Goal: Information Seeking & Learning: Learn about a topic

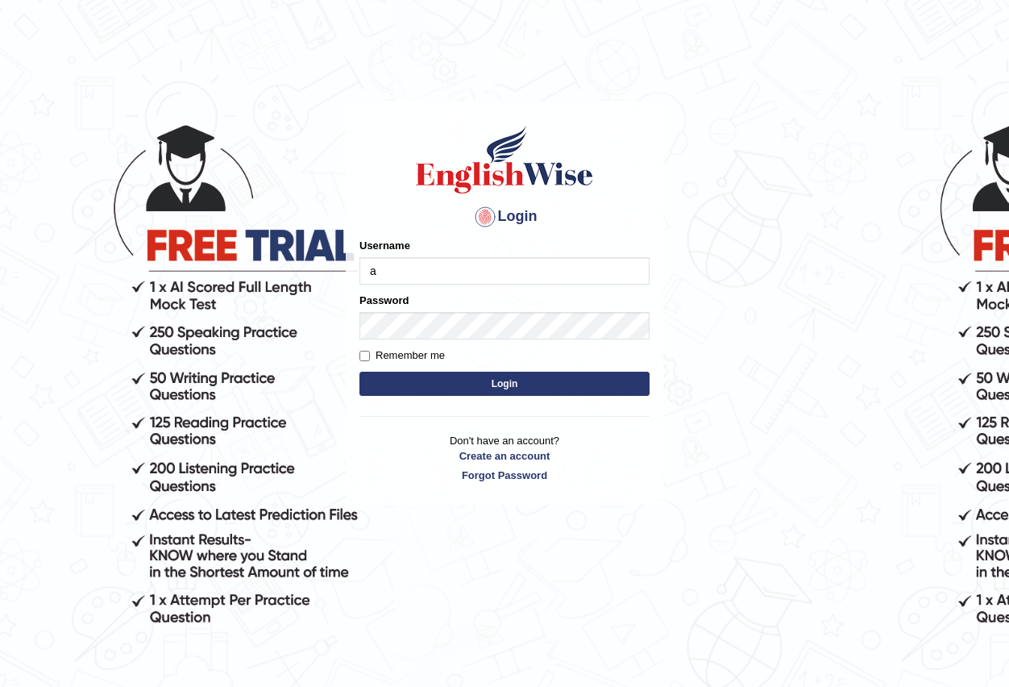
type input "Antonio2024"
click at [505, 388] on button "Login" at bounding box center [504, 383] width 290 height 24
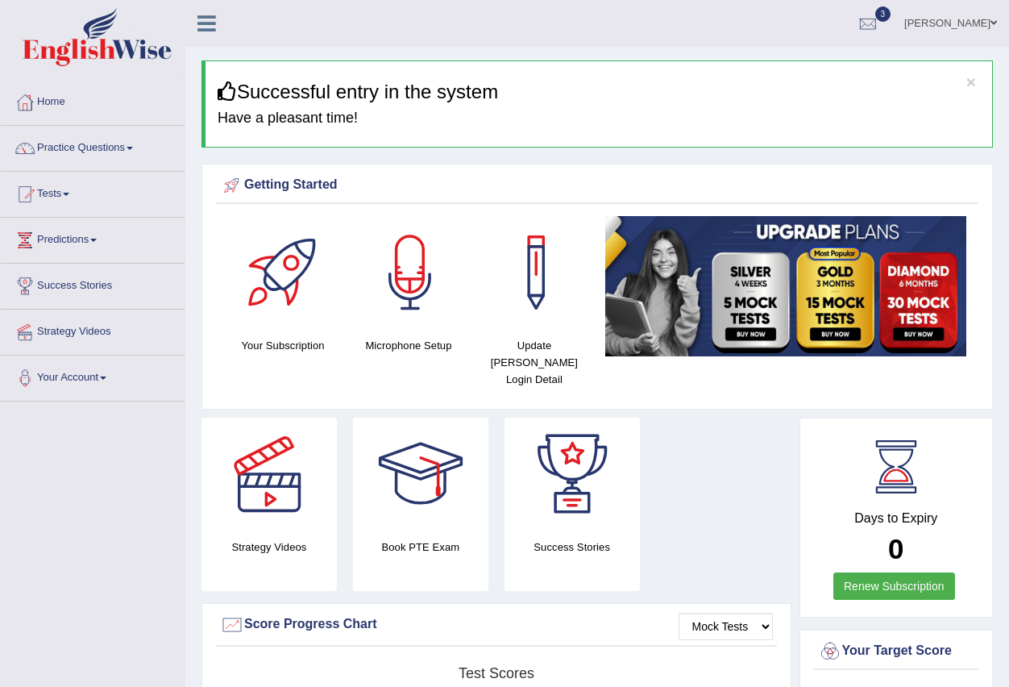
click at [69, 193] on span at bounding box center [66, 194] width 6 height 3
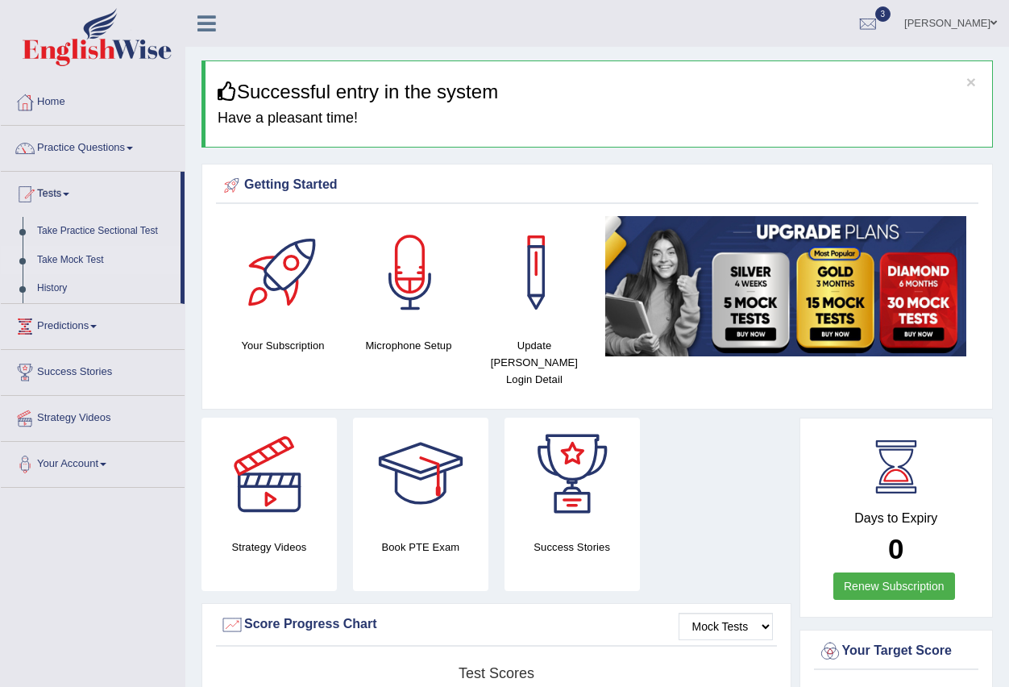
click at [88, 253] on link "Take Mock Test" at bounding box center [105, 260] width 151 height 29
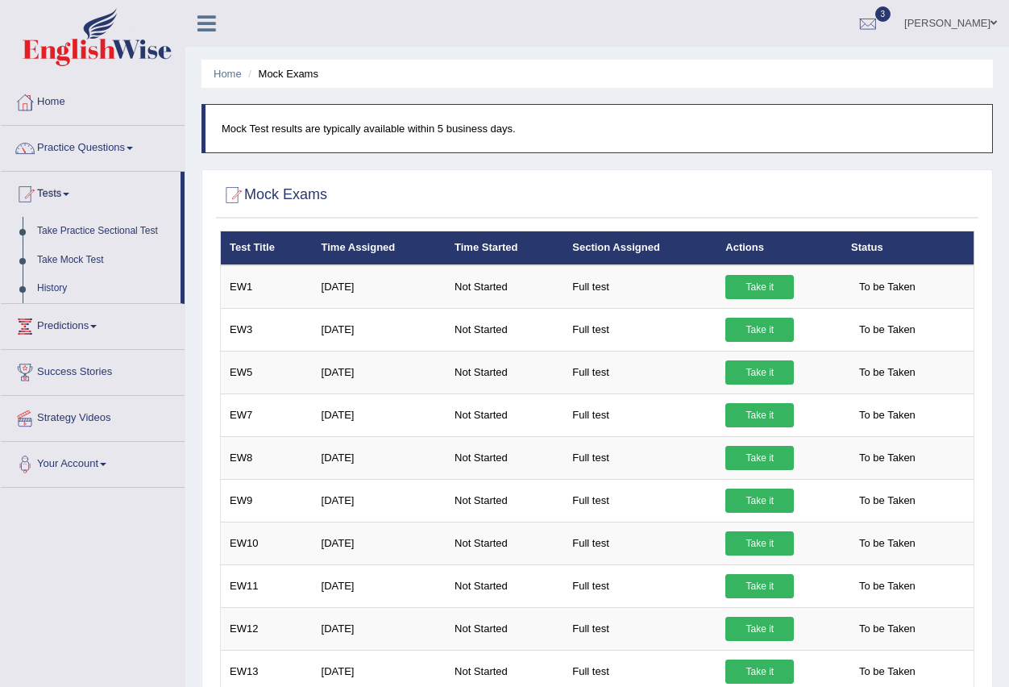
click at [57, 287] on link "History" at bounding box center [105, 288] width 151 height 29
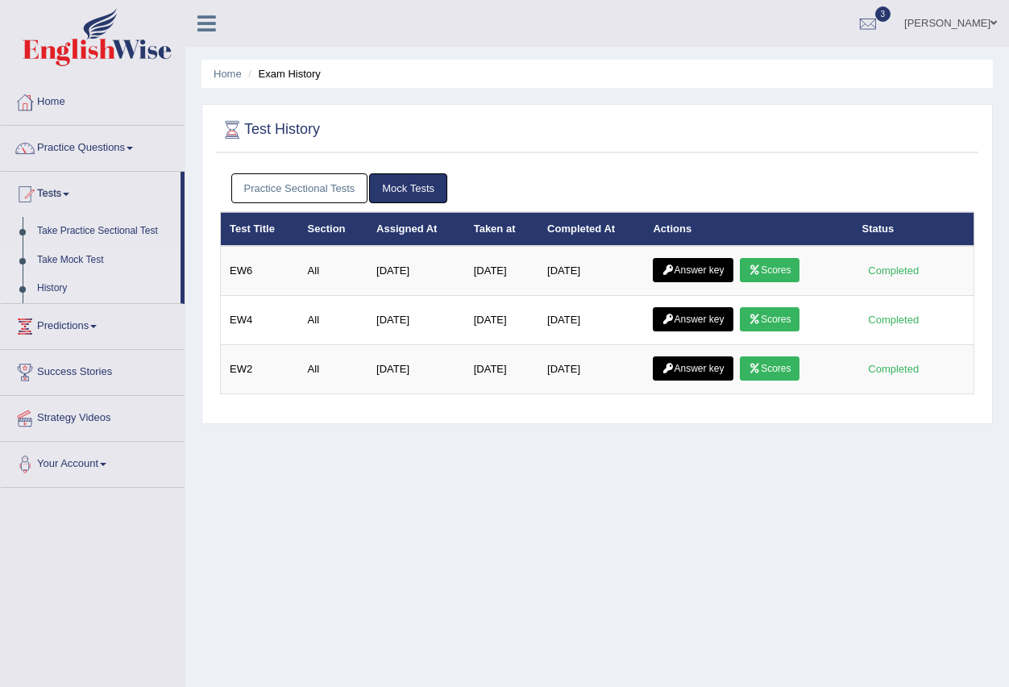
click at [99, 255] on link "Take Mock Test" at bounding box center [105, 260] width 151 height 29
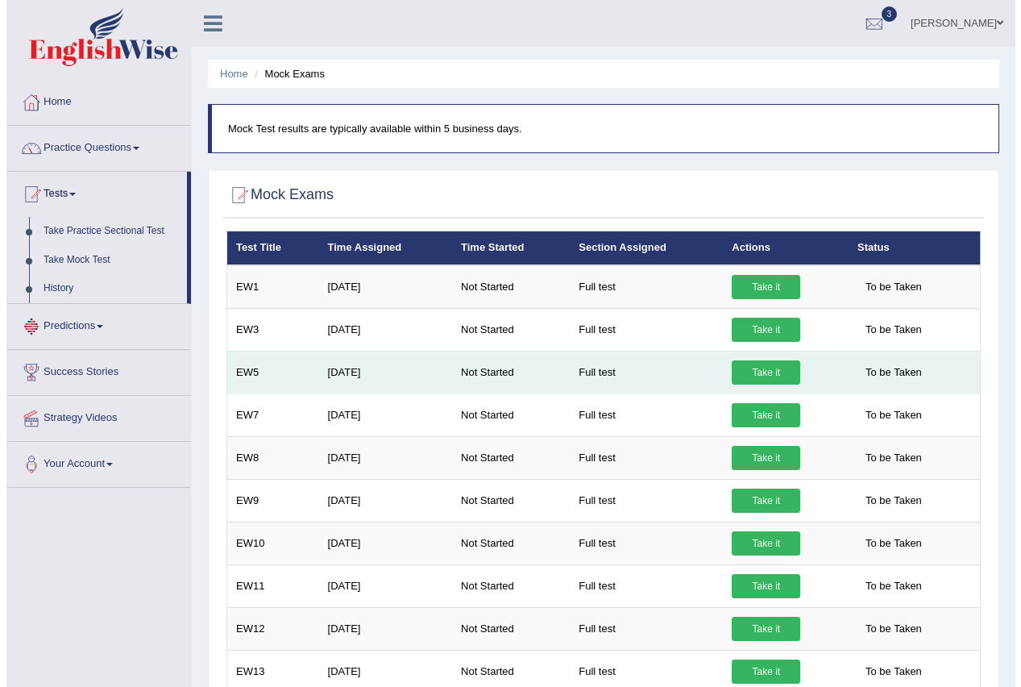
scroll to position [81, 0]
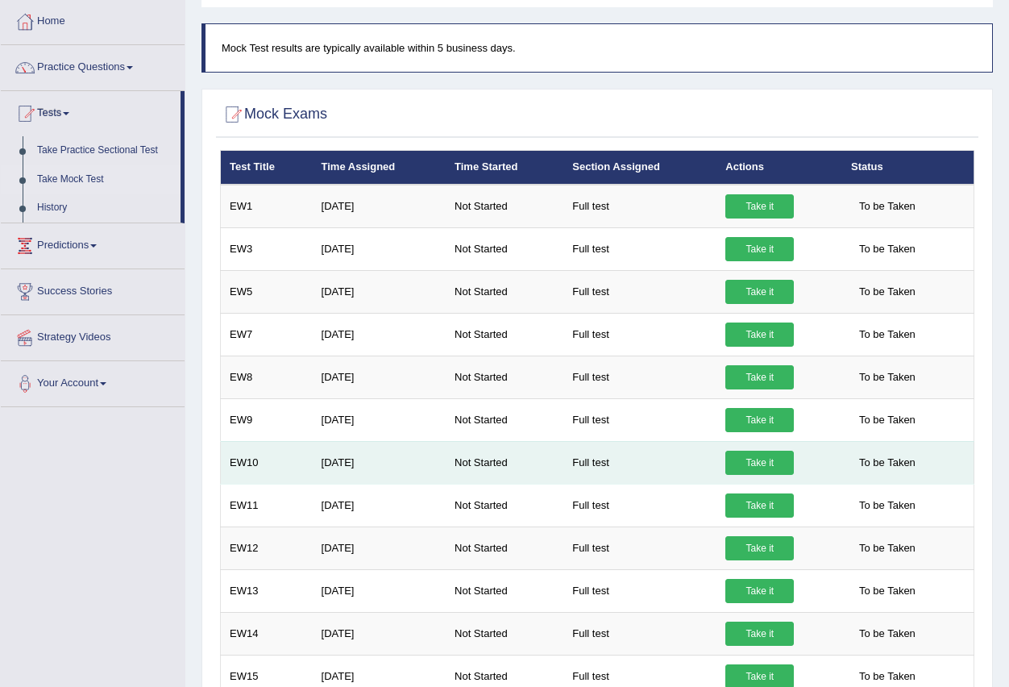
click at [276, 459] on td "EW10" at bounding box center [267, 462] width 92 height 43
click at [753, 462] on link "Take it" at bounding box center [759, 462] width 68 height 24
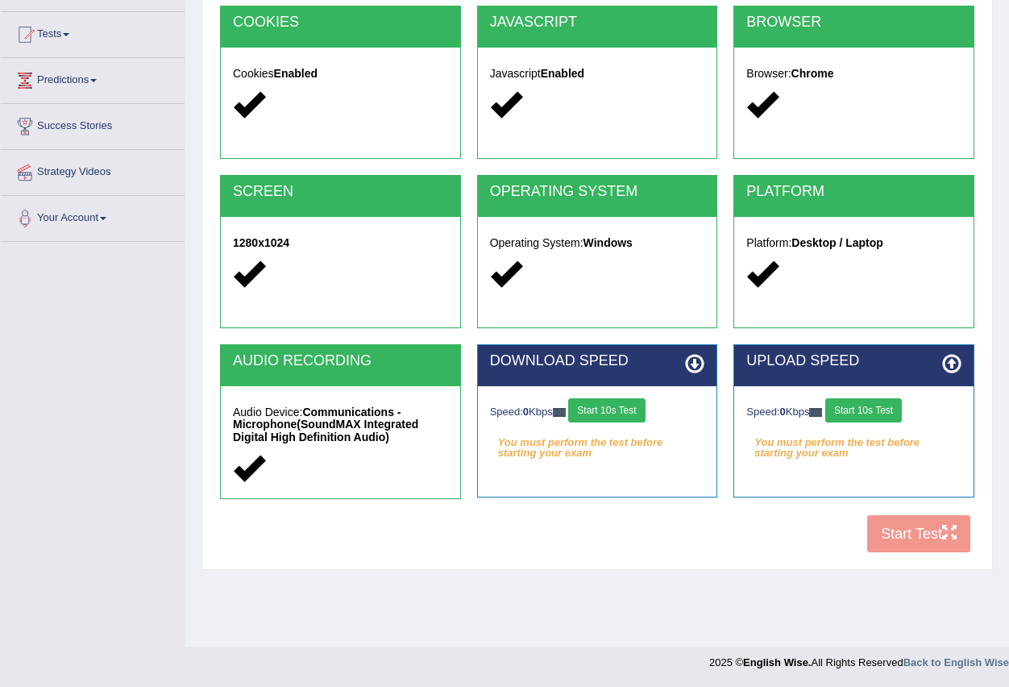
click at [638, 413] on button "Start 10s Test" at bounding box center [606, 410] width 77 height 24
click at [878, 405] on div "Speed: 0 Kbps Start 10s Test" at bounding box center [853, 412] width 215 height 28
click at [878, 411] on button "Start 10s Test" at bounding box center [863, 410] width 77 height 24
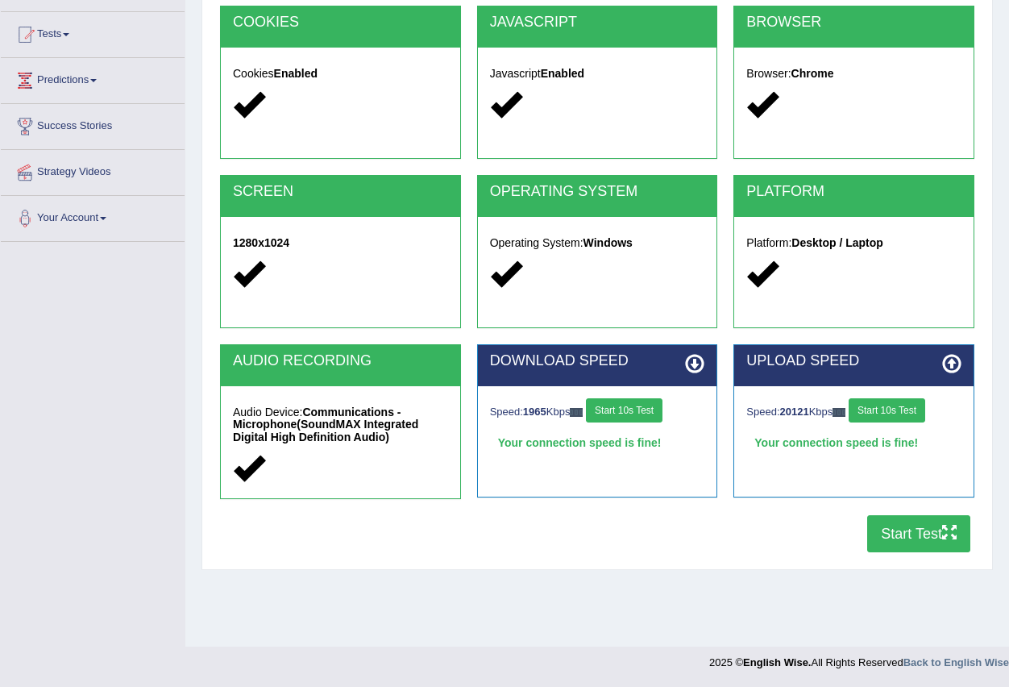
click at [932, 537] on button "Start Test" at bounding box center [918, 533] width 103 height 37
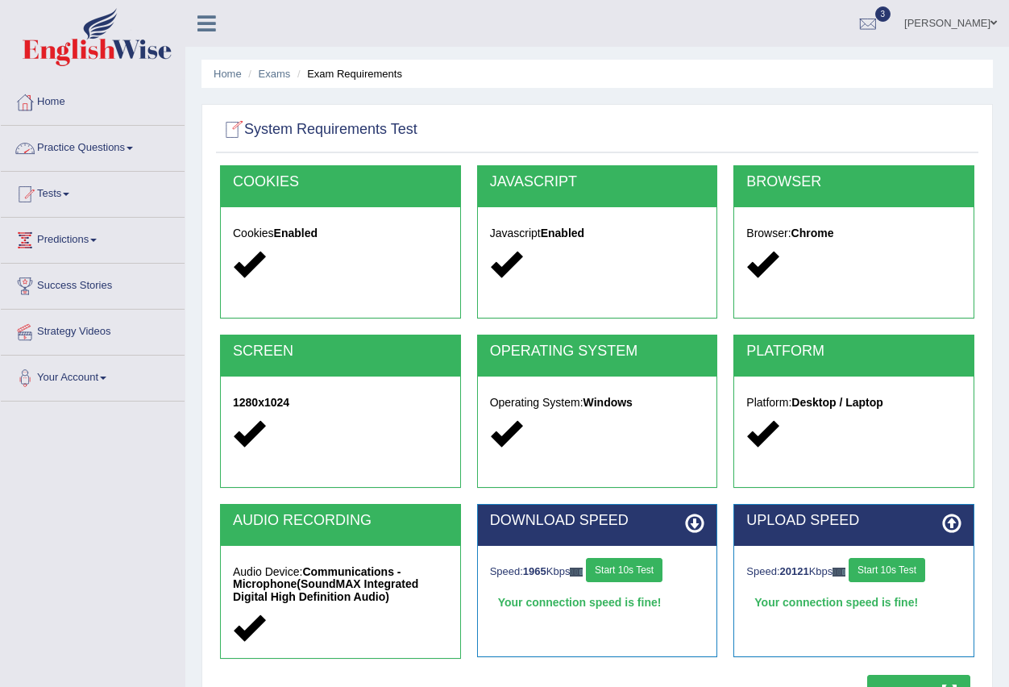
click at [135, 146] on link "Practice Questions" at bounding box center [93, 146] width 184 height 40
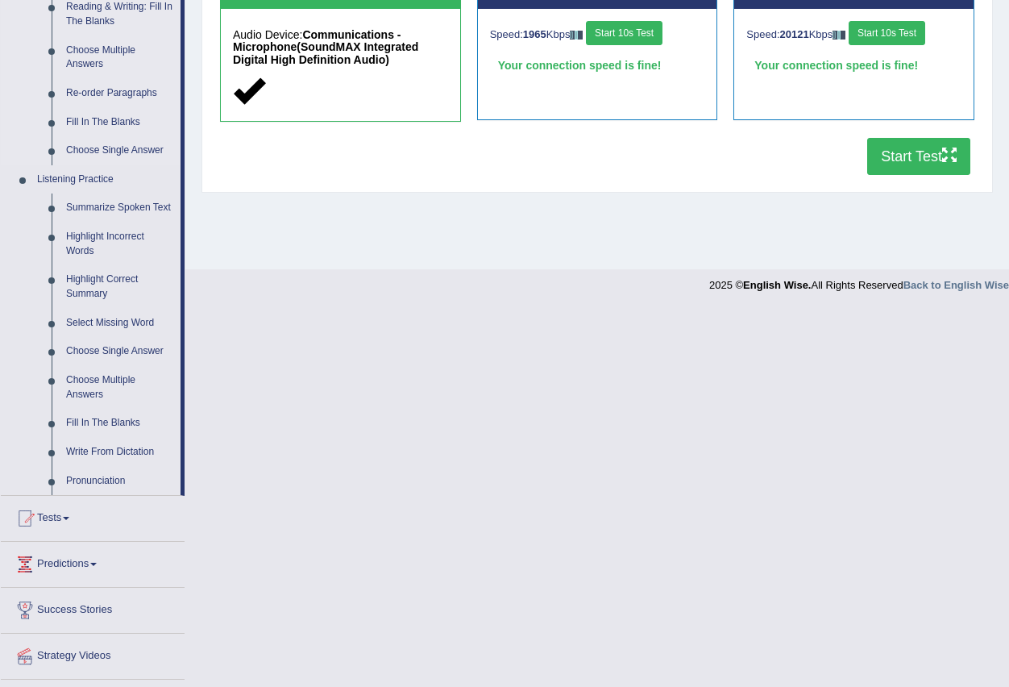
scroll to position [576, 0]
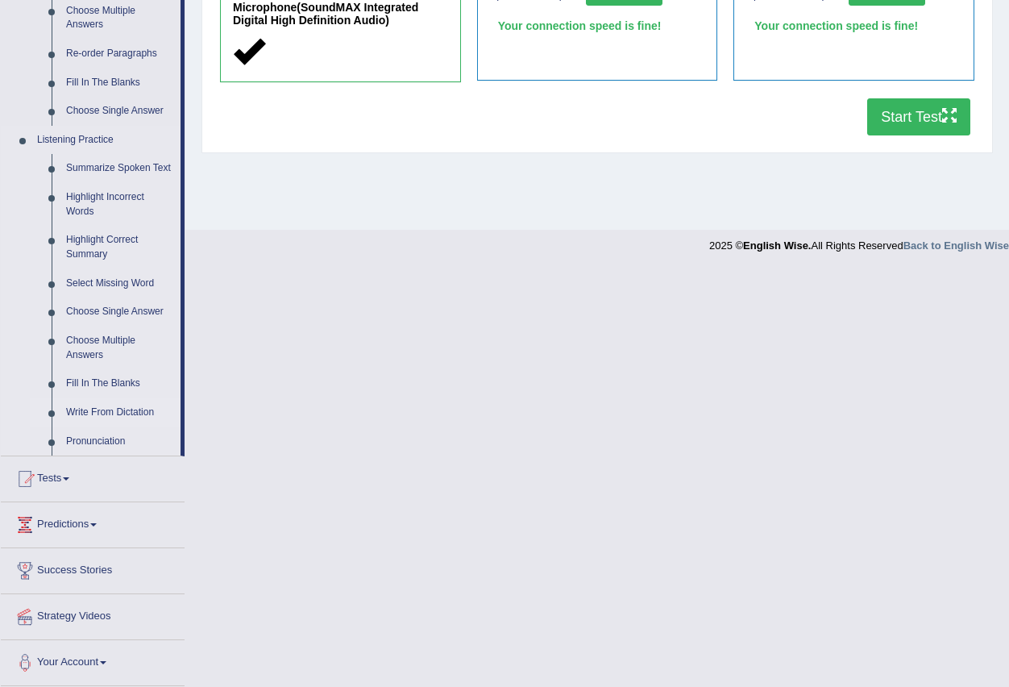
click at [139, 411] on link "Write From Dictation" at bounding box center [120, 412] width 122 height 29
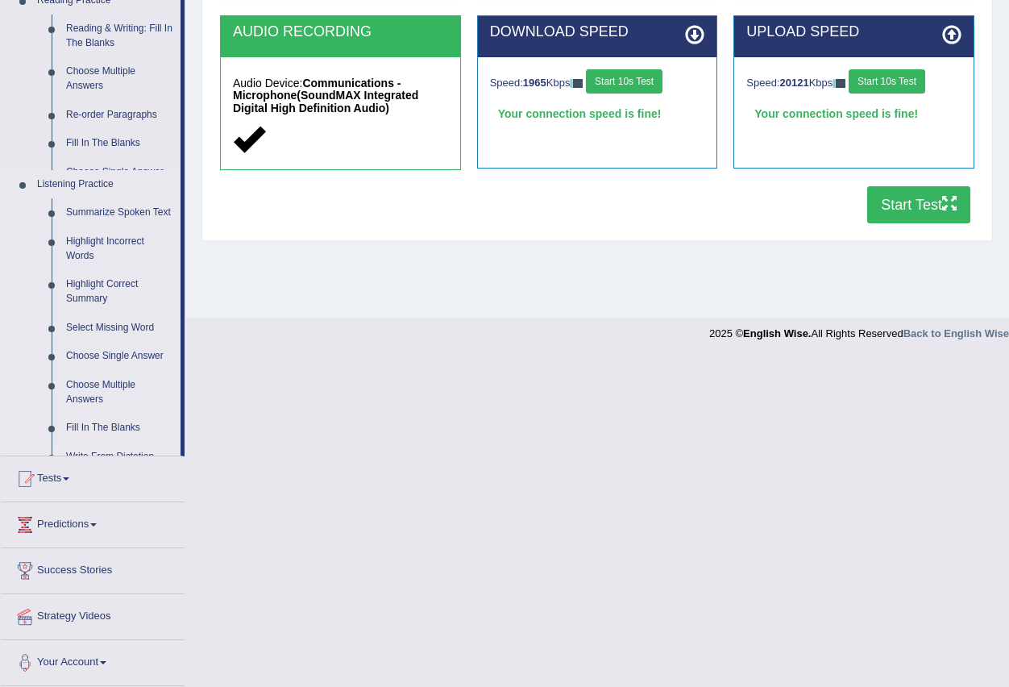
scroll to position [160, 0]
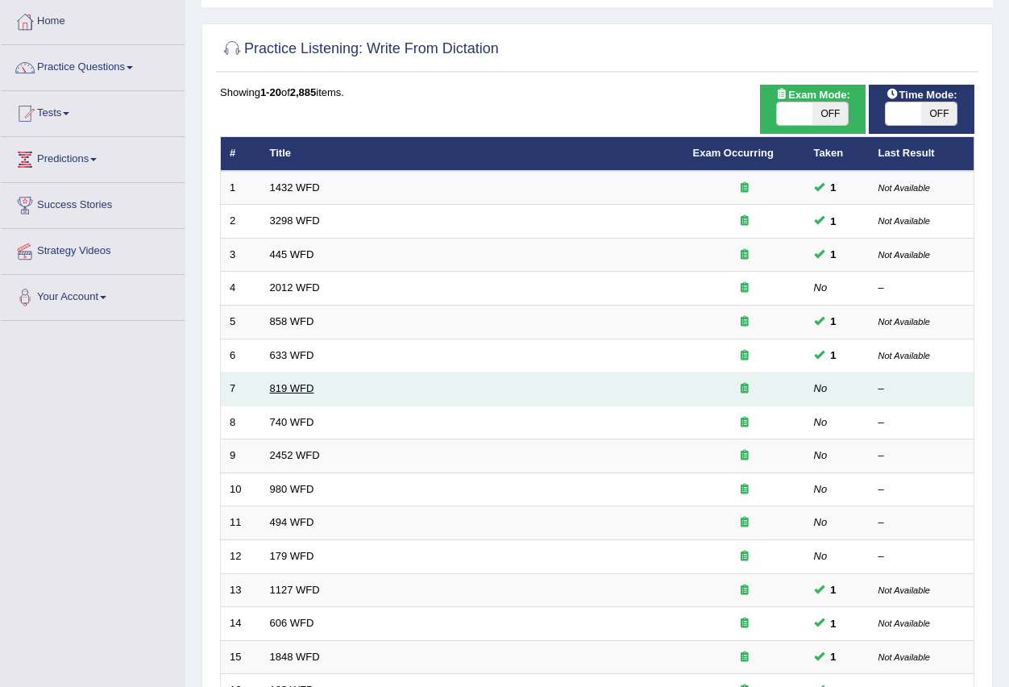
click at [294, 388] on link "819 WFD" at bounding box center [292, 388] width 44 height 12
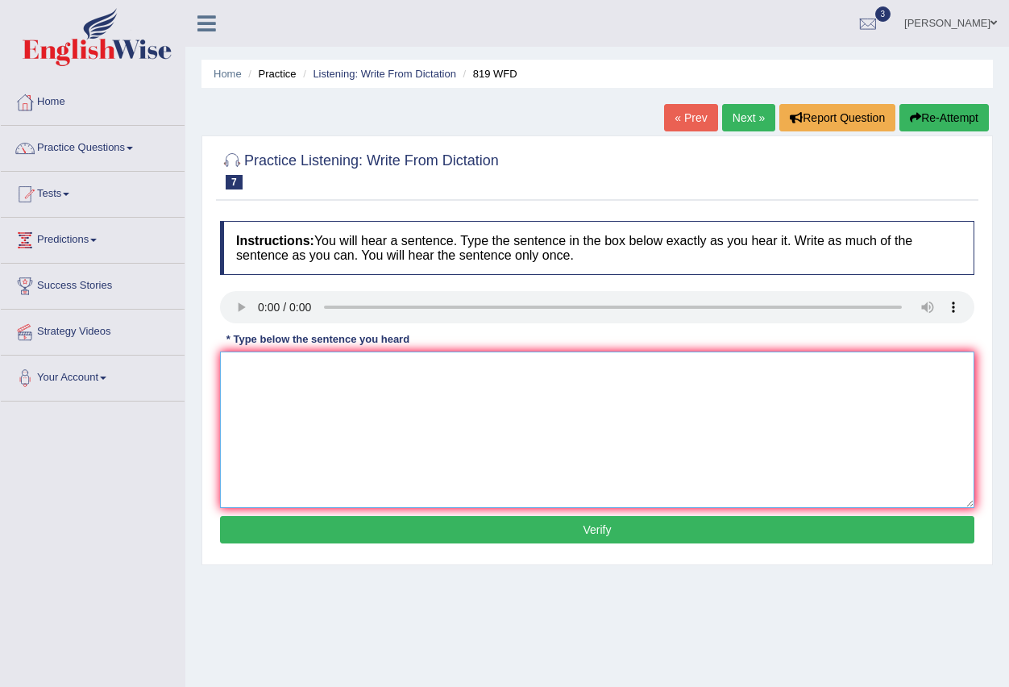
click at [272, 385] on textarea at bounding box center [597, 429] width 754 height 156
click at [251, 374] on textarea at bounding box center [597, 429] width 754 height 156
click at [135, 143] on link "Practice Questions" at bounding box center [93, 146] width 184 height 40
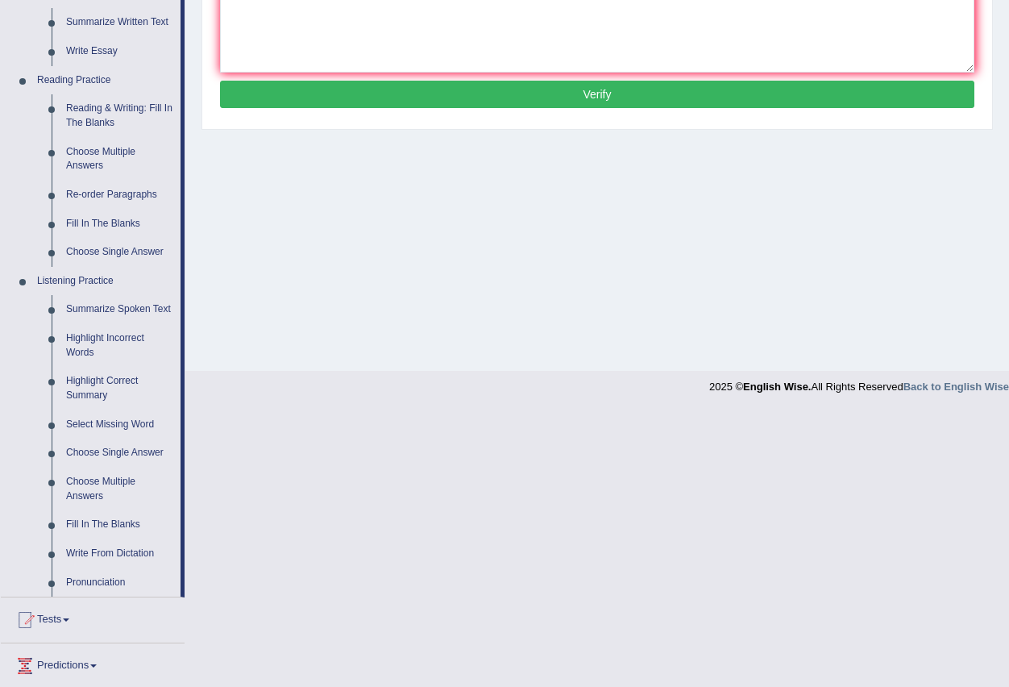
scroll to position [483, 0]
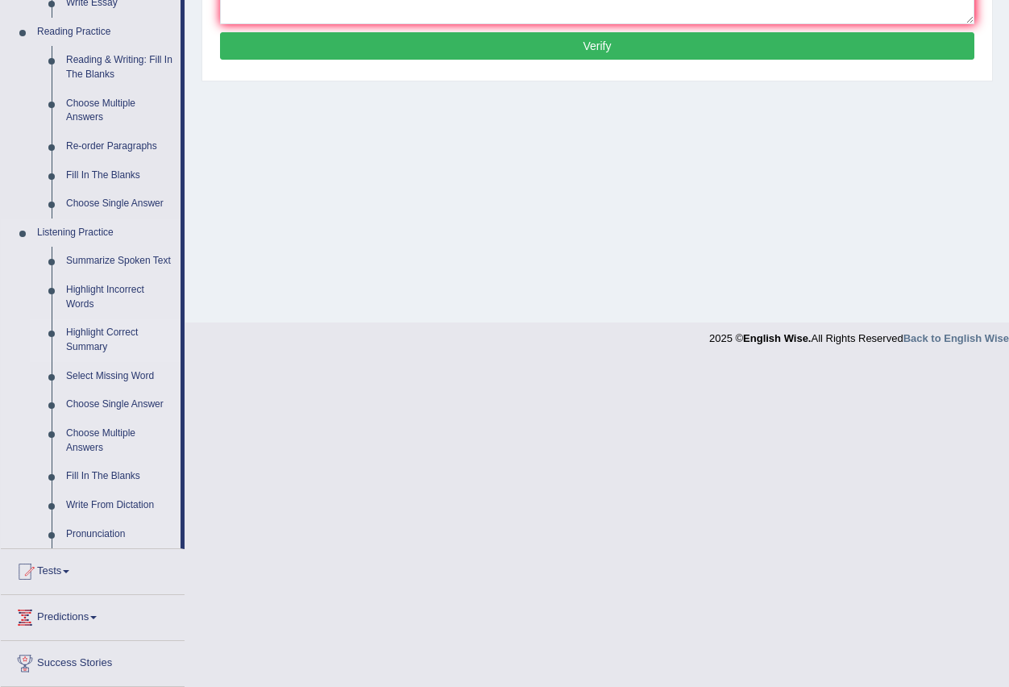
click at [114, 326] on link "Highlight Correct Summary" at bounding box center [120, 339] width 122 height 43
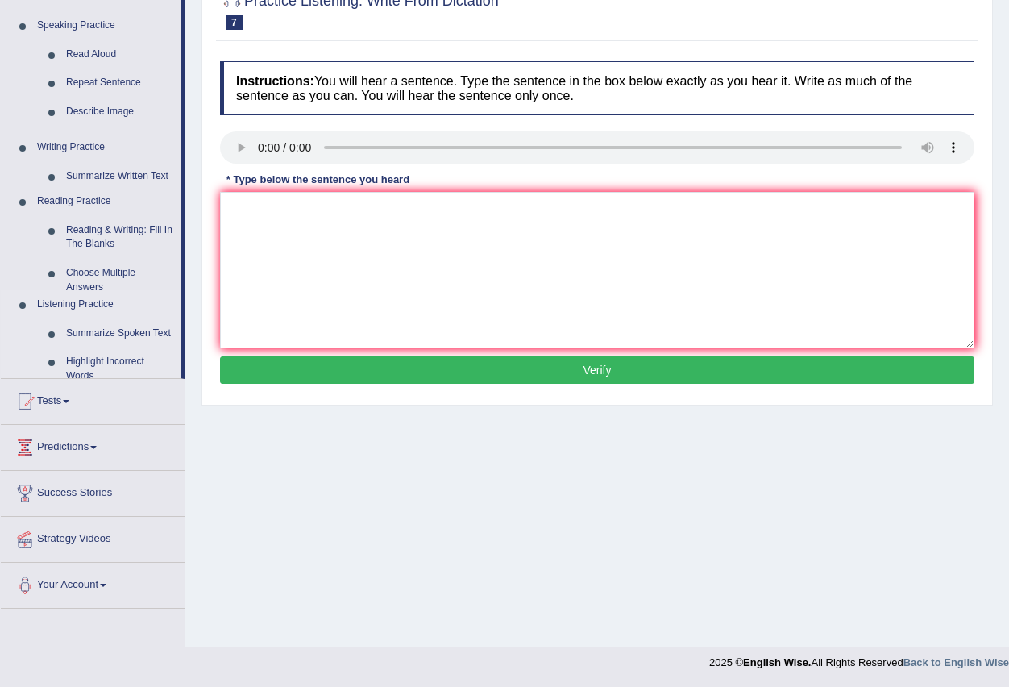
scroll to position [160, 0]
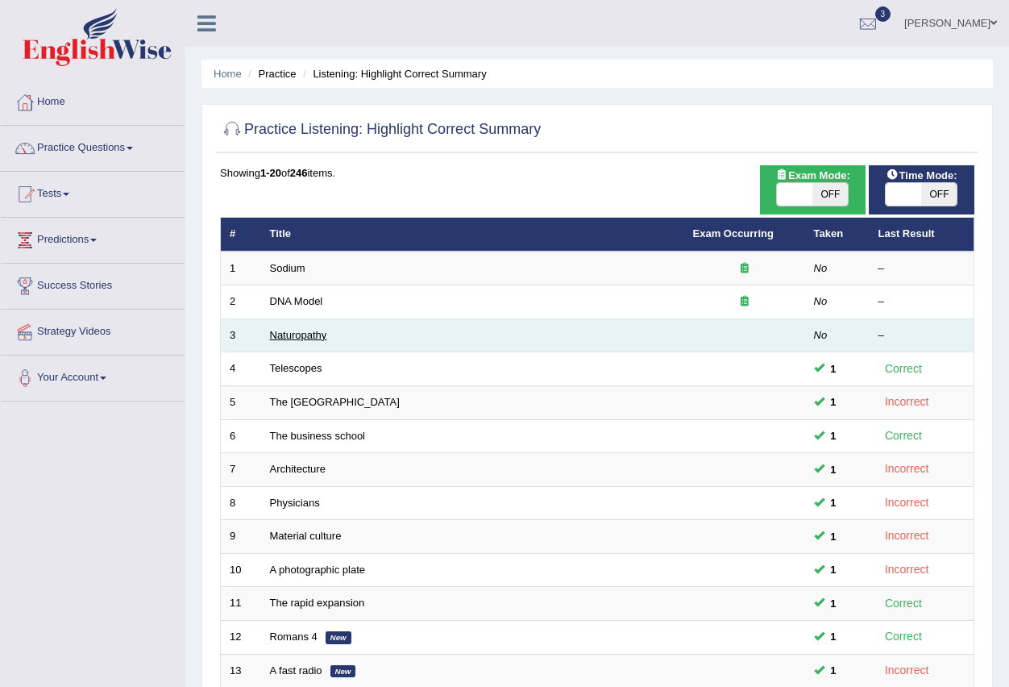
click at [302, 338] on link "Naturopathy" at bounding box center [298, 335] width 57 height 12
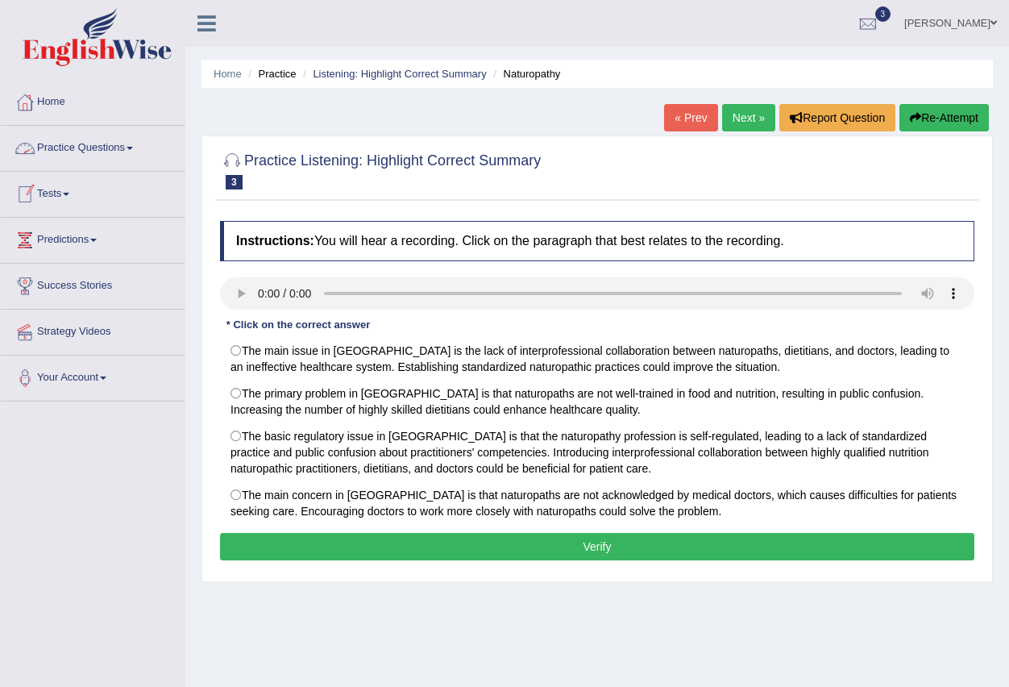
click at [139, 146] on link "Practice Questions" at bounding box center [93, 146] width 184 height 40
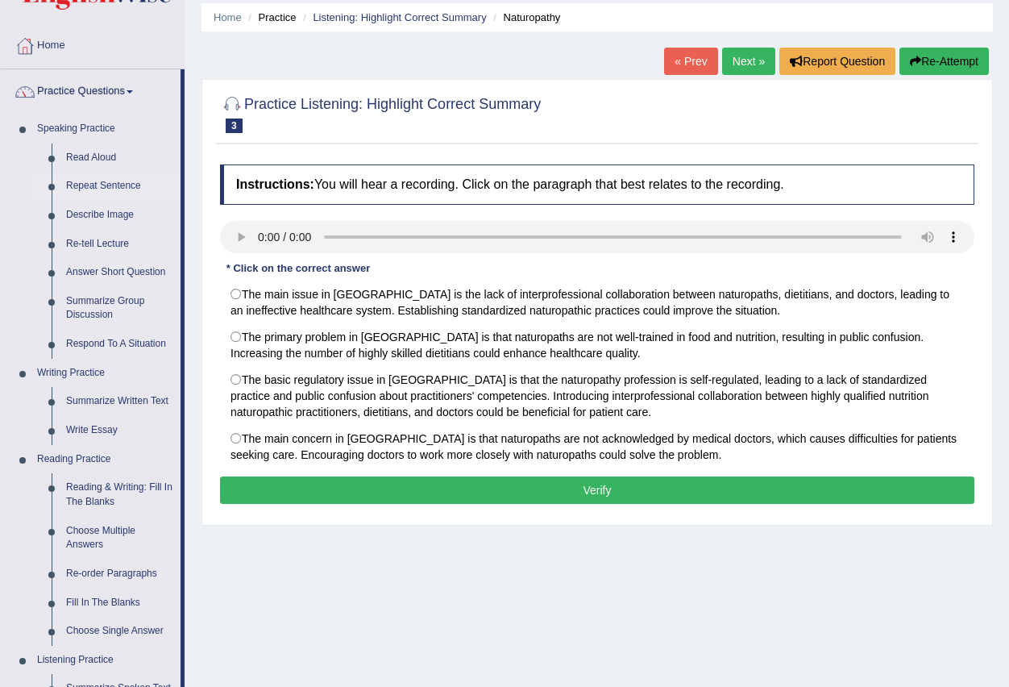
scroll to position [242, 0]
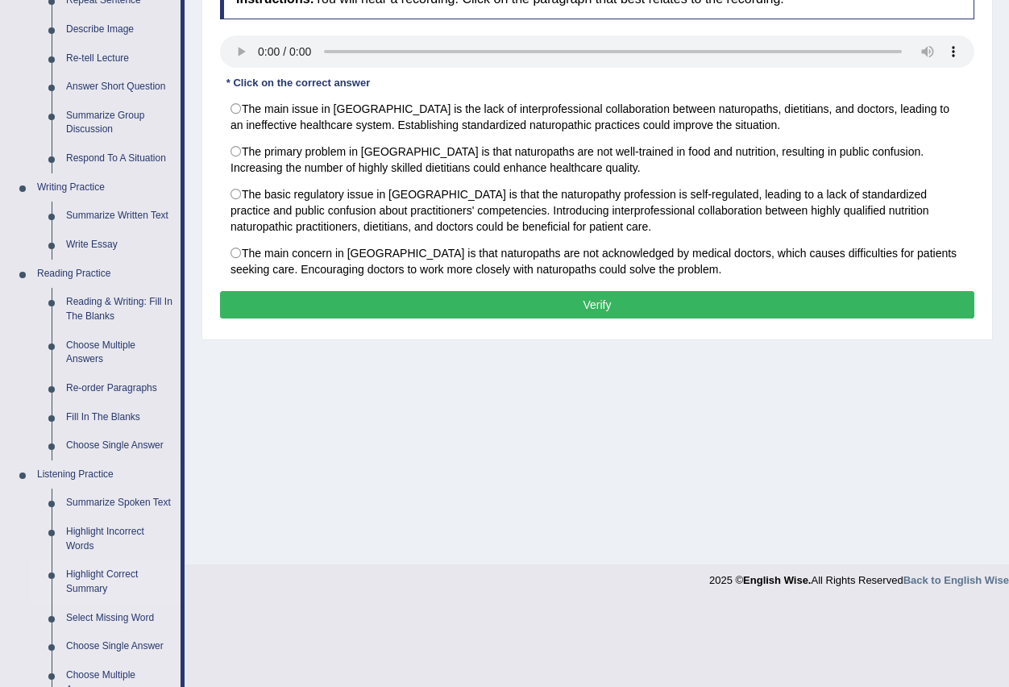
click at [105, 577] on link "Highlight Correct Summary" at bounding box center [120, 581] width 122 height 43
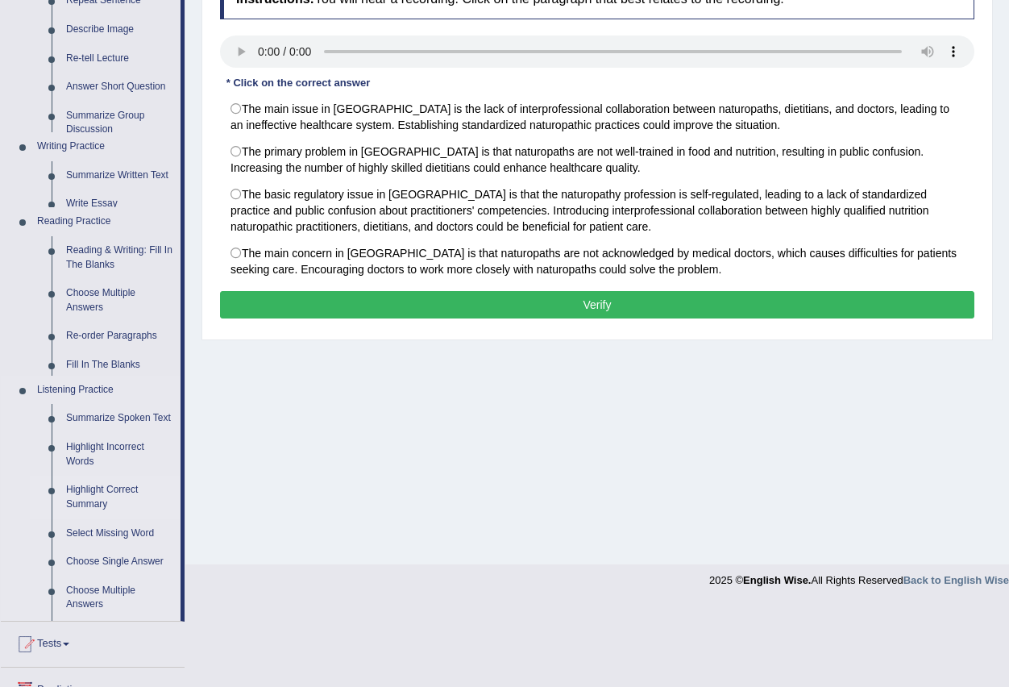
scroll to position [160, 0]
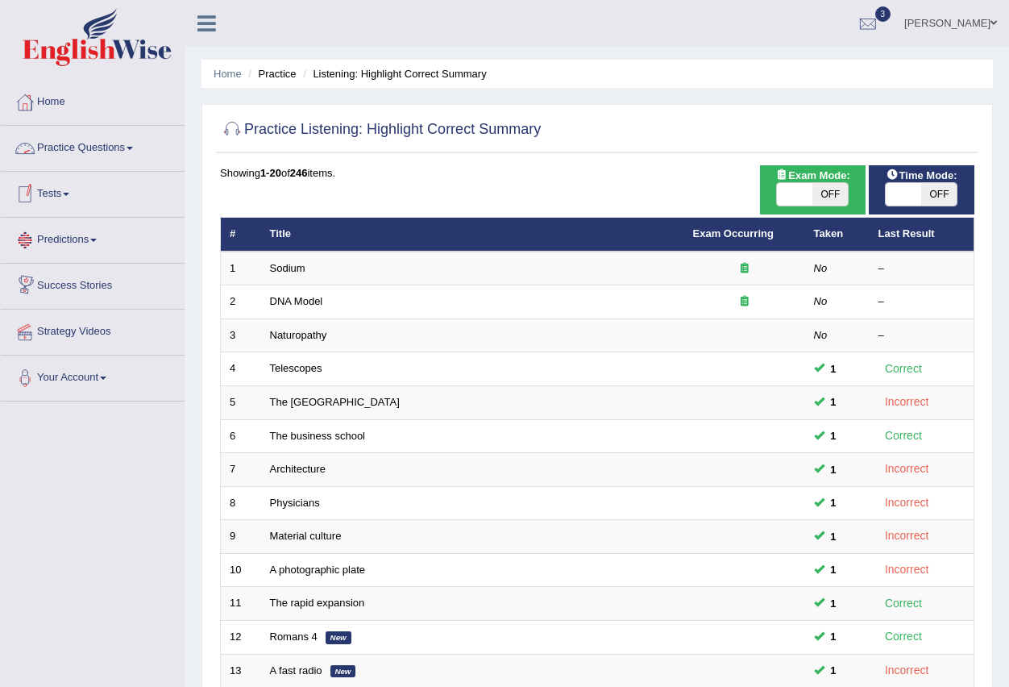
click at [133, 146] on link "Practice Questions" at bounding box center [93, 146] width 184 height 40
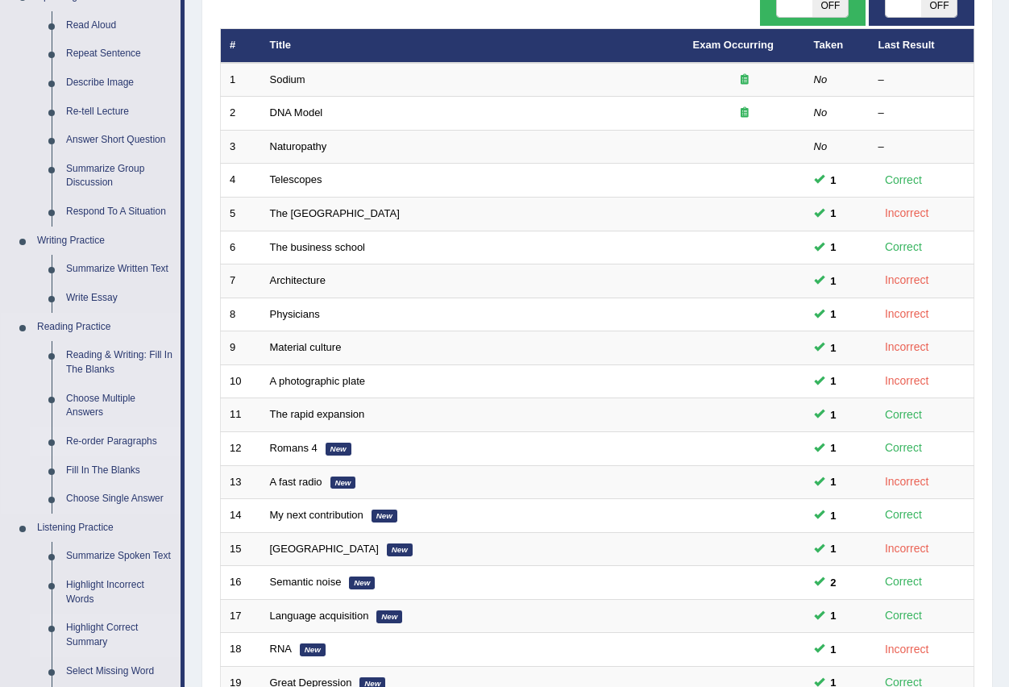
scroll to position [242, 0]
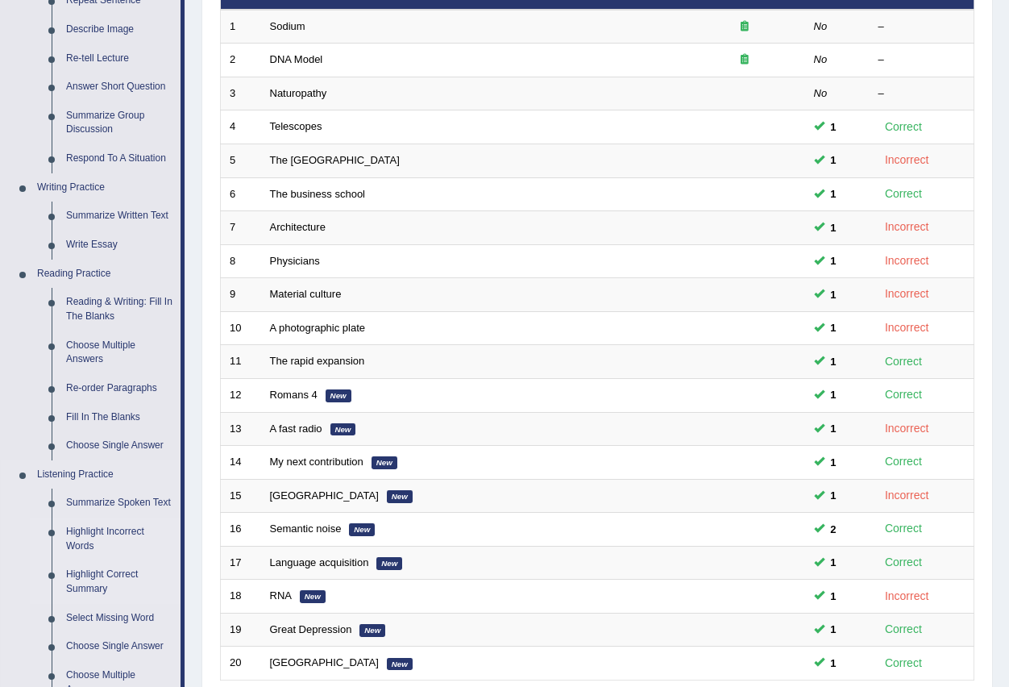
click at [110, 529] on link "Highlight Incorrect Words" at bounding box center [120, 538] width 122 height 43
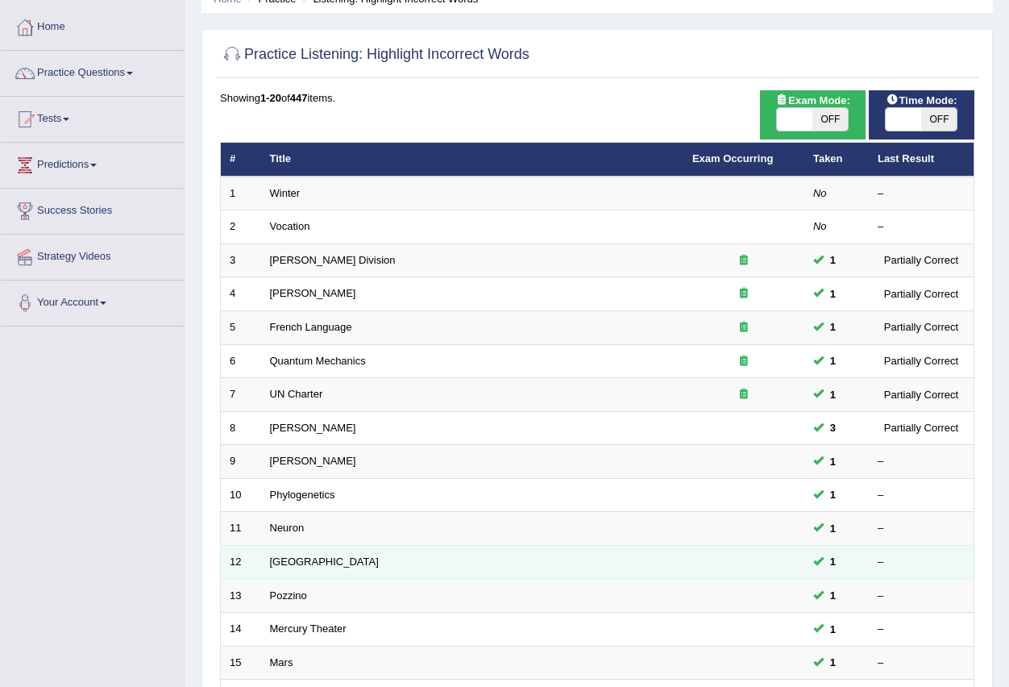
scroll to position [380, 0]
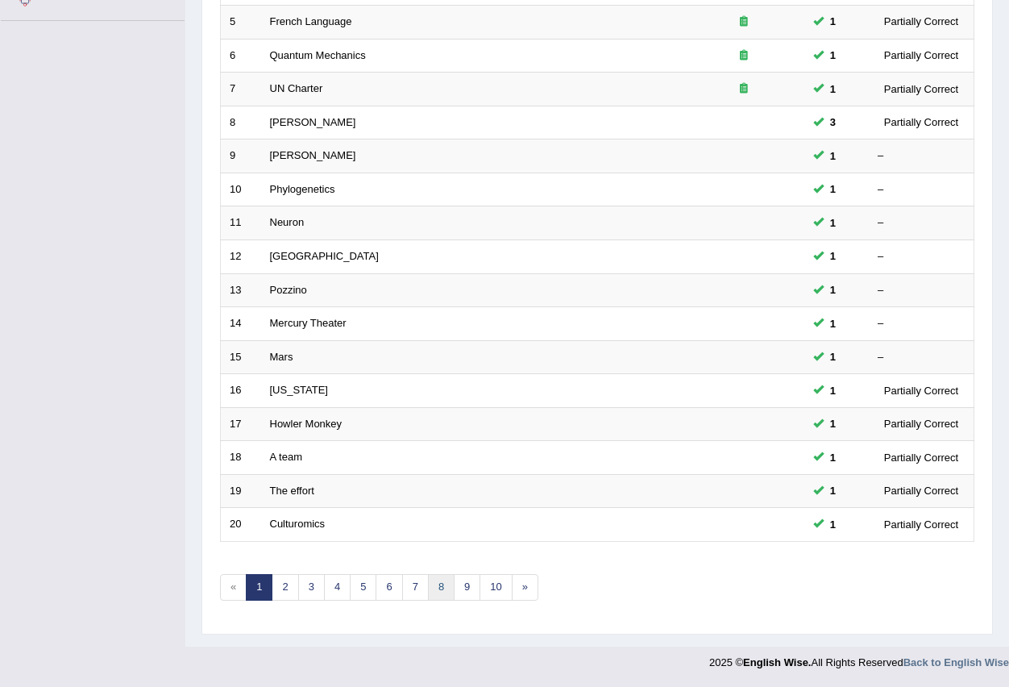
click at [443, 586] on link "8" at bounding box center [441, 587] width 27 height 27
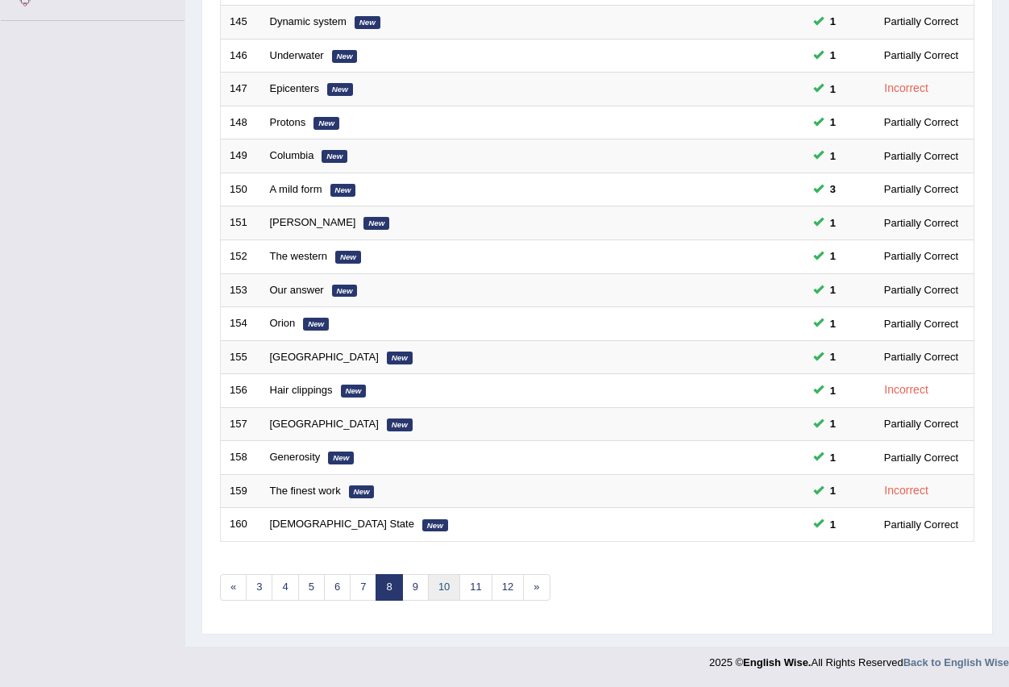
click at [441, 597] on link "10" at bounding box center [444, 587] width 32 height 27
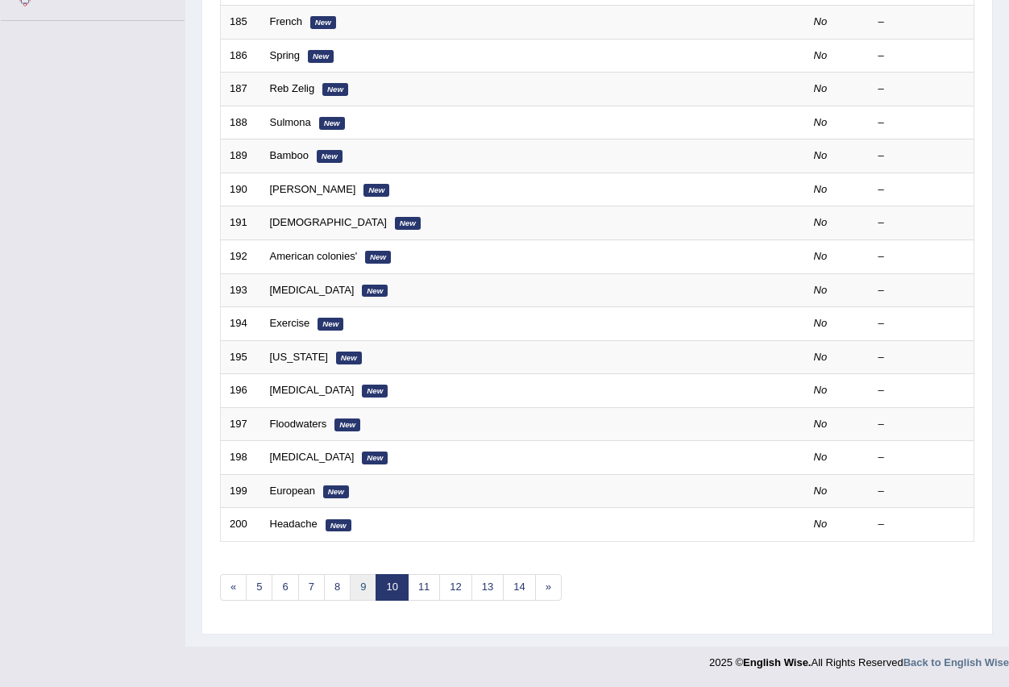
click at [367, 583] on link "9" at bounding box center [363, 587] width 27 height 27
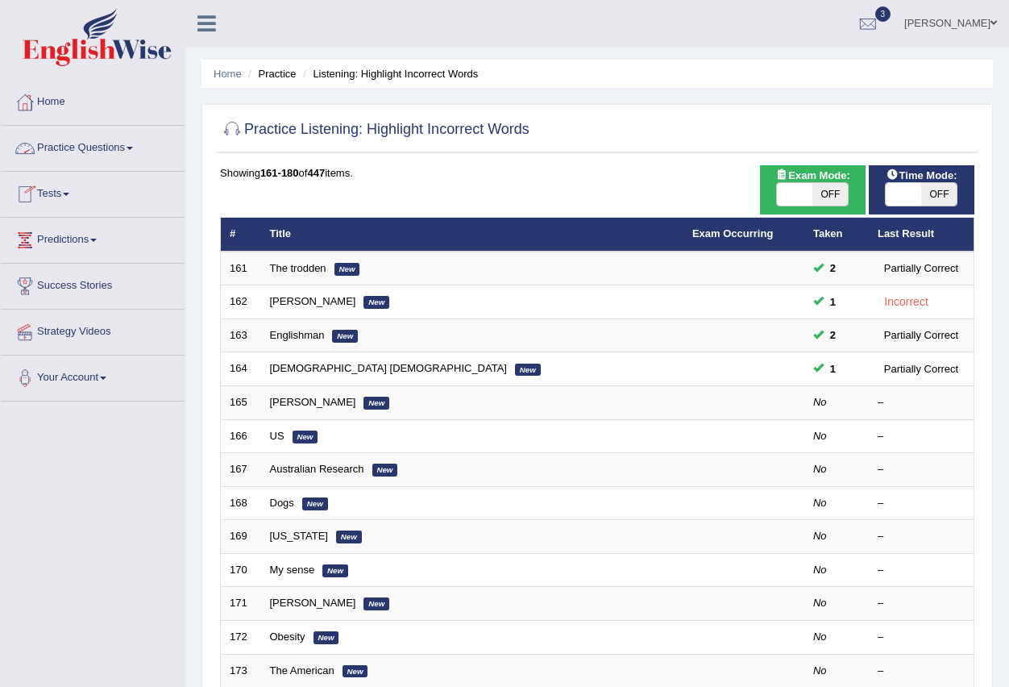
click at [133, 146] on link "Practice Questions" at bounding box center [93, 146] width 184 height 40
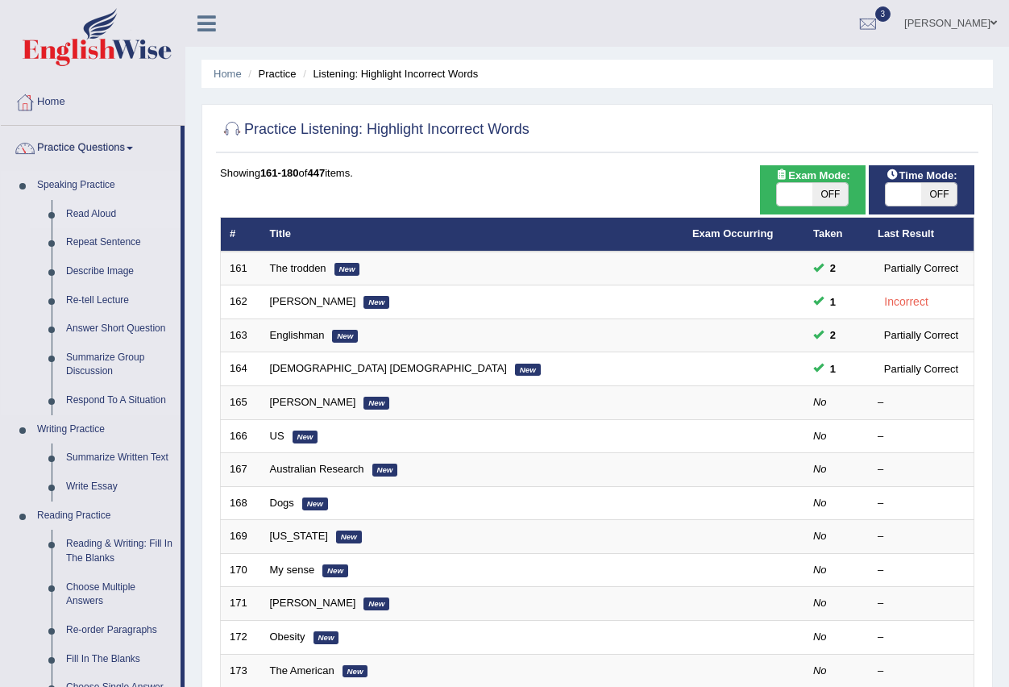
click at [97, 210] on link "Read Aloud" at bounding box center [120, 214] width 122 height 29
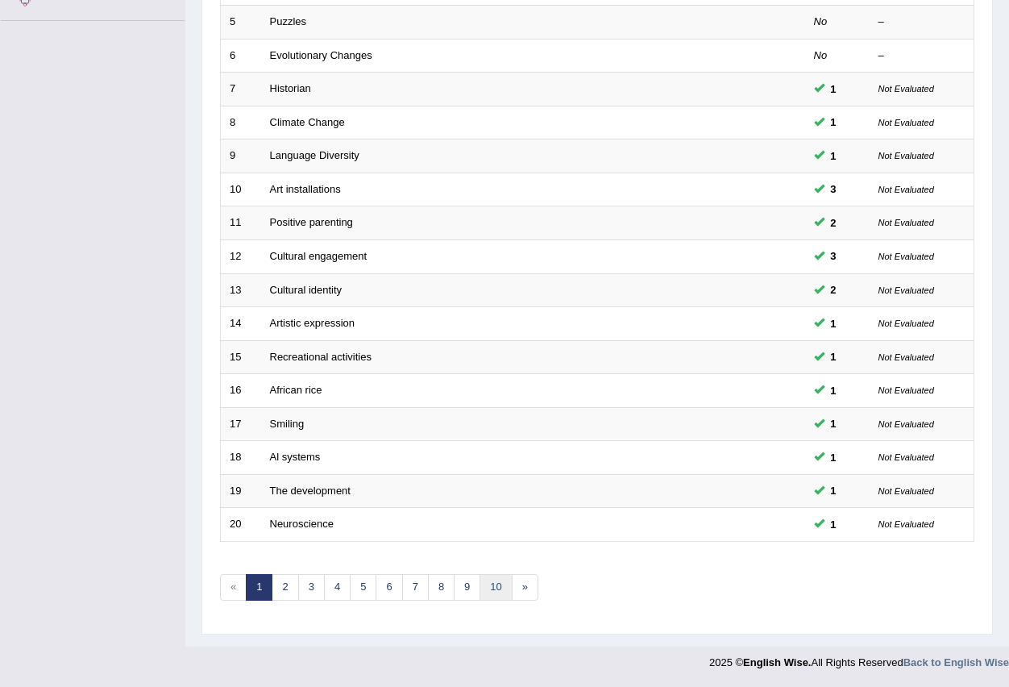
click at [496, 586] on link "10" at bounding box center [495, 587] width 32 height 27
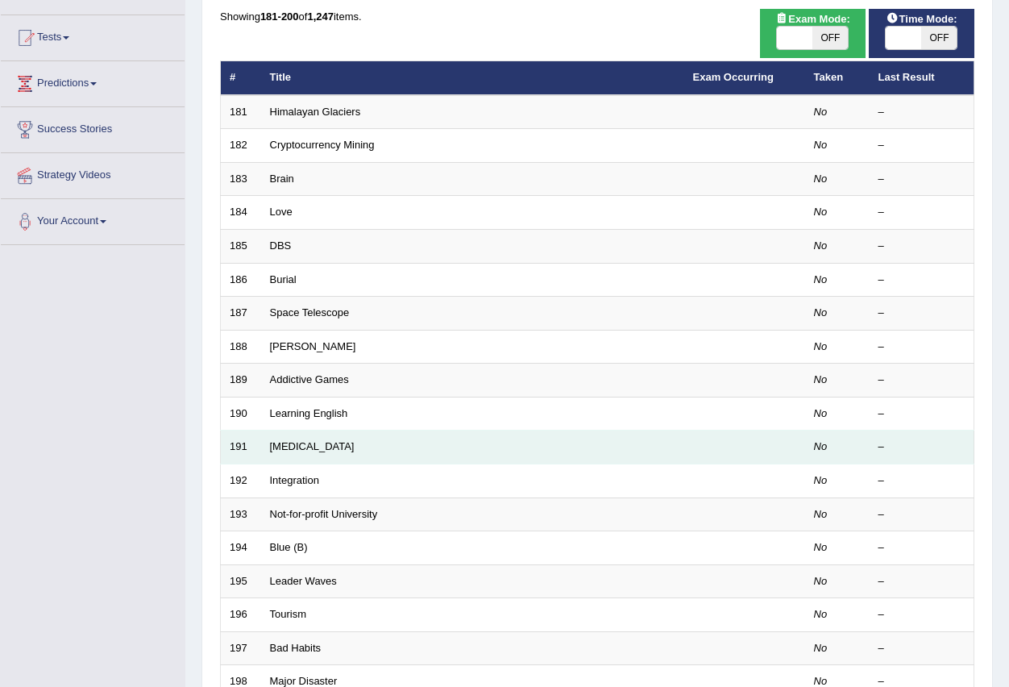
scroll to position [380, 0]
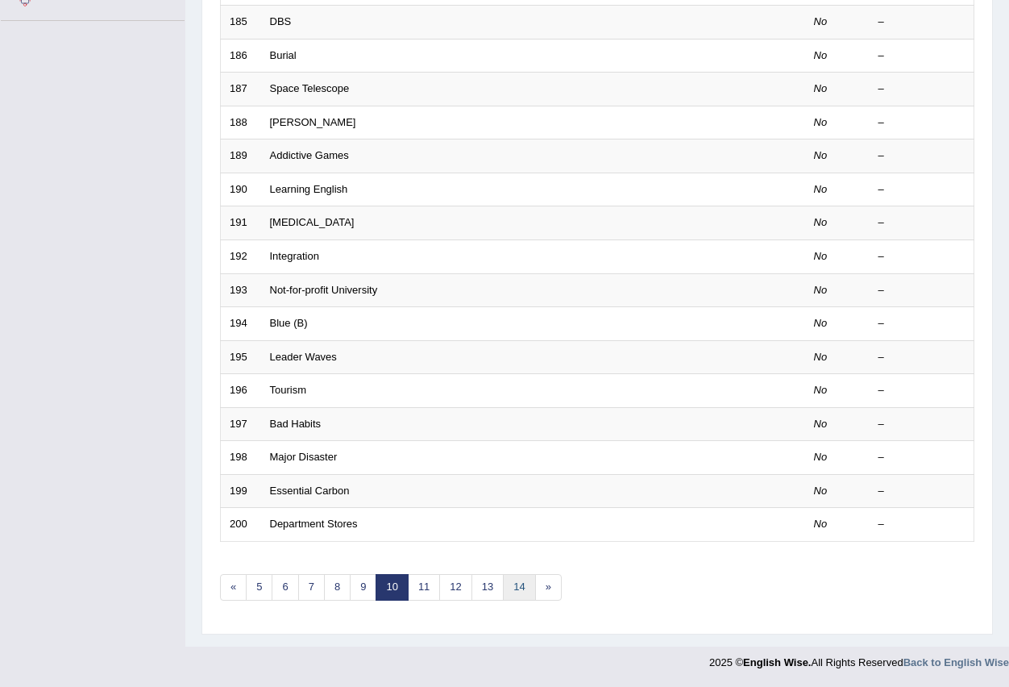
click at [522, 589] on link "14" at bounding box center [519, 587] width 32 height 27
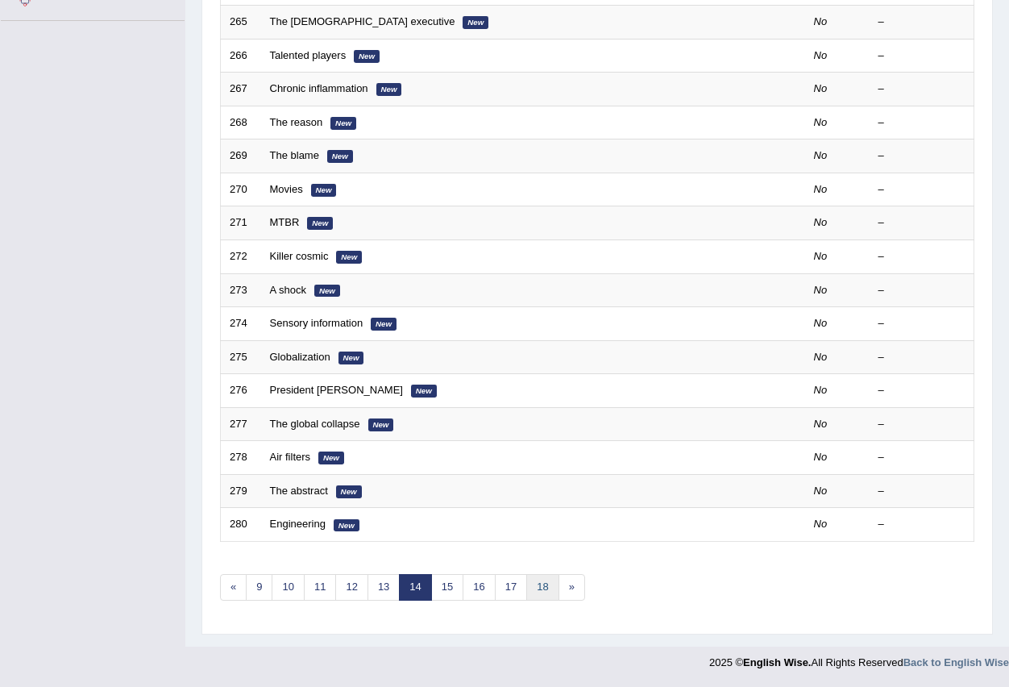
click at [542, 589] on link "18" at bounding box center [542, 587] width 32 height 27
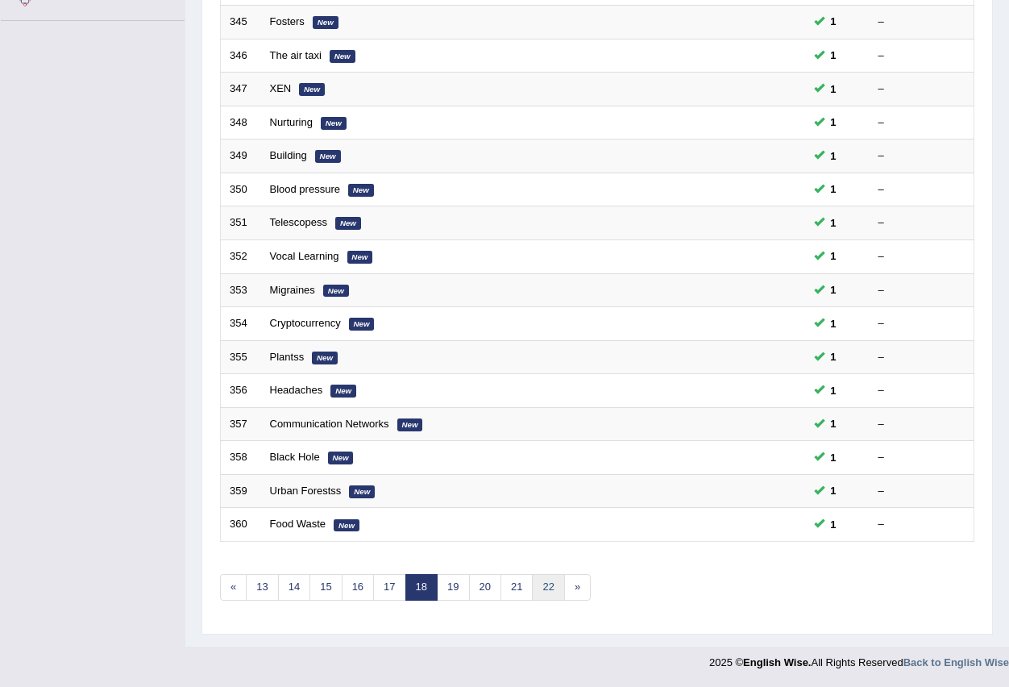
click at [553, 586] on link "22" at bounding box center [548, 587] width 32 height 27
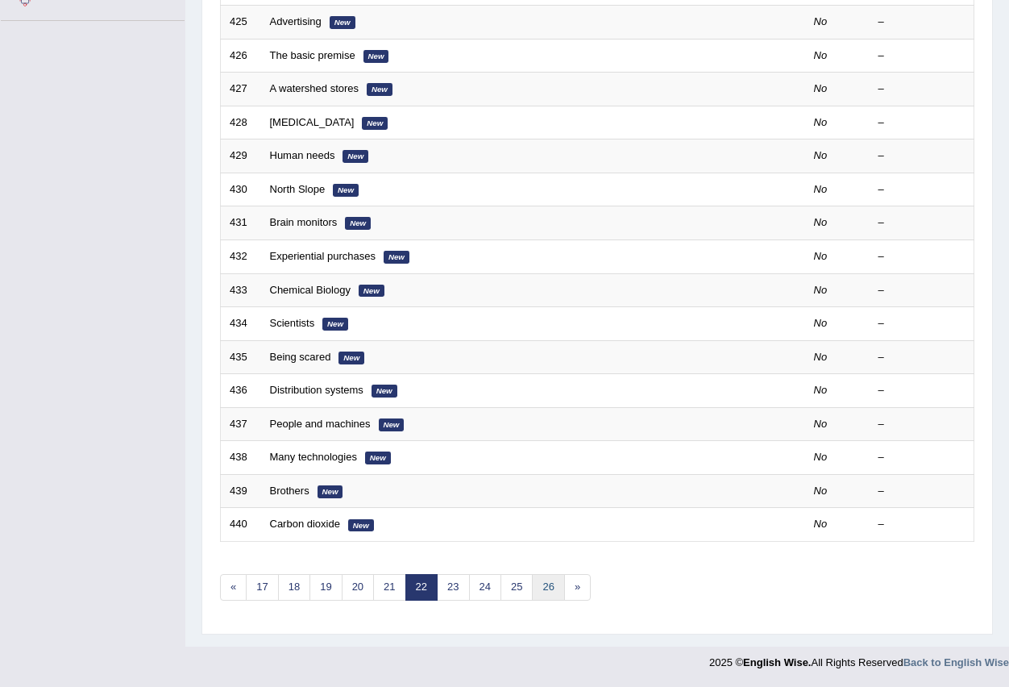
click at [554, 583] on link "26" at bounding box center [548, 587] width 32 height 27
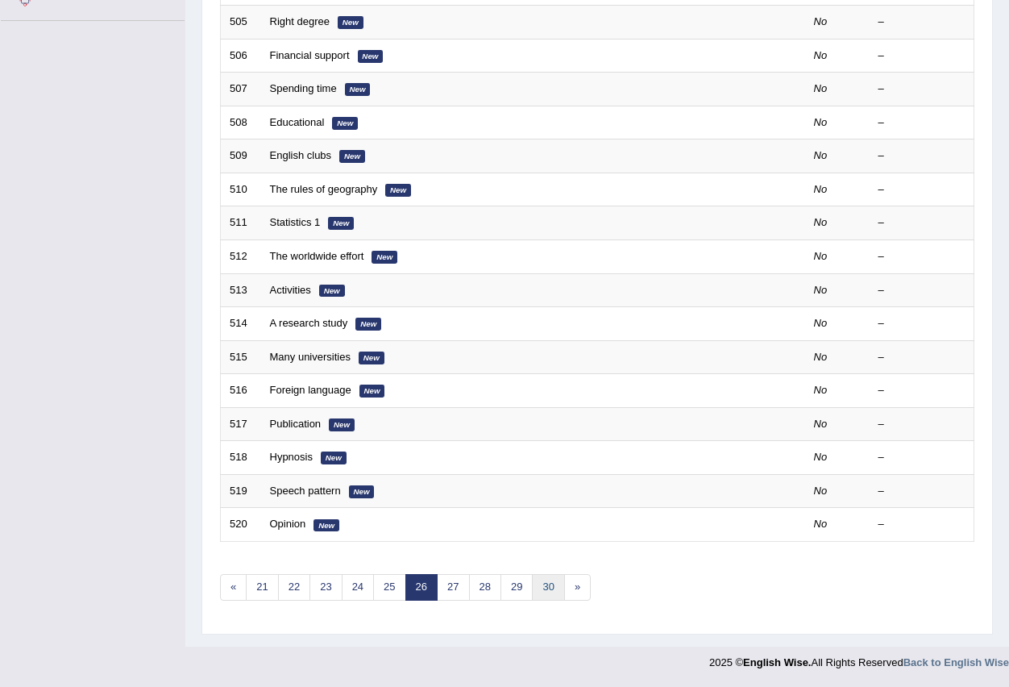
click at [545, 586] on link "30" at bounding box center [548, 587] width 32 height 27
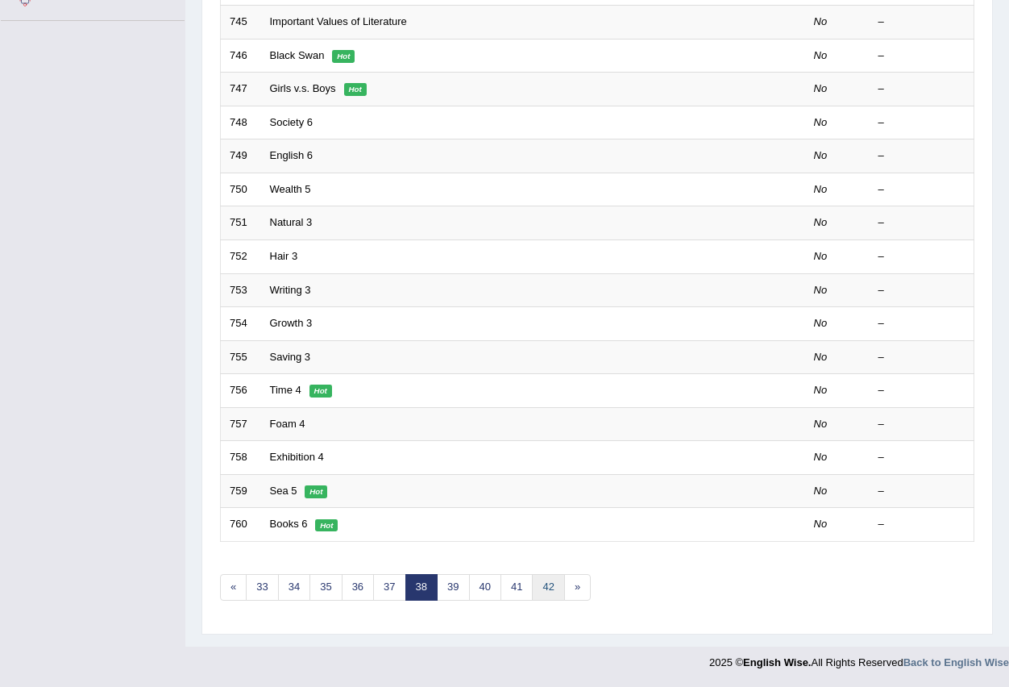
click at [550, 588] on link "42" at bounding box center [548, 587] width 32 height 27
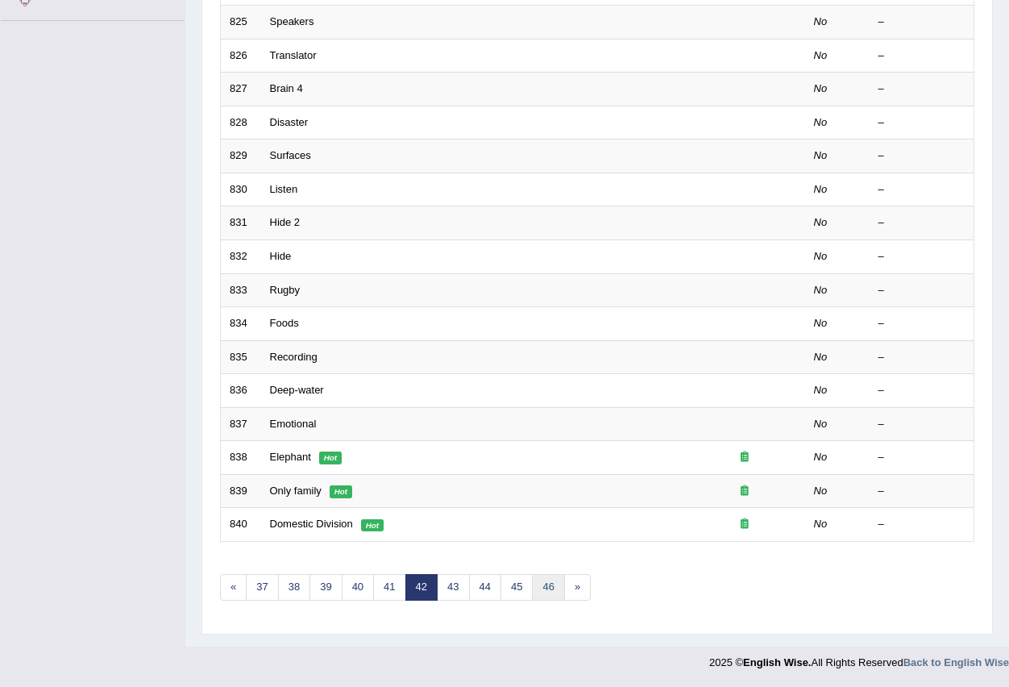
click at [550, 589] on link "46" at bounding box center [548, 587] width 32 height 27
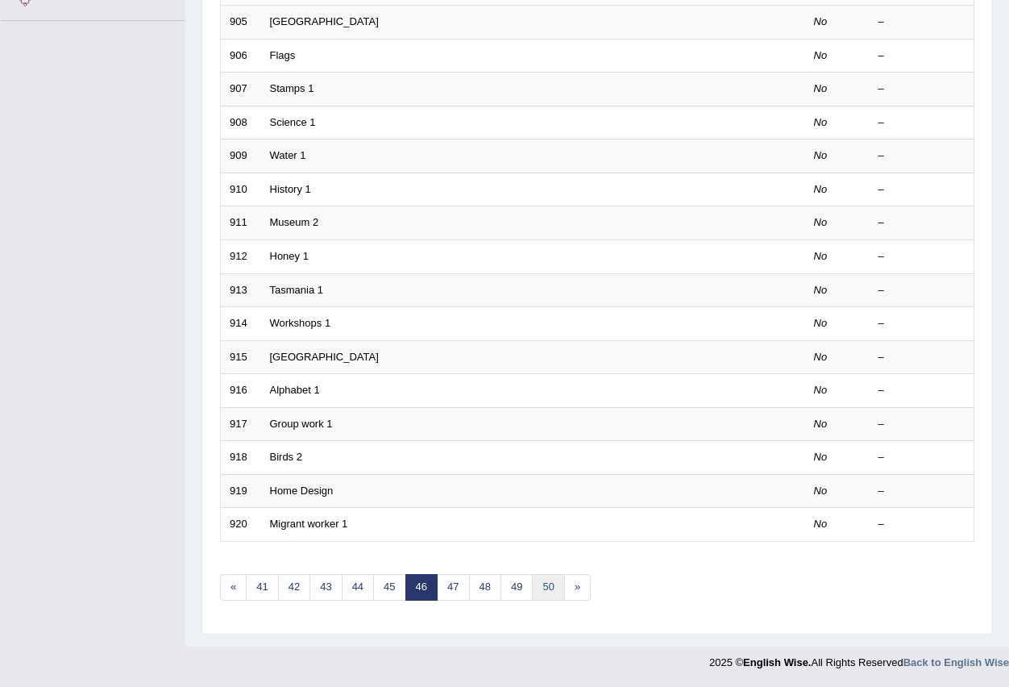
click at [548, 586] on link "50" at bounding box center [548, 587] width 32 height 27
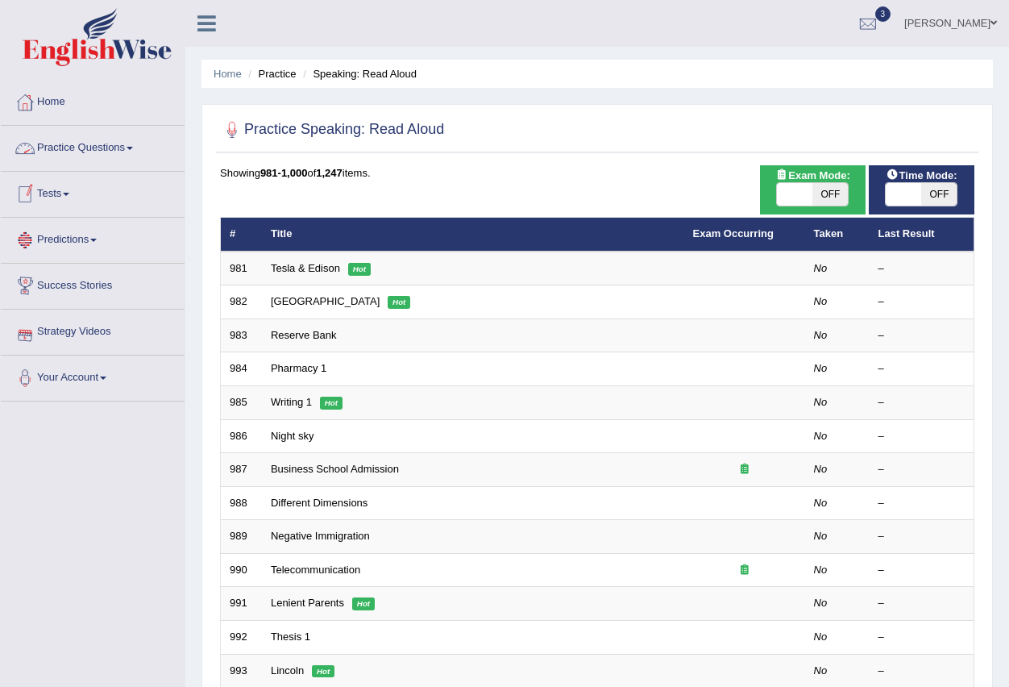
click at [133, 143] on link "Practice Questions" at bounding box center [93, 146] width 184 height 40
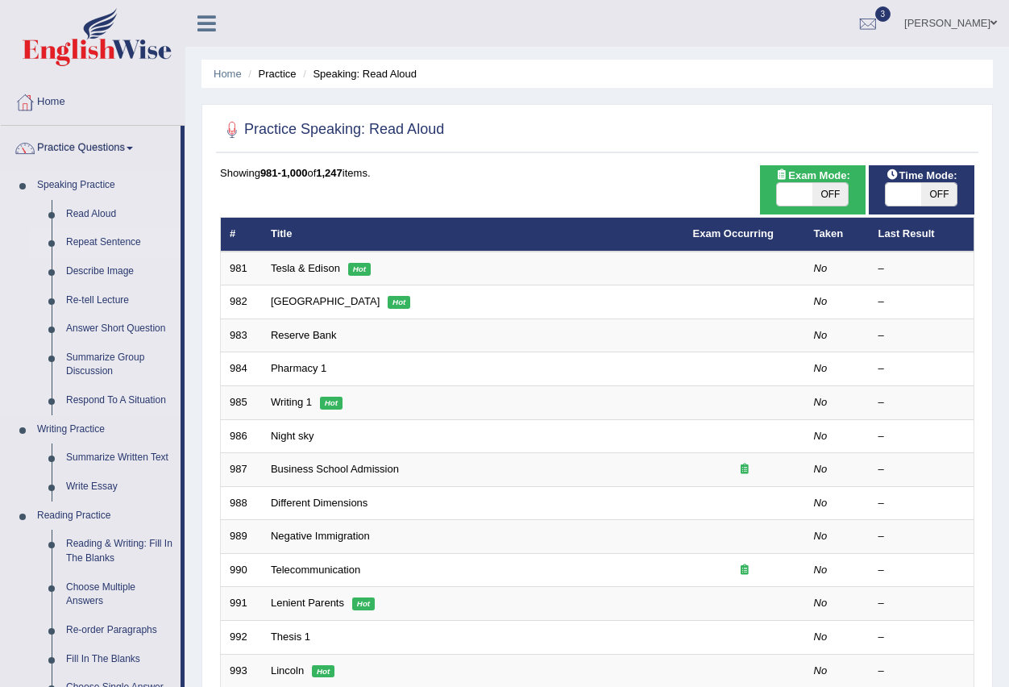
click at [108, 239] on link "Repeat Sentence" at bounding box center [120, 242] width 122 height 29
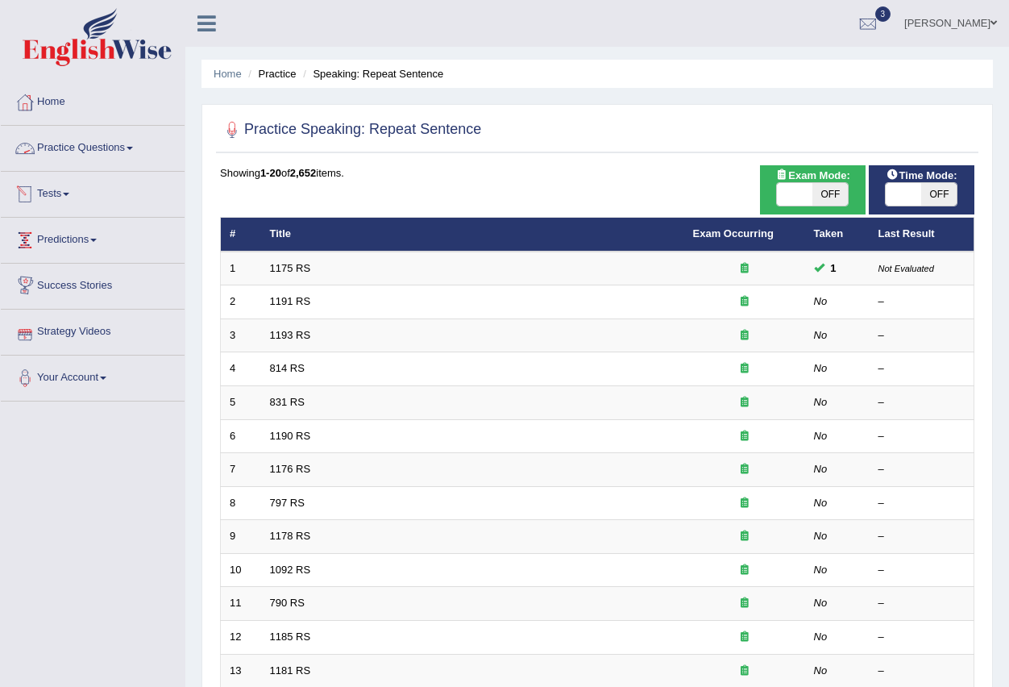
click at [133, 146] on link "Practice Questions" at bounding box center [93, 146] width 184 height 40
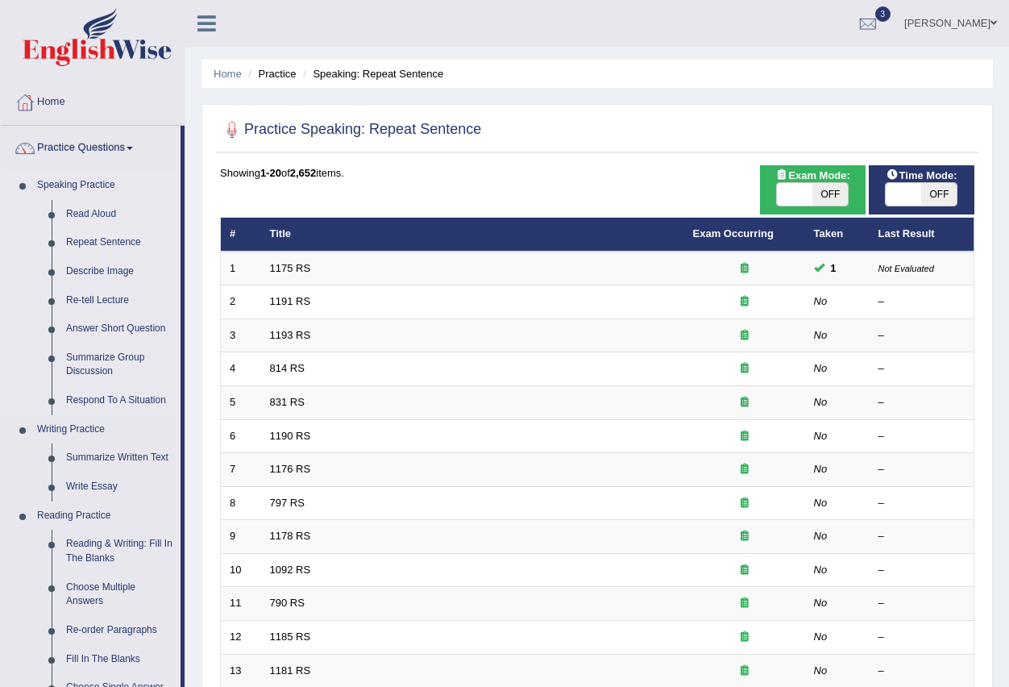
click at [107, 214] on link "Read Aloud" at bounding box center [120, 214] width 122 height 29
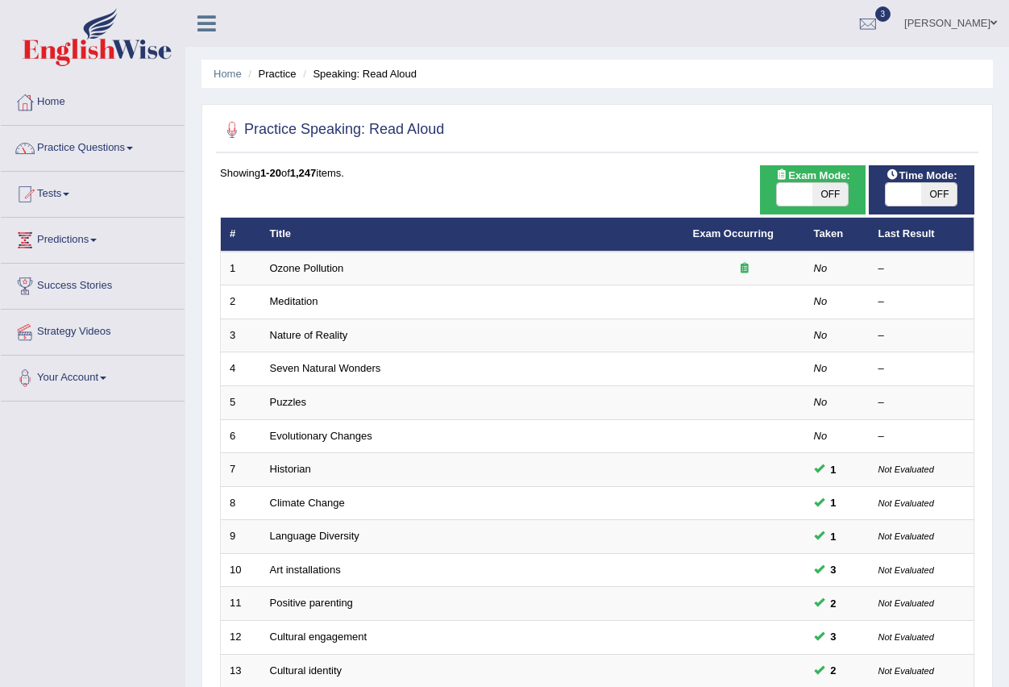
click at [140, 145] on link "Practice Questions" at bounding box center [93, 146] width 184 height 40
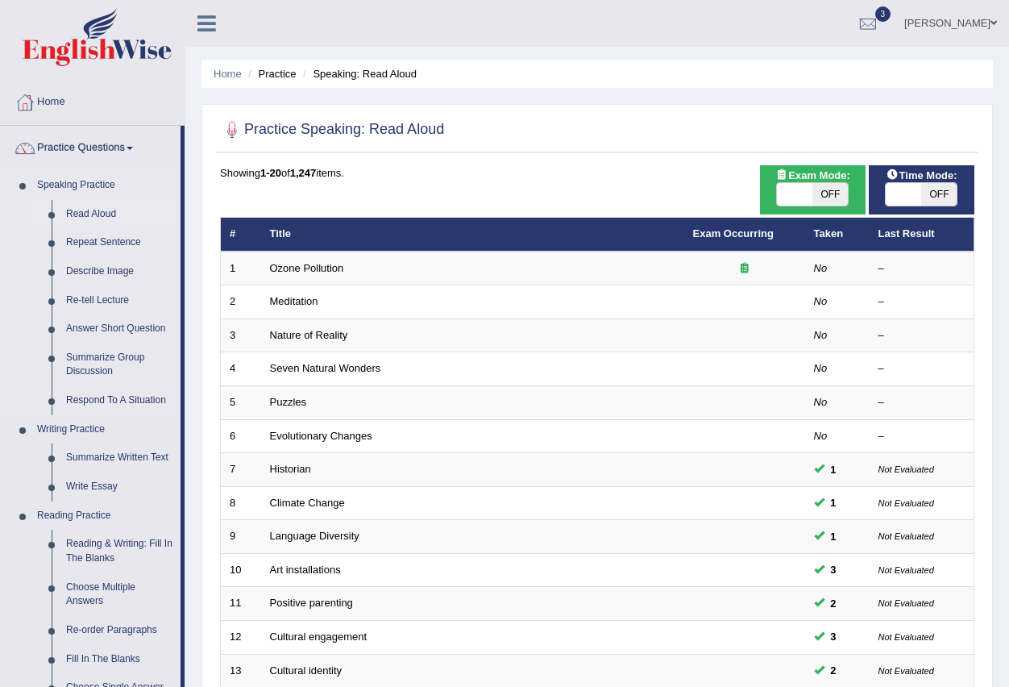
click at [95, 214] on link "Read Aloud" at bounding box center [120, 214] width 122 height 29
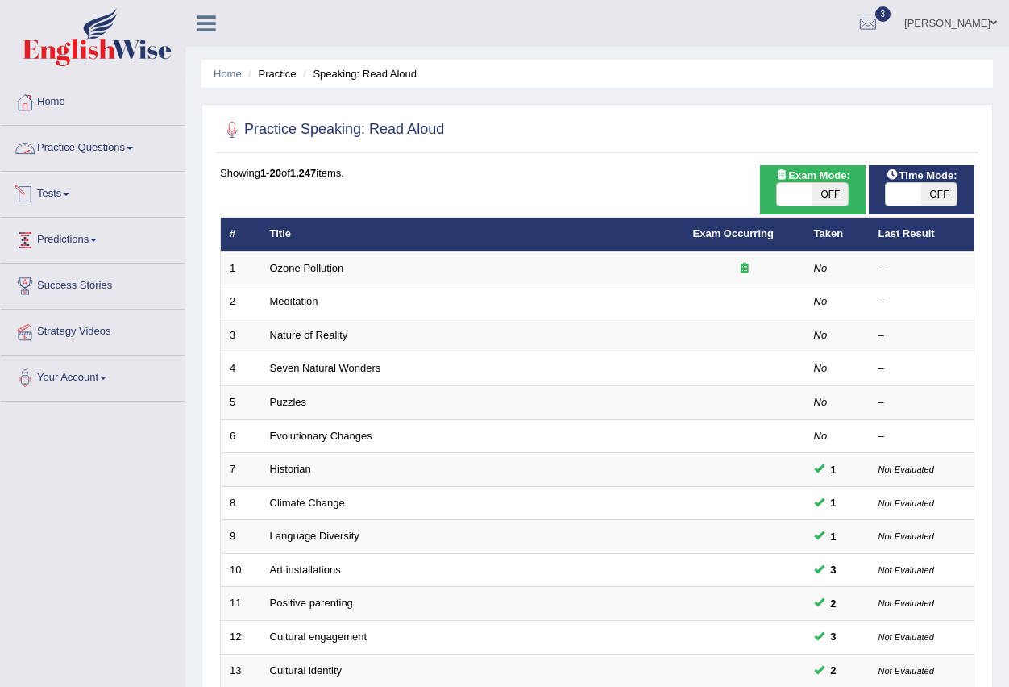
click at [131, 148] on link "Practice Questions" at bounding box center [93, 146] width 184 height 40
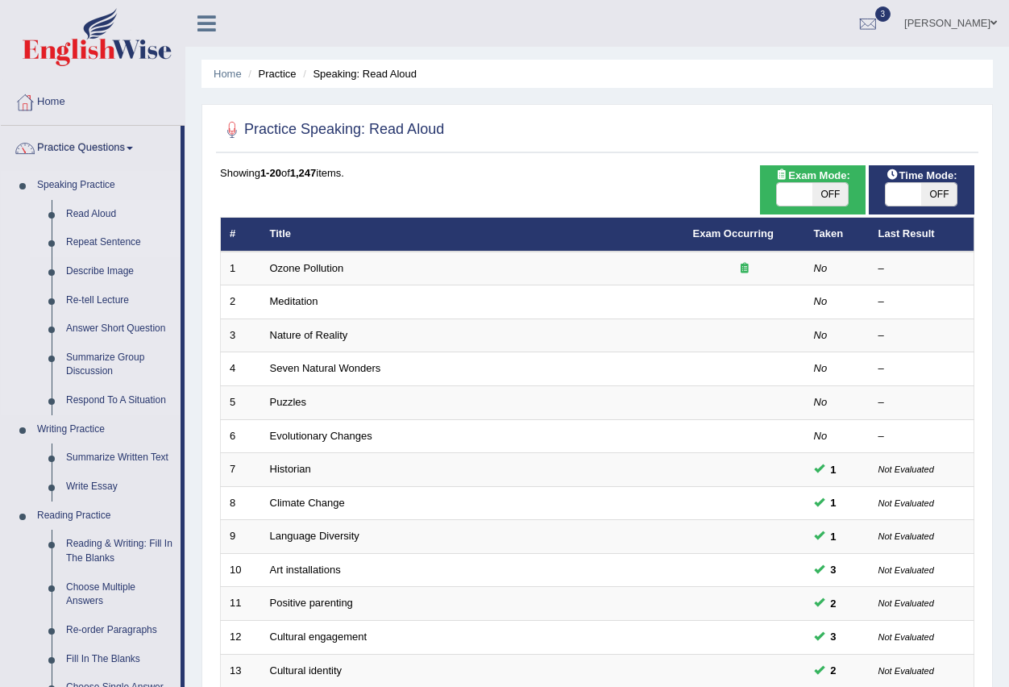
click at [101, 239] on link "Repeat Sentence" at bounding box center [120, 242] width 122 height 29
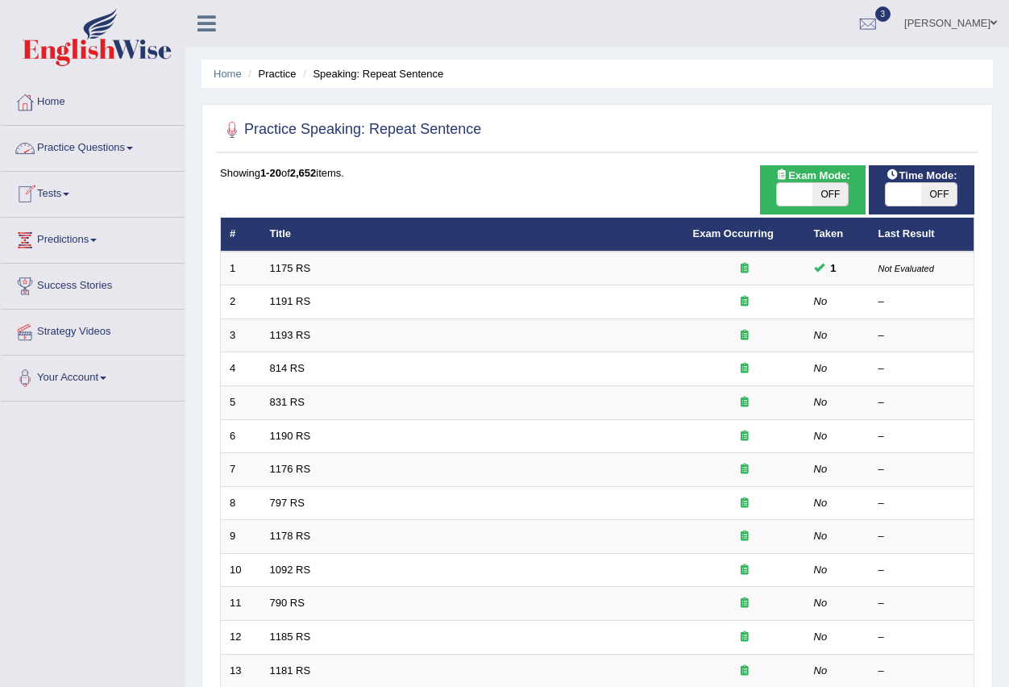
click at [135, 146] on link "Practice Questions" at bounding box center [93, 146] width 184 height 40
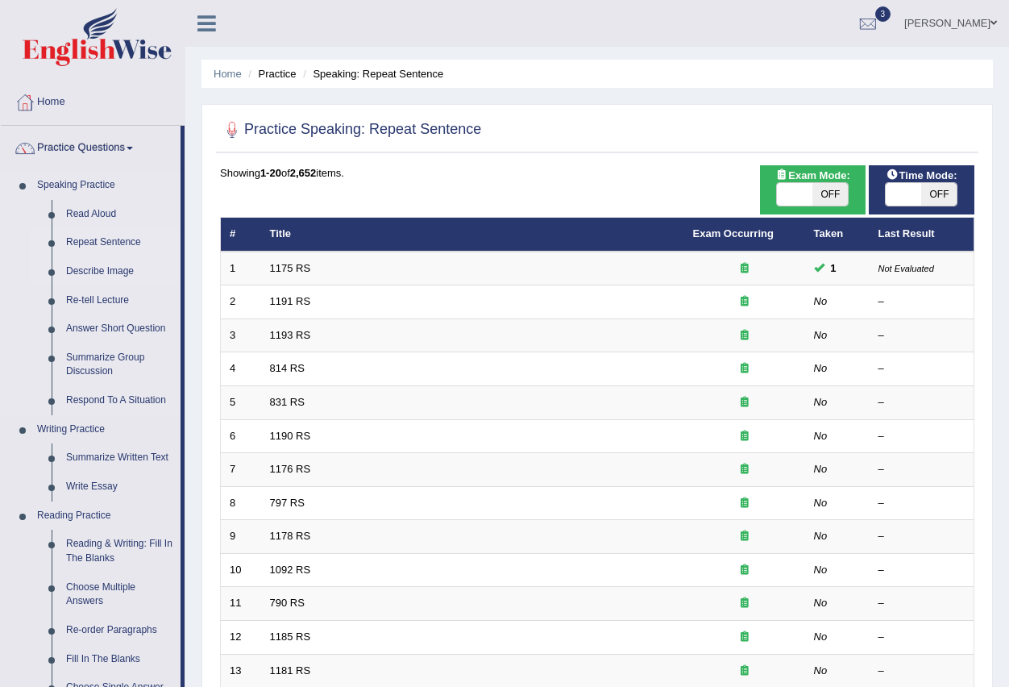
click at [112, 267] on link "Describe Image" at bounding box center [120, 271] width 122 height 29
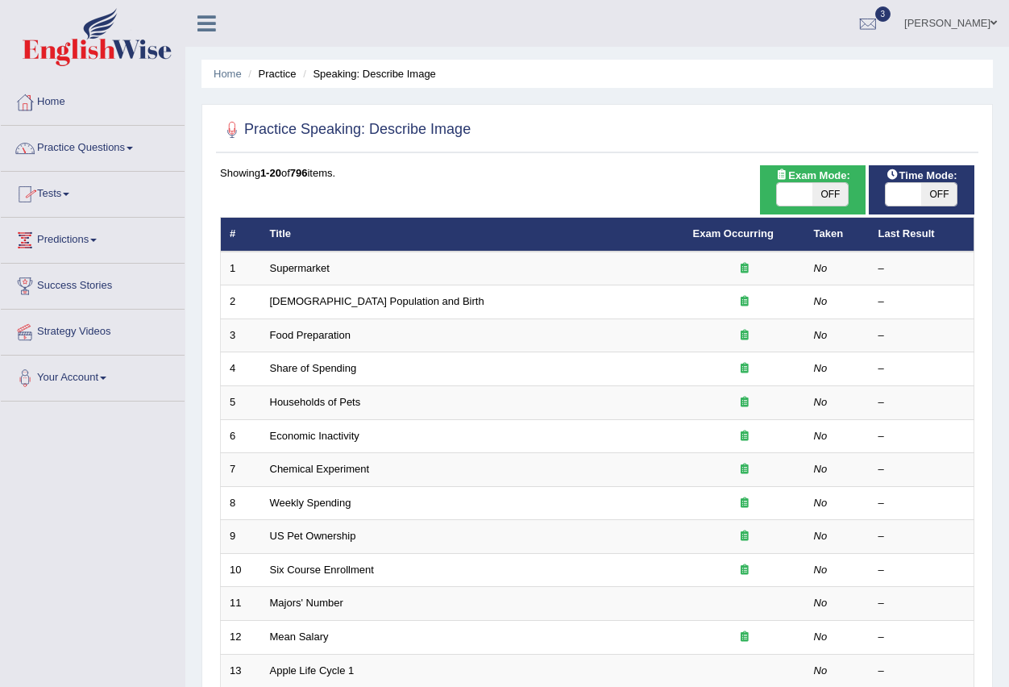
click at [137, 146] on link "Practice Questions" at bounding box center [93, 146] width 184 height 40
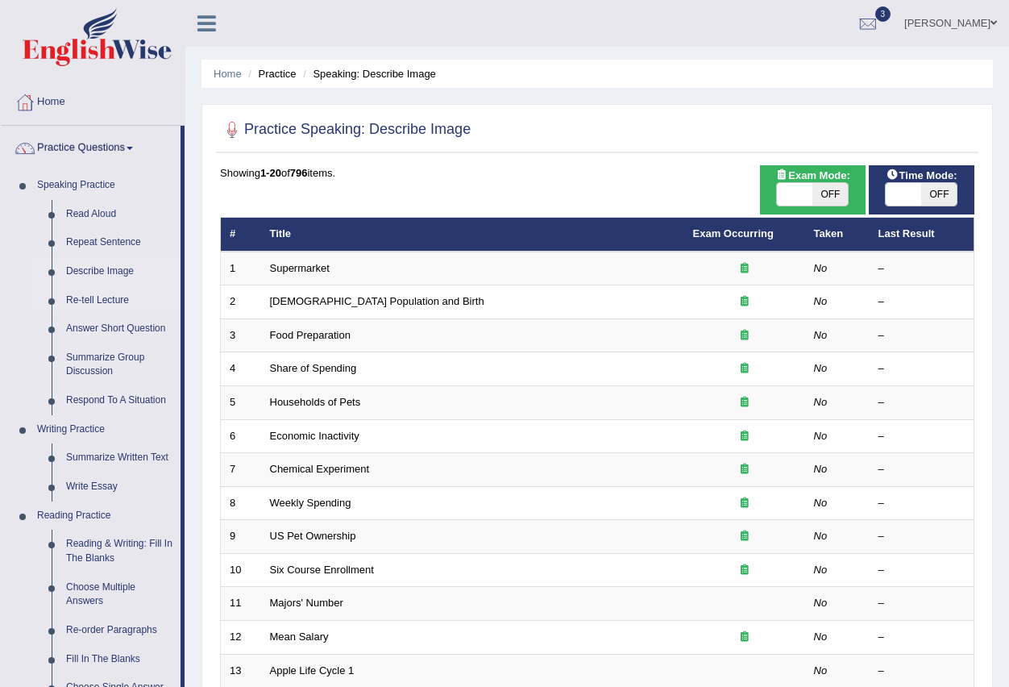
click at [110, 301] on link "Re-tell Lecture" at bounding box center [120, 300] width 122 height 29
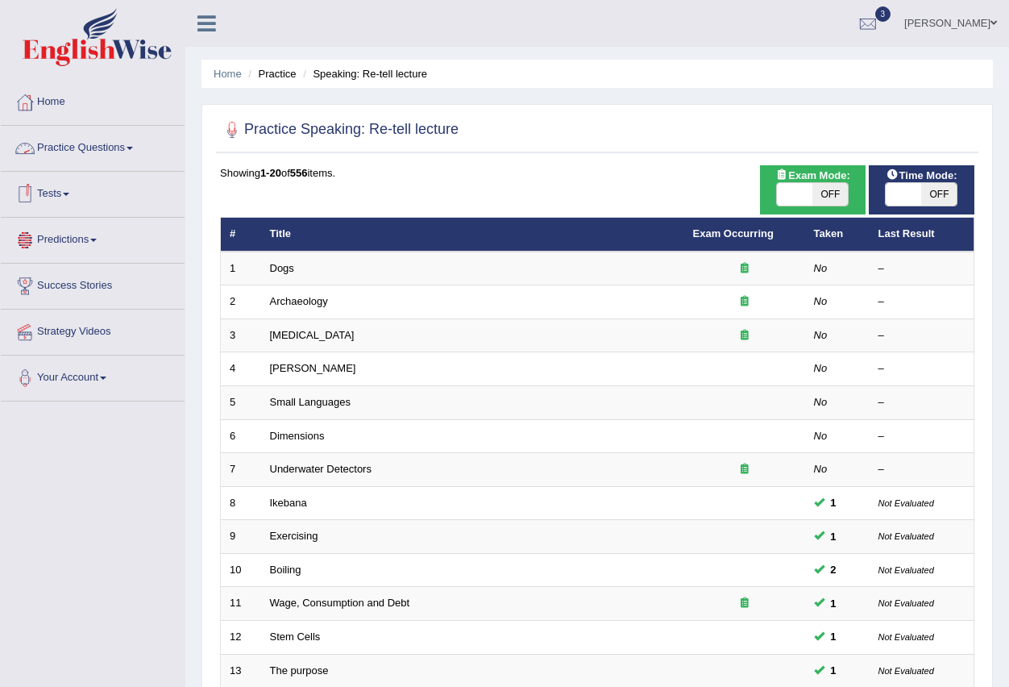
click at [135, 146] on link "Practice Questions" at bounding box center [93, 146] width 184 height 40
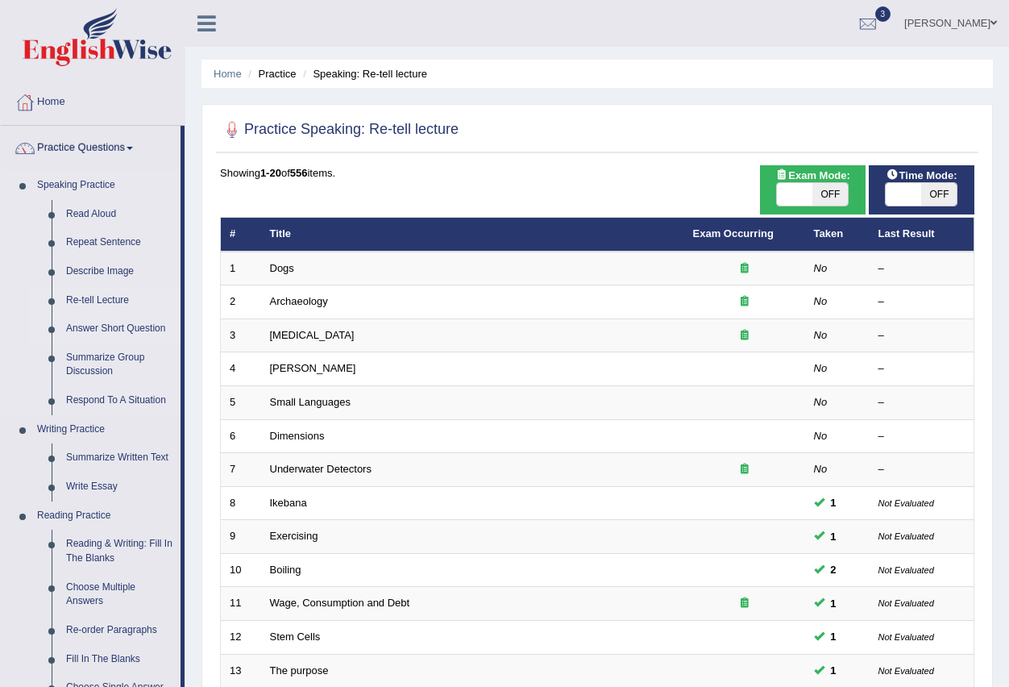
click at [106, 326] on link "Answer Short Question" at bounding box center [120, 328] width 122 height 29
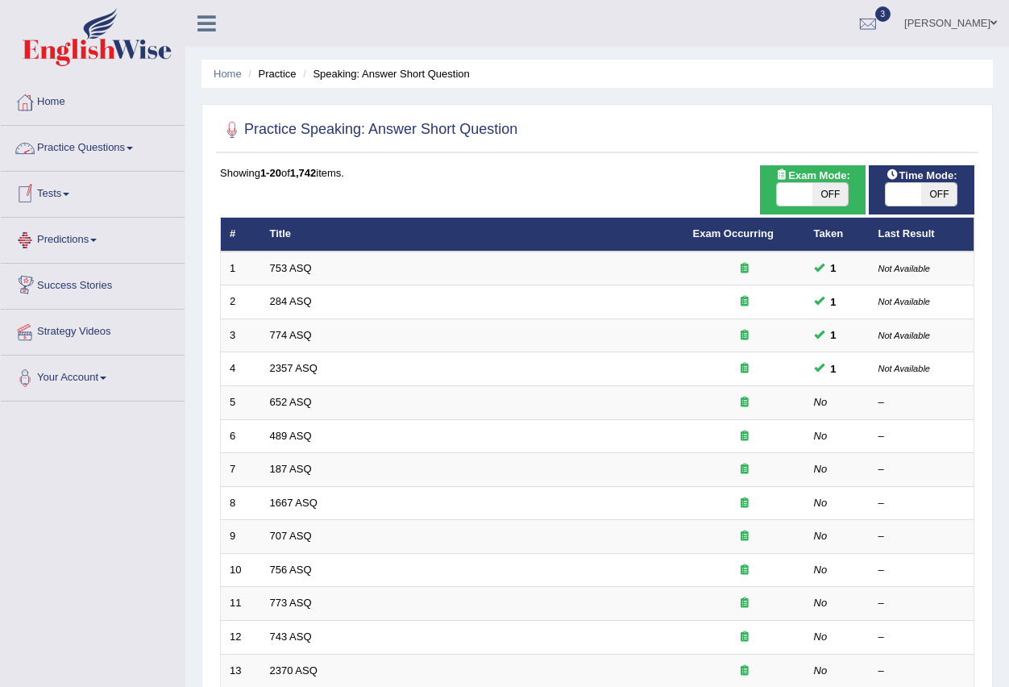
click at [133, 148] on span at bounding box center [130, 148] width 6 height 3
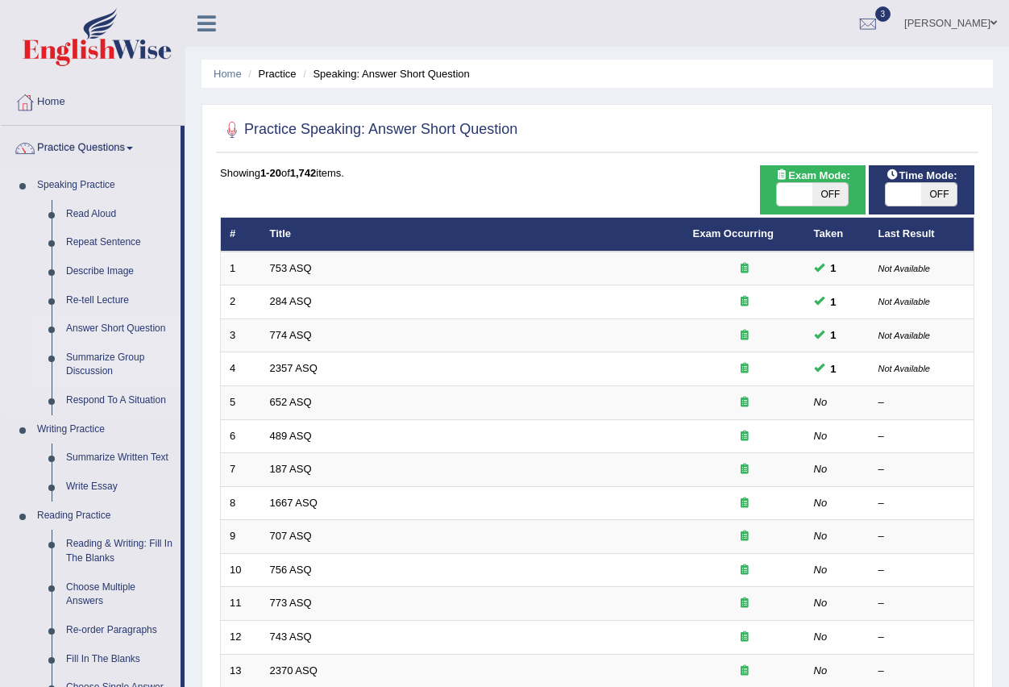
click at [95, 363] on link "Summarize Group Discussion" at bounding box center [120, 364] width 122 height 43
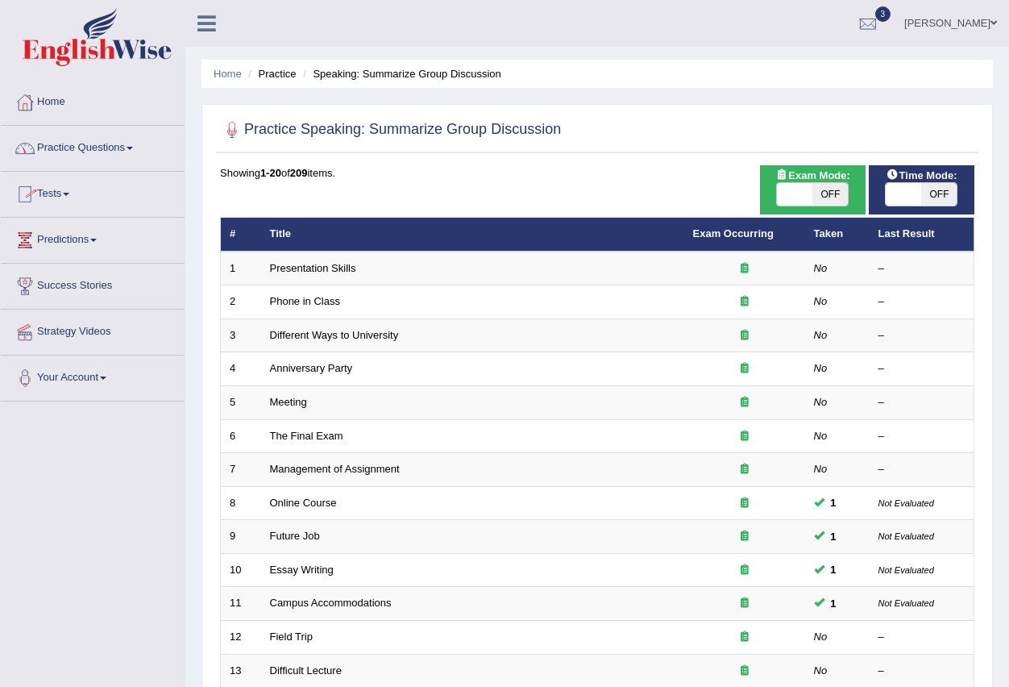
click at [133, 148] on span at bounding box center [130, 148] width 6 height 3
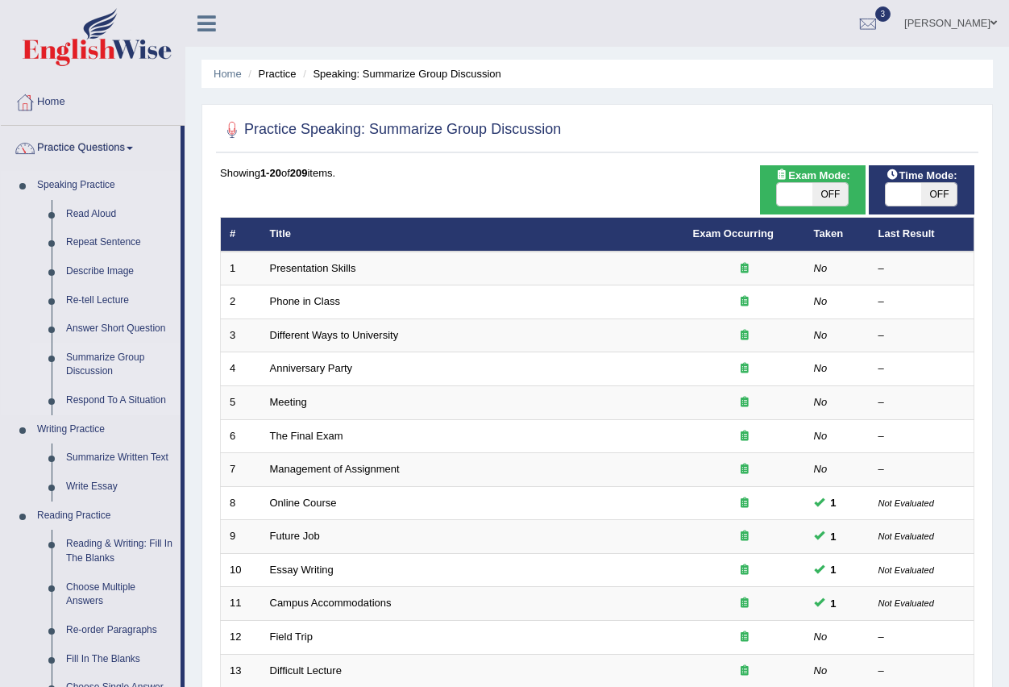
click at [92, 399] on link "Respond To A Situation" at bounding box center [120, 400] width 122 height 29
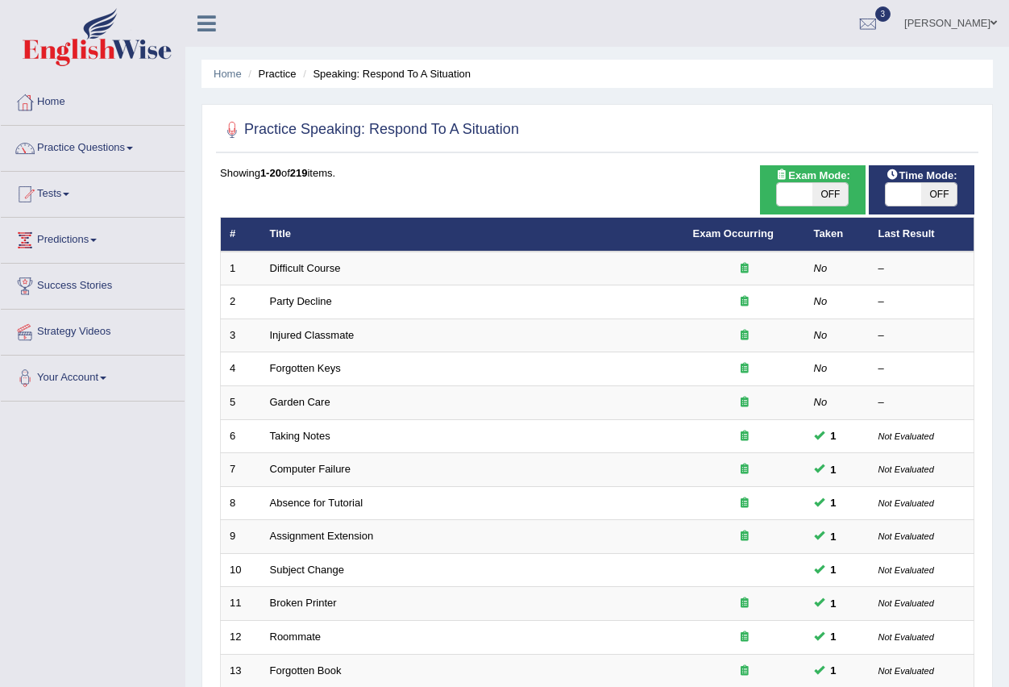
click at [135, 146] on link "Practice Questions" at bounding box center [93, 146] width 184 height 40
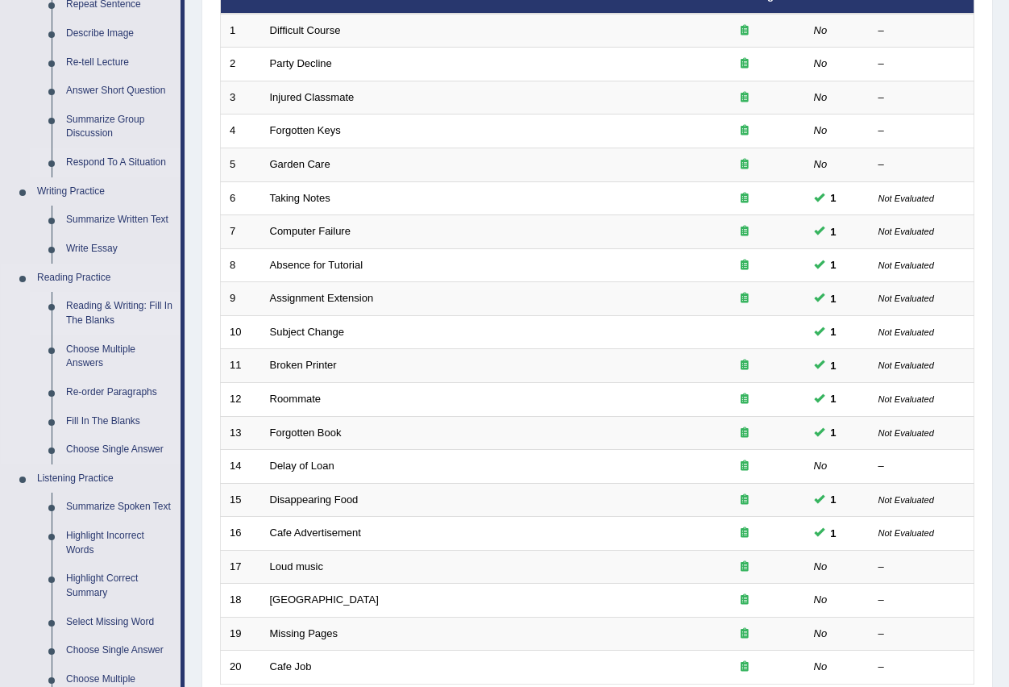
scroll to position [242, 0]
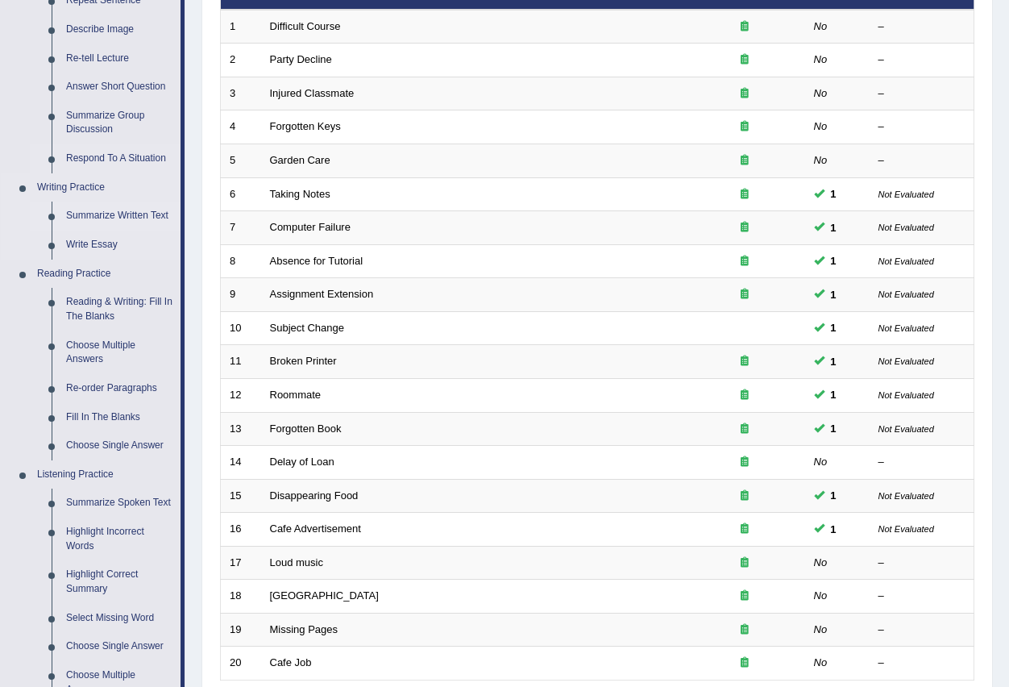
click at [121, 208] on link "Summarize Written Text" at bounding box center [120, 215] width 122 height 29
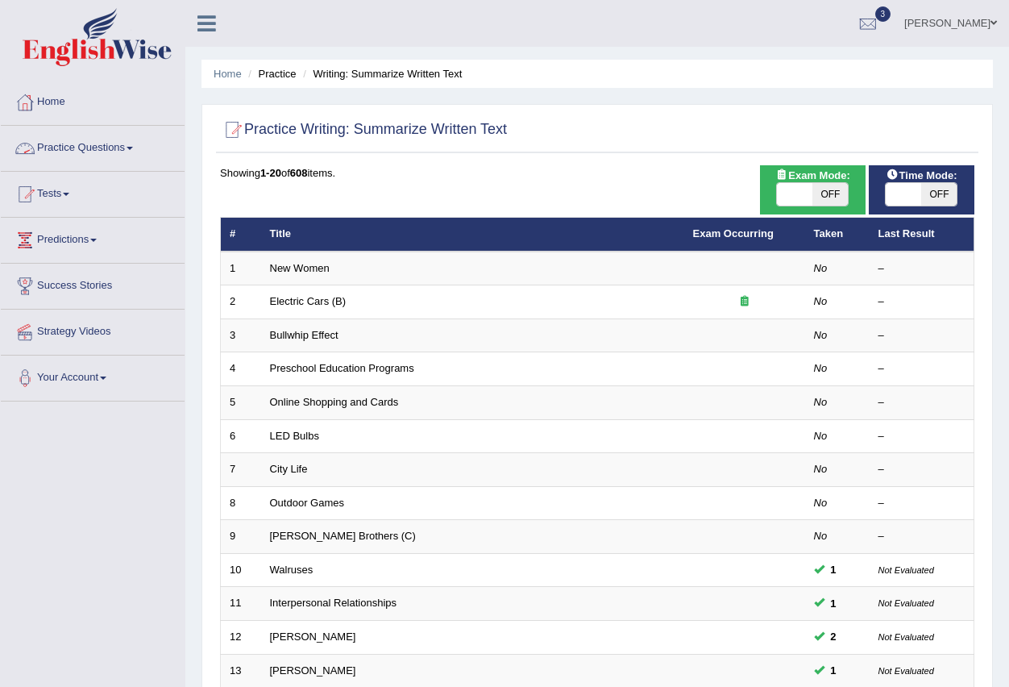
click at [131, 148] on link "Practice Questions" at bounding box center [93, 146] width 184 height 40
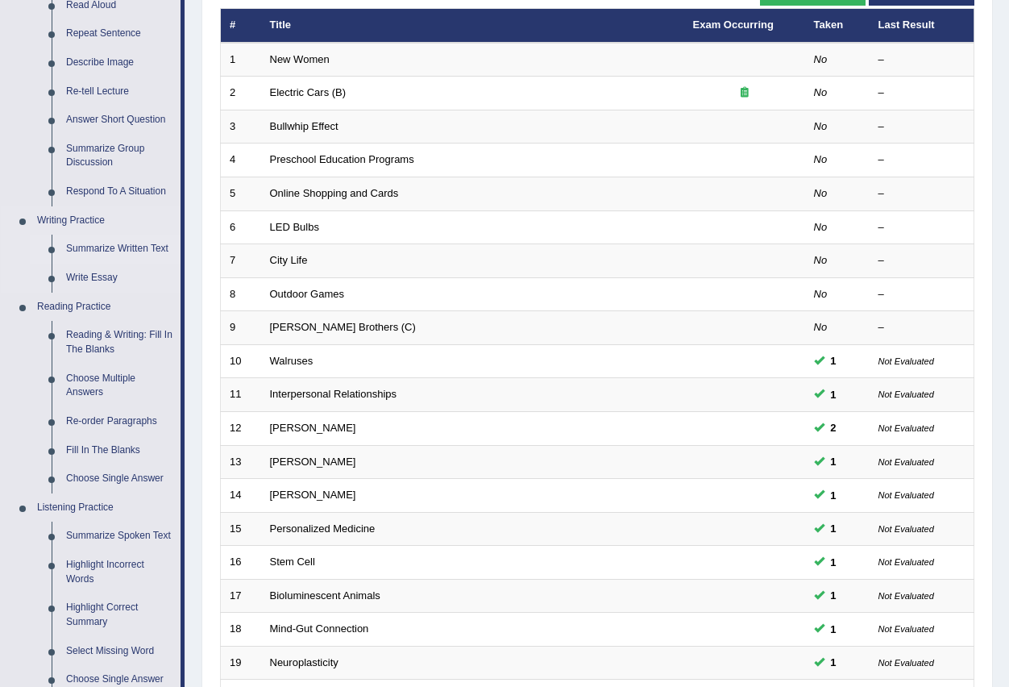
scroll to position [322, 0]
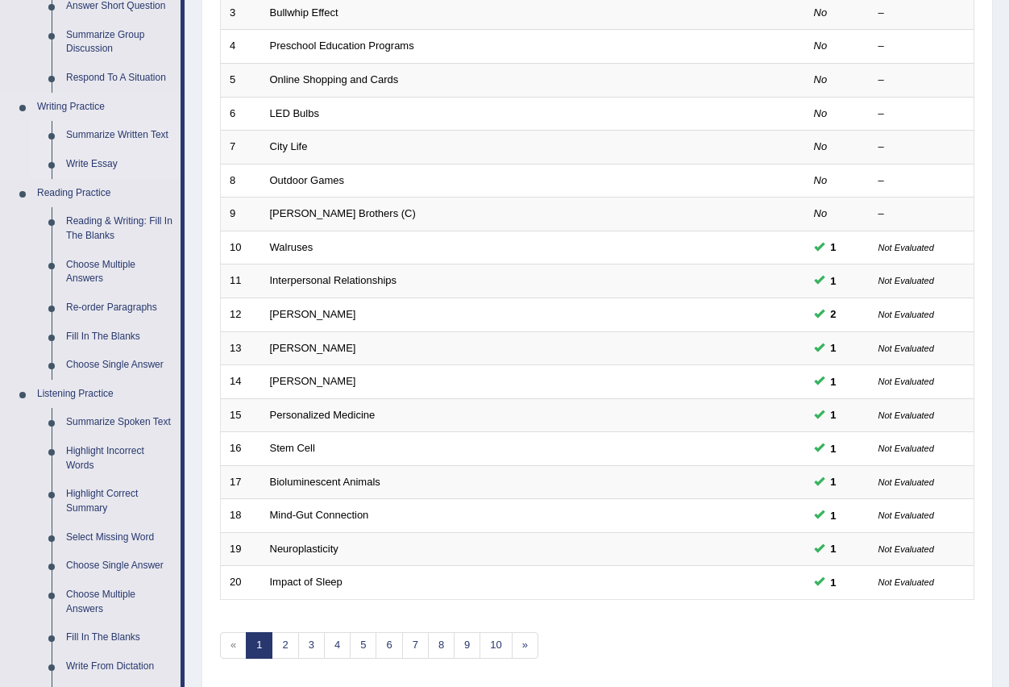
click at [109, 160] on link "Write Essay" at bounding box center [120, 164] width 122 height 29
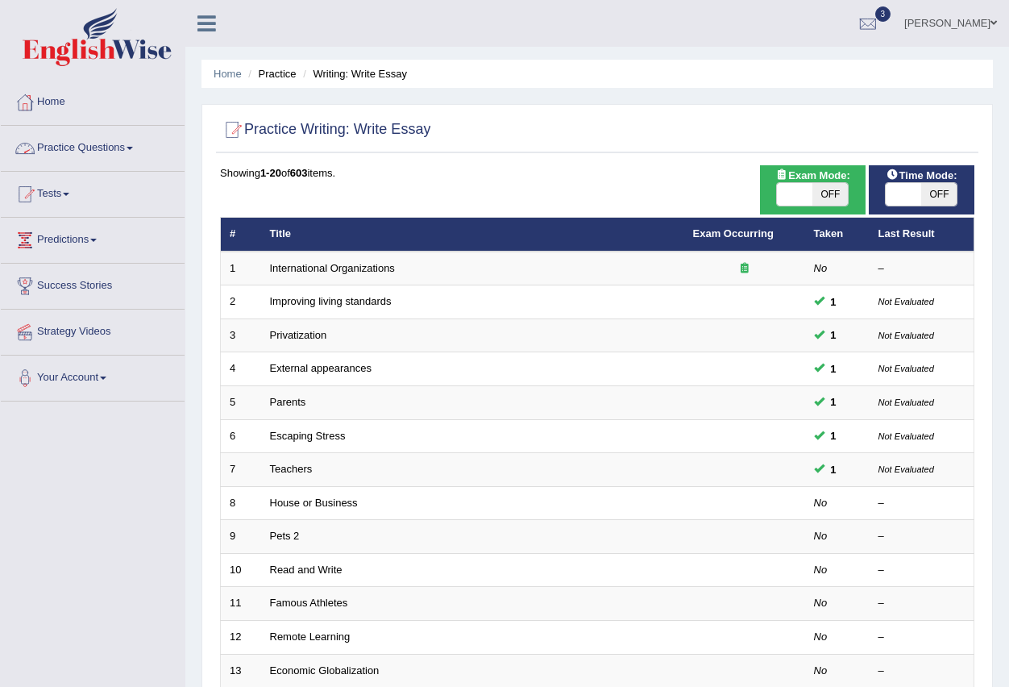
click at [140, 145] on link "Practice Questions" at bounding box center [93, 146] width 184 height 40
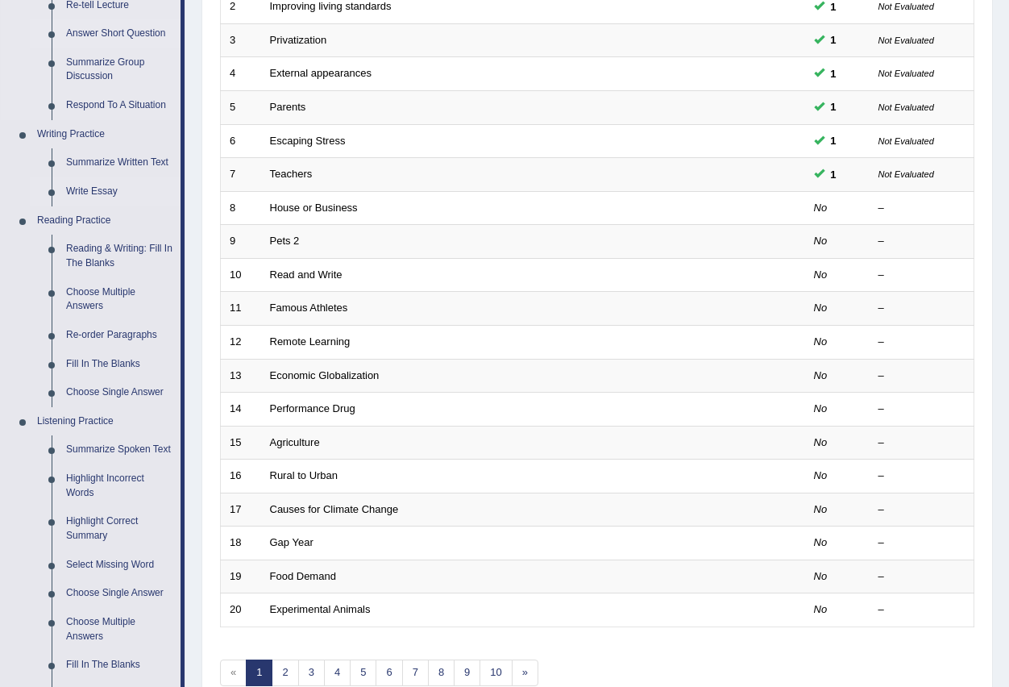
scroll to position [322, 0]
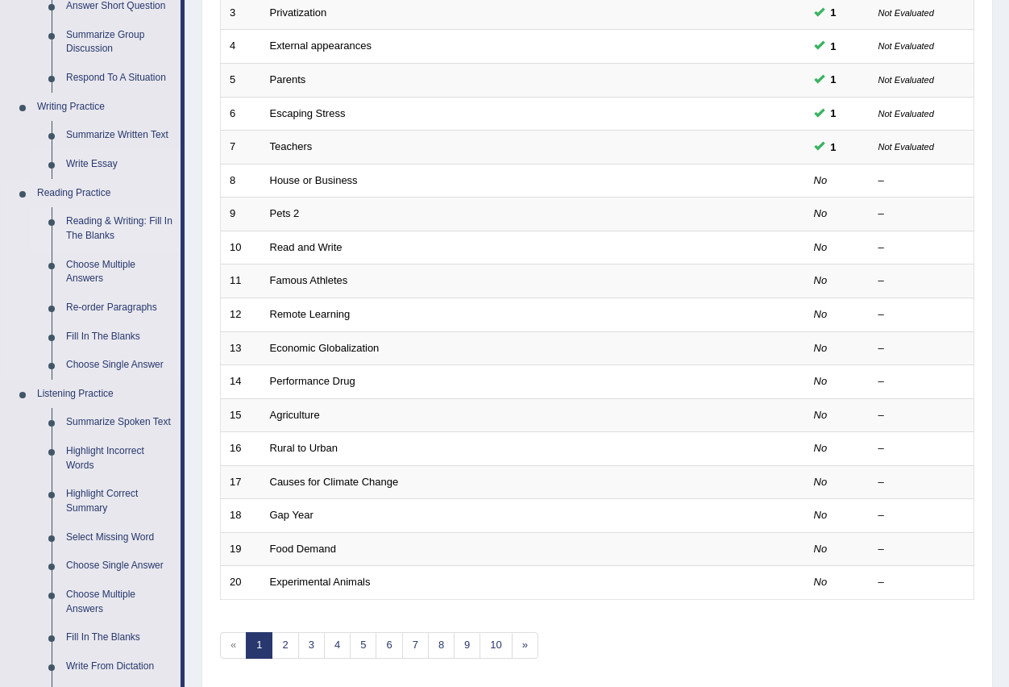
click at [104, 218] on link "Reading & Writing: Fill In The Blanks" at bounding box center [120, 228] width 122 height 43
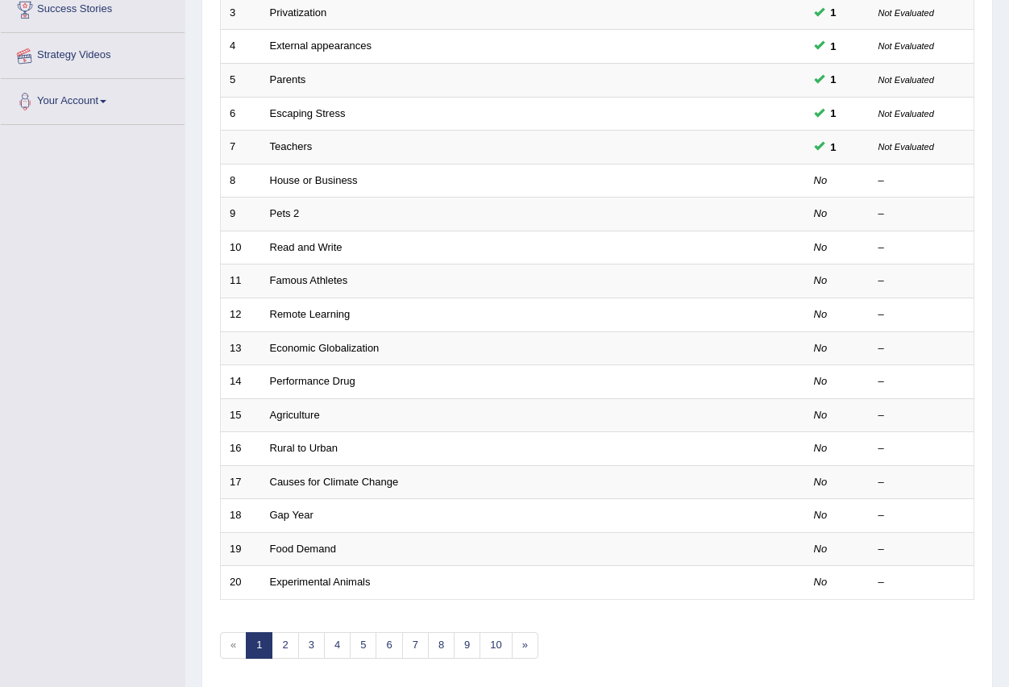
scroll to position [380, 0]
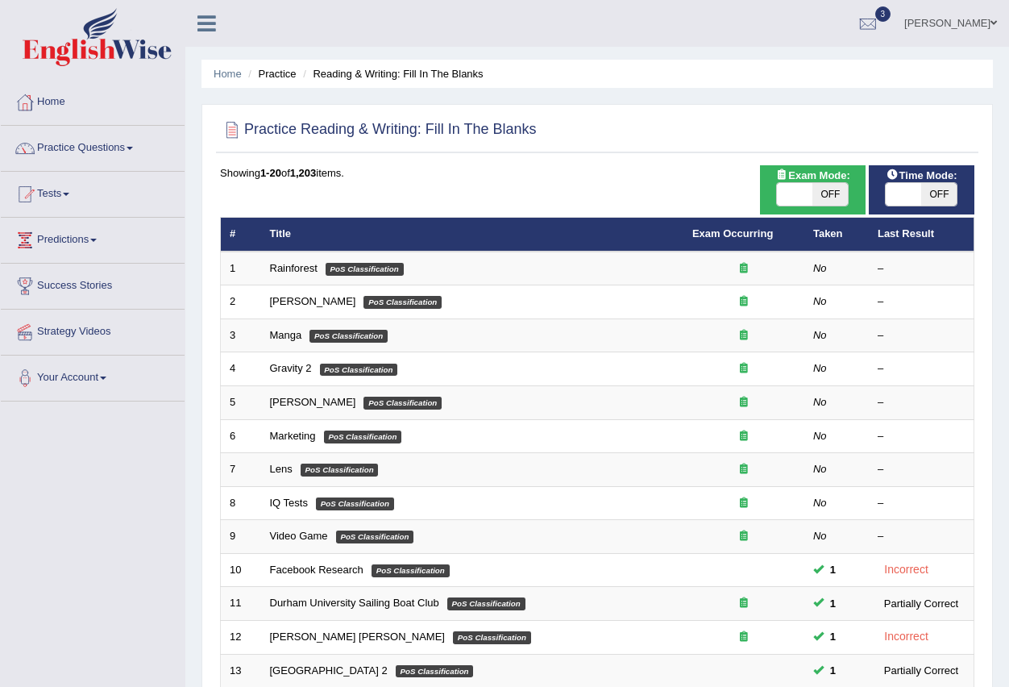
click at [138, 143] on link "Practice Questions" at bounding box center [93, 146] width 184 height 40
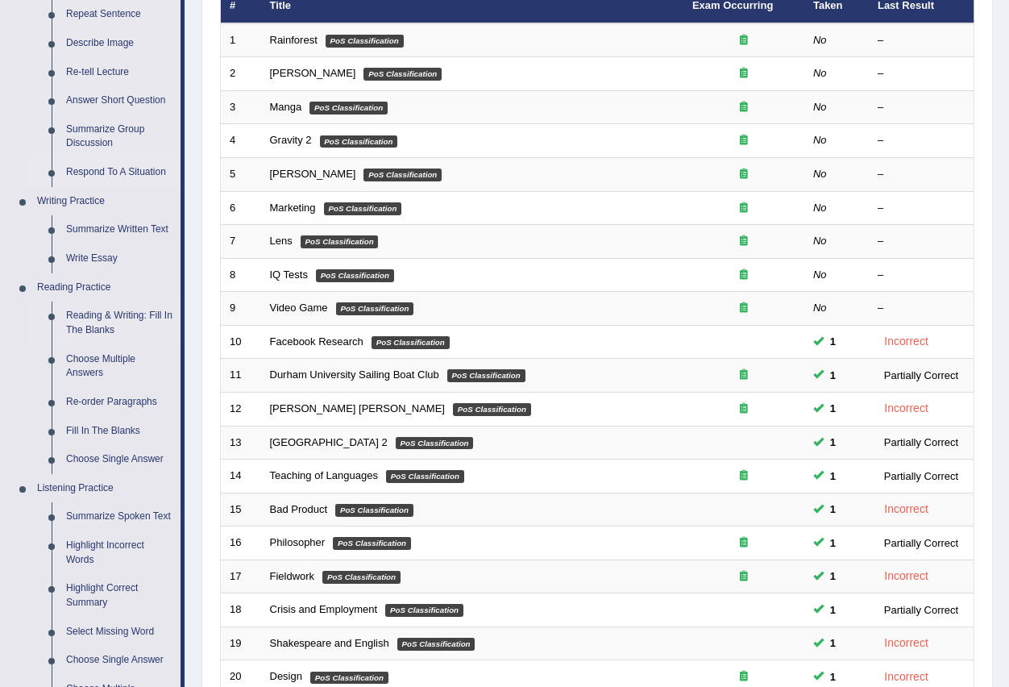
scroll to position [403, 0]
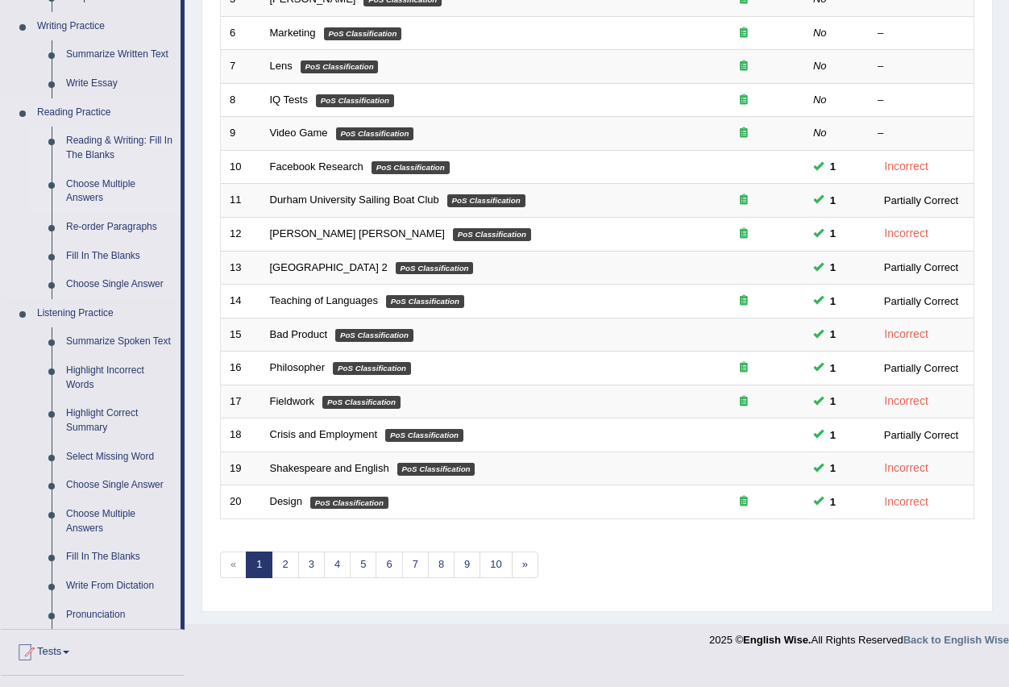
click at [106, 180] on link "Choose Multiple Answers" at bounding box center [120, 191] width 122 height 43
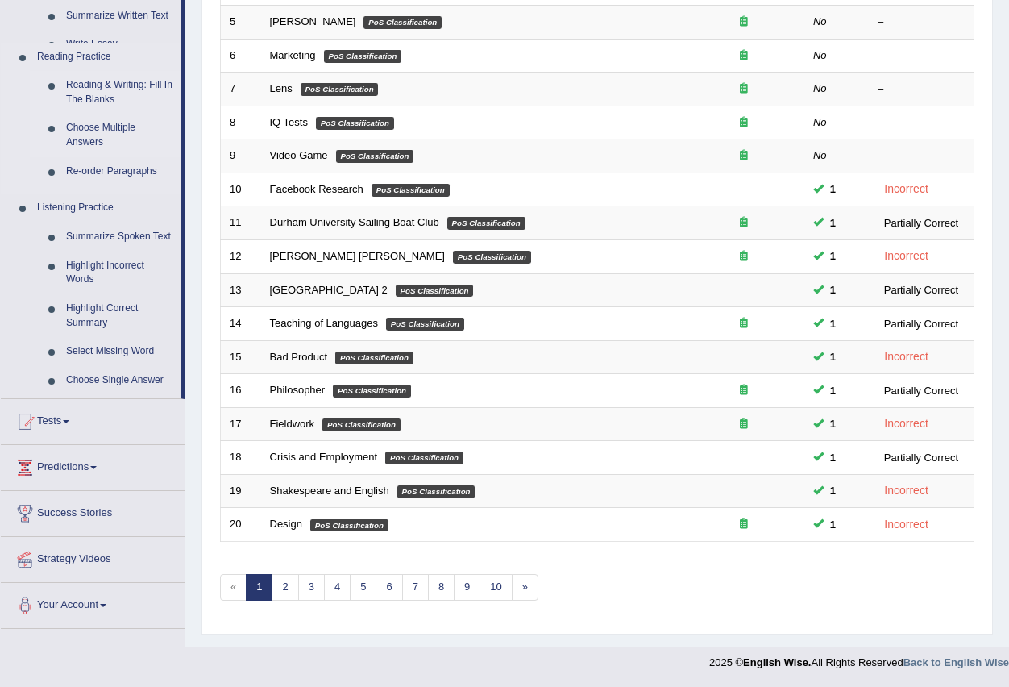
scroll to position [380, 0]
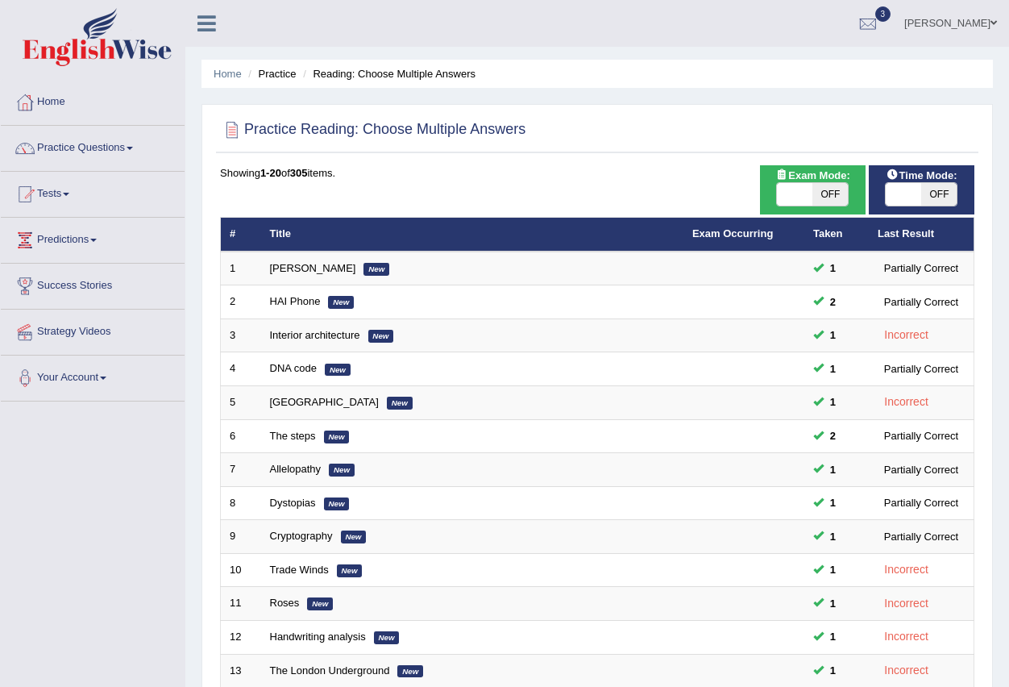
click at [135, 151] on link "Practice Questions" at bounding box center [93, 146] width 184 height 40
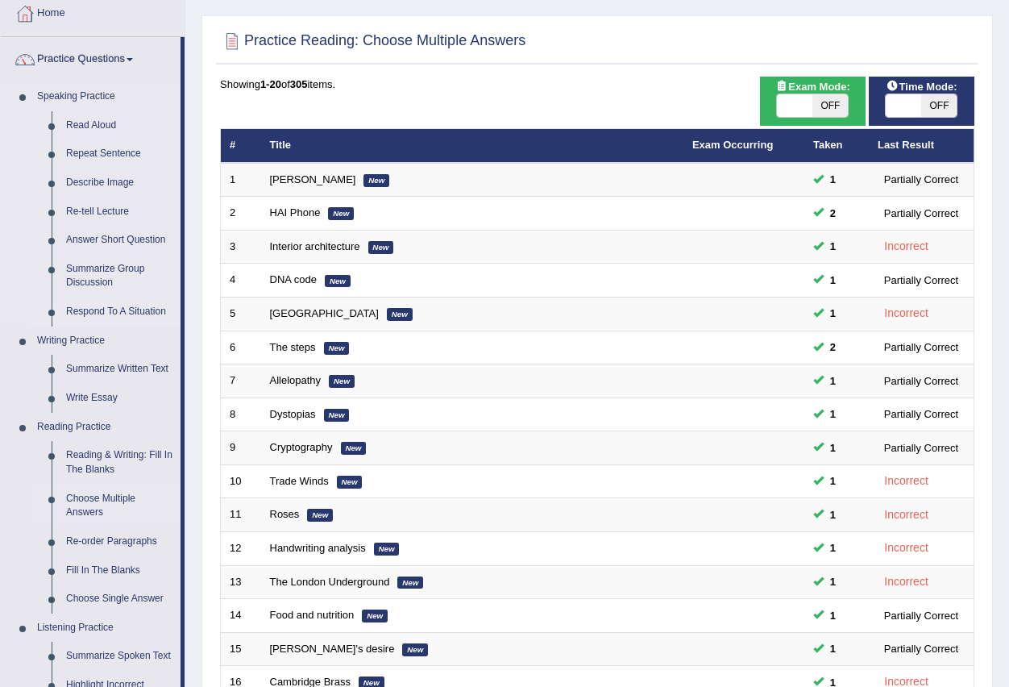
scroll to position [161, 0]
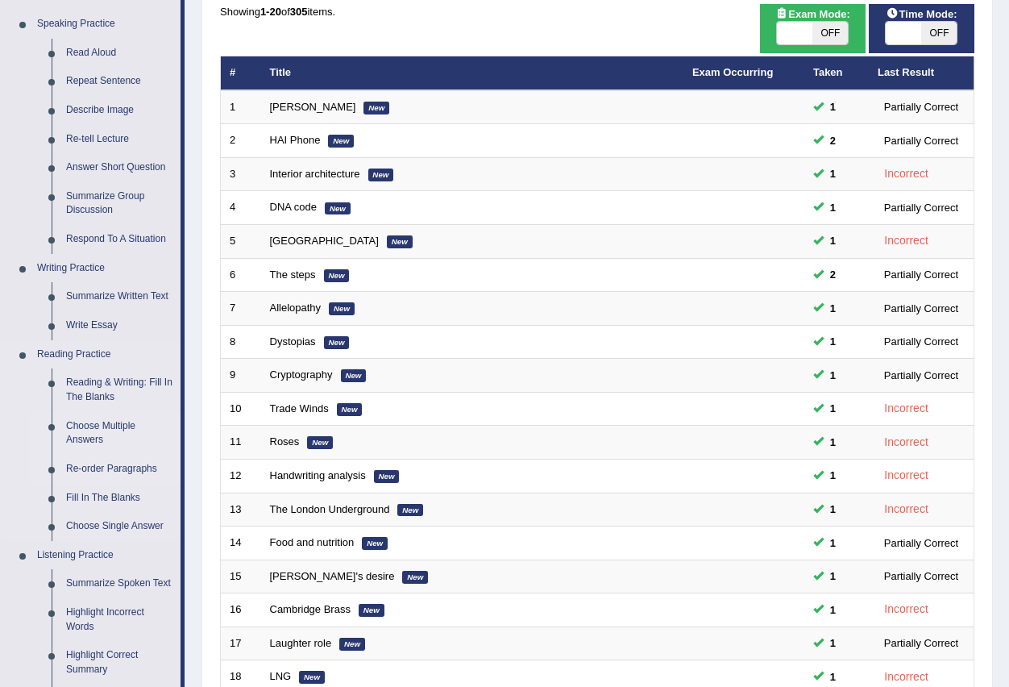
click at [98, 467] on link "Re-order Paragraphs" at bounding box center [120, 468] width 122 height 29
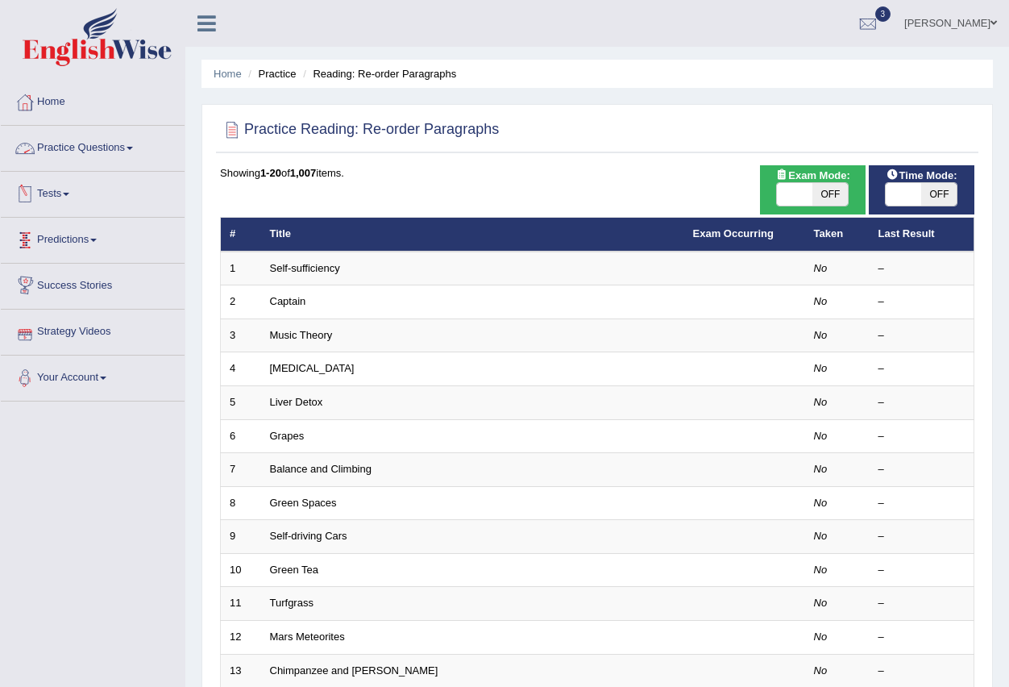
click at [135, 145] on link "Practice Questions" at bounding box center [93, 146] width 184 height 40
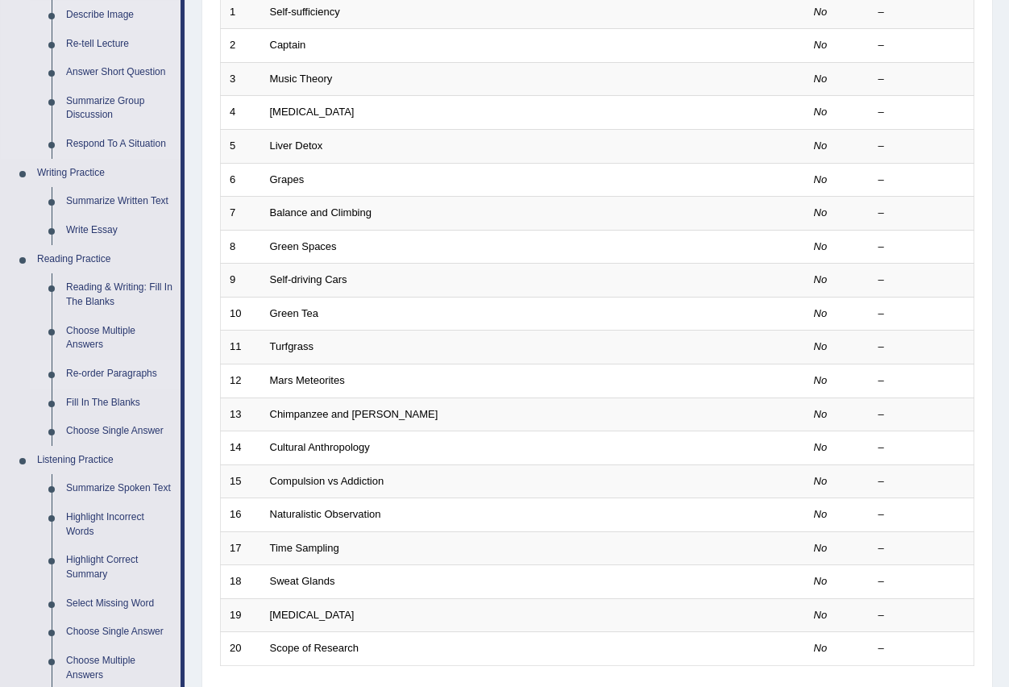
scroll to position [322, 0]
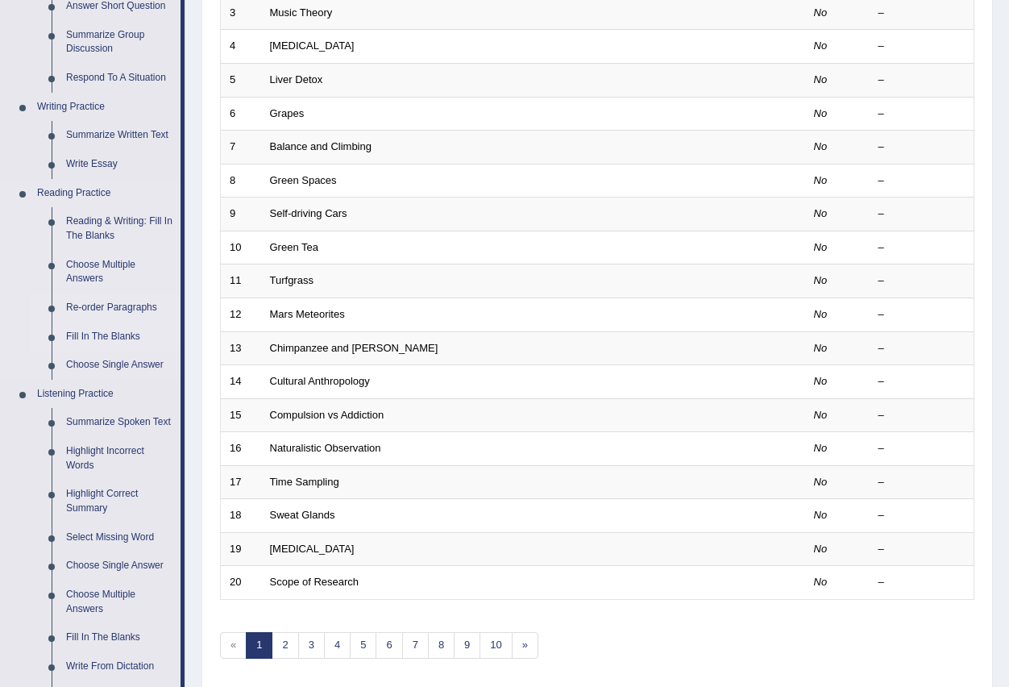
click at [98, 340] on link "Fill In The Blanks" at bounding box center [120, 336] width 122 height 29
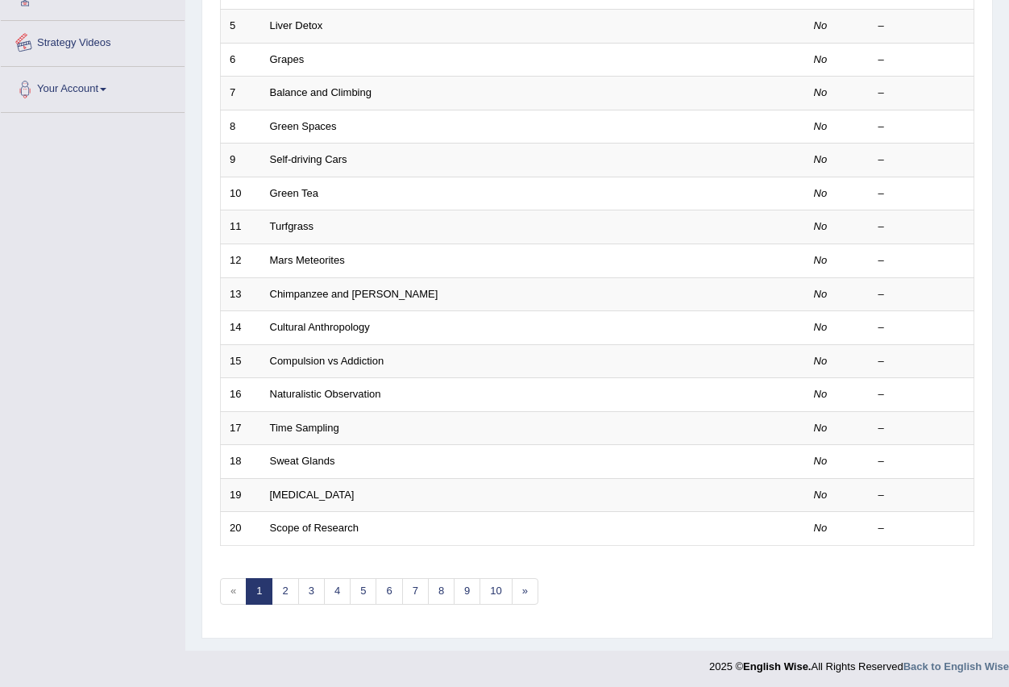
scroll to position [380, 0]
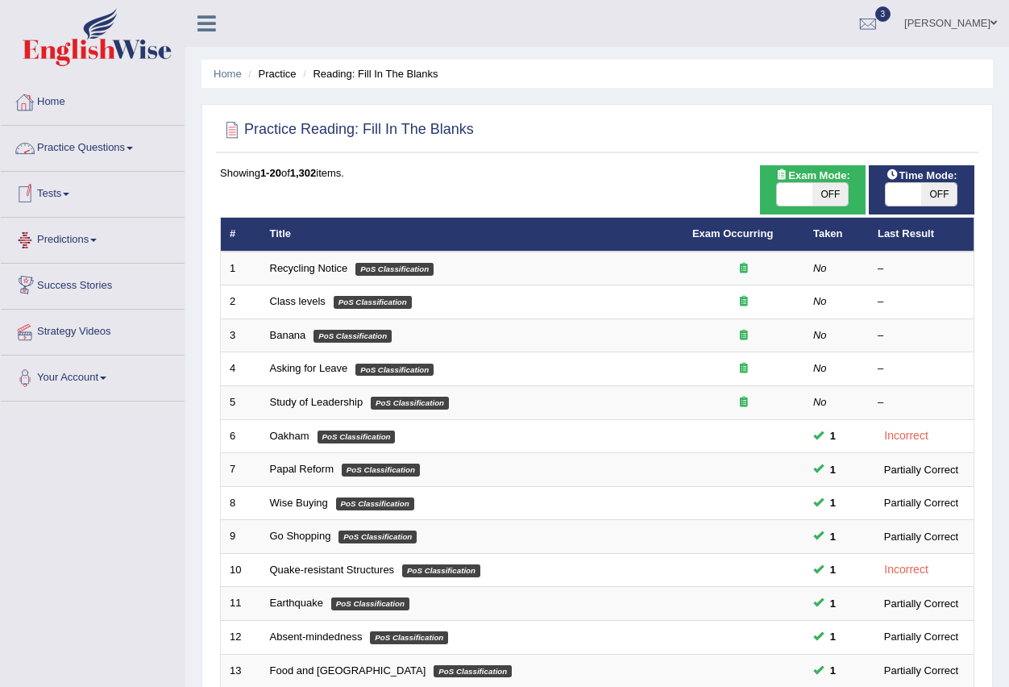
click at [143, 146] on link "Practice Questions" at bounding box center [93, 146] width 184 height 40
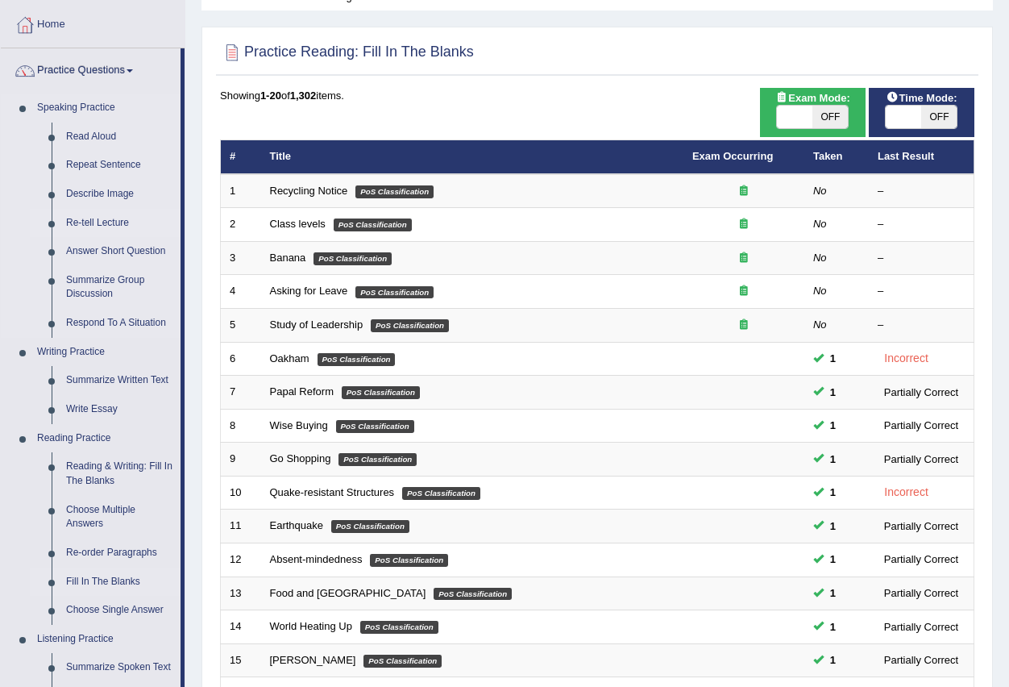
scroll to position [322, 0]
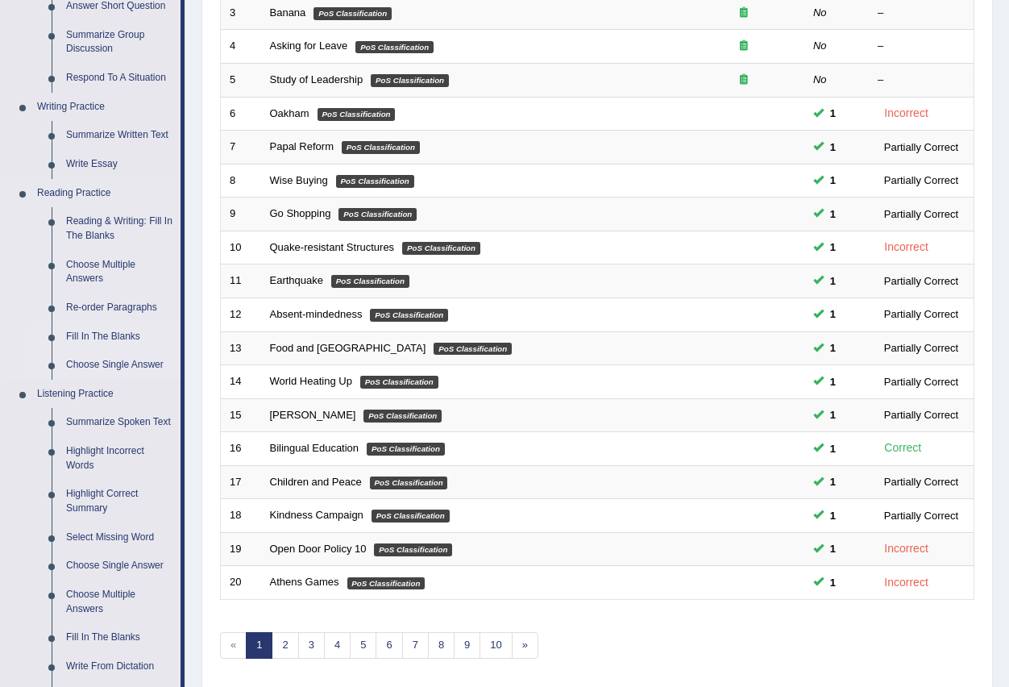
click at [101, 366] on link "Choose Single Answer" at bounding box center [120, 365] width 122 height 29
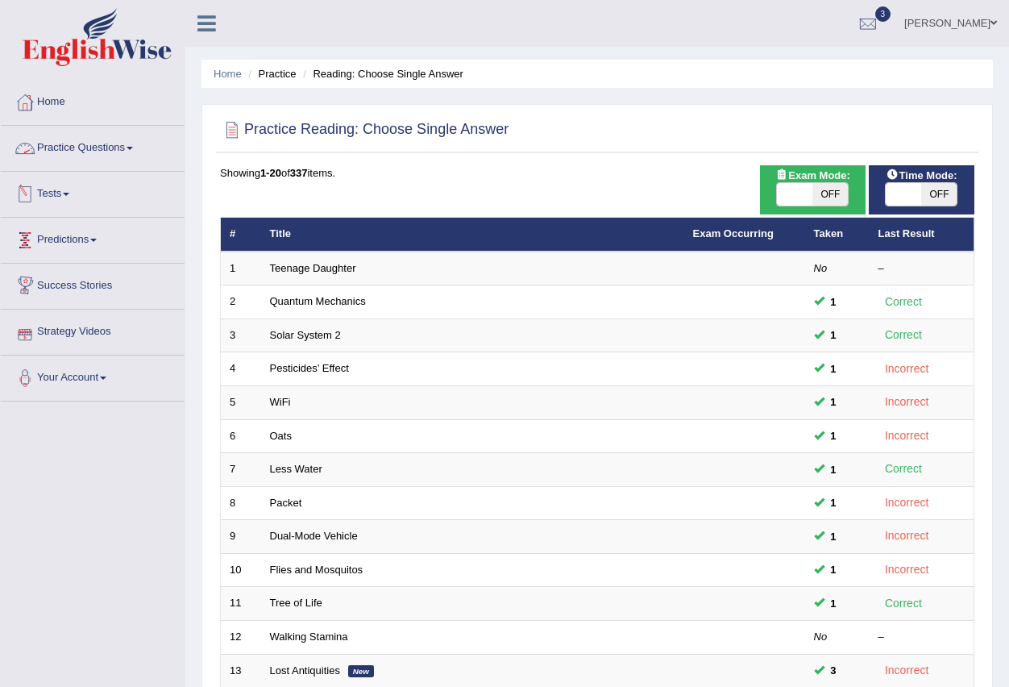
click at [131, 151] on link "Practice Questions" at bounding box center [93, 146] width 184 height 40
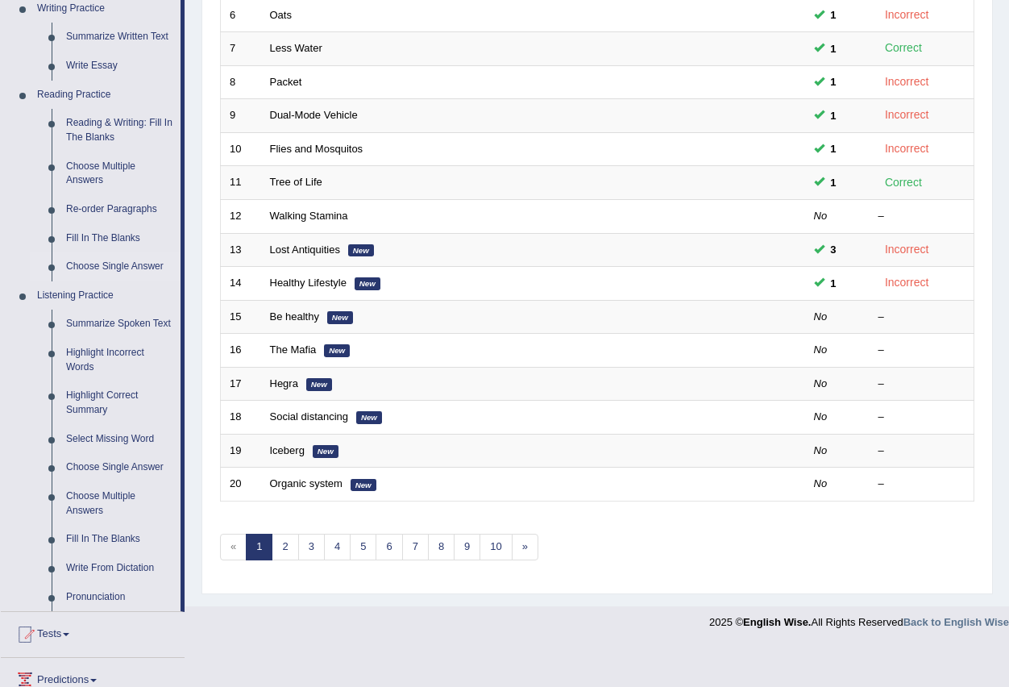
scroll to position [483, 0]
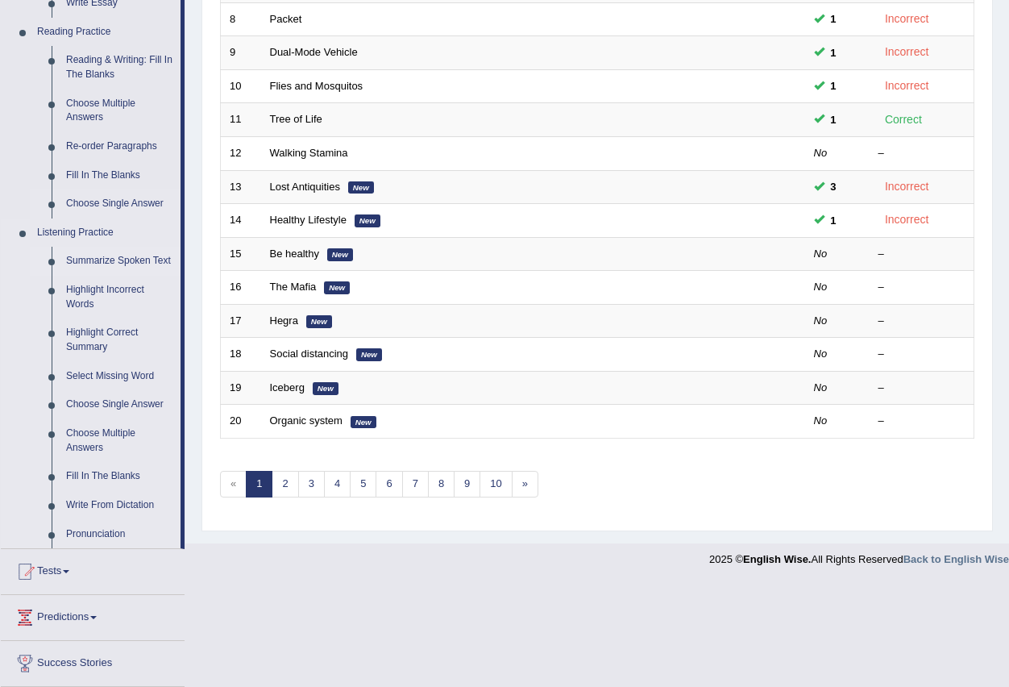
click at [129, 259] on link "Summarize Spoken Text" at bounding box center [120, 261] width 122 height 29
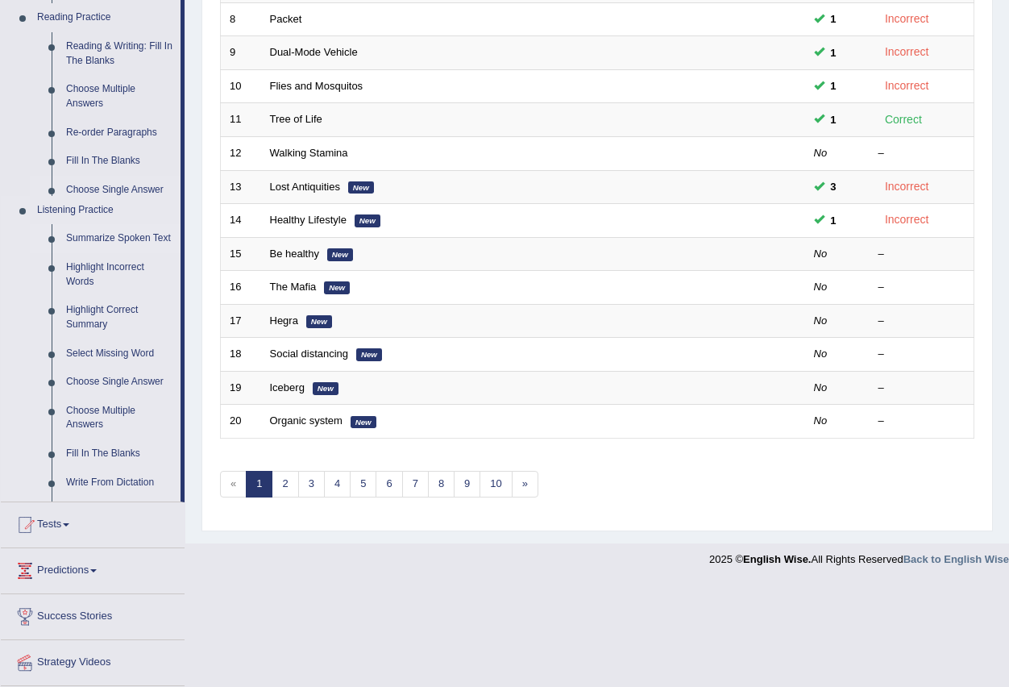
scroll to position [380, 0]
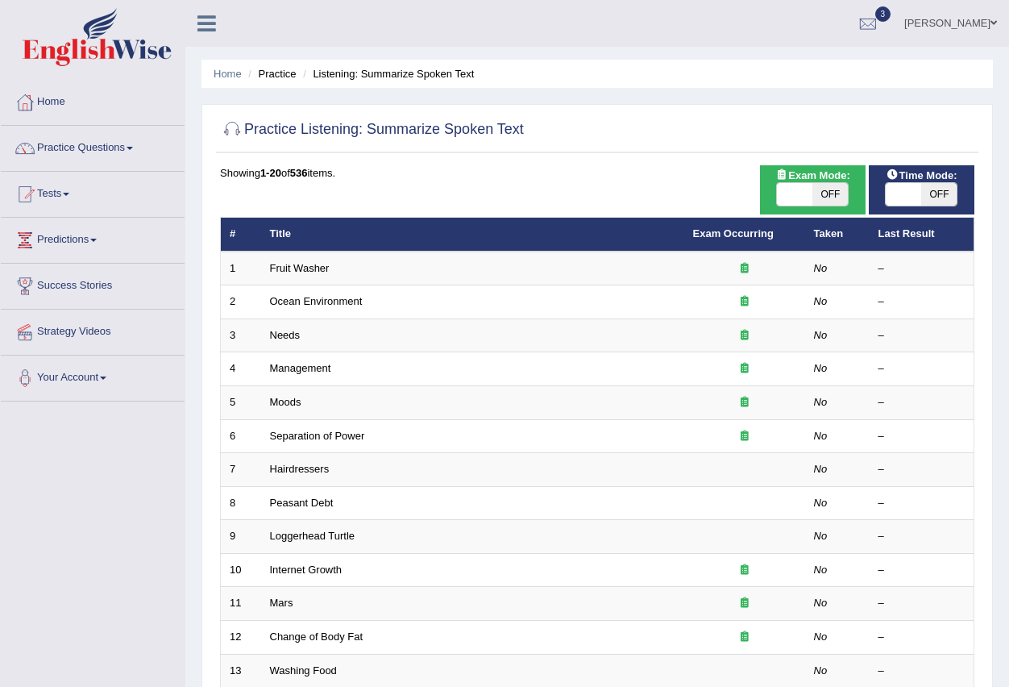
click at [137, 146] on link "Practice Questions" at bounding box center [93, 146] width 184 height 40
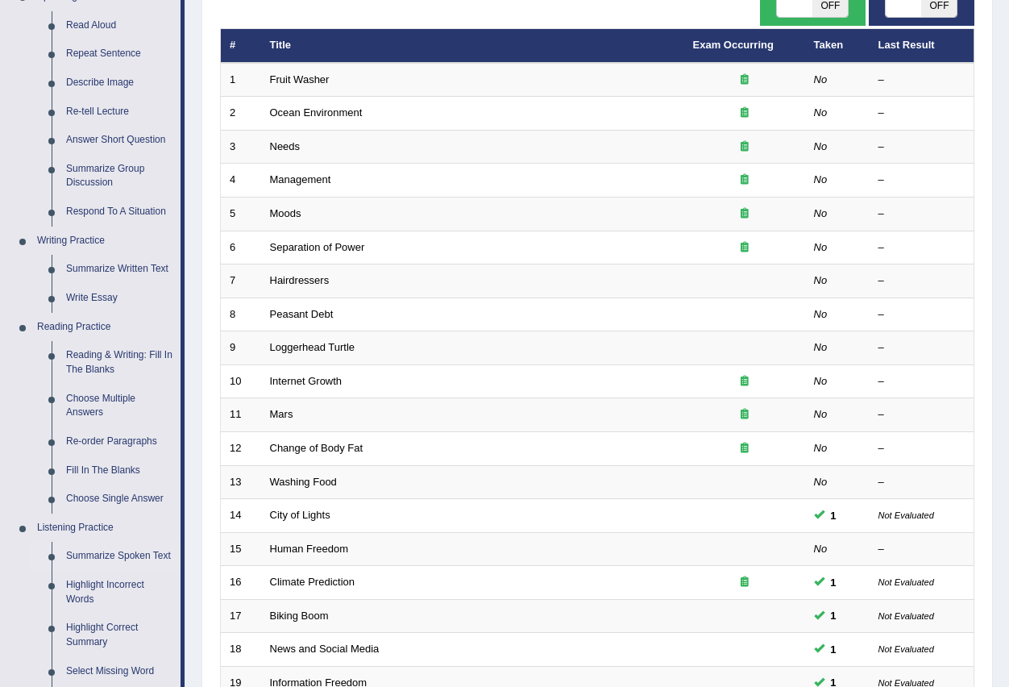
scroll to position [403, 0]
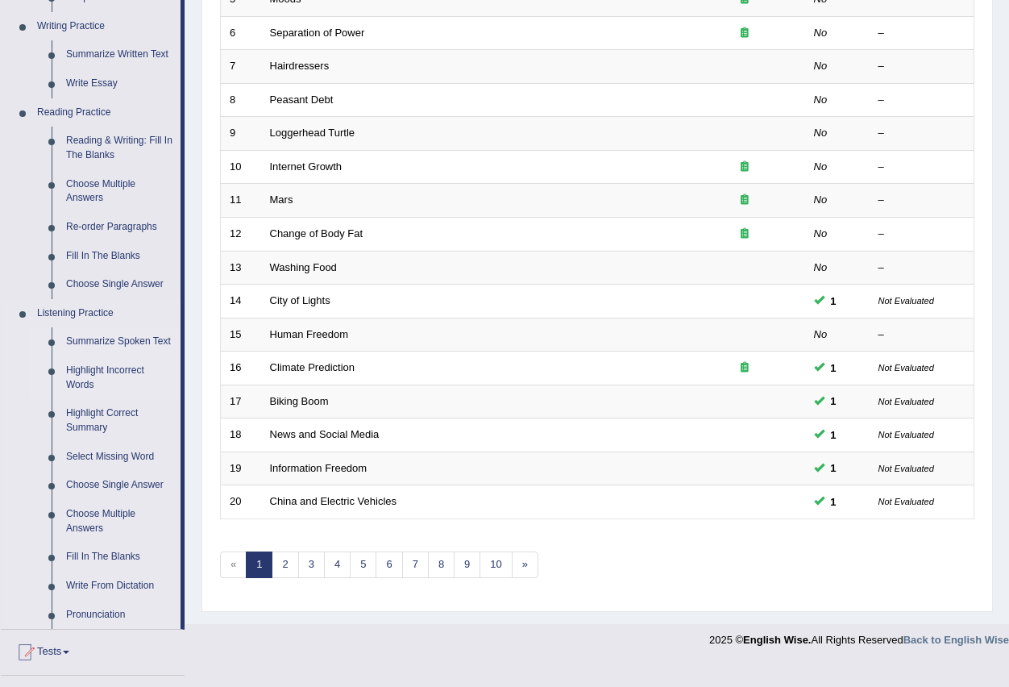
click at [110, 374] on link "Highlight Incorrect Words" at bounding box center [120, 377] width 122 height 43
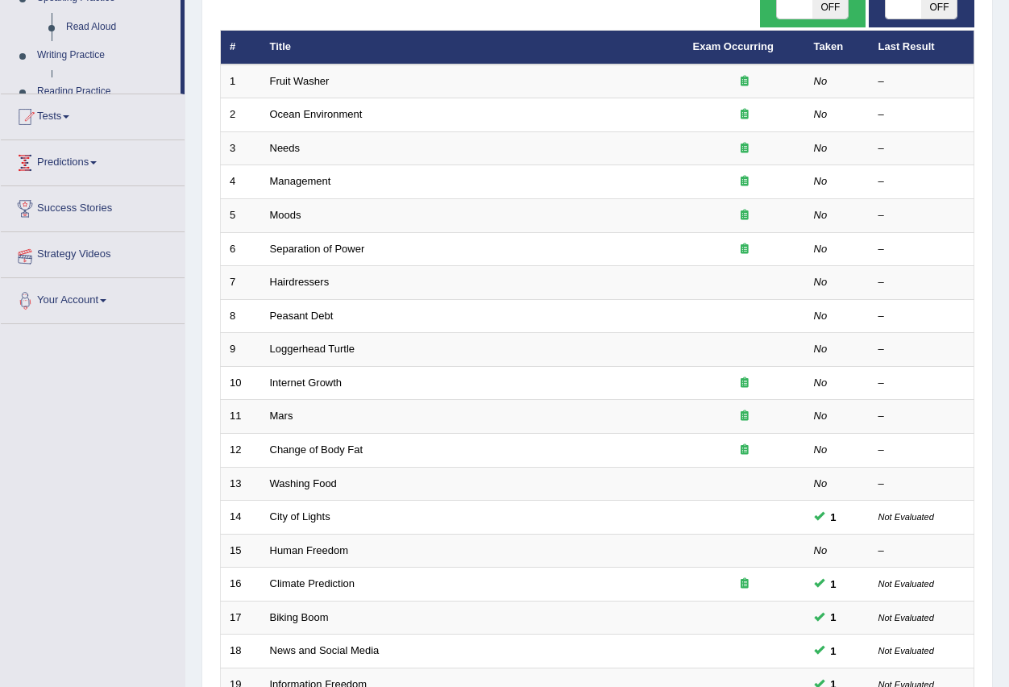
scroll to position [275, 0]
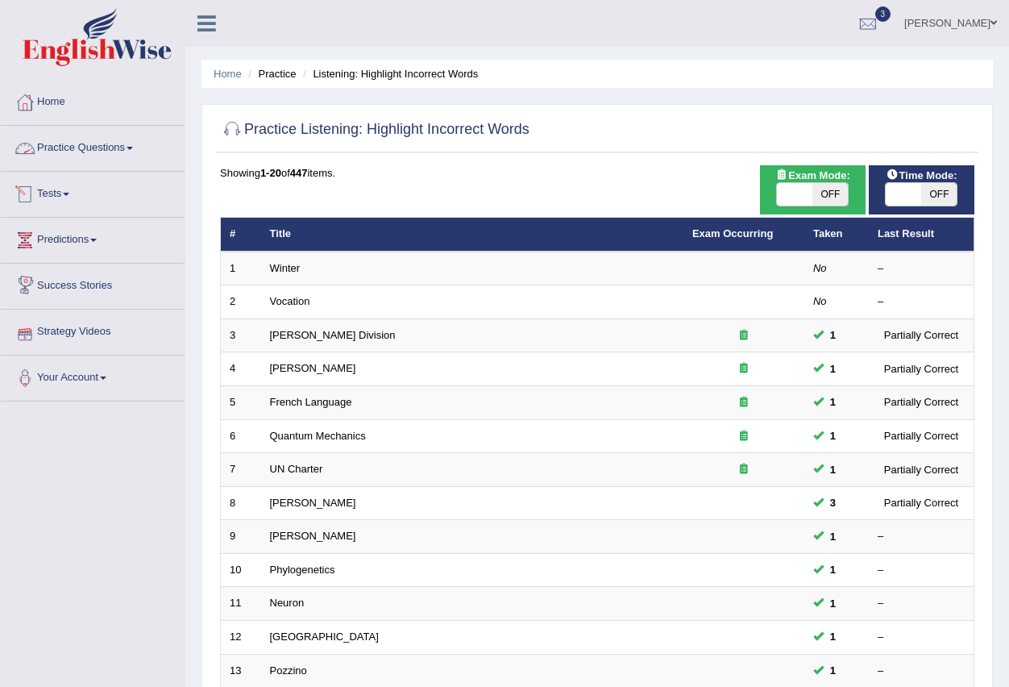
click at [132, 148] on span at bounding box center [130, 148] width 6 height 3
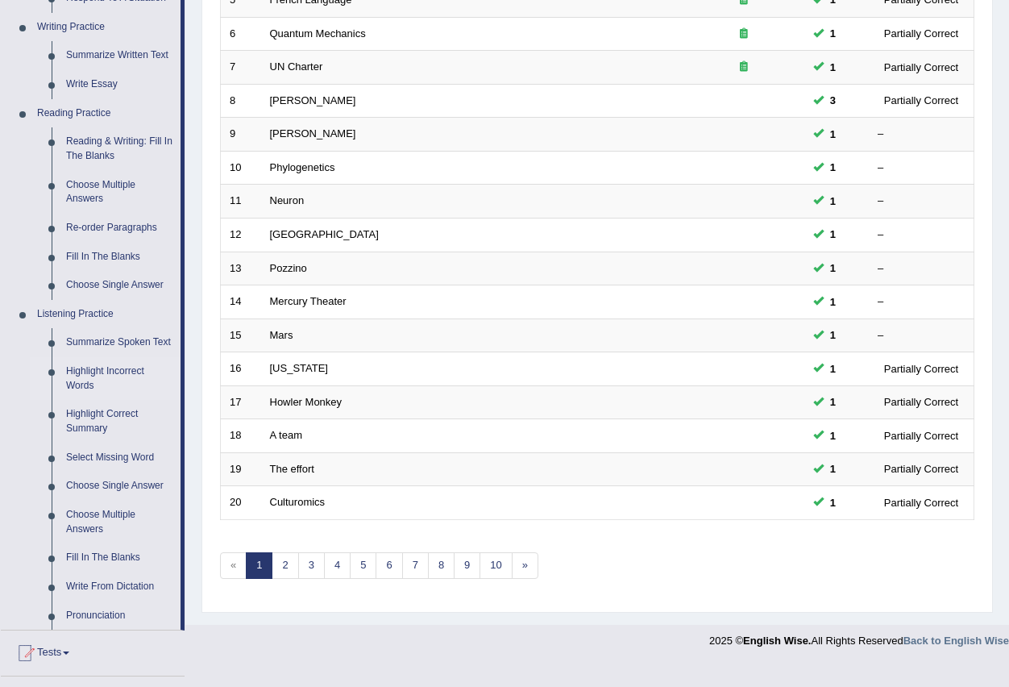
scroll to position [403, 0]
click at [106, 416] on link "Highlight Correct Summary" at bounding box center [120, 420] width 122 height 43
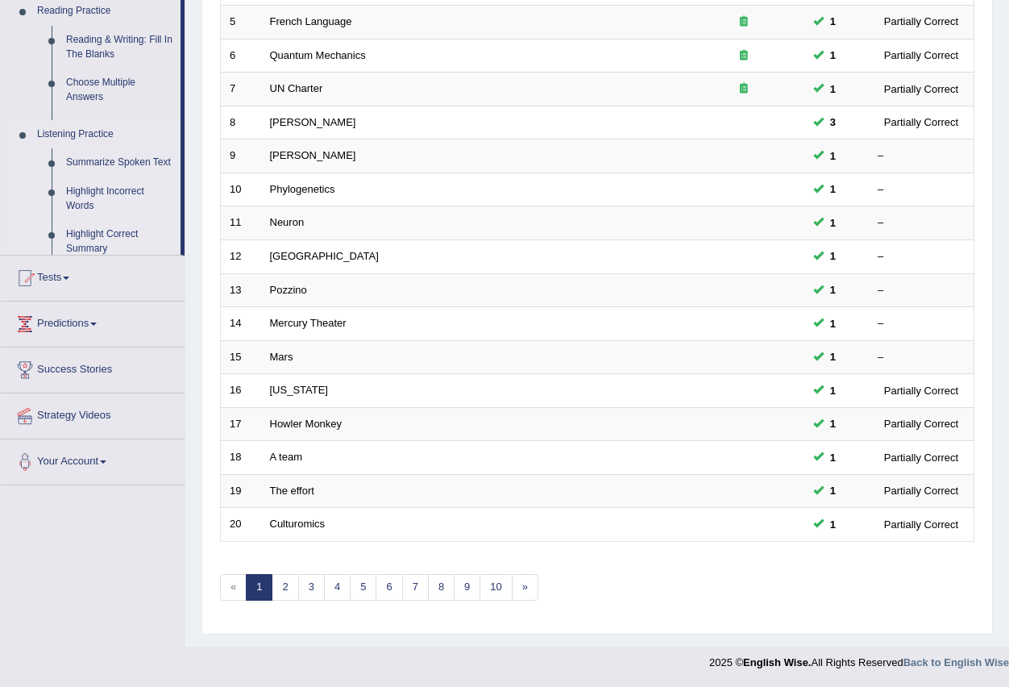
scroll to position [380, 0]
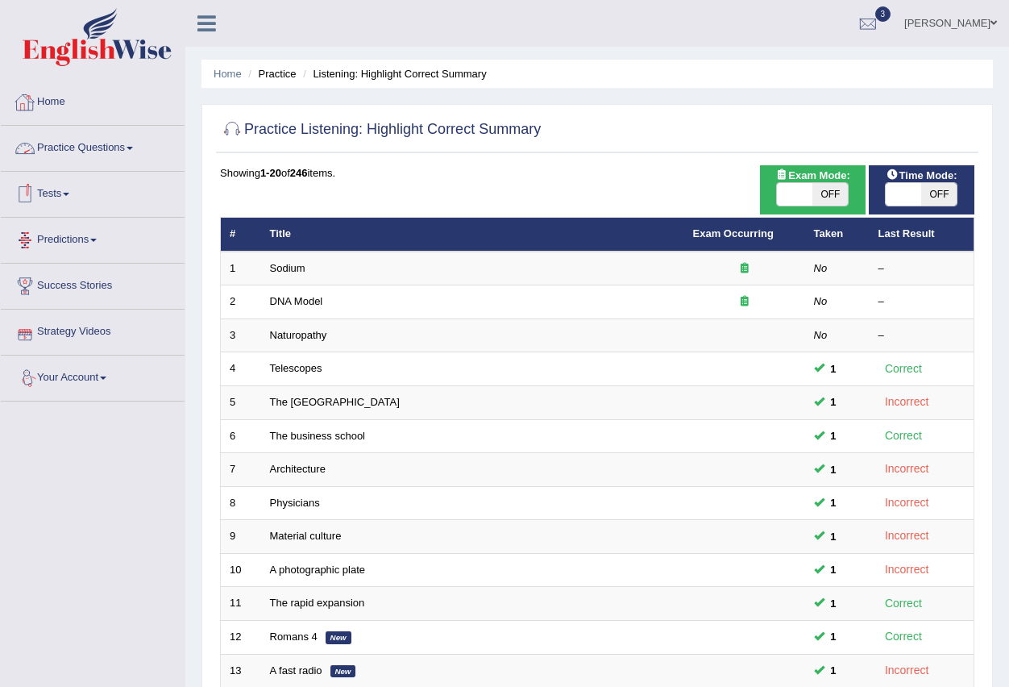
click at [135, 145] on link "Practice Questions" at bounding box center [93, 146] width 184 height 40
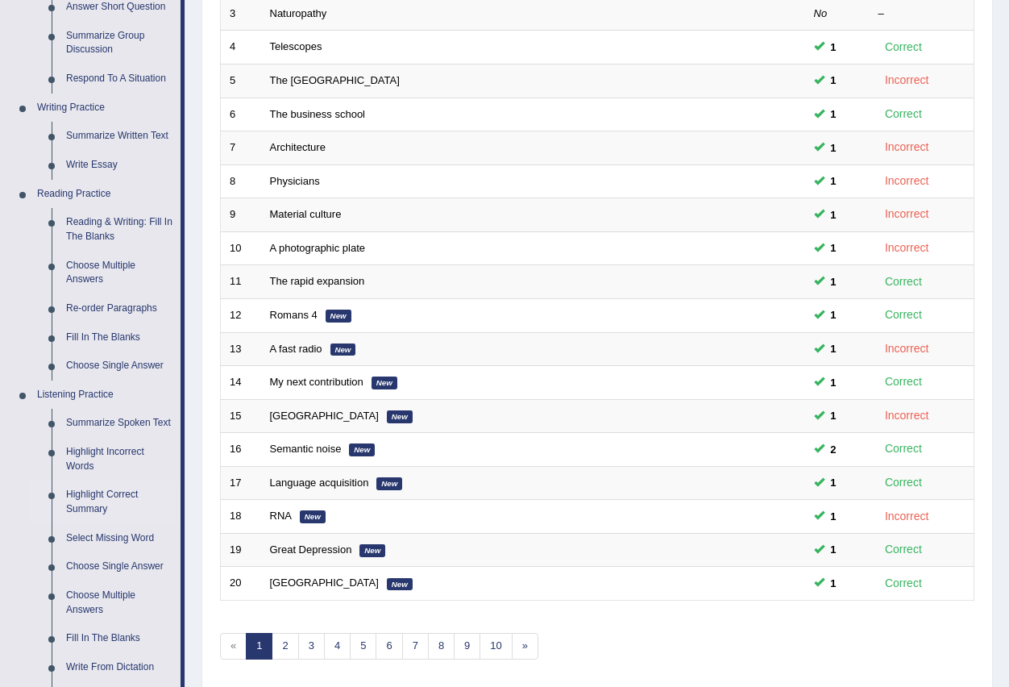
scroll to position [322, 0]
click at [87, 529] on link "Select Missing Word" at bounding box center [120, 537] width 122 height 29
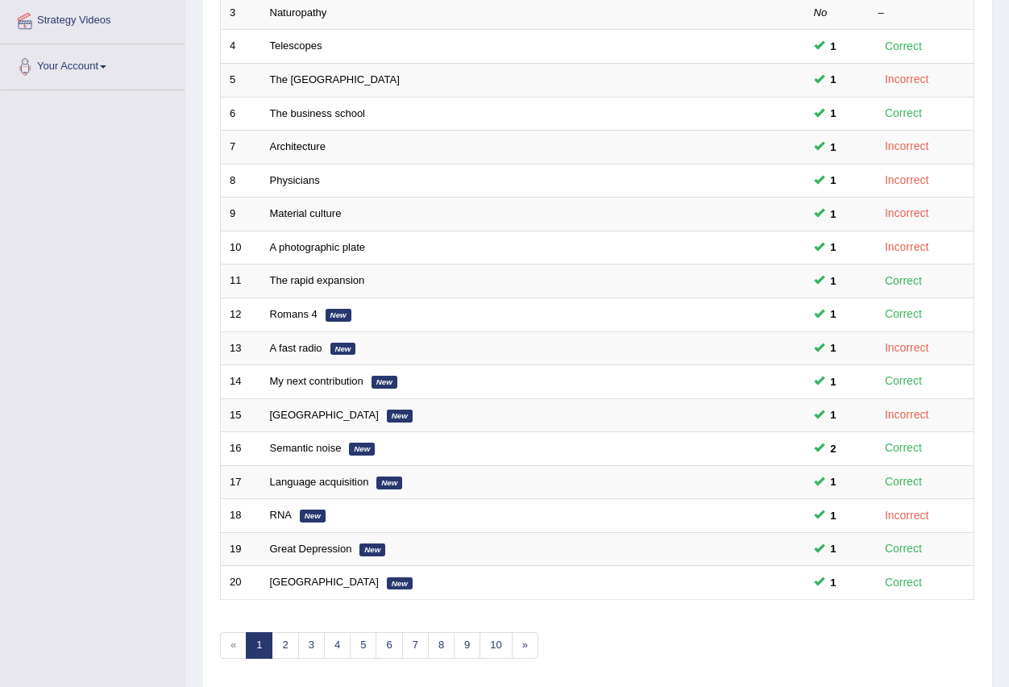
scroll to position [317, 0]
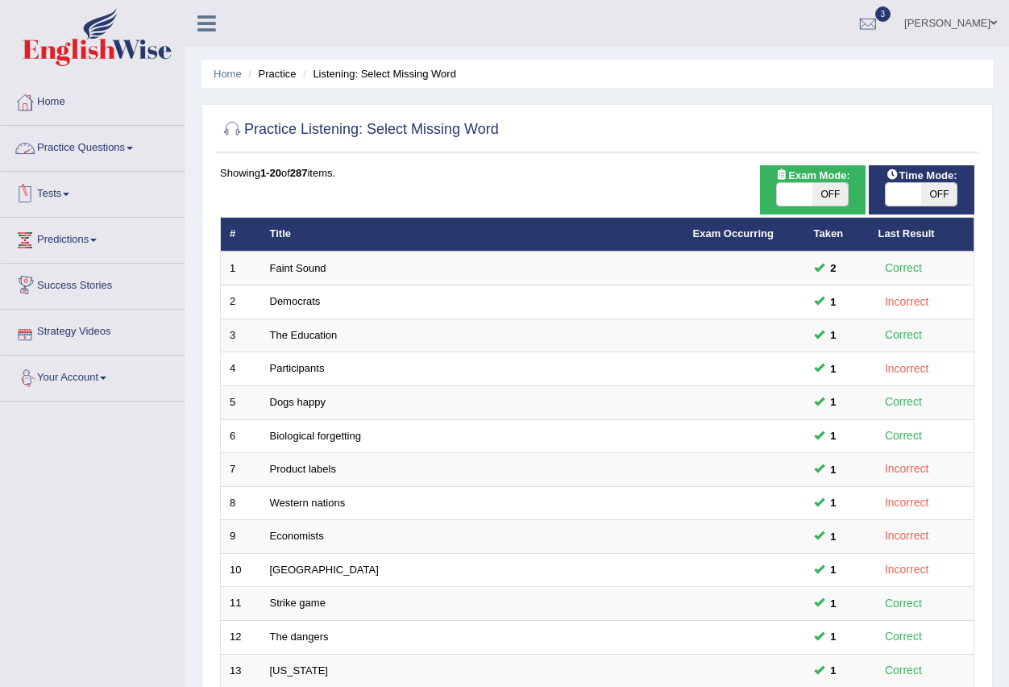
click at [140, 145] on link "Practice Questions" at bounding box center [93, 146] width 184 height 40
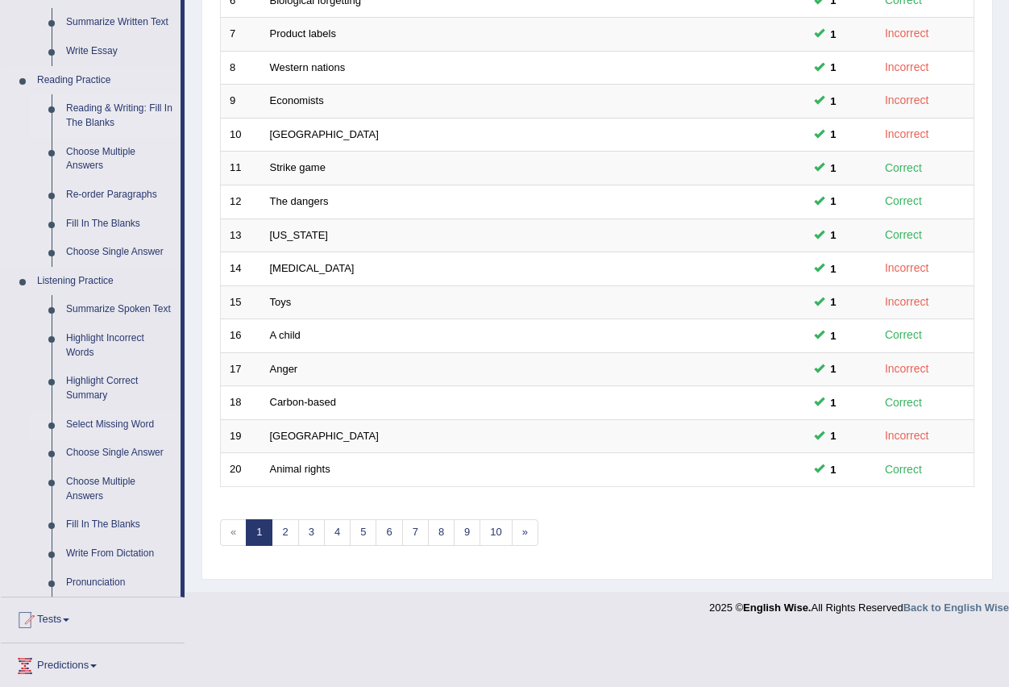
scroll to position [483, 0]
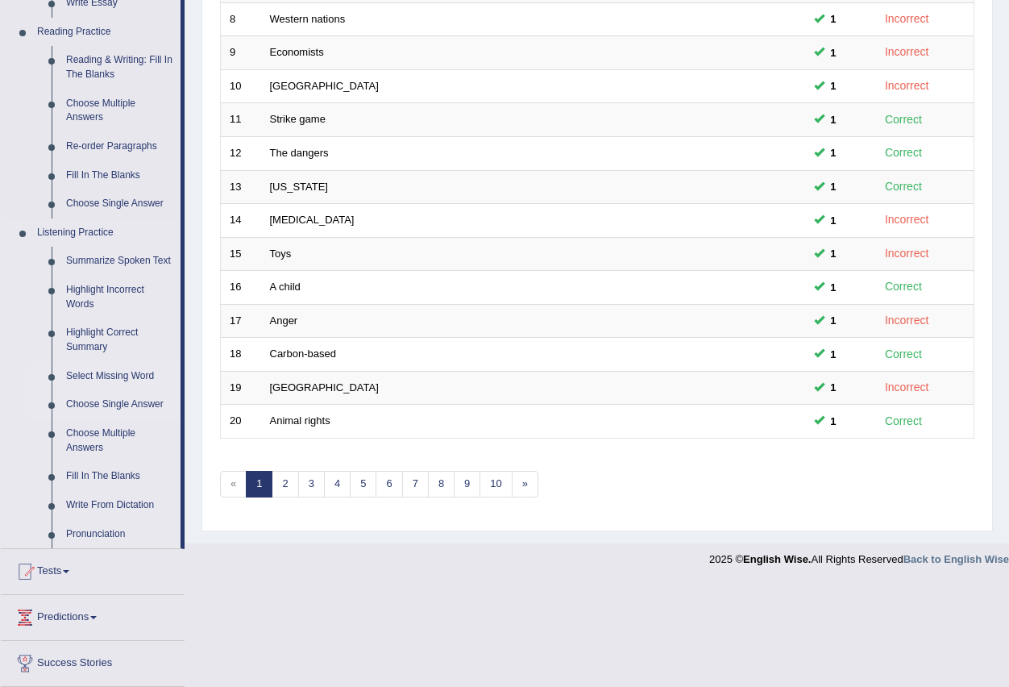
click at [92, 402] on link "Choose Single Answer" at bounding box center [120, 404] width 122 height 29
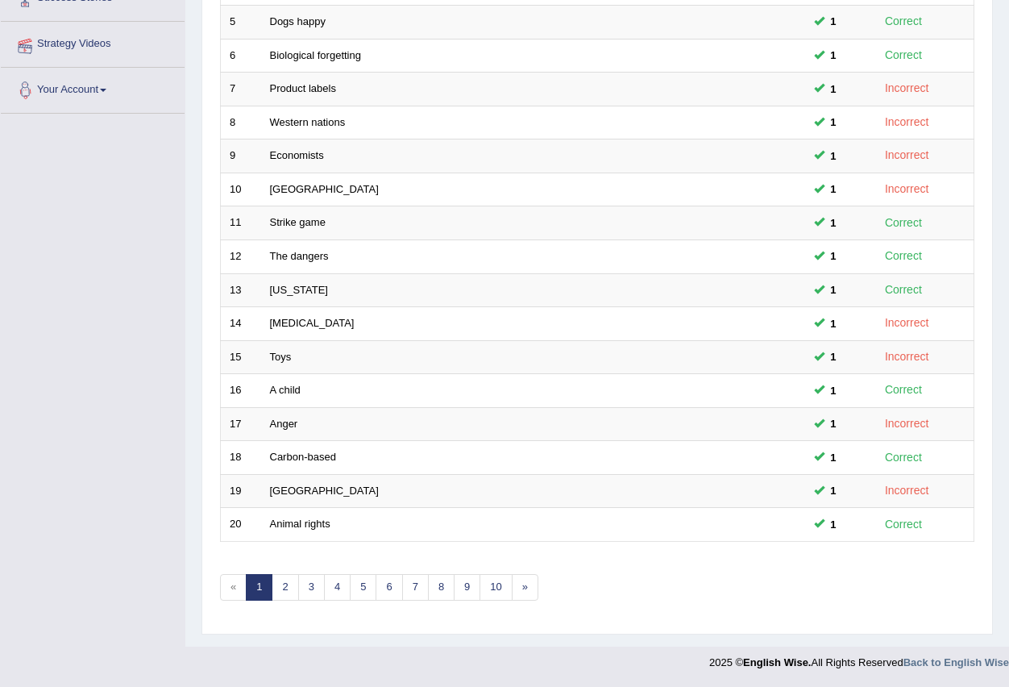
scroll to position [220, 0]
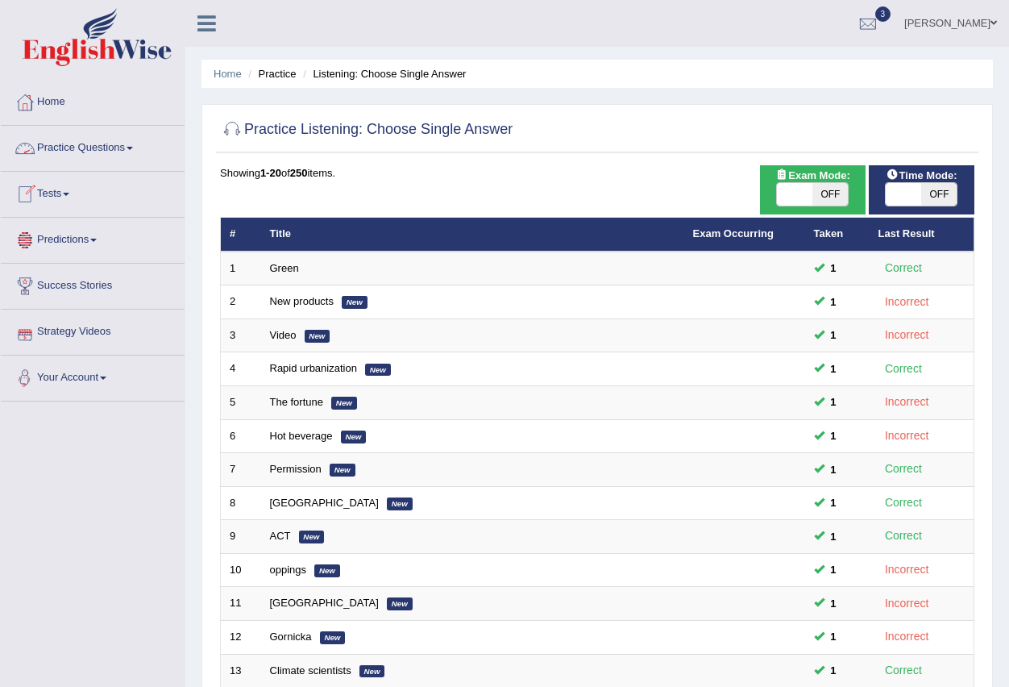
click at [140, 146] on link "Practice Questions" at bounding box center [93, 146] width 184 height 40
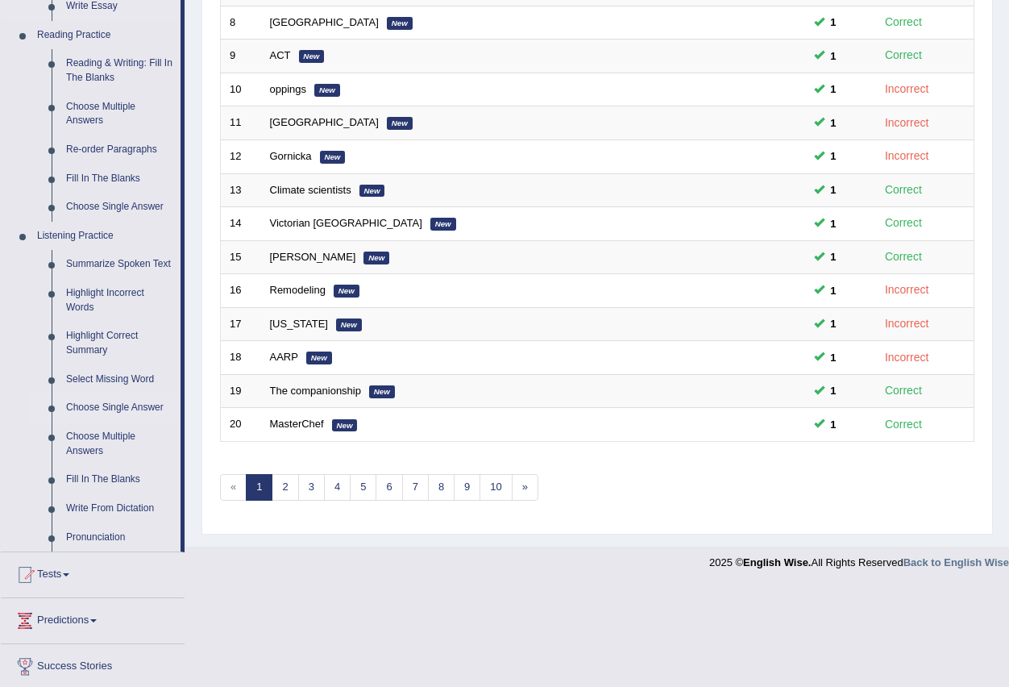
scroll to position [483, 0]
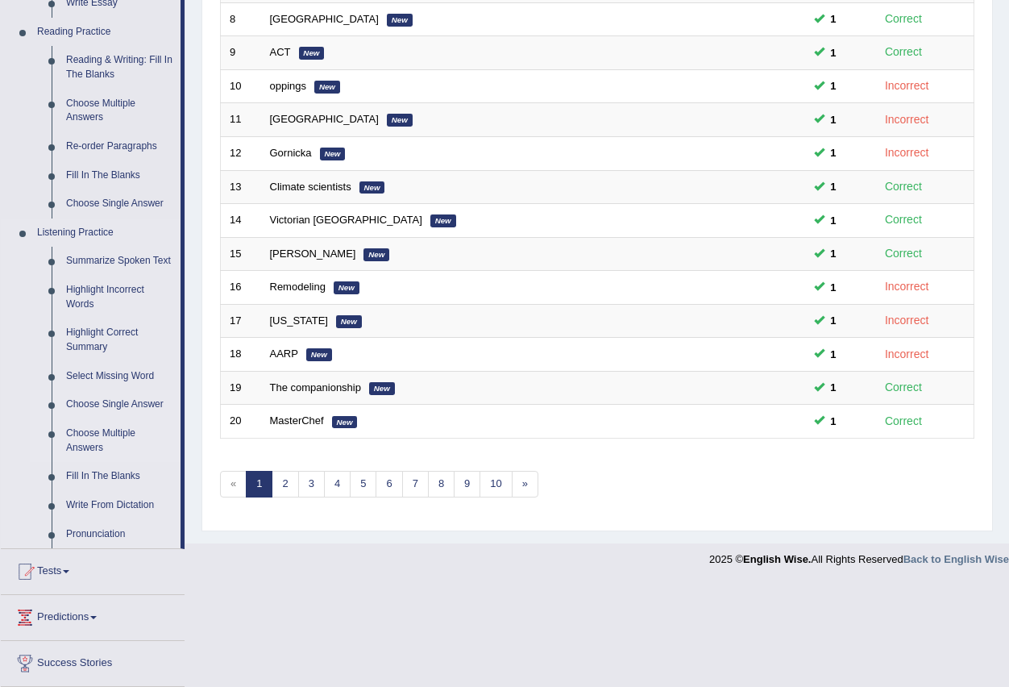
click at [104, 430] on link "Choose Multiple Answers" at bounding box center [120, 440] width 122 height 43
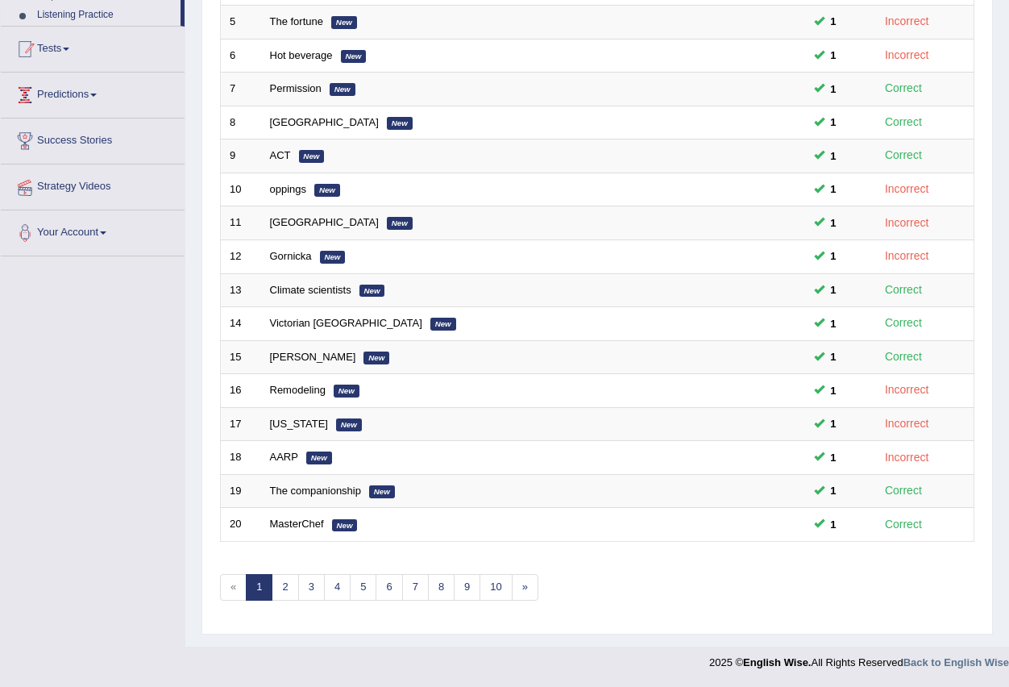
scroll to position [322, 0]
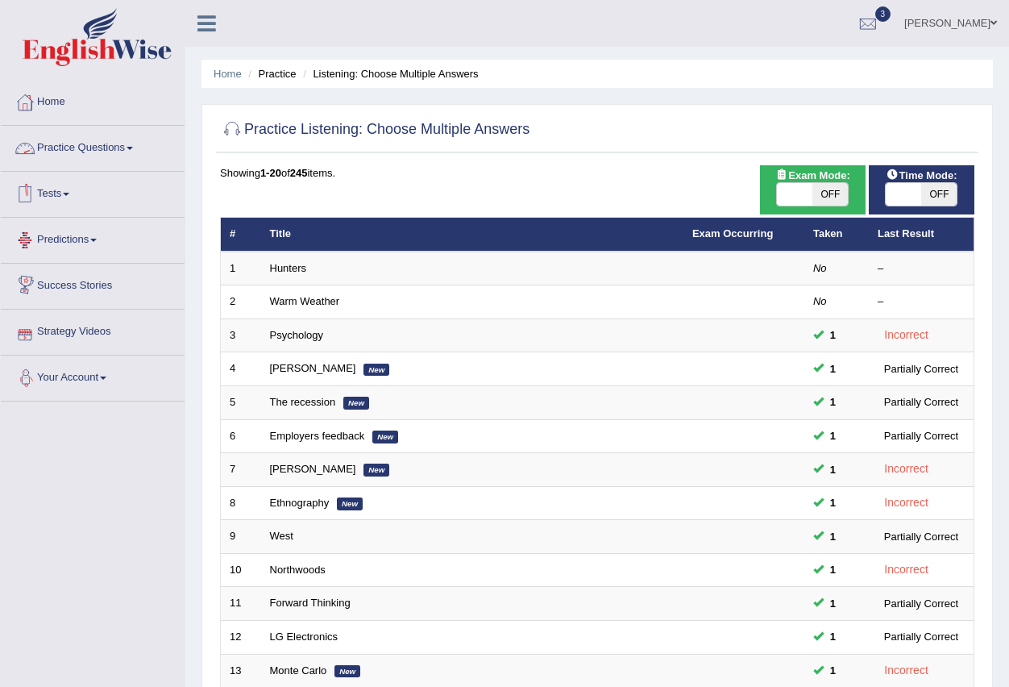
click at [133, 148] on span at bounding box center [130, 148] width 6 height 3
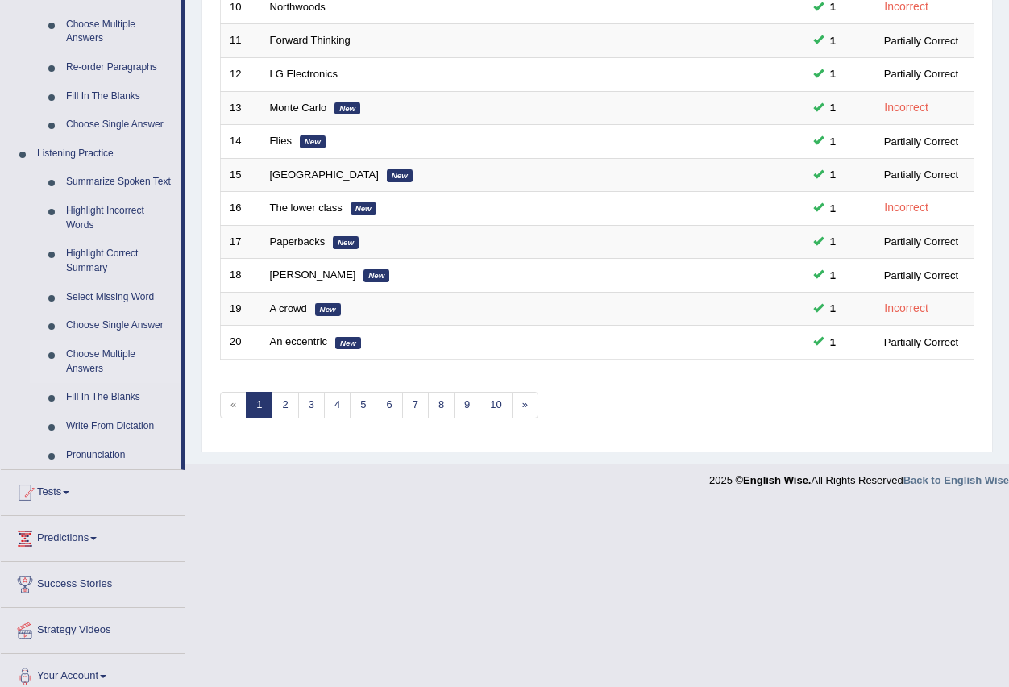
scroll to position [564, 0]
click at [98, 391] on link "Fill In The Blanks" at bounding box center [120, 395] width 122 height 29
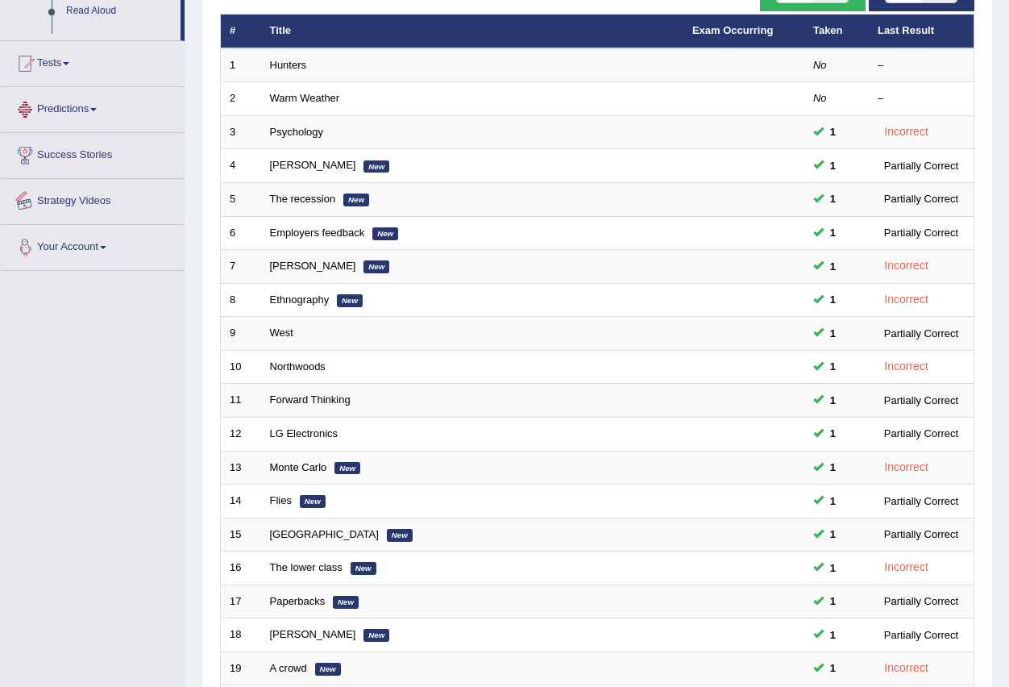
scroll to position [380, 0]
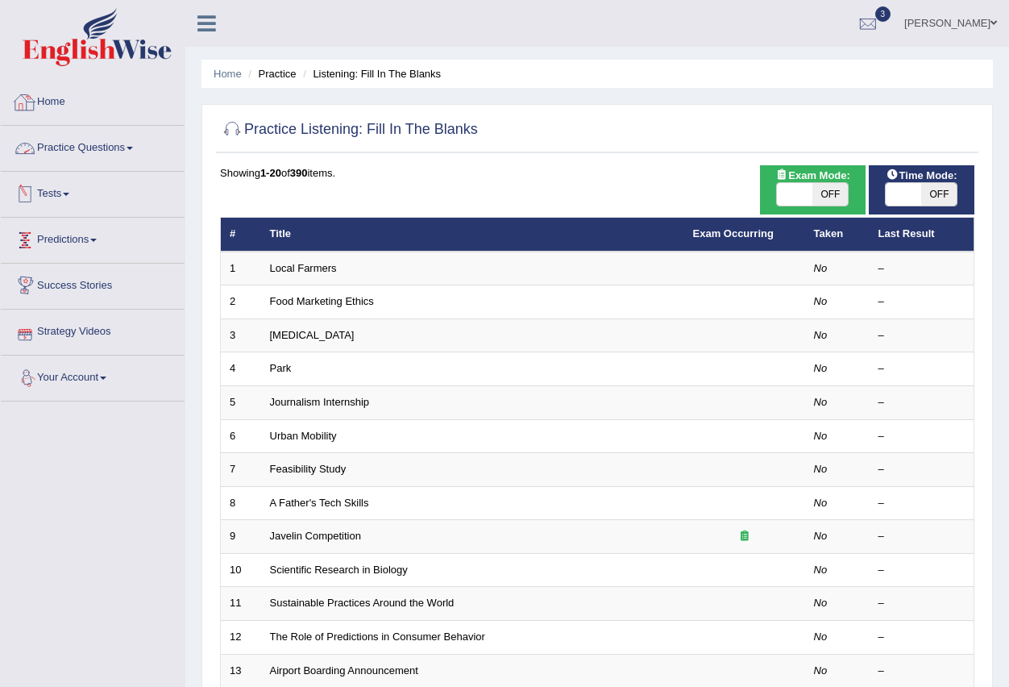
click at [135, 143] on link "Practice Questions" at bounding box center [93, 146] width 184 height 40
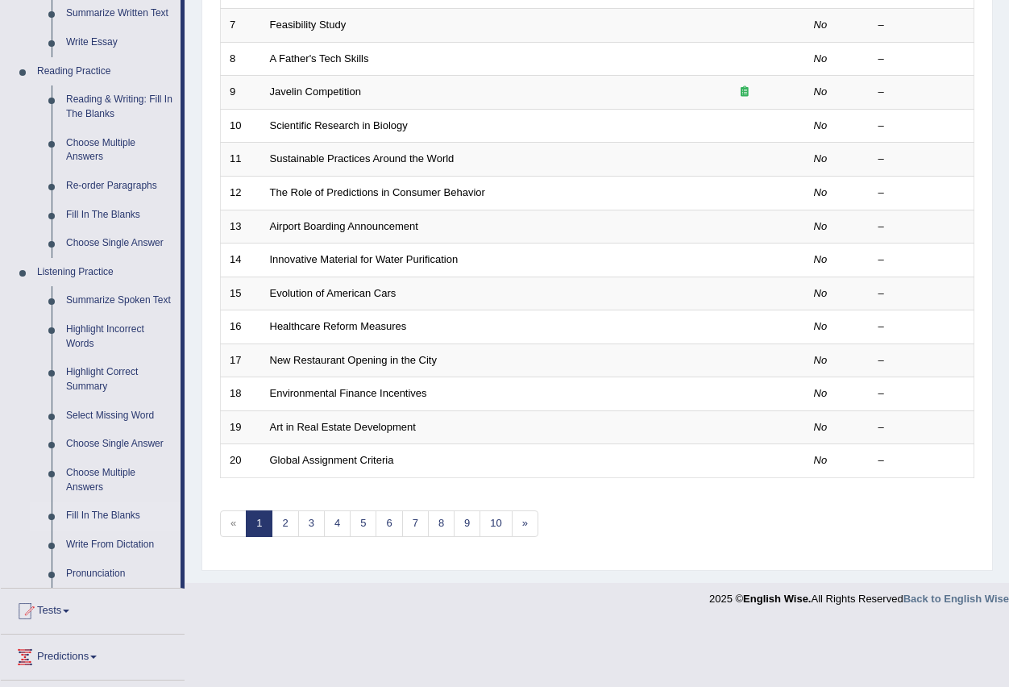
scroll to position [483, 0]
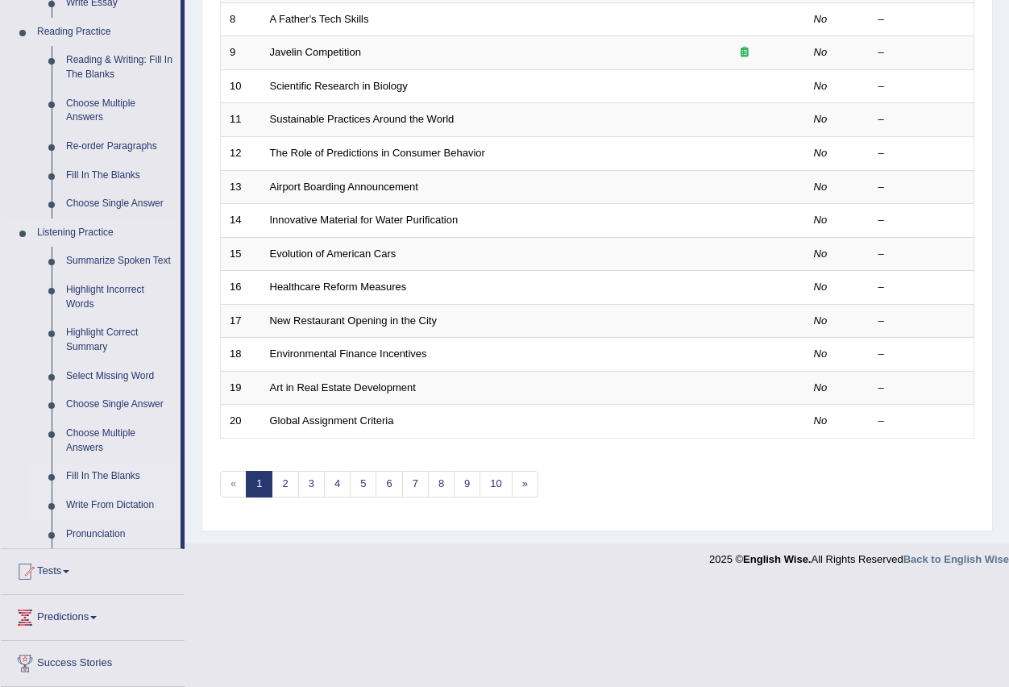
click at [89, 504] on link "Write From Dictation" at bounding box center [120, 505] width 122 height 29
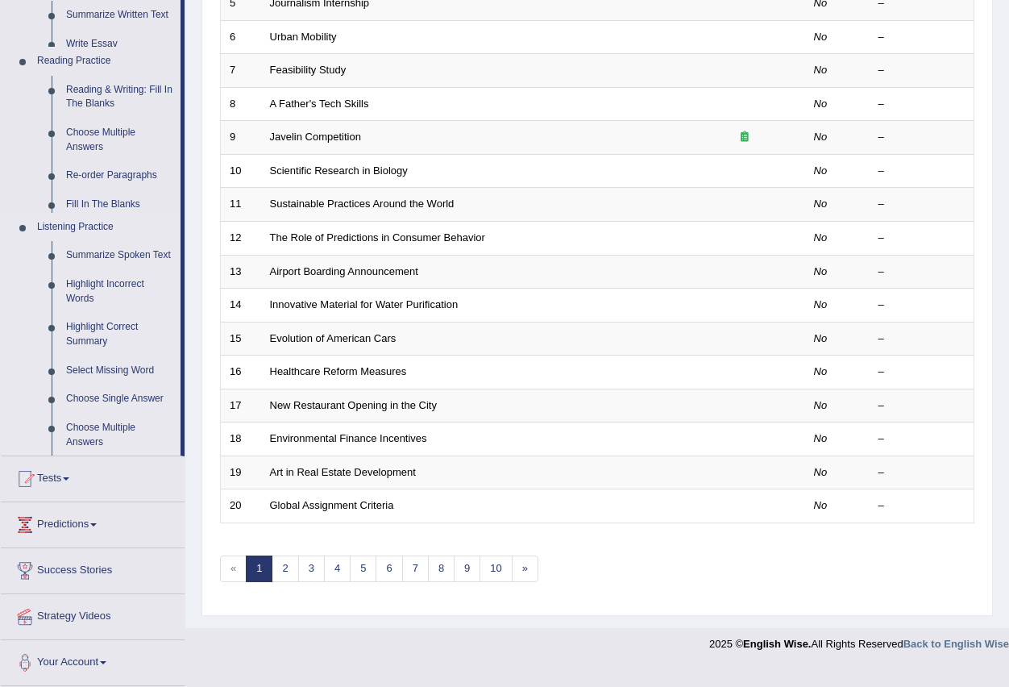
scroll to position [380, 0]
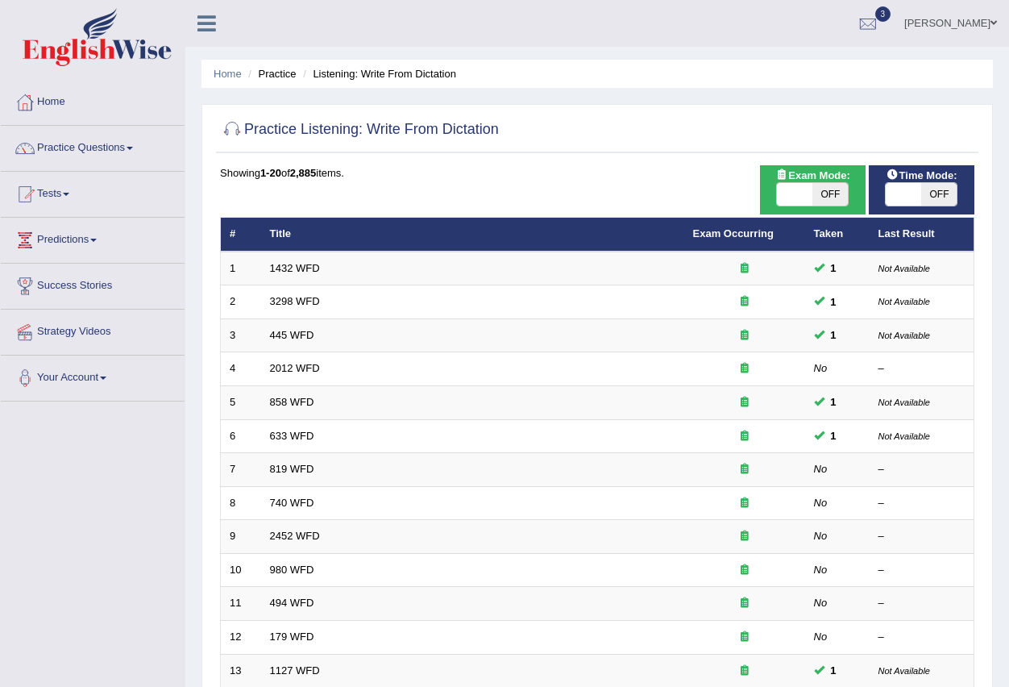
click at [137, 151] on link "Practice Questions" at bounding box center [93, 146] width 184 height 40
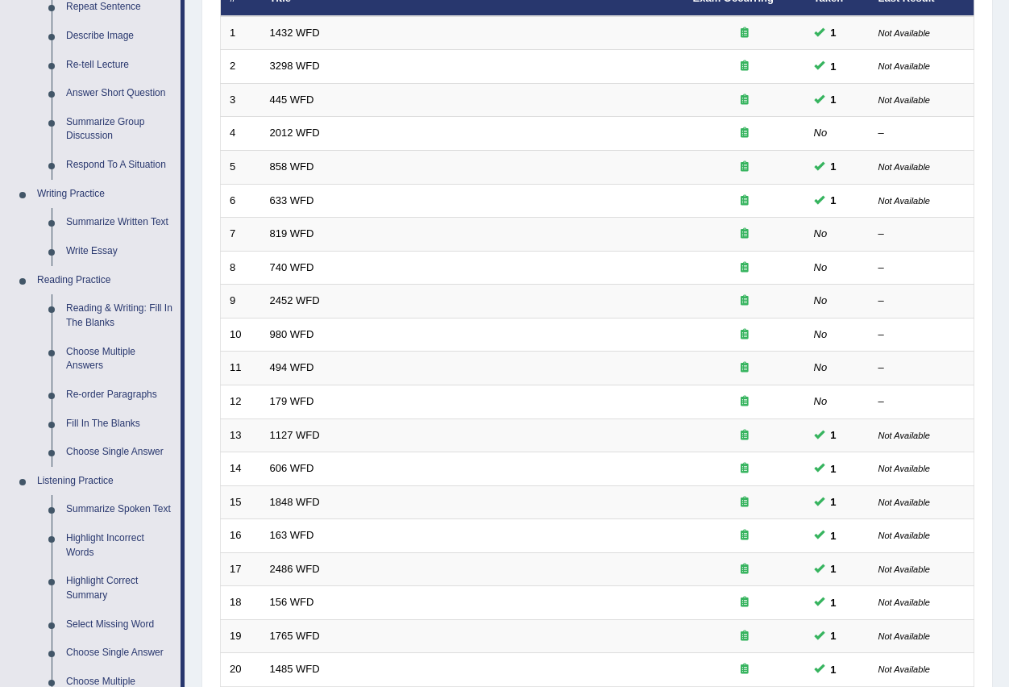
scroll to position [483, 0]
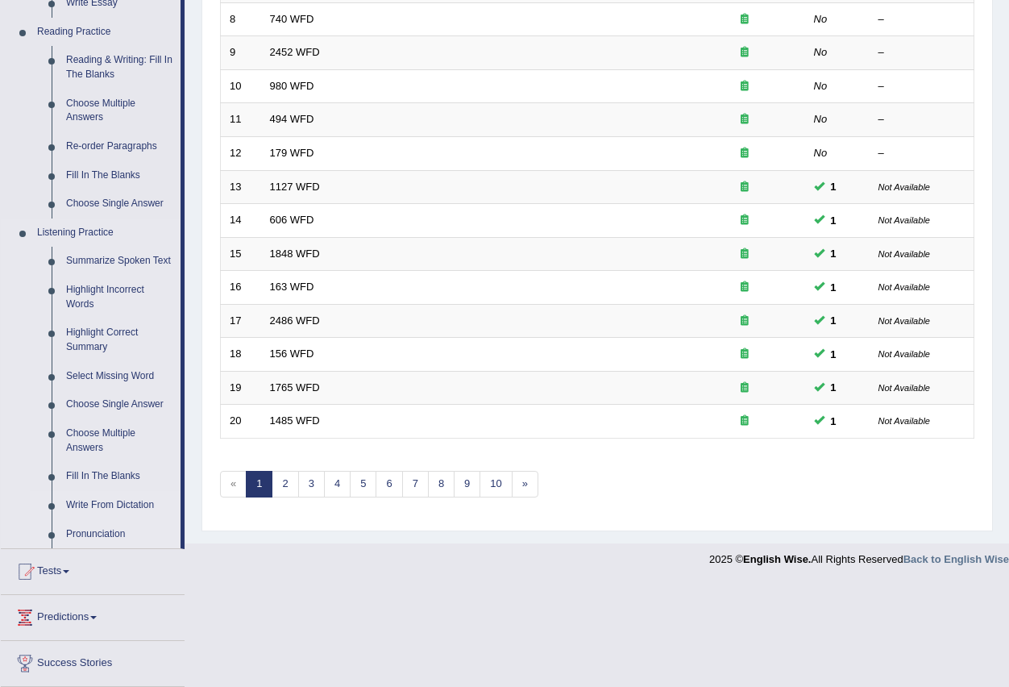
click at [115, 532] on link "Pronunciation" at bounding box center [120, 534] width 122 height 29
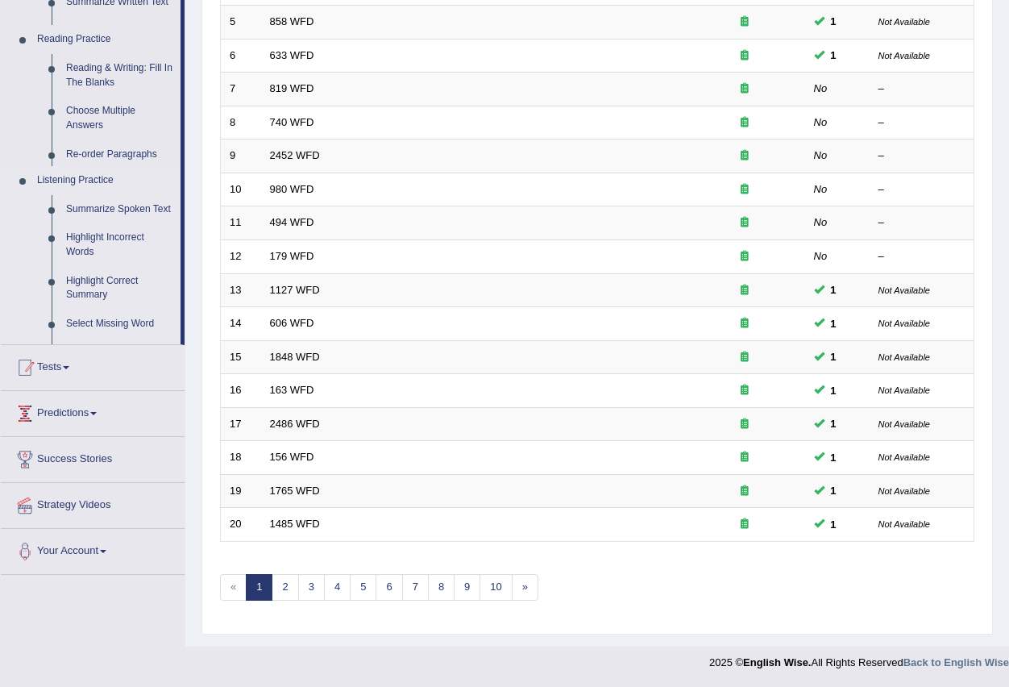
scroll to position [380, 0]
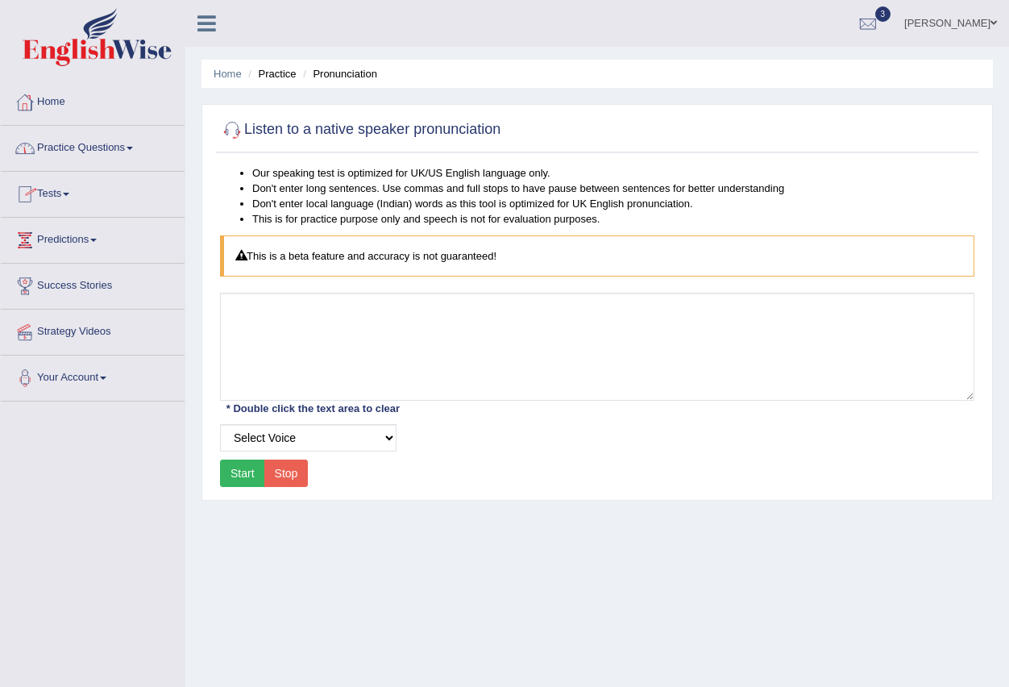
click at [129, 148] on link "Practice Questions" at bounding box center [93, 146] width 184 height 40
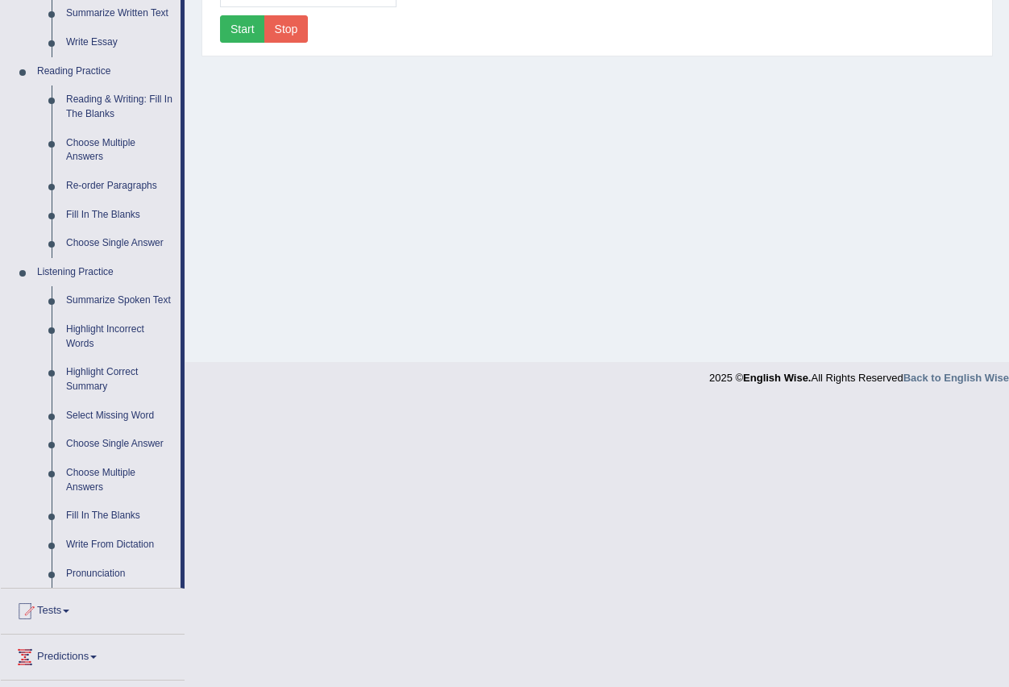
scroll to position [403, 0]
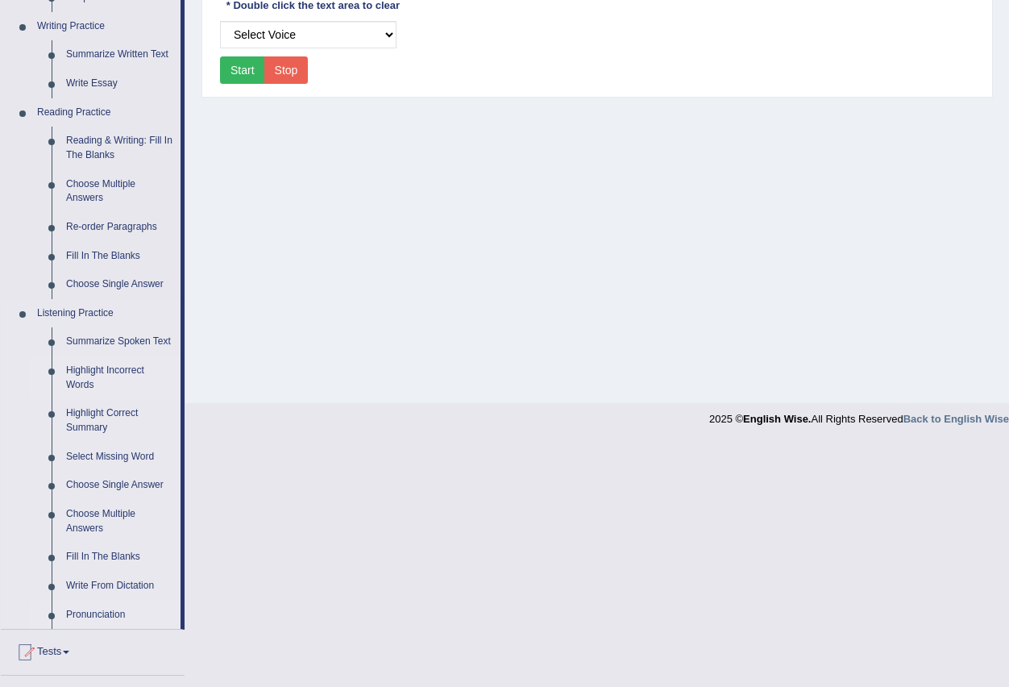
click at [123, 371] on link "Highlight Incorrect Words" at bounding box center [120, 377] width 122 height 43
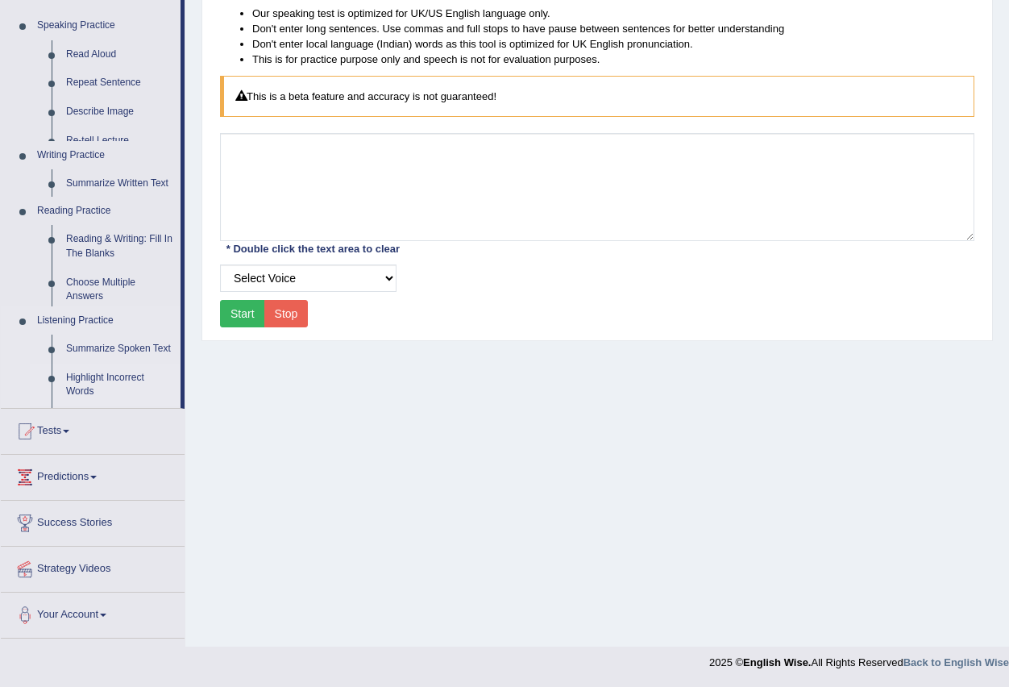
scroll to position [160, 0]
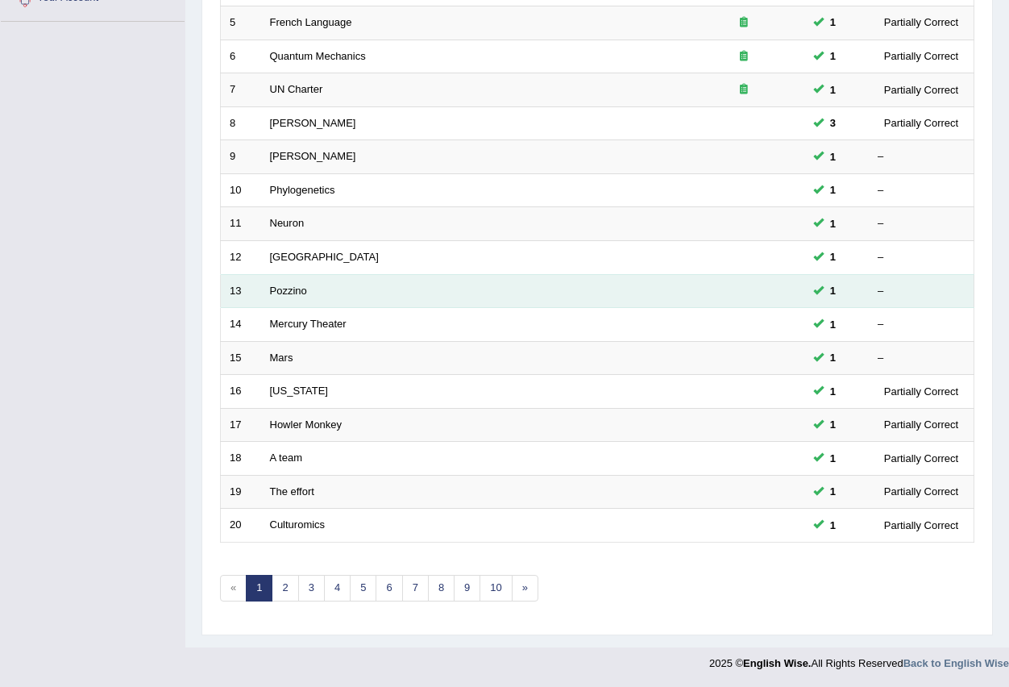
scroll to position [380, 0]
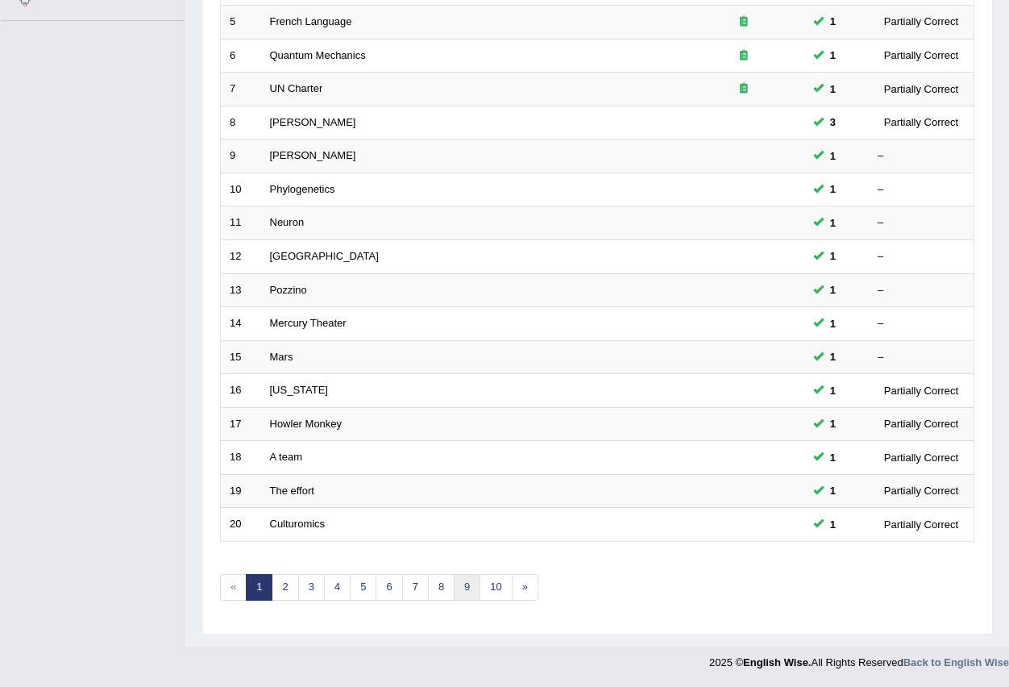
click at [459, 585] on link "9" at bounding box center [467, 587] width 27 height 27
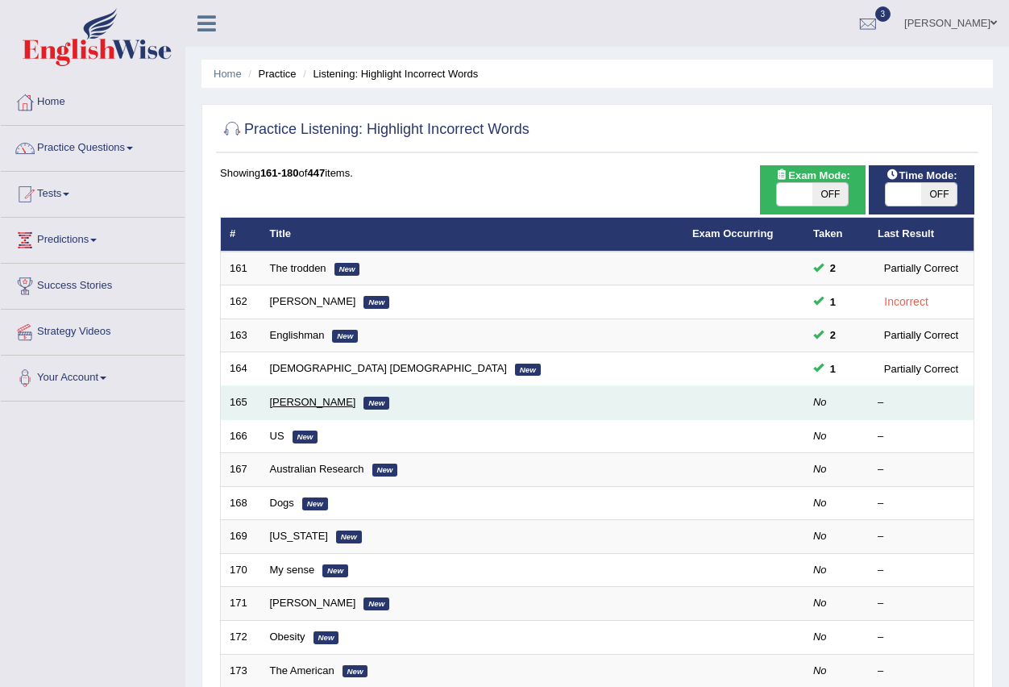
click at [276, 402] on link "[PERSON_NAME]" at bounding box center [313, 402] width 86 height 12
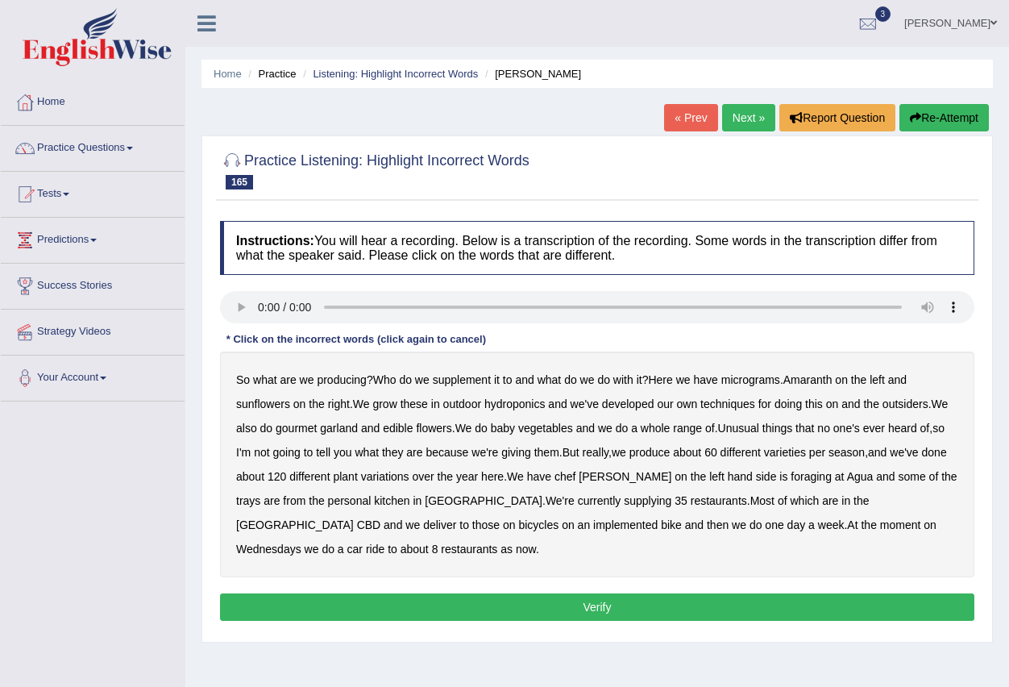
click at [470, 376] on b "supplement" at bounding box center [462, 379] width 58 height 13
click at [741, 120] on link "Next »" at bounding box center [748, 117] width 53 height 27
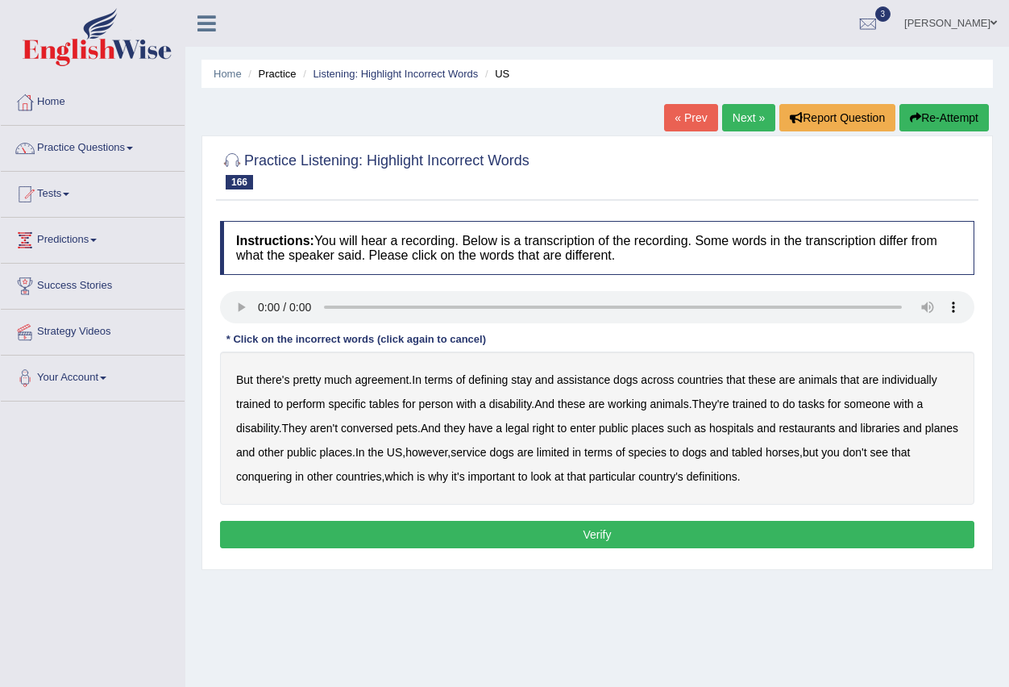
click at [583, 383] on b "assistance" at bounding box center [583, 379] width 53 height 13
click at [925, 434] on b "planes" at bounding box center [941, 427] width 33 height 13
click at [614, 534] on button "Verify" at bounding box center [597, 534] width 754 height 27
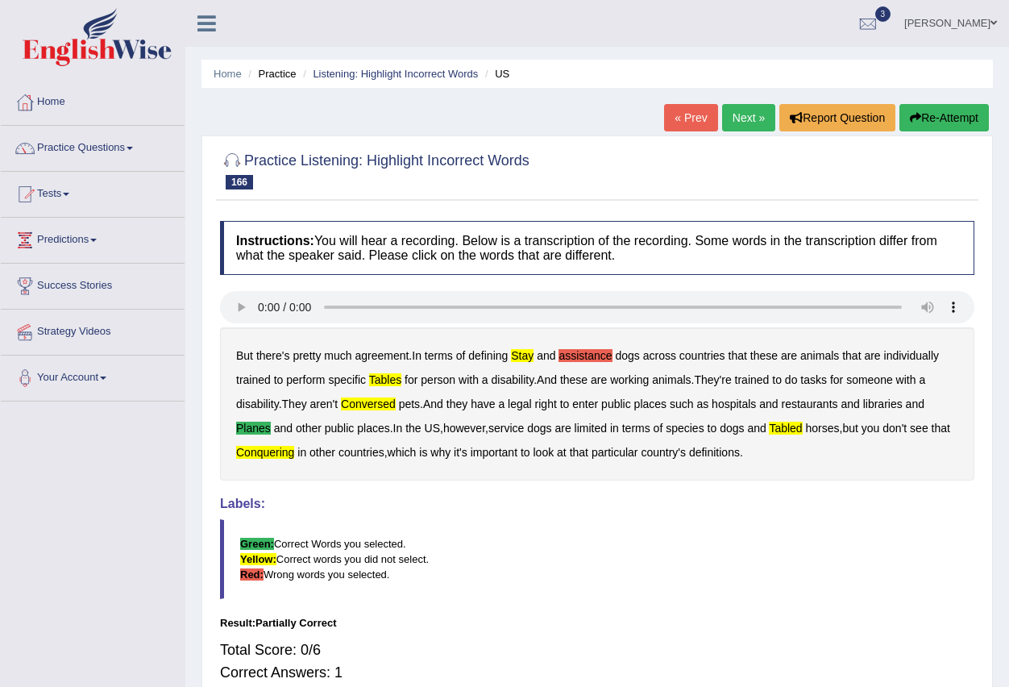
click at [729, 114] on link "Next »" at bounding box center [748, 117] width 53 height 27
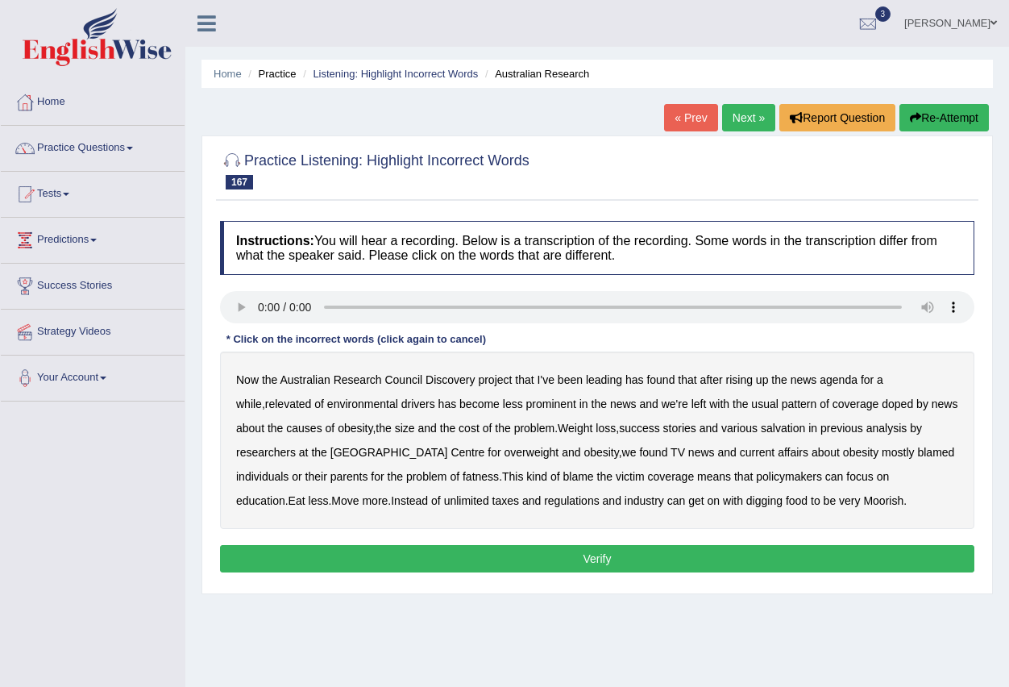
click at [272, 408] on b "relevated" at bounding box center [288, 403] width 47 height 13
click at [281, 456] on b "researchers" at bounding box center [266, 452] width 60 height 13
click at [642, 557] on button "Verify" at bounding box center [597, 558] width 754 height 27
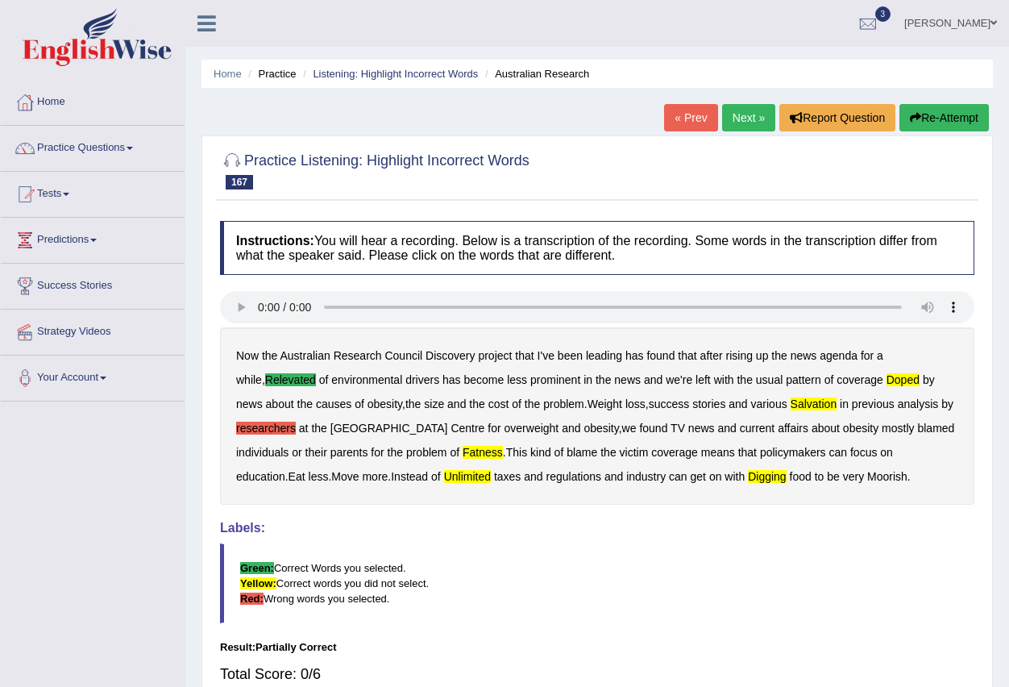
click at [727, 114] on link "Next »" at bounding box center [748, 117] width 53 height 27
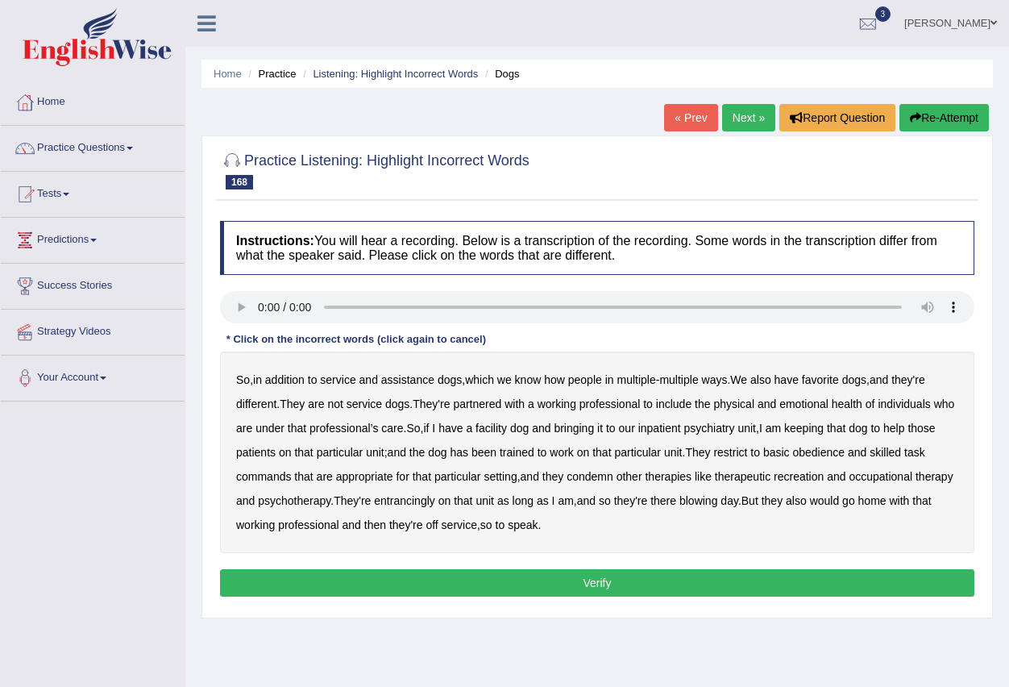
click at [137, 145] on link "Practice Questions" at bounding box center [93, 146] width 184 height 40
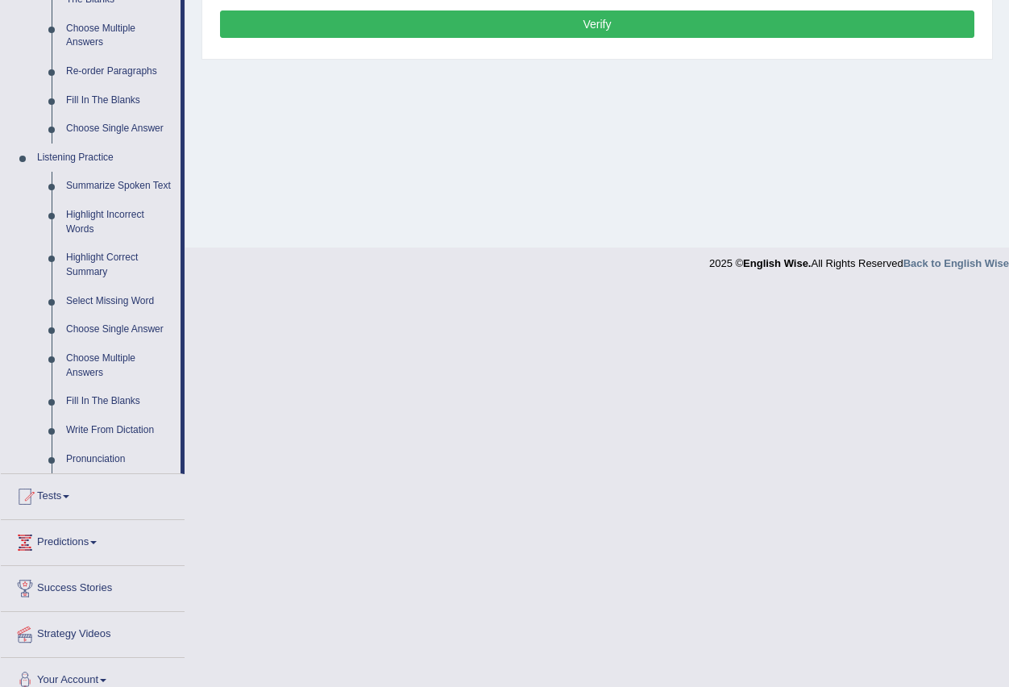
scroll to position [564, 0]
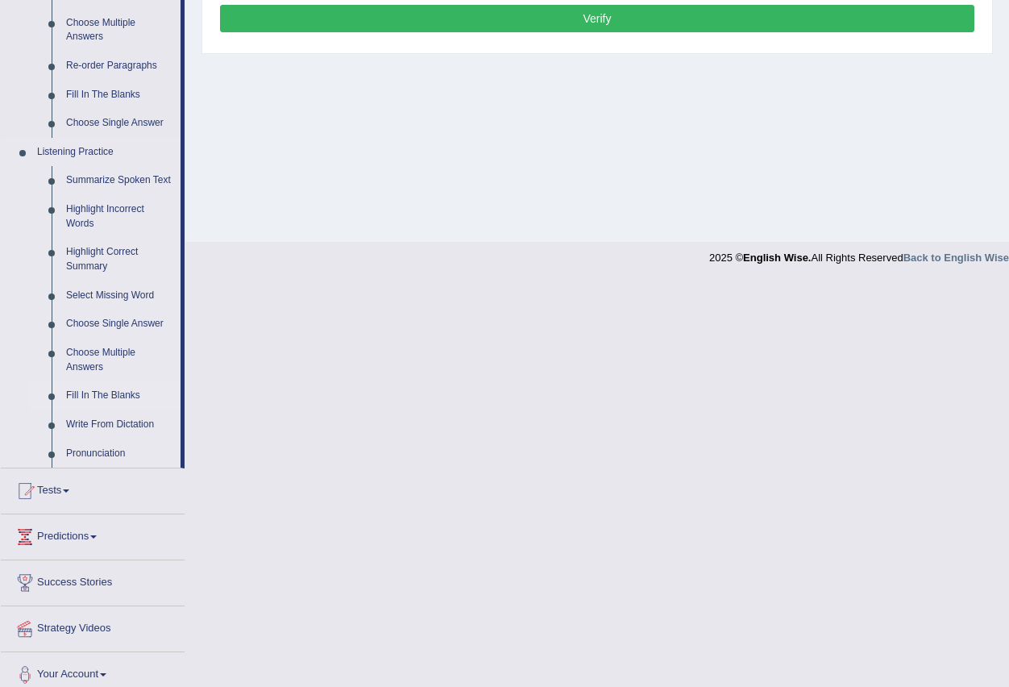
click at [126, 391] on link "Fill In The Blanks" at bounding box center [120, 395] width 122 height 29
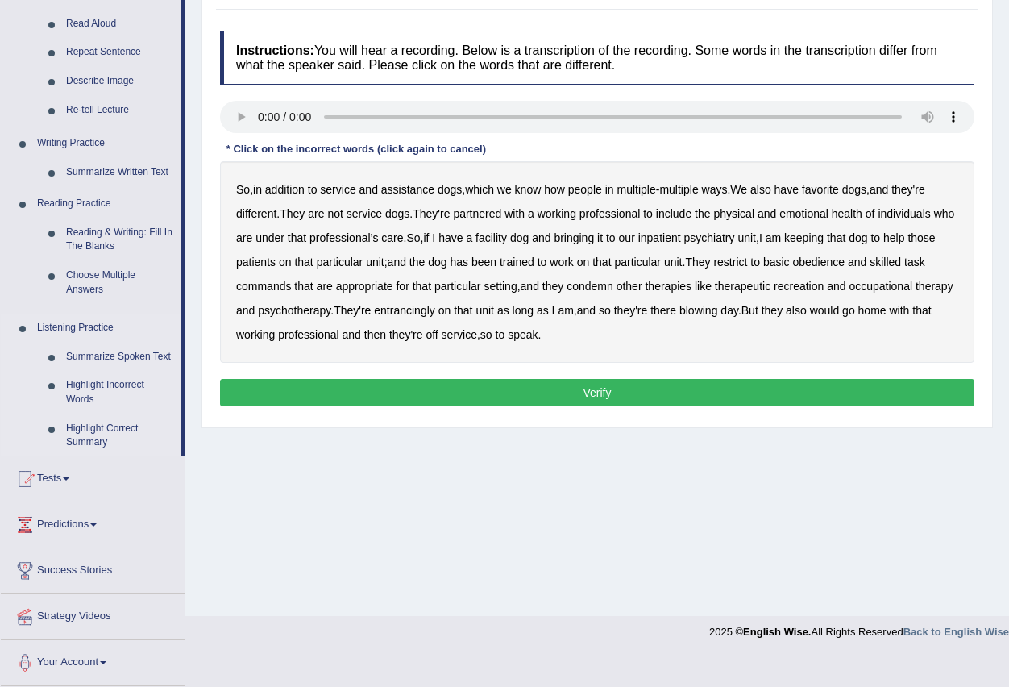
scroll to position [160, 0]
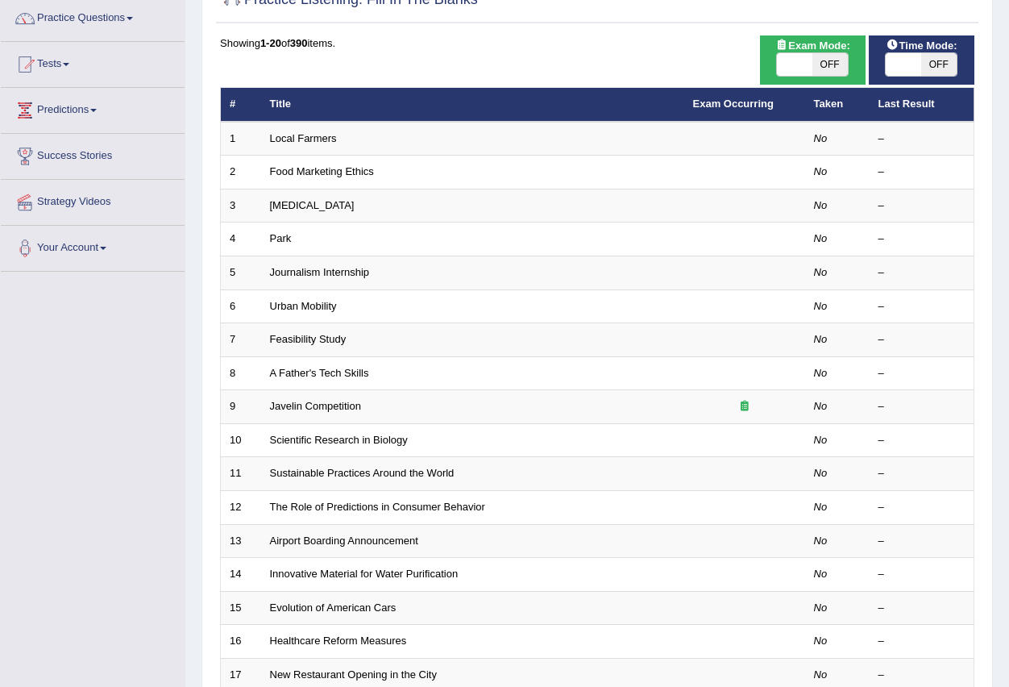
scroll to position [58, 0]
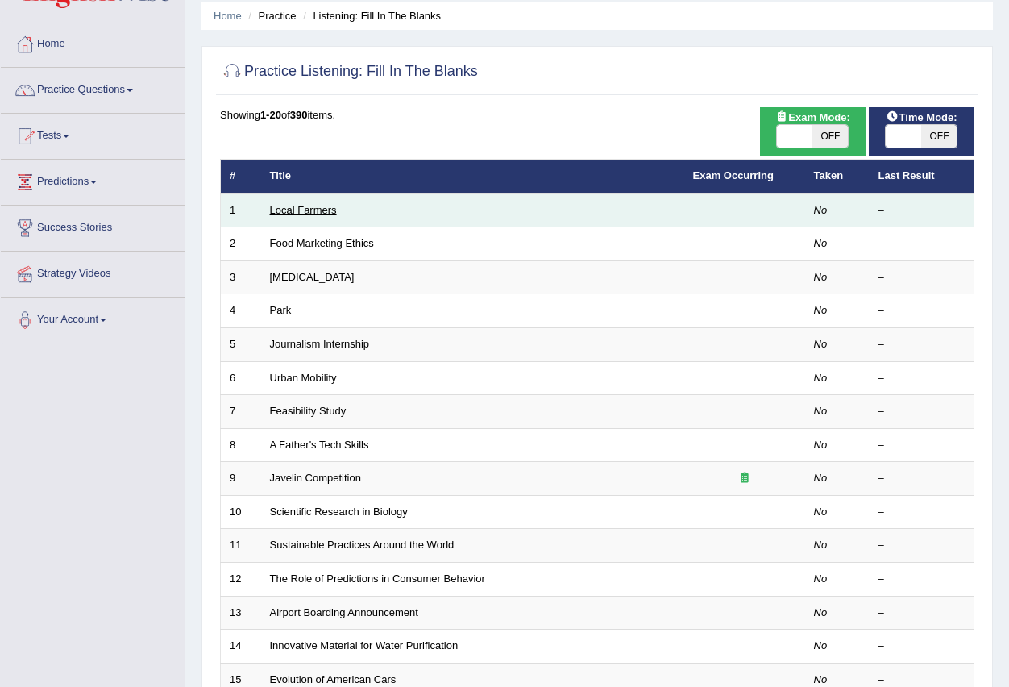
click at [292, 208] on link "Local Farmers" at bounding box center [303, 210] width 67 height 12
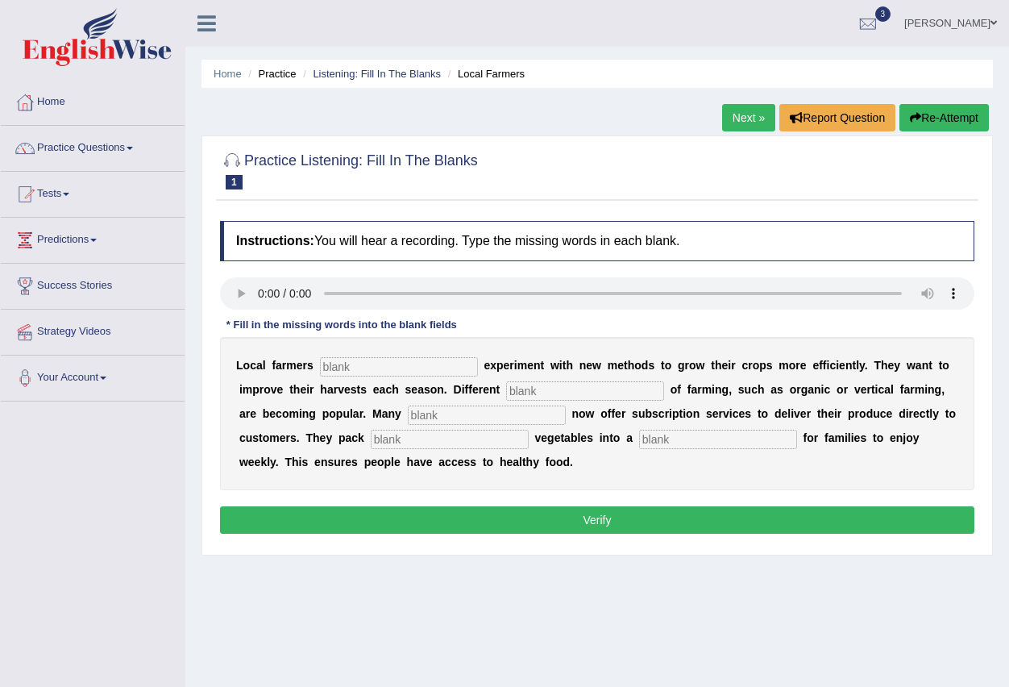
click at [133, 148] on span at bounding box center [130, 148] width 6 height 3
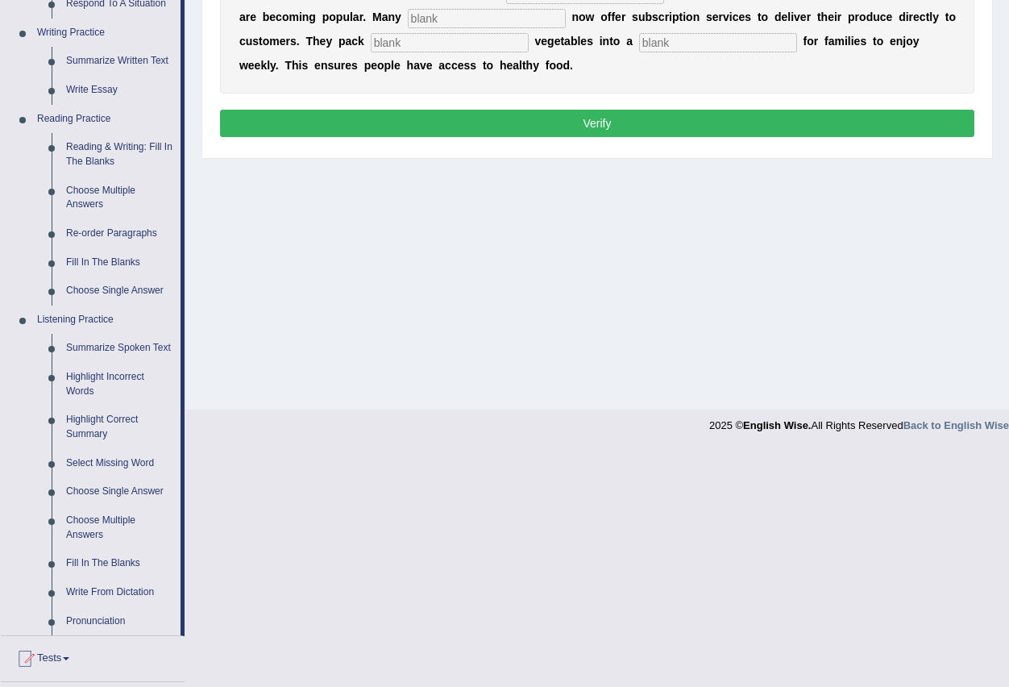
scroll to position [403, 0]
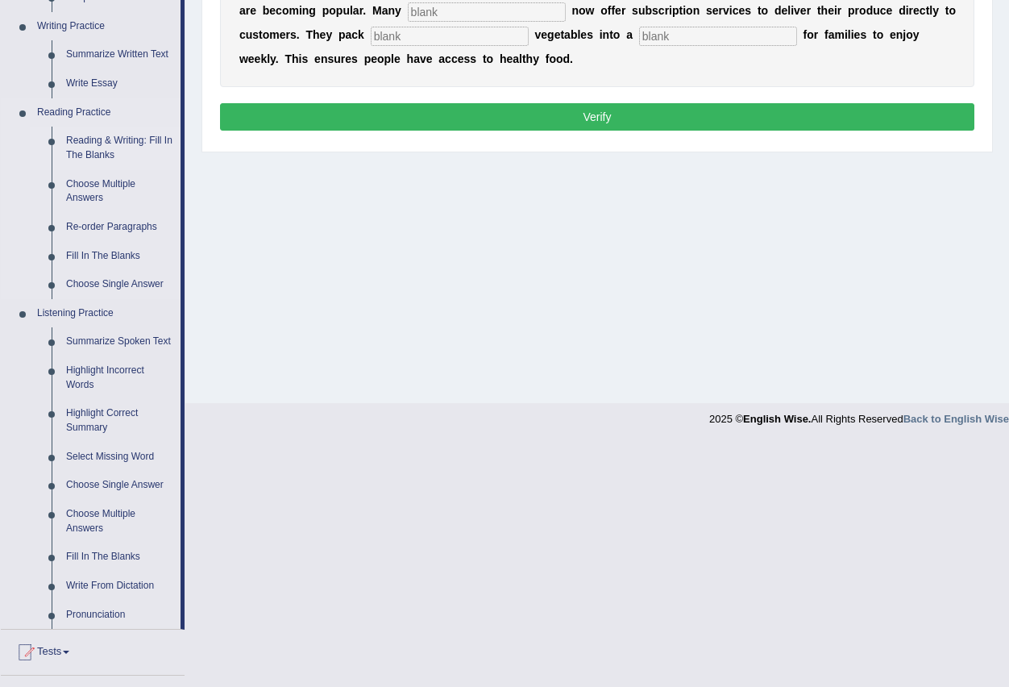
click at [109, 143] on link "Reading & Writing: Fill In The Blanks" at bounding box center [120, 148] width 122 height 43
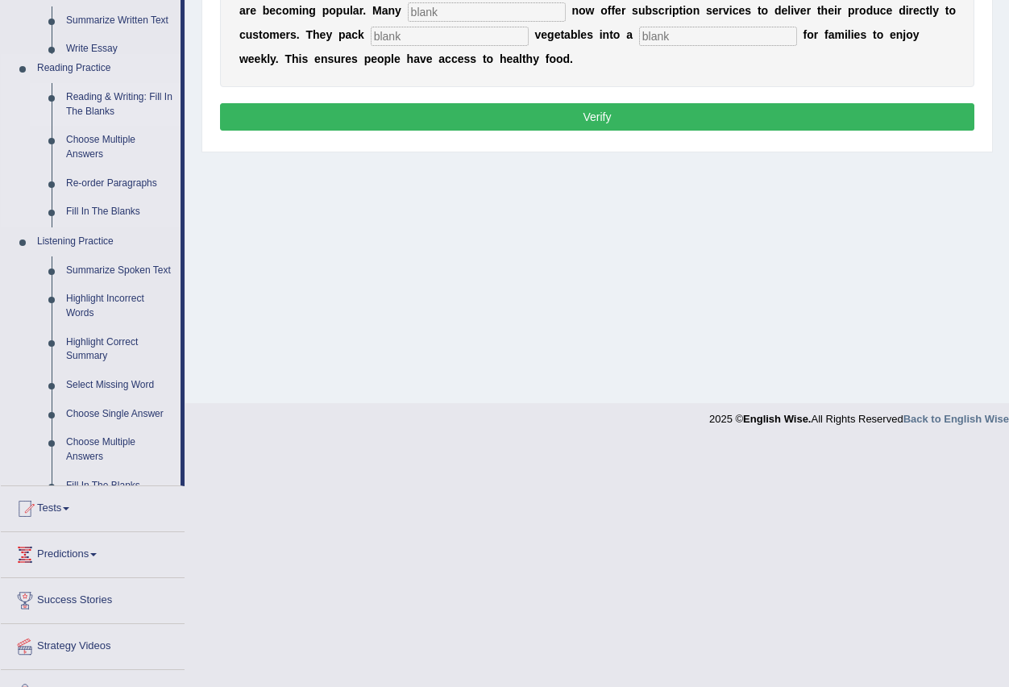
scroll to position [160, 0]
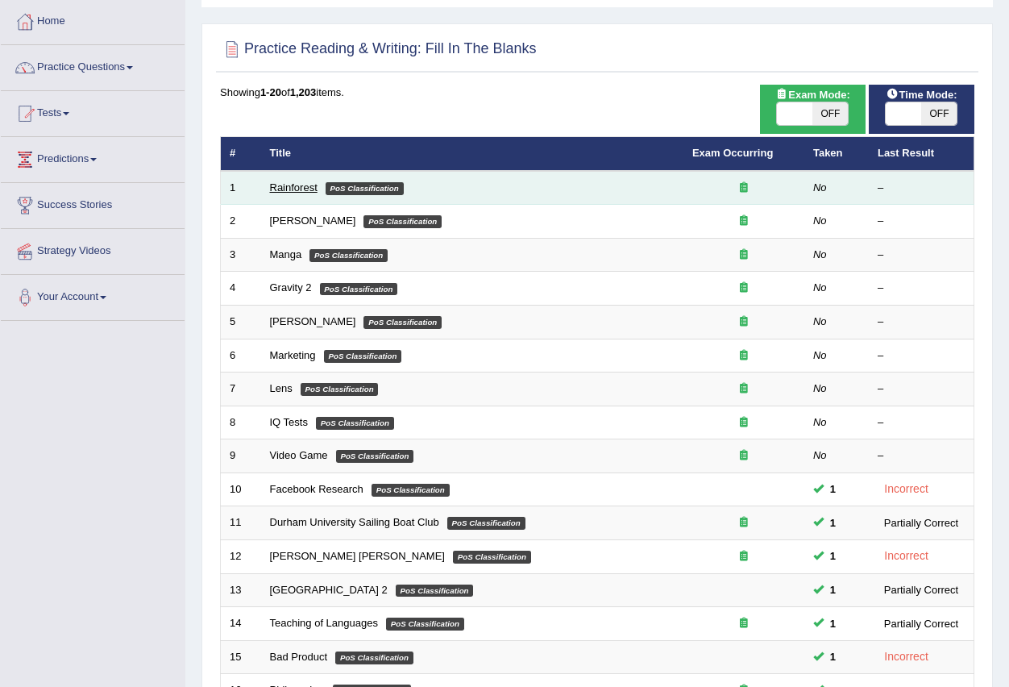
click at [287, 188] on link "Rainforest" at bounding box center [294, 187] width 48 height 12
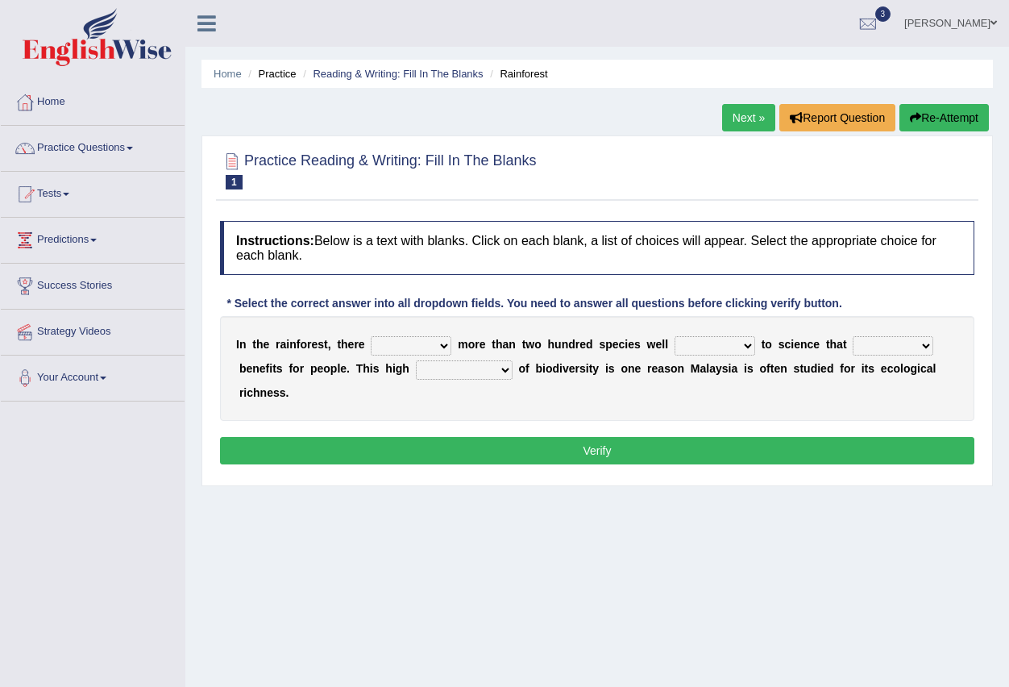
click at [447, 349] on select "have can be has is" at bounding box center [411, 345] width 81 height 19
click at [470, 405] on div "I n t h e r a i n f o r e s t , t h e r e have can be has is m o r e t h a n t …" at bounding box center [597, 368] width 754 height 105
click at [444, 346] on select "have can be has is" at bounding box center [411, 345] width 81 height 19
select select "has"
click at [371, 336] on select "have can be has is" at bounding box center [411, 345] width 81 height 19
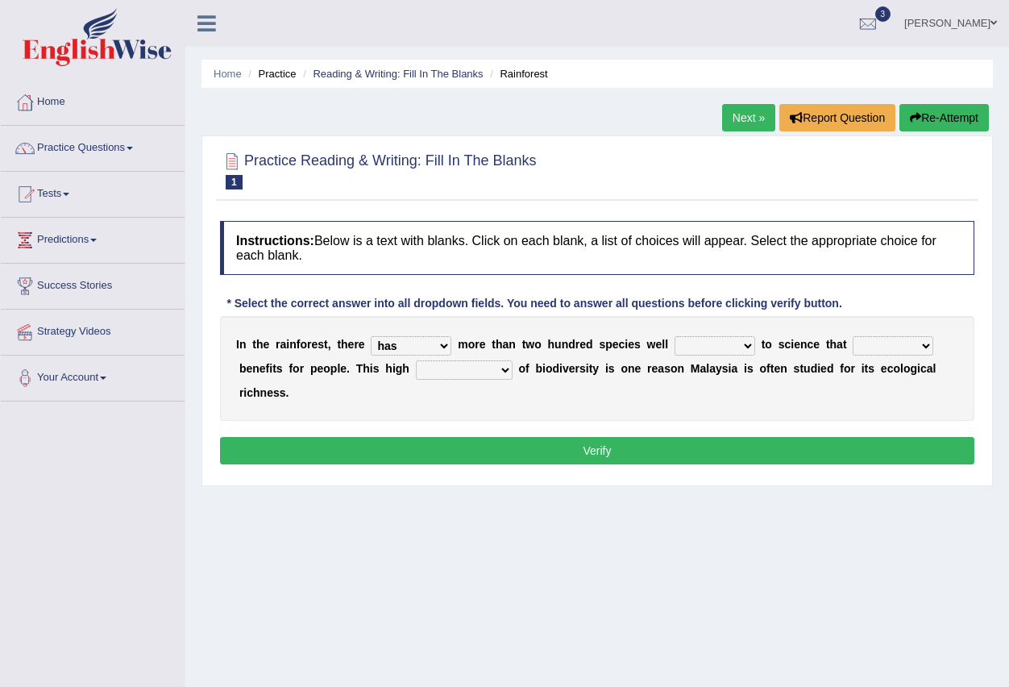
click at [744, 349] on select "knowing known knew know" at bounding box center [714, 345] width 81 height 19
select select "know"
click at [674, 336] on select "knowing known knew know" at bounding box center [714, 345] width 81 height 19
click at [927, 346] on select "contain contained containing contains" at bounding box center [893, 345] width 81 height 19
select select "contain"
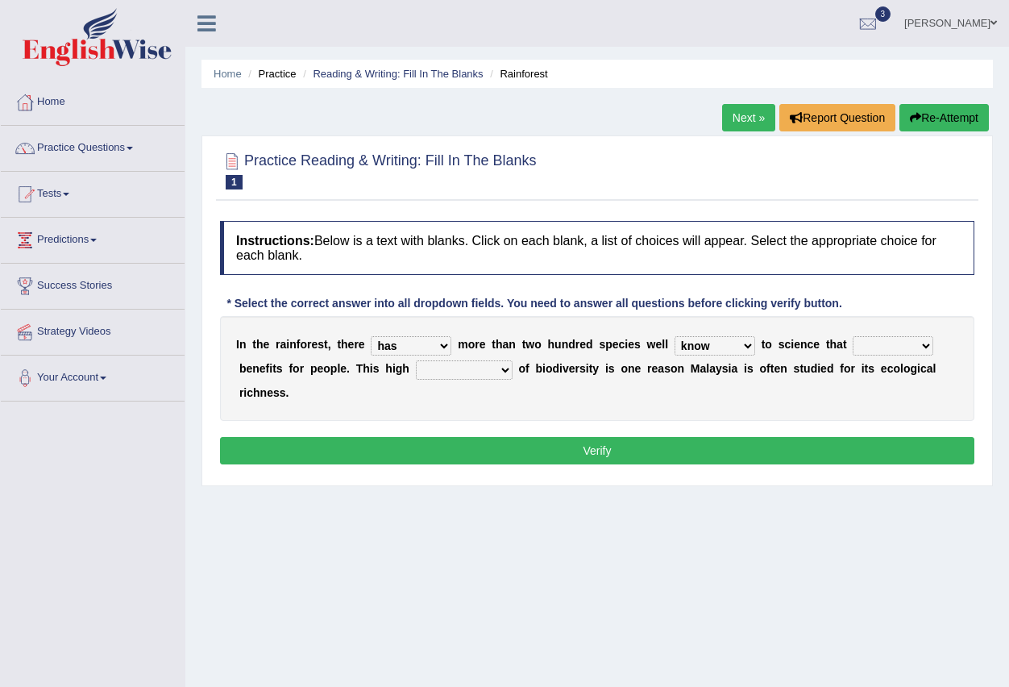
click at [853, 336] on select "contain contained containing contains" at bounding box center [893, 345] width 81 height 19
click at [507, 374] on select "condensation conjunction continuity complexity" at bounding box center [464, 369] width 97 height 19
select select "condensation"
click at [416, 360] on select "condensation conjunction continuity complexity" at bounding box center [464, 369] width 97 height 19
click at [534, 450] on button "Verify" at bounding box center [597, 450] width 754 height 27
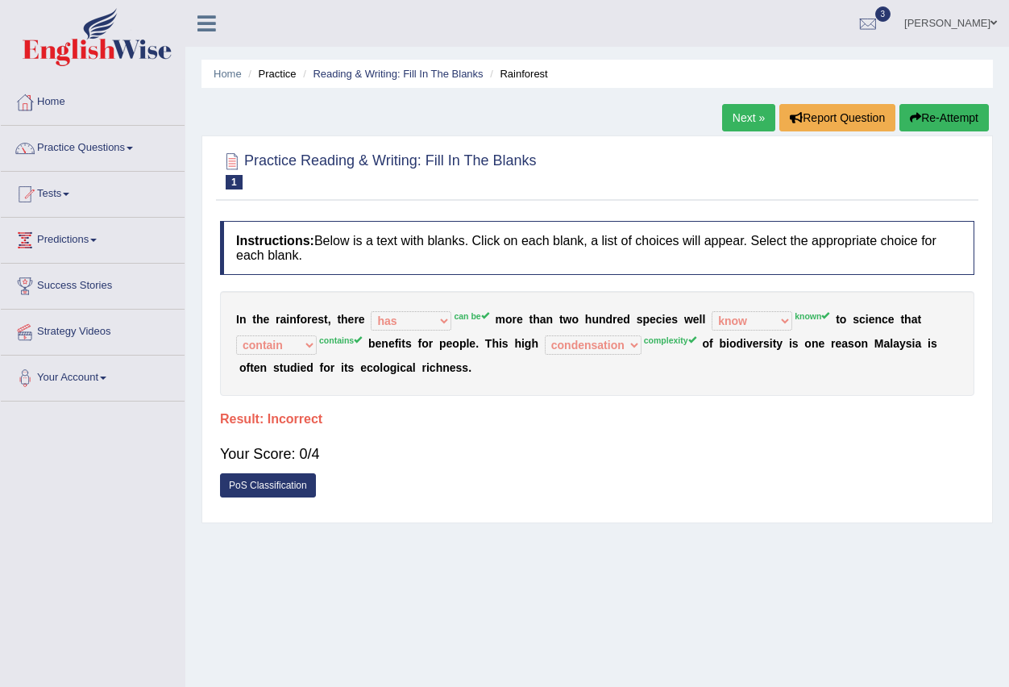
click at [743, 118] on link "Next »" at bounding box center [748, 117] width 53 height 27
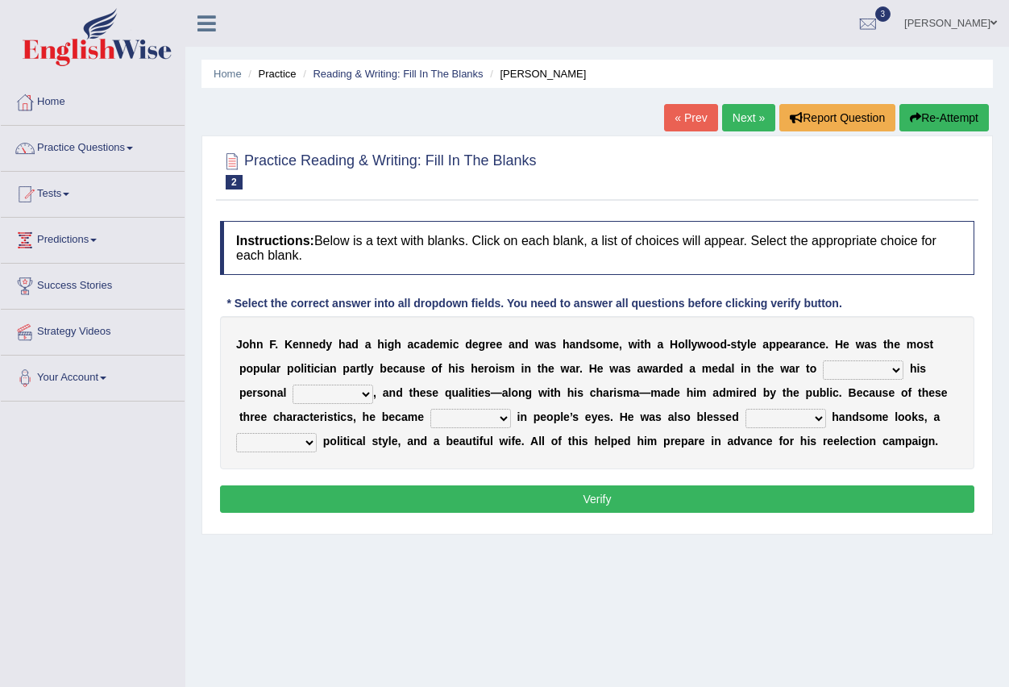
click at [893, 368] on select "prove show evidence upthrow" at bounding box center [863, 369] width 81 height 19
select select "prove"
click at [823, 360] on select "prove show evidence upthrow" at bounding box center [863, 369] width 81 height 19
click at [360, 393] on select "passion courage charm liking" at bounding box center [333, 393] width 81 height 19
select select "passion"
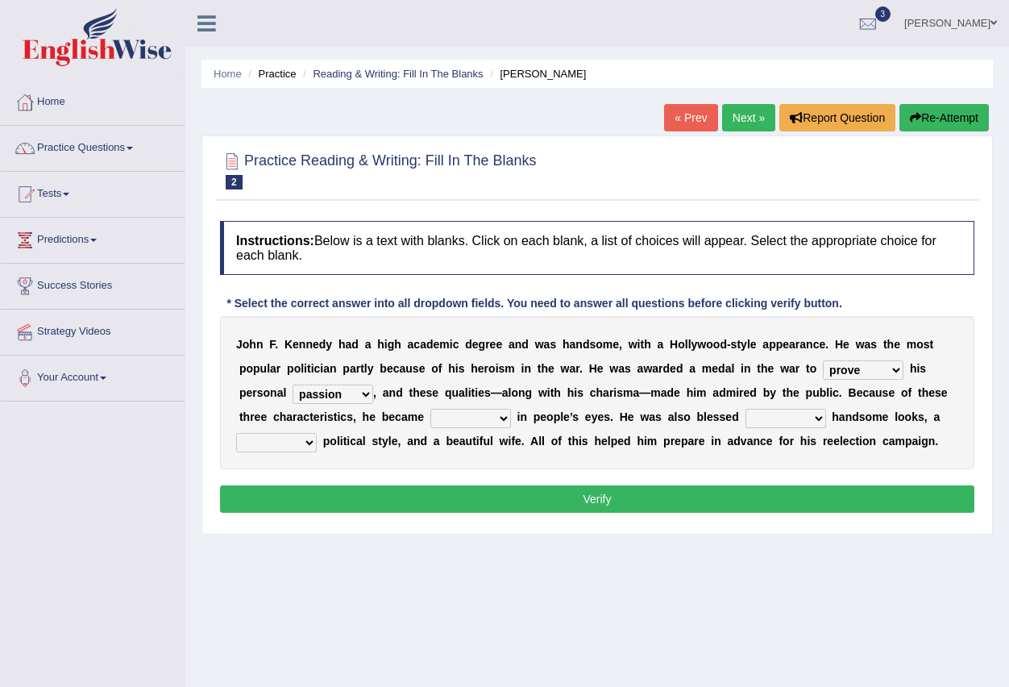
click at [293, 384] on select "passion courage charm liking" at bounding box center [333, 393] width 81 height 19
click at [500, 419] on select "iconic ironic identical impotent" at bounding box center [470, 418] width 81 height 19
select select "identical"
click at [430, 409] on select "iconic ironic identical impotent" at bounding box center [470, 418] width 81 height 19
click at [822, 417] on select "with in upon to" at bounding box center [785, 418] width 81 height 19
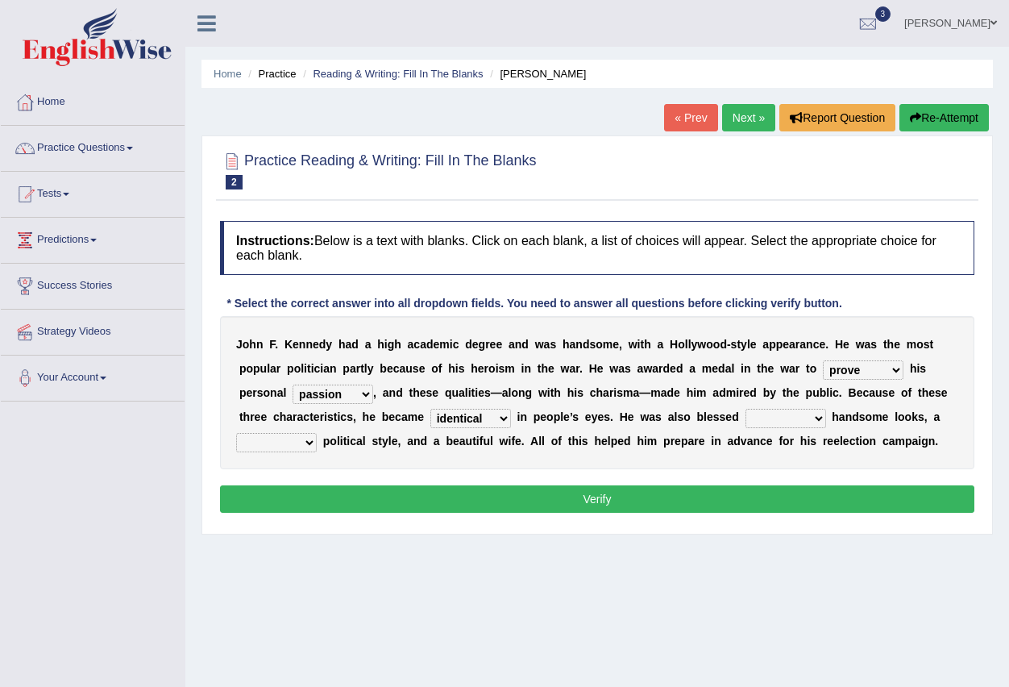
select select "to"
click at [745, 409] on select "with in upon to" at bounding box center [785, 418] width 81 height 19
click at [309, 442] on select "mending mends mended mend" at bounding box center [276, 442] width 81 height 19
select select "mends"
click at [236, 433] on select "mending mends mended mend" at bounding box center [276, 442] width 81 height 19
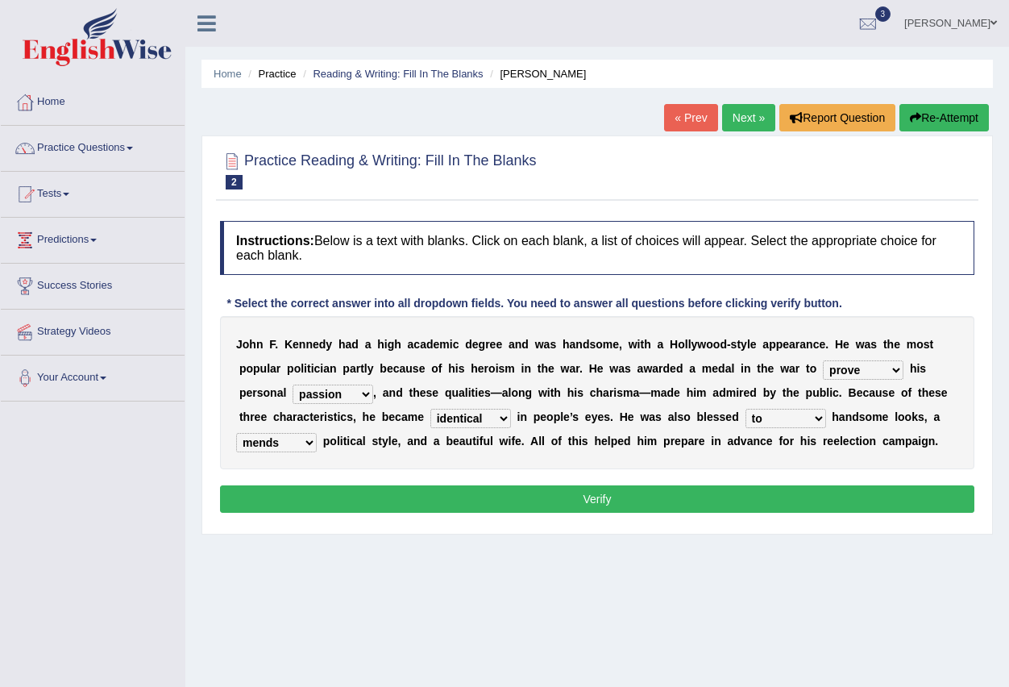
click at [459, 504] on button "Verify" at bounding box center [597, 498] width 754 height 27
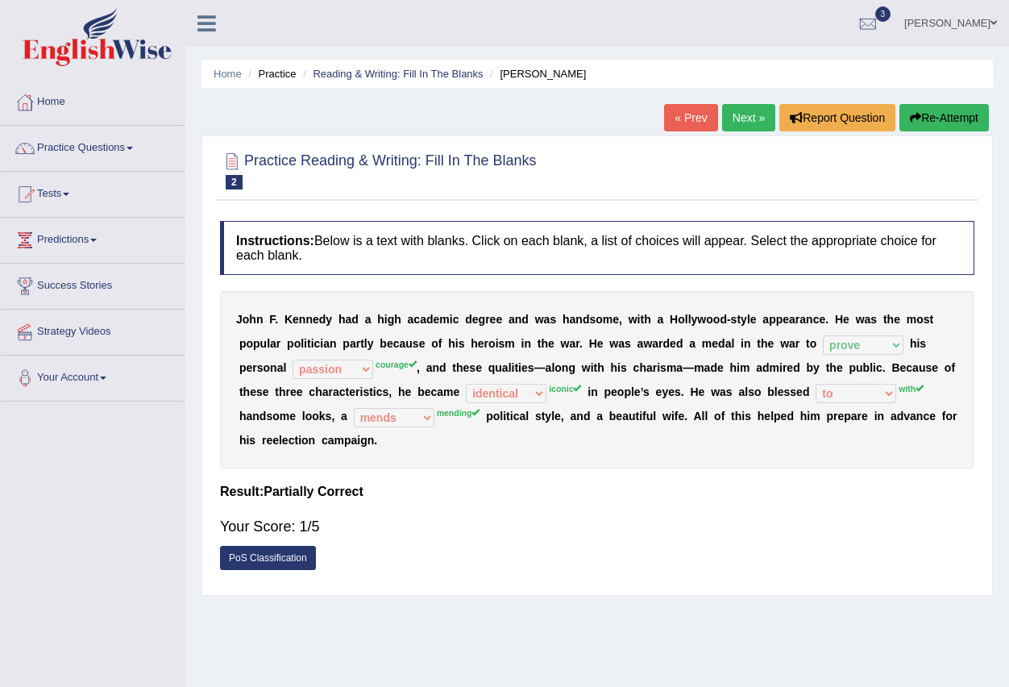
click at [735, 123] on link "Next »" at bounding box center [748, 117] width 53 height 27
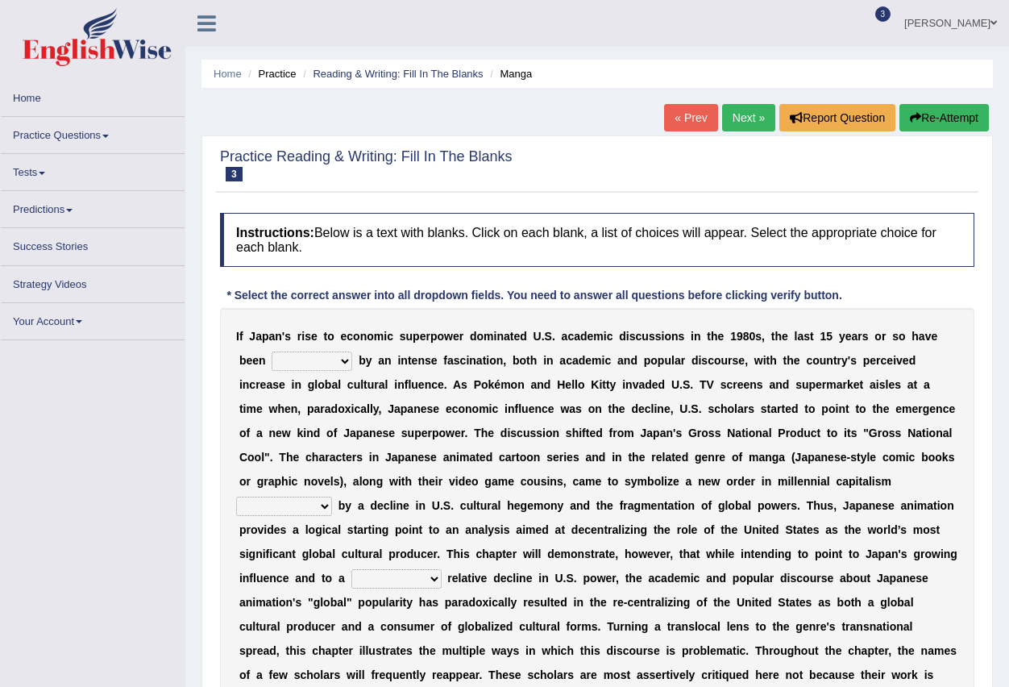
click at [891, 13] on span "3" at bounding box center [883, 13] width 16 height 15
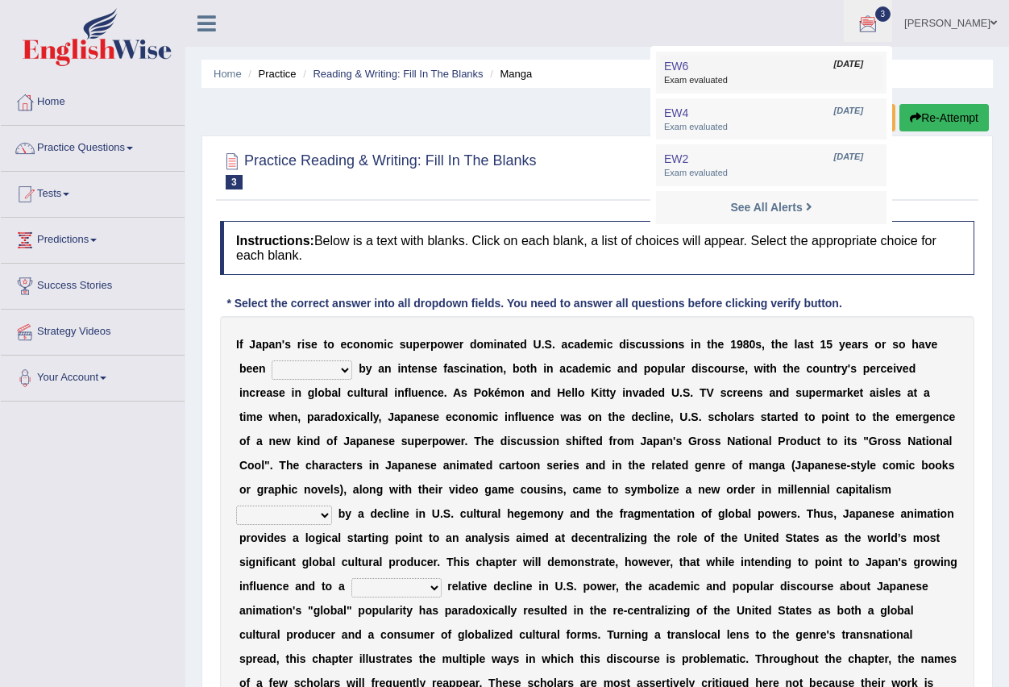
click at [780, 69] on link "EW6 [DATE] Exam evaluated" at bounding box center [771, 73] width 222 height 34
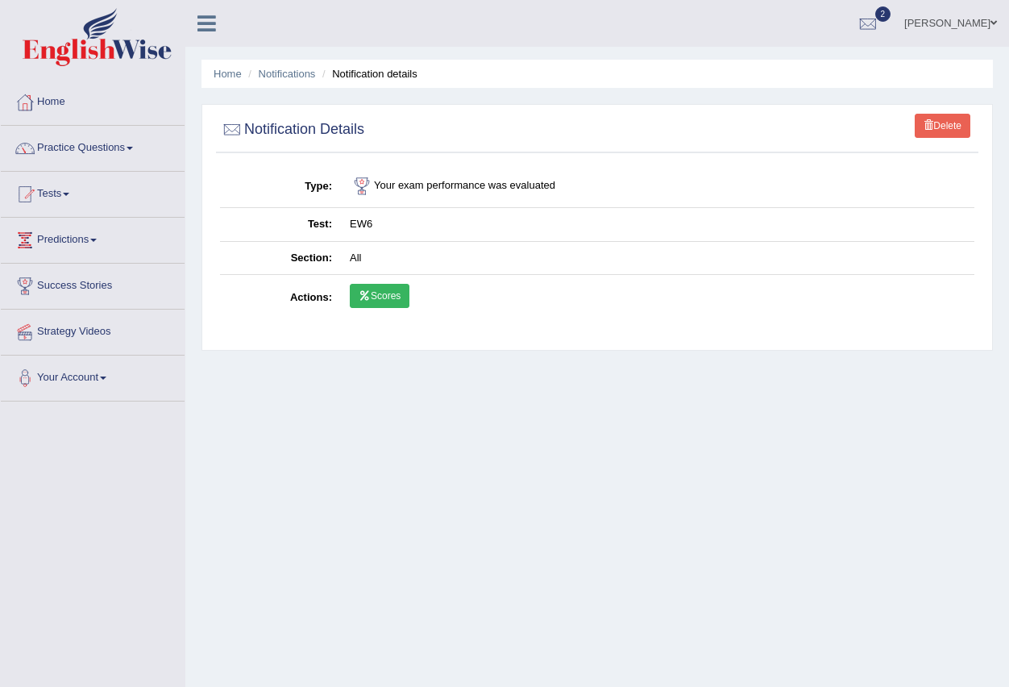
click at [929, 123] on span at bounding box center [928, 125] width 10 height 10
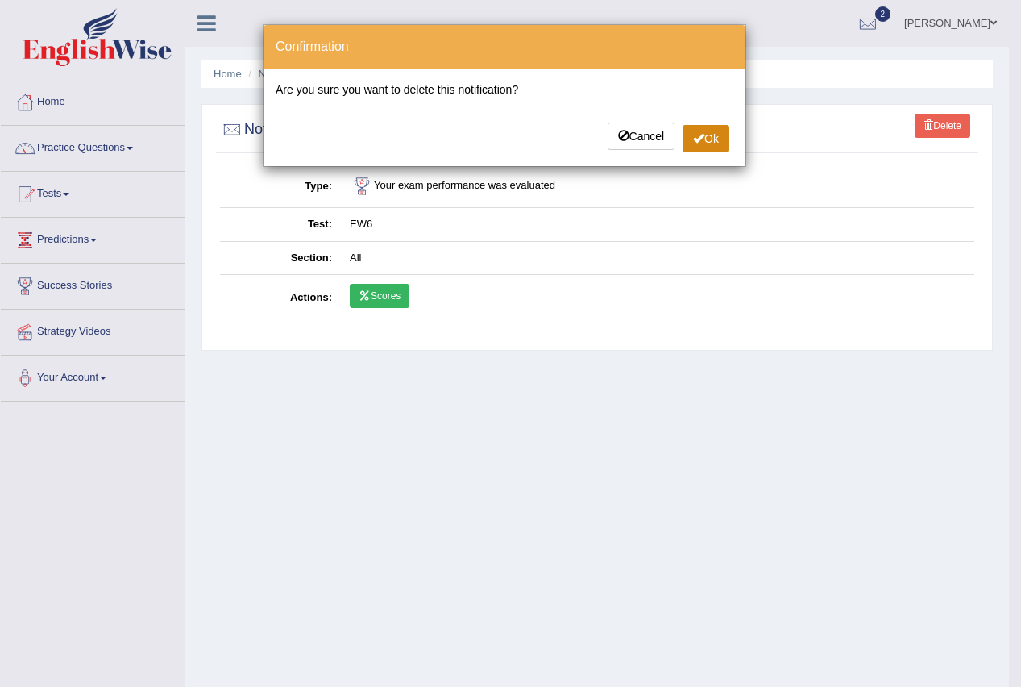
click at [716, 137] on button "Ok" at bounding box center [706, 138] width 47 height 27
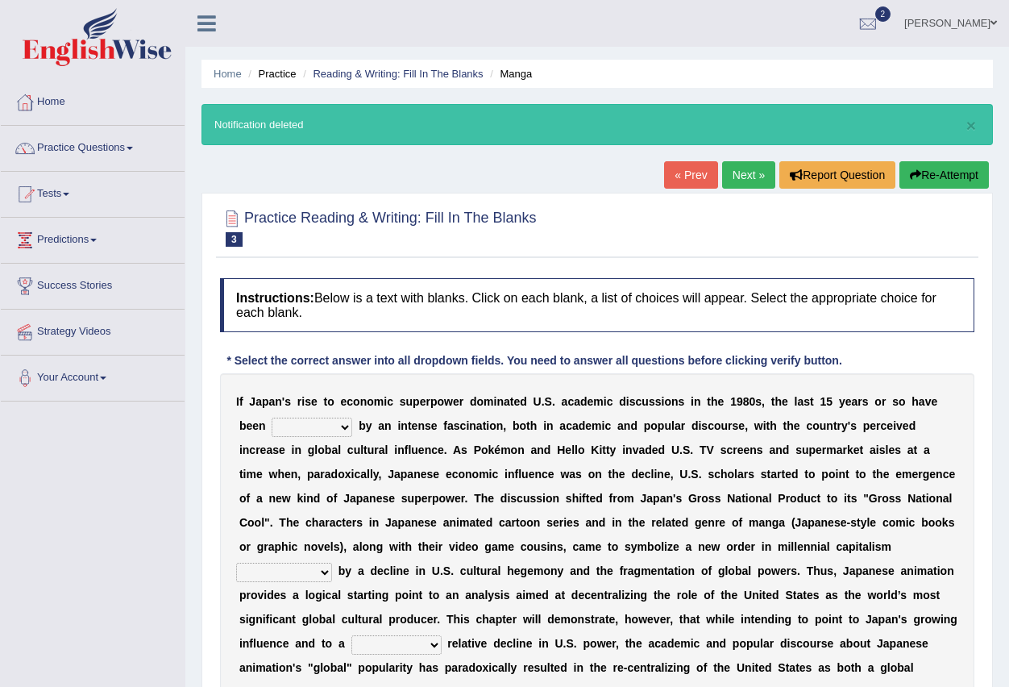
click at [891, 7] on span "2" at bounding box center [883, 13] width 16 height 15
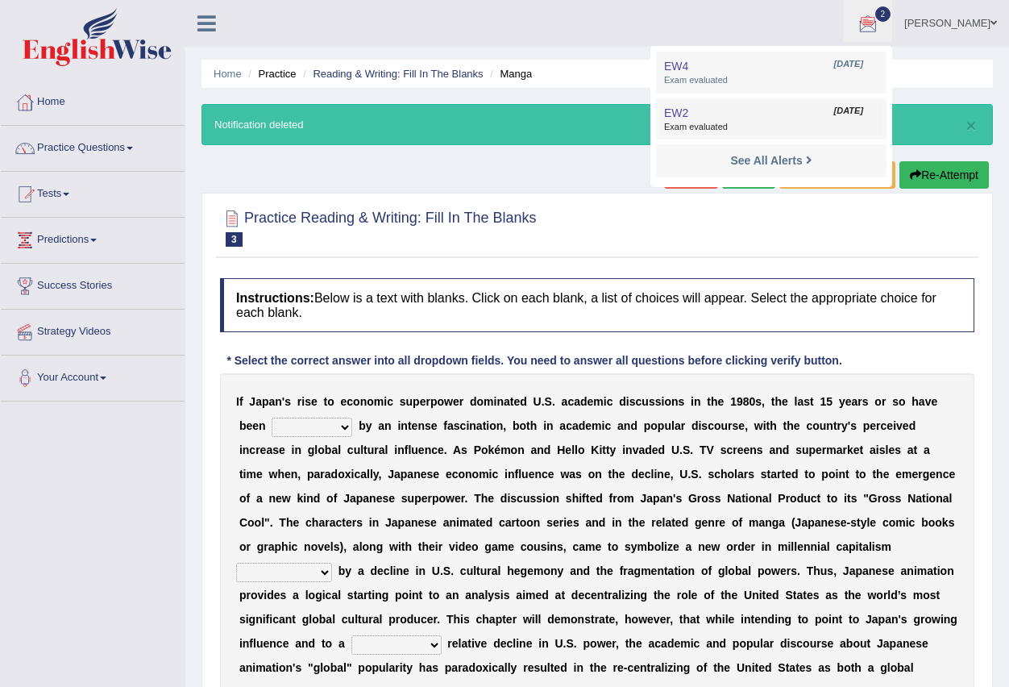
click at [783, 111] on link "EW2 Oct 7, 2025 Exam evaluated" at bounding box center [771, 119] width 222 height 34
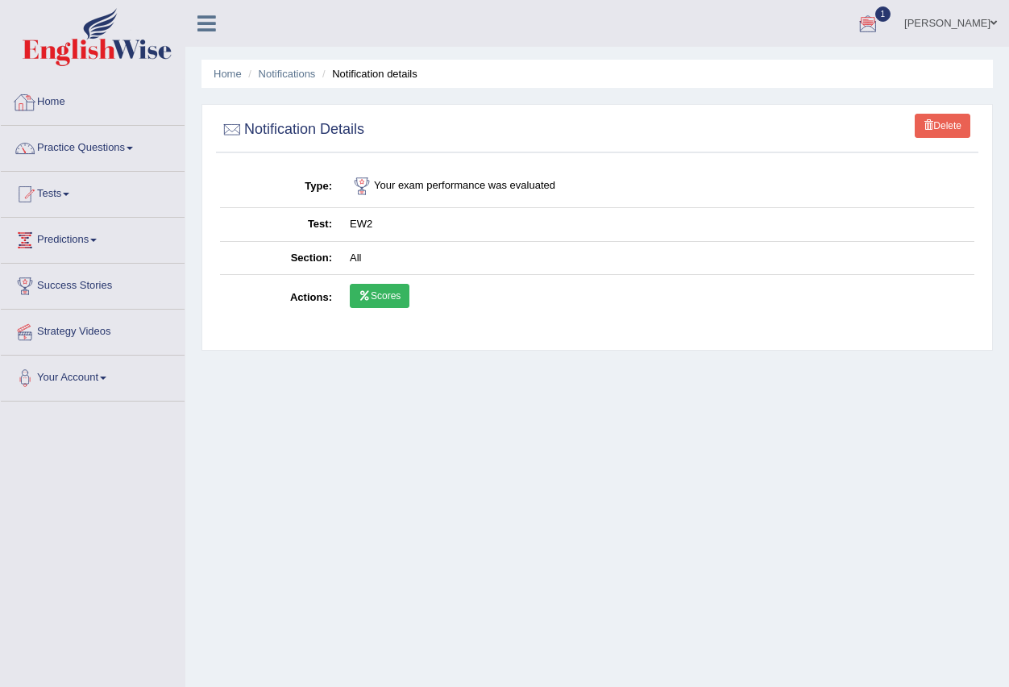
click at [151, 83] on link "Home" at bounding box center [93, 100] width 184 height 40
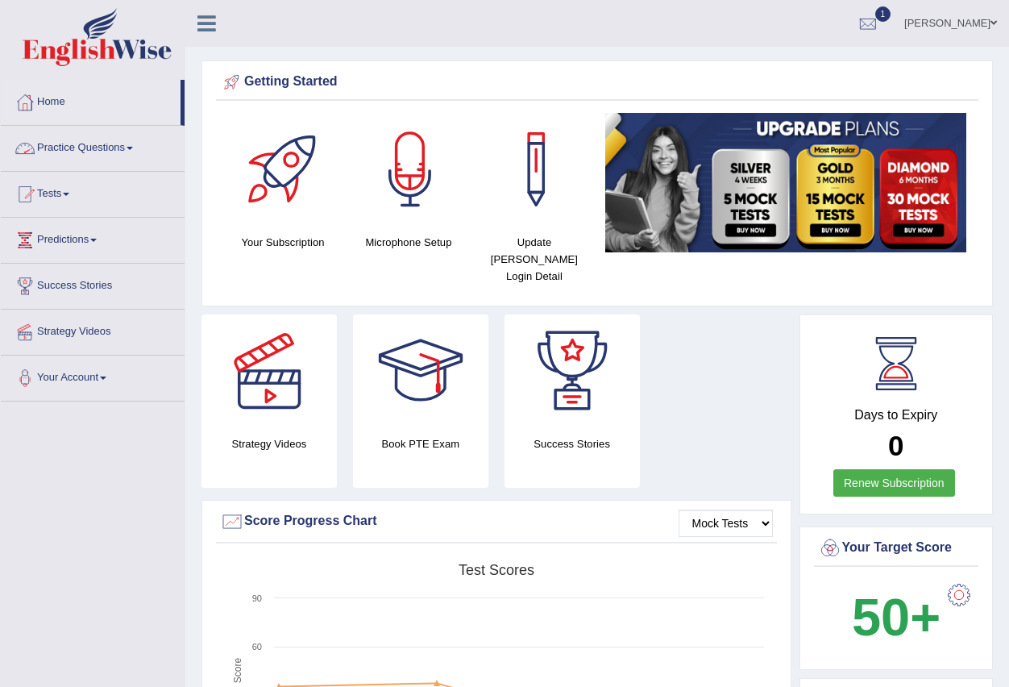
click at [131, 151] on link "Practice Questions" at bounding box center [93, 146] width 184 height 40
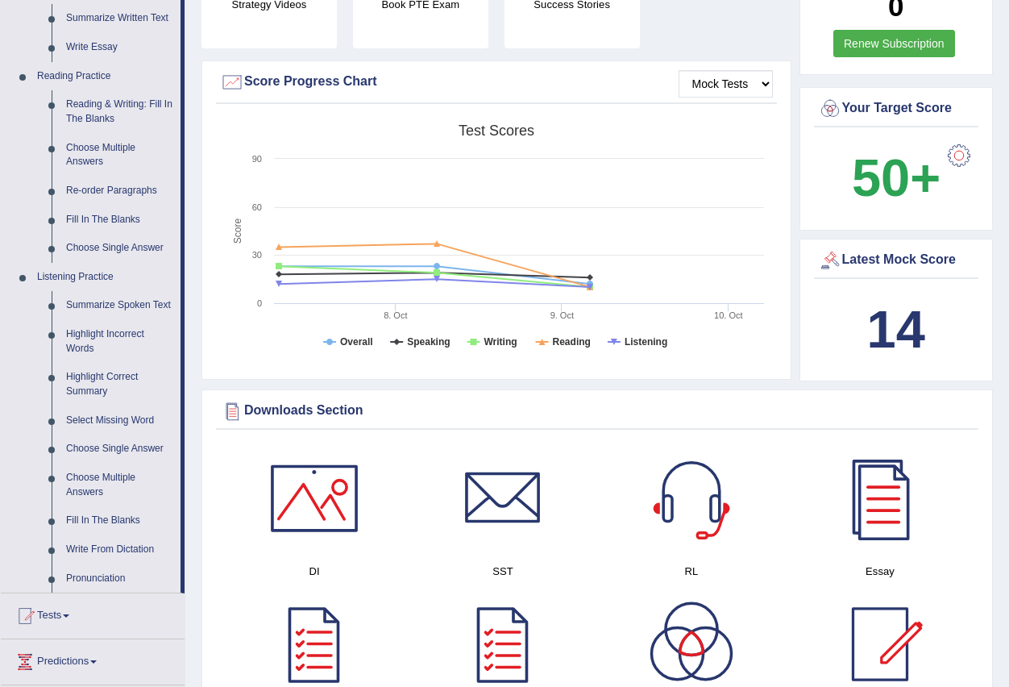
scroll to position [483, 0]
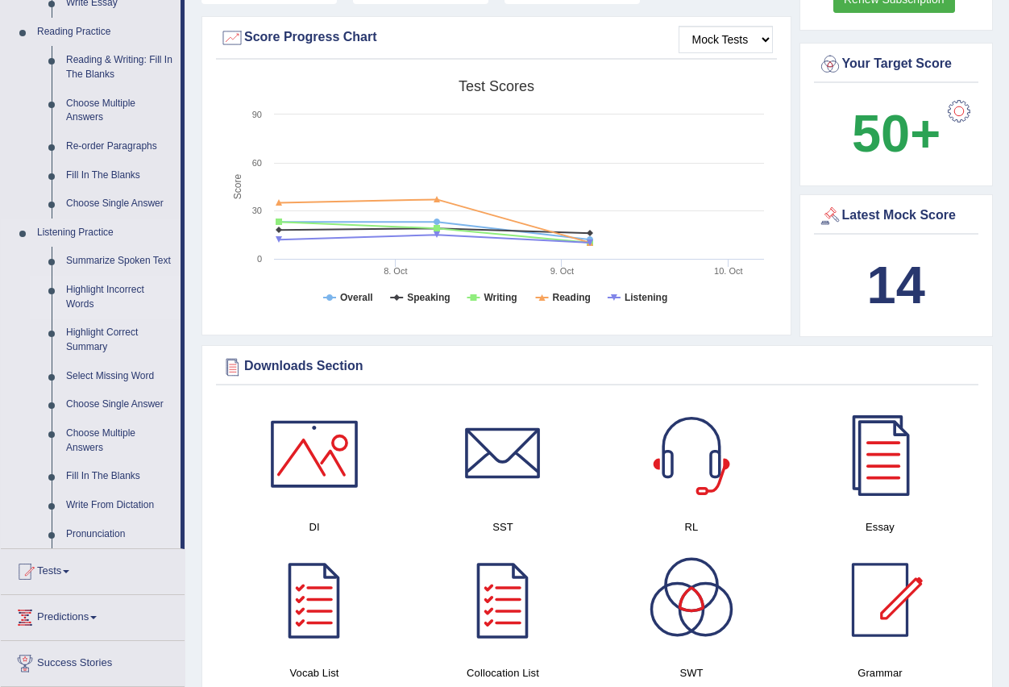
click at [120, 289] on link "Highlight Incorrect Words" at bounding box center [120, 297] width 122 height 43
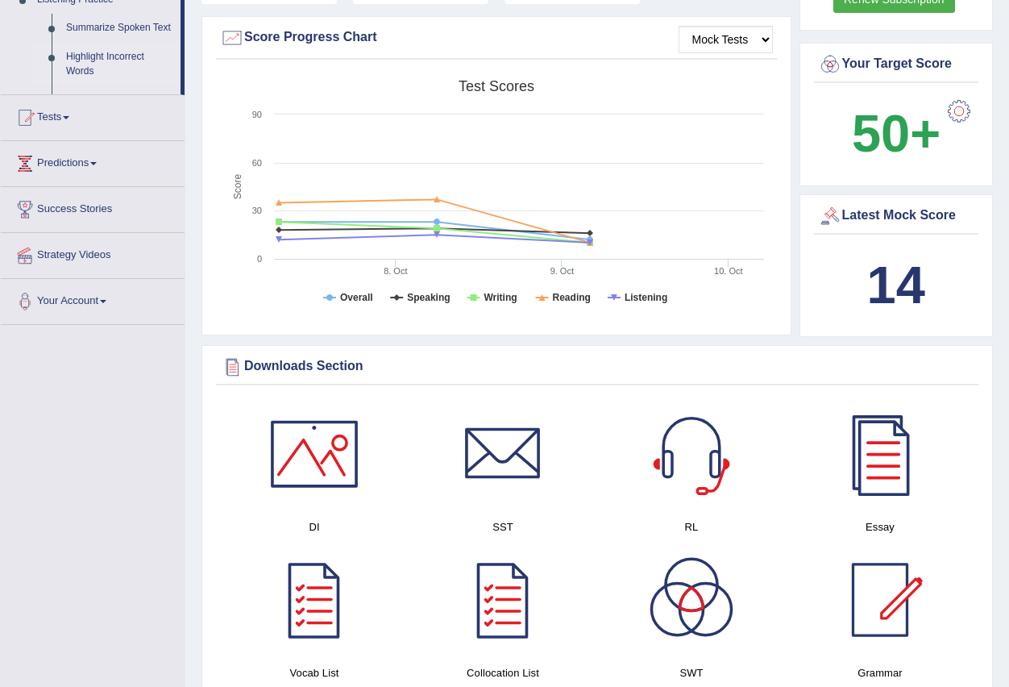
scroll to position [358, 0]
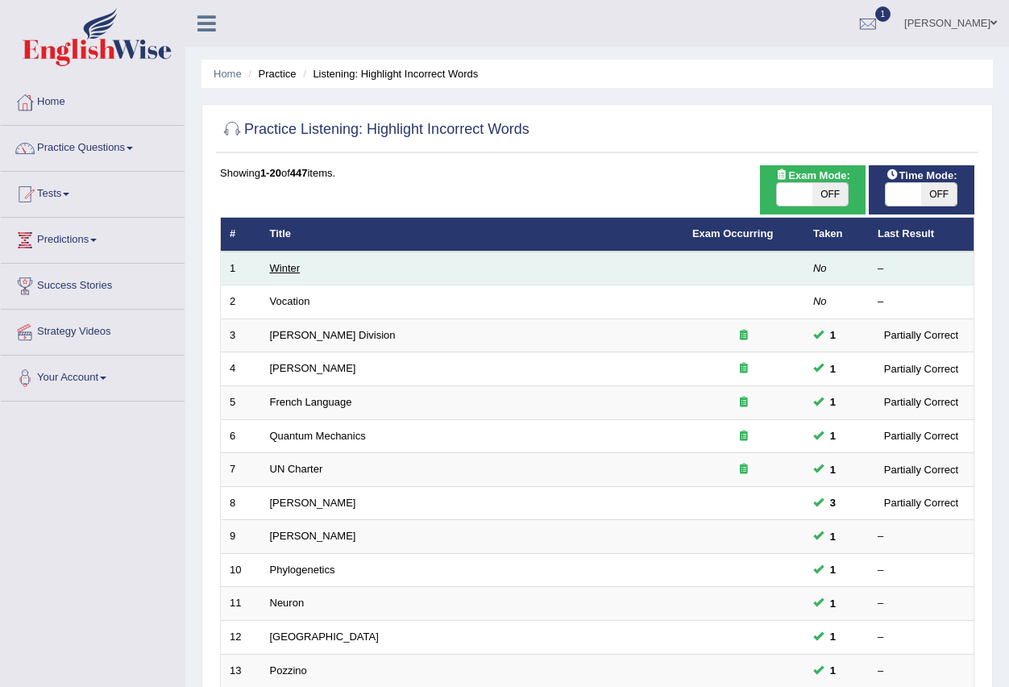
click at [289, 269] on link "Winter" at bounding box center [285, 268] width 31 height 12
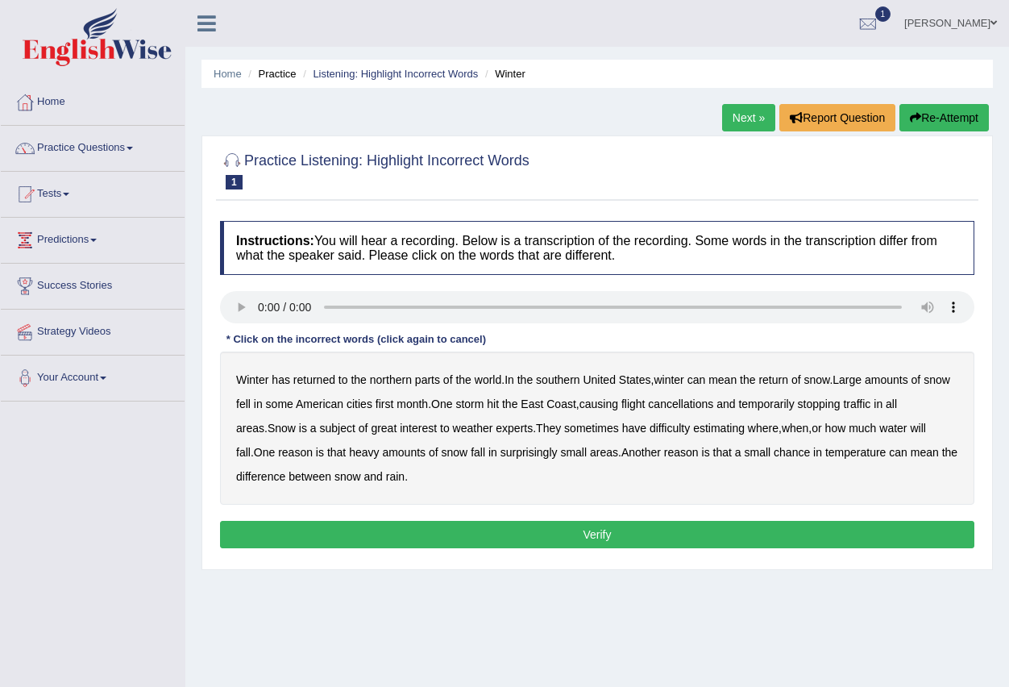
click at [304, 380] on b "returned" at bounding box center [314, 379] width 42 height 13
click at [394, 402] on b "first" at bounding box center [385, 403] width 19 height 13
click at [897, 405] on b "all" at bounding box center [891, 403] width 11 height 13
click at [907, 425] on b "water" at bounding box center [892, 427] width 27 height 13
click at [535, 453] on b "surprisingly" at bounding box center [528, 452] width 57 height 13
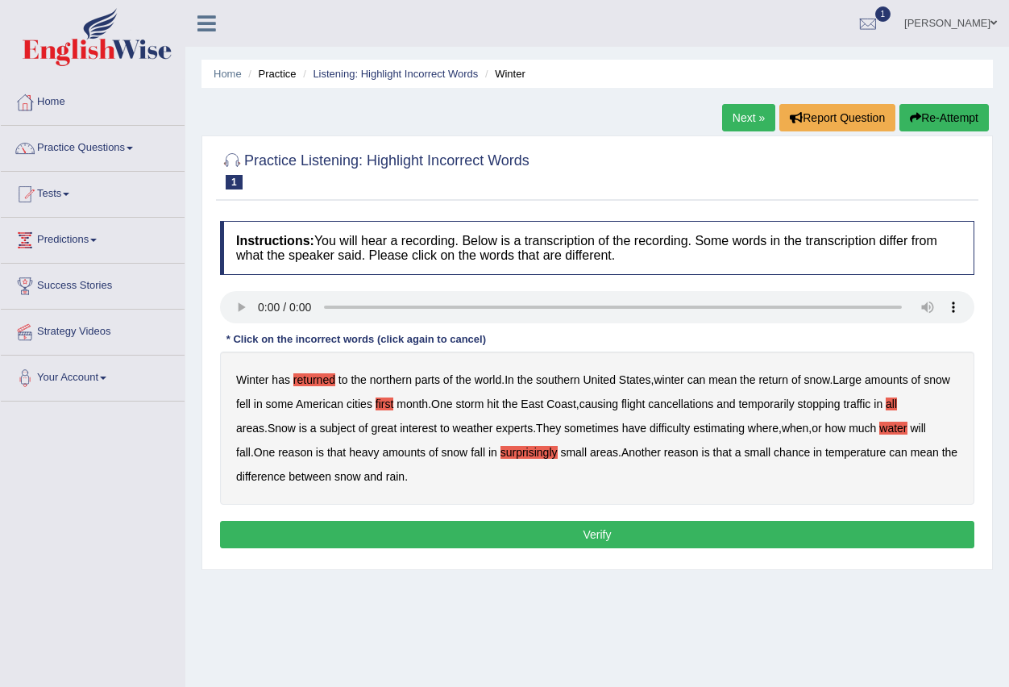
click at [554, 535] on button "Verify" at bounding box center [597, 534] width 754 height 27
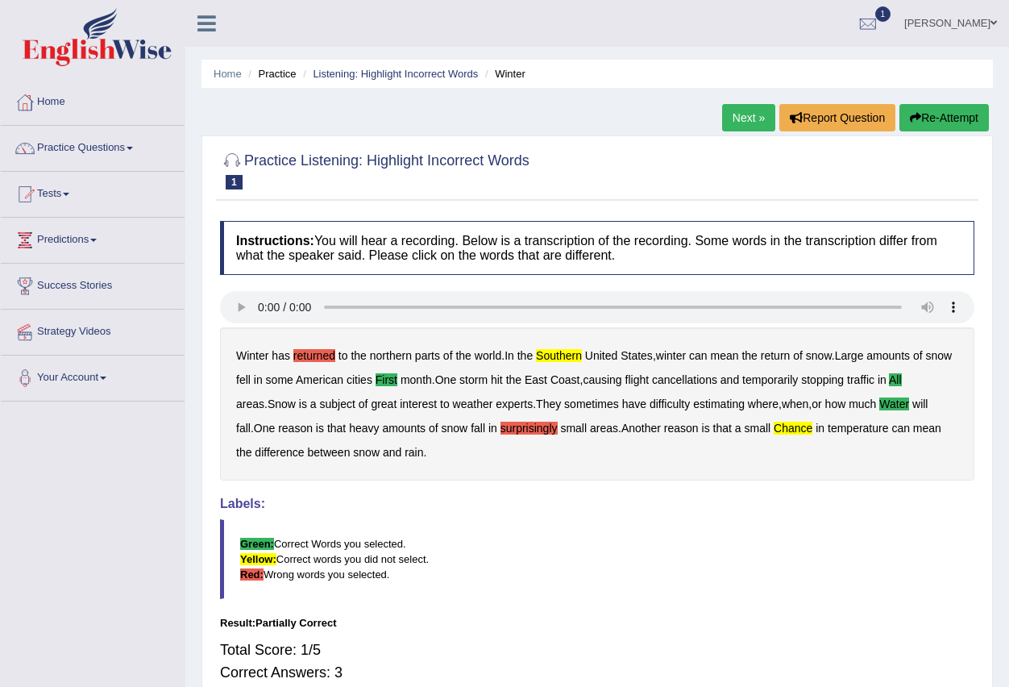
click at [749, 120] on link "Next »" at bounding box center [748, 117] width 53 height 27
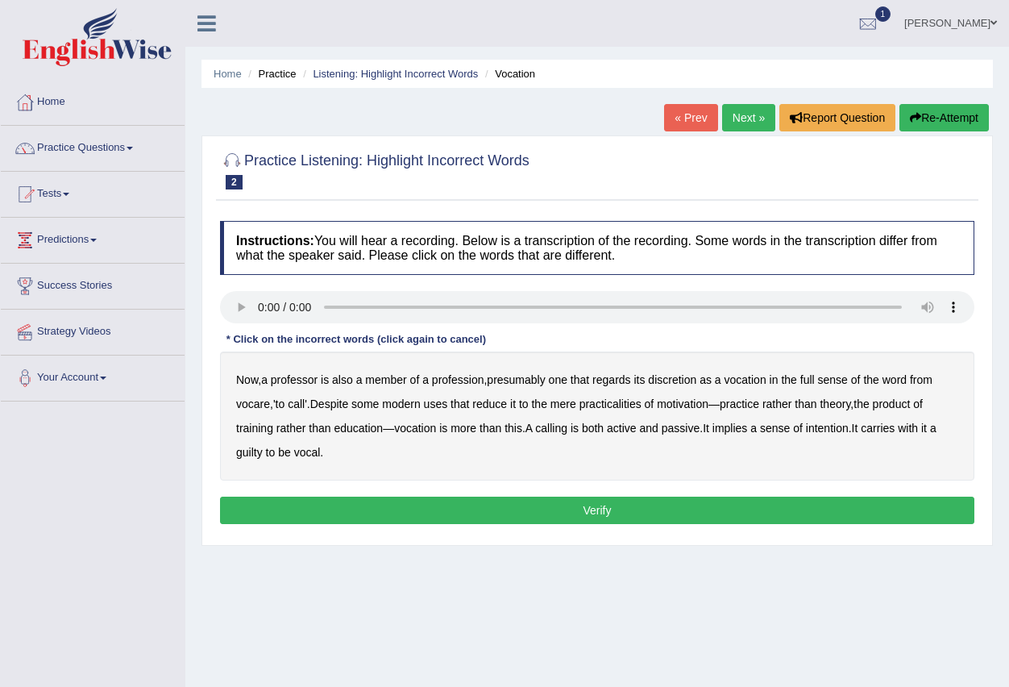
click at [746, 114] on link "Next »" at bounding box center [748, 117] width 53 height 27
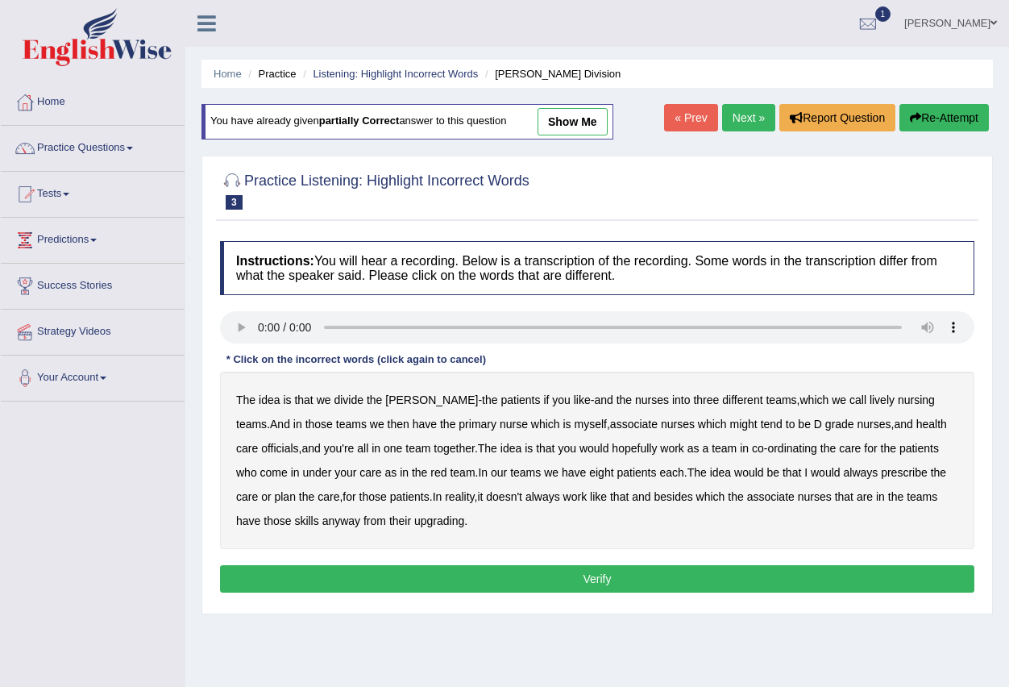
click at [737, 126] on link "Next »" at bounding box center [748, 117] width 53 height 27
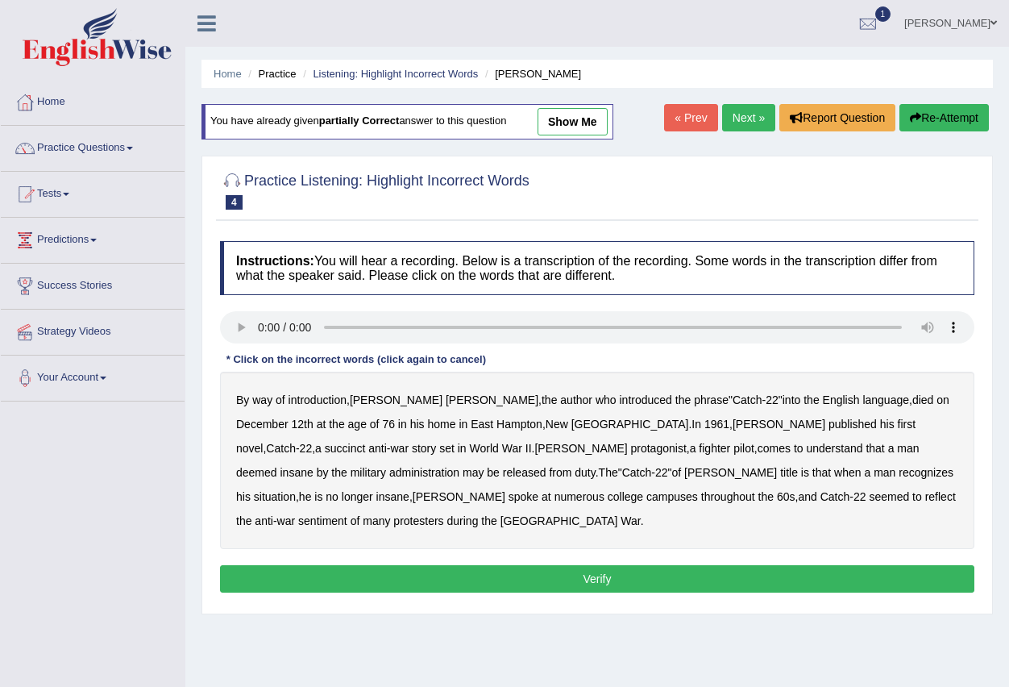
click at [459, 466] on b "administration" at bounding box center [424, 472] width 70 height 13
click at [366, 442] on b "succinct" at bounding box center [345, 448] width 41 height 13
click at [296, 490] on b "situation" at bounding box center [275, 496] width 42 height 13
click at [925, 496] on b "reflect" at bounding box center [940, 496] width 31 height 13
click at [650, 565] on button "Verify" at bounding box center [597, 578] width 754 height 27
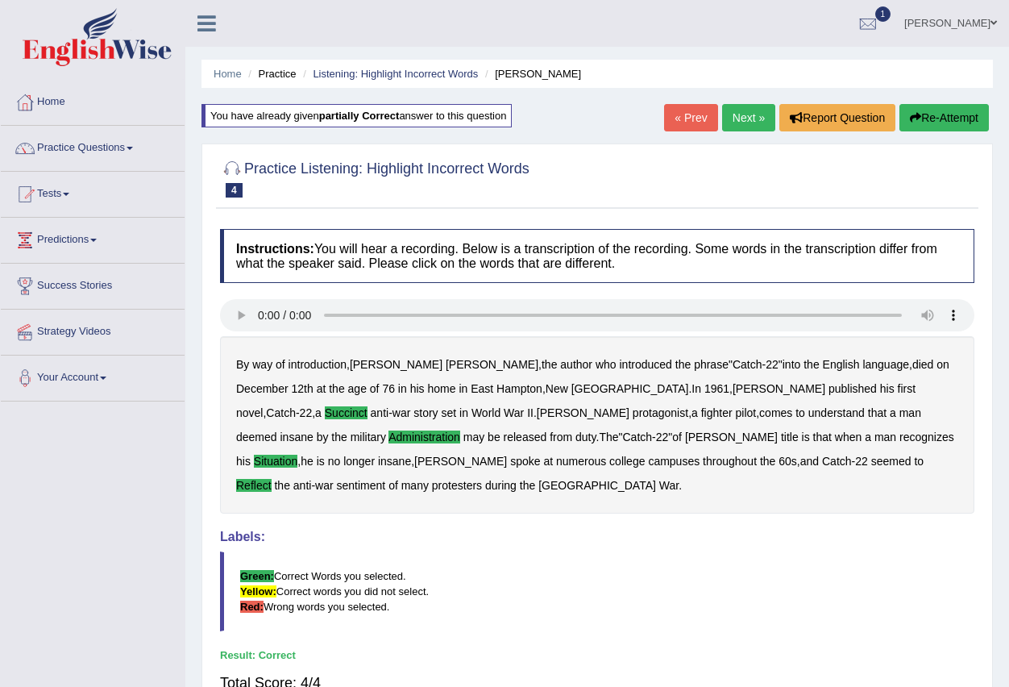
click at [737, 120] on link "Next »" at bounding box center [748, 117] width 53 height 27
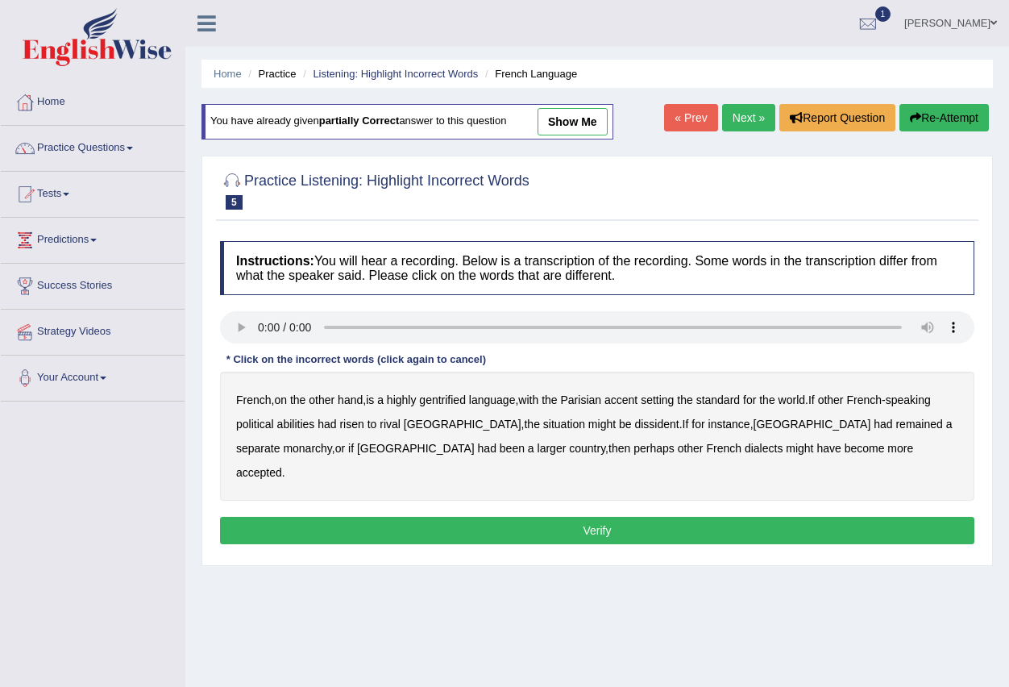
click at [444, 400] on b "gentrified" at bounding box center [442, 399] width 47 height 13
click at [301, 422] on b "abilities" at bounding box center [296, 423] width 38 height 13
click at [331, 442] on b "monarchy" at bounding box center [307, 448] width 48 height 13
click at [633, 517] on button "Verify" at bounding box center [597, 530] width 754 height 27
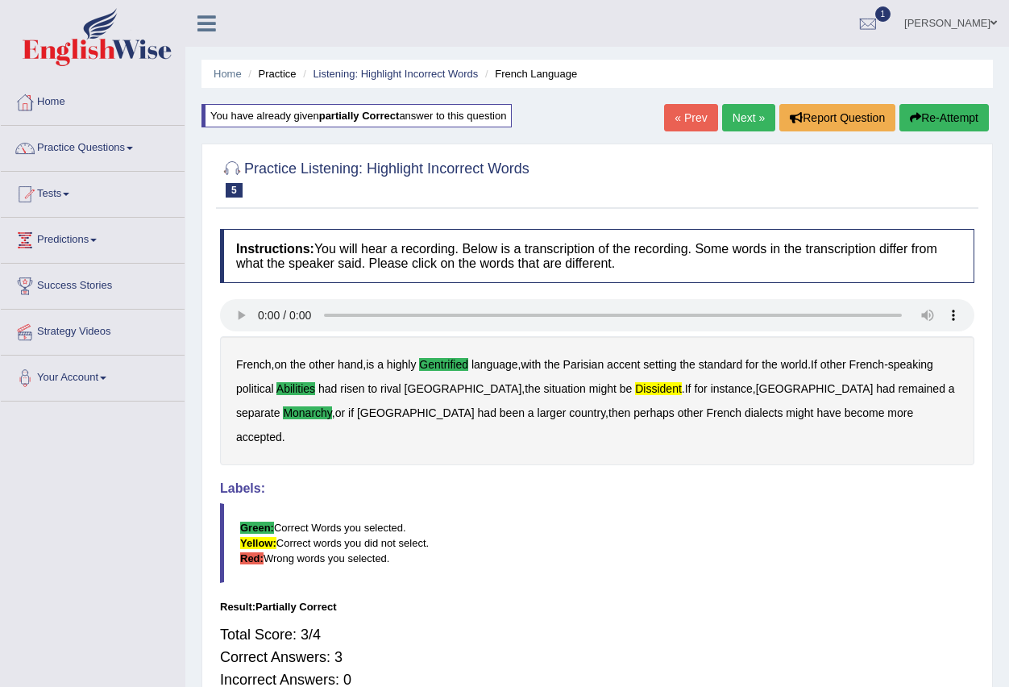
click at [749, 120] on link "Next »" at bounding box center [748, 117] width 53 height 27
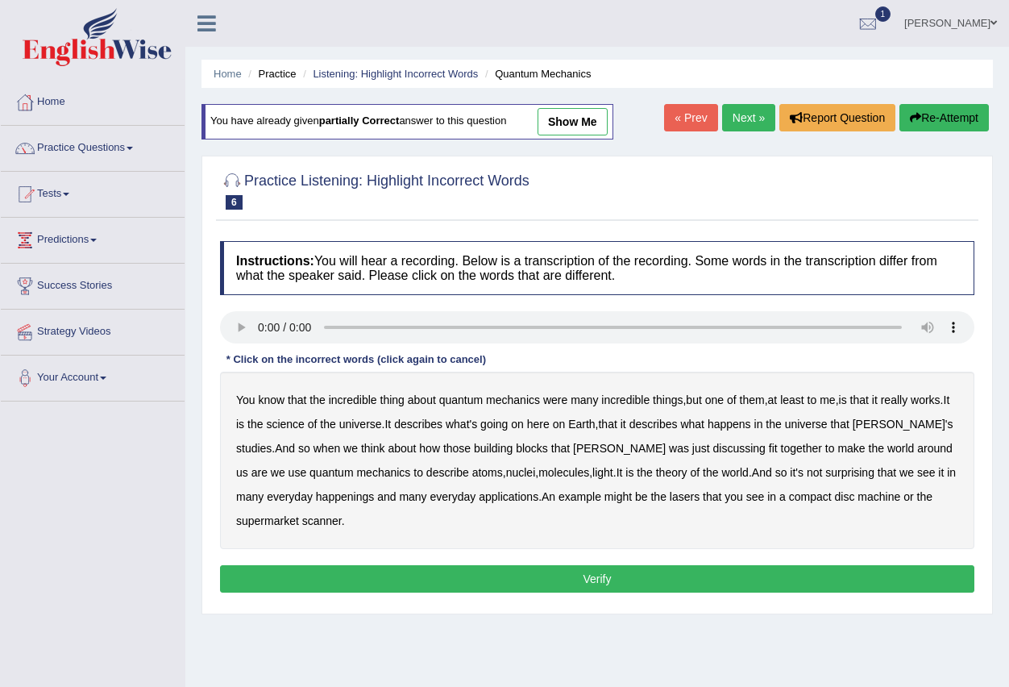
click at [297, 421] on b "science" at bounding box center [285, 423] width 38 height 13
click at [857, 496] on b "machine" at bounding box center [878, 496] width 43 height 13
click at [487, 579] on button "Verify" at bounding box center [597, 578] width 754 height 27
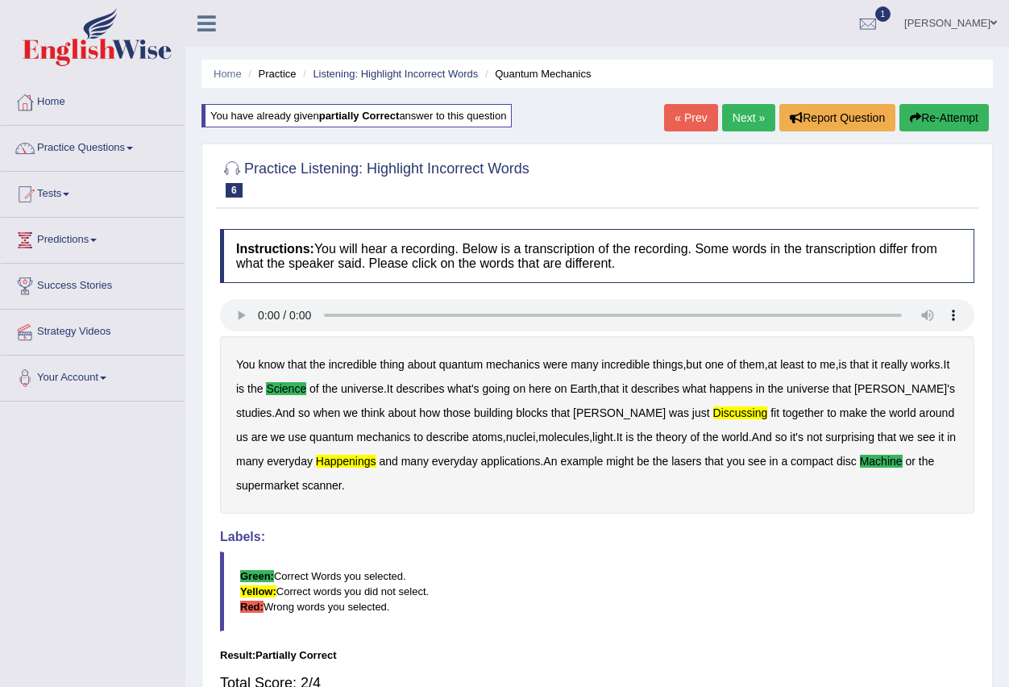
click at [732, 120] on link "Next »" at bounding box center [748, 117] width 53 height 27
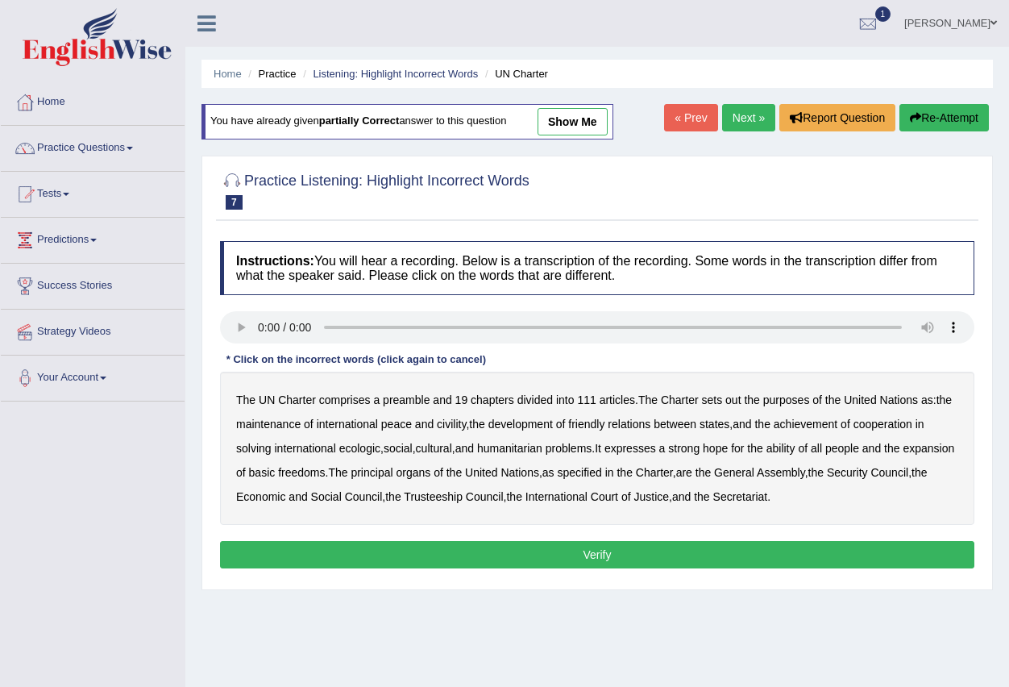
click at [447, 425] on b "civility" at bounding box center [451, 423] width 29 height 13
click at [363, 447] on b "ecologic" at bounding box center [359, 448] width 41 height 13
click at [795, 447] on b "ability" at bounding box center [780, 448] width 29 height 13
click at [650, 554] on button "Verify" at bounding box center [597, 554] width 754 height 27
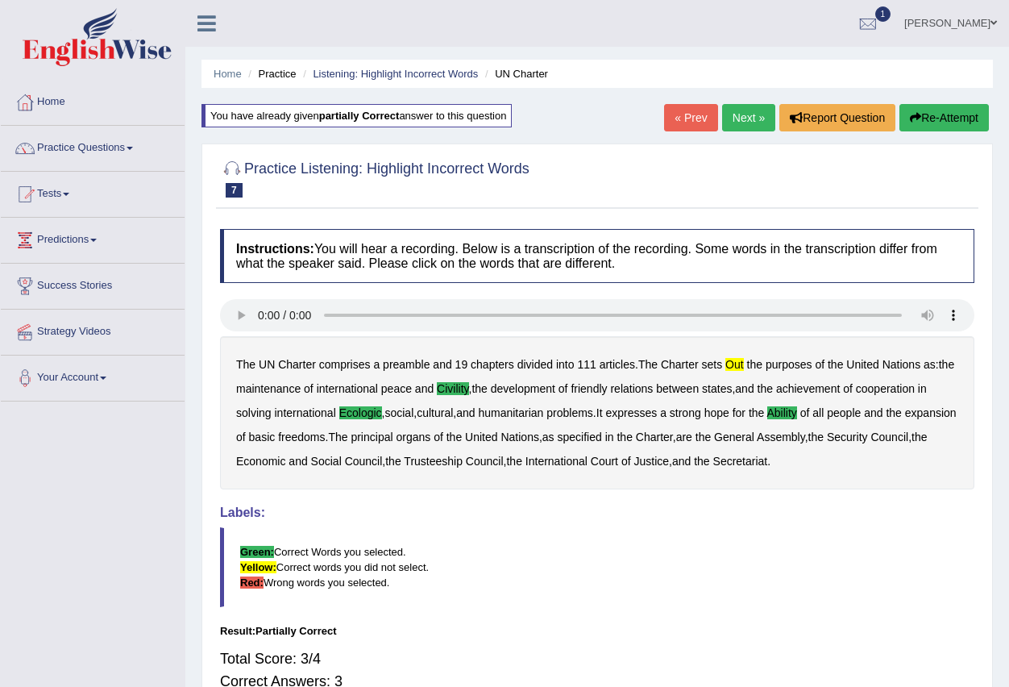
click at [744, 122] on link "Next »" at bounding box center [748, 117] width 53 height 27
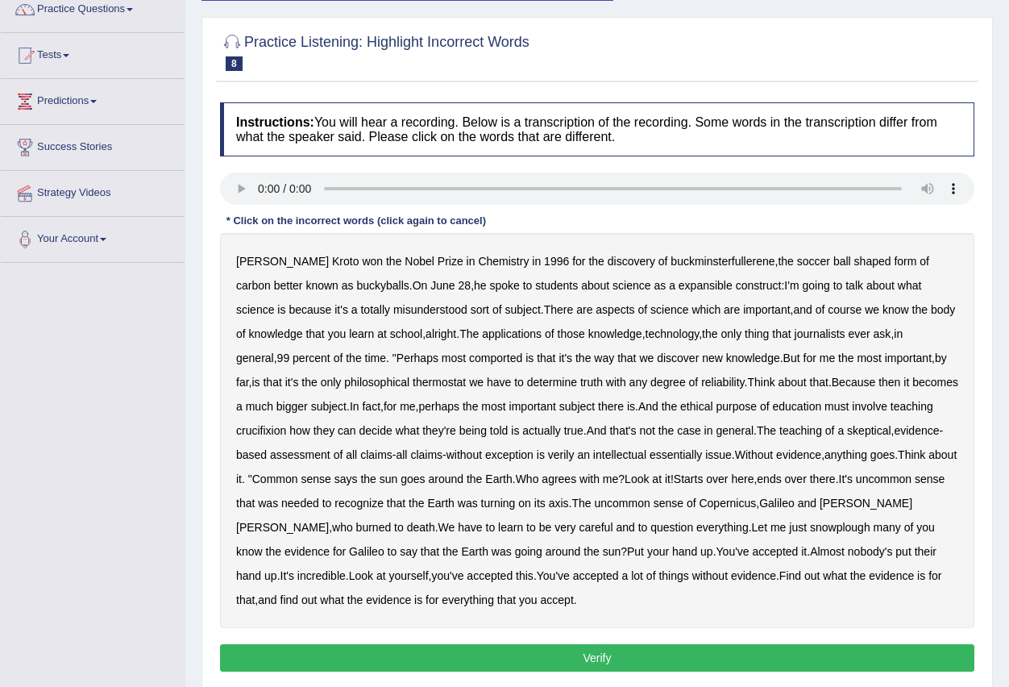
scroll to position [36, 0]
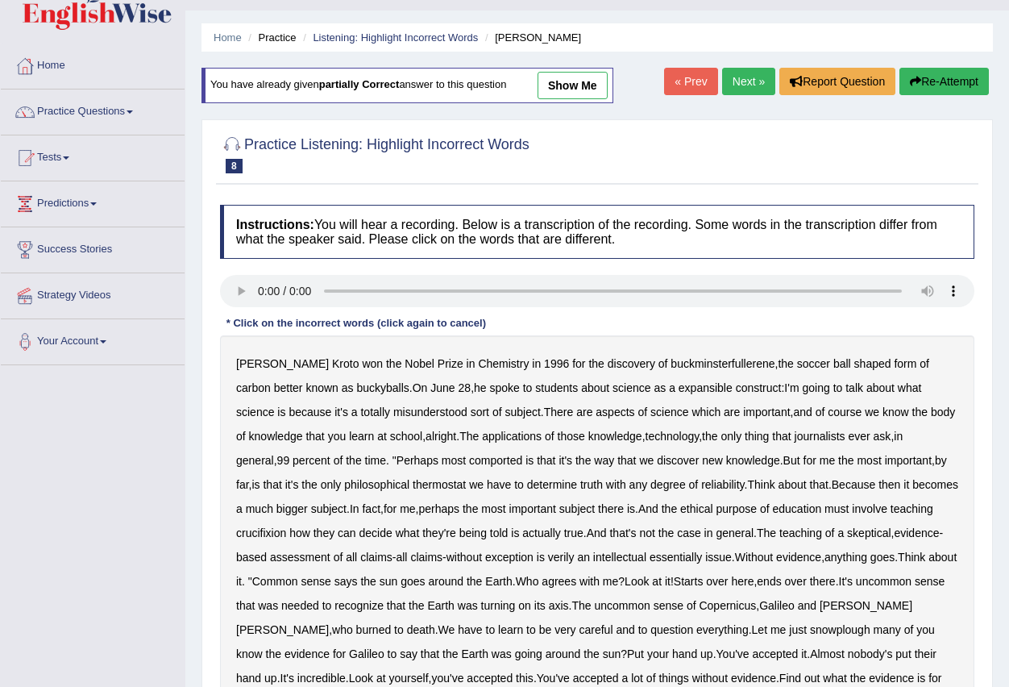
click at [746, 77] on link "Next »" at bounding box center [748, 81] width 53 height 27
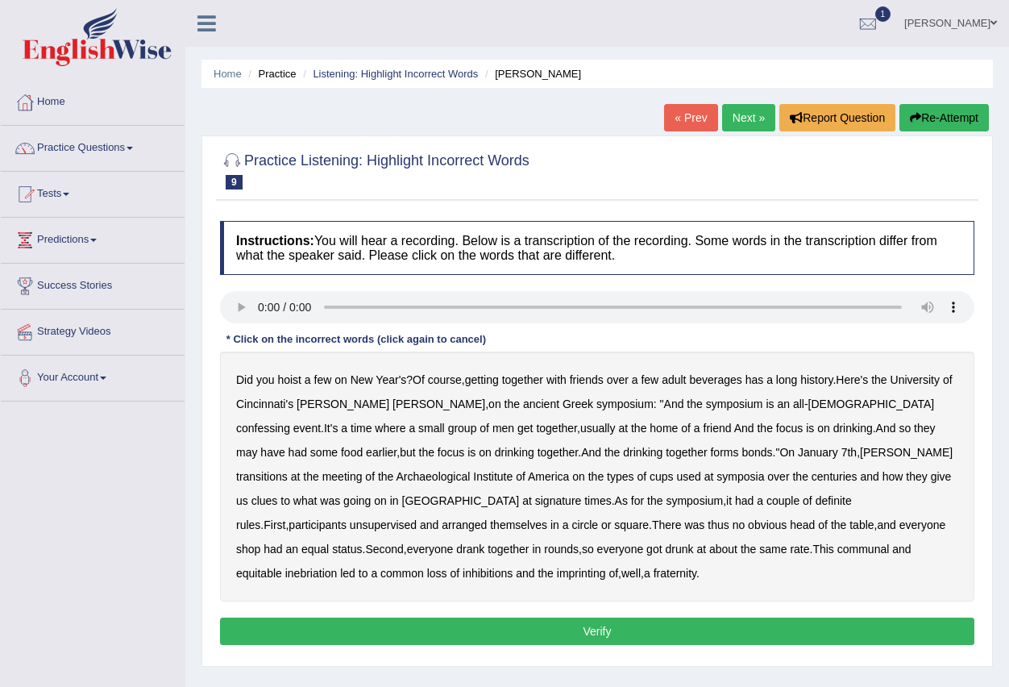
click at [741, 117] on link "Next »" at bounding box center [748, 117] width 53 height 27
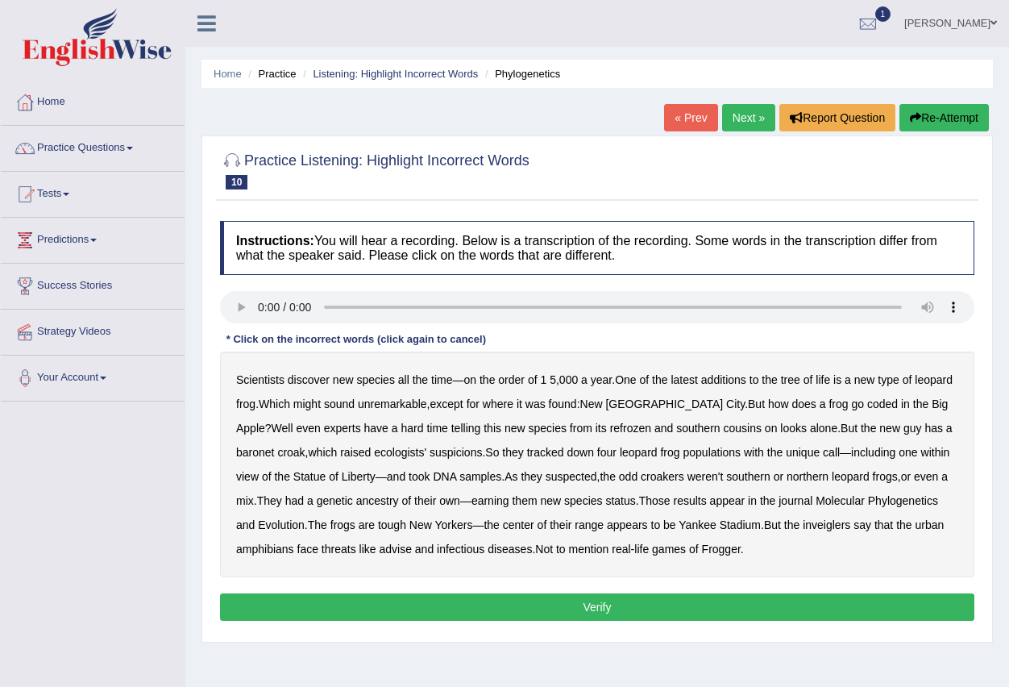
click at [737, 114] on link "Next »" at bounding box center [748, 117] width 53 height 27
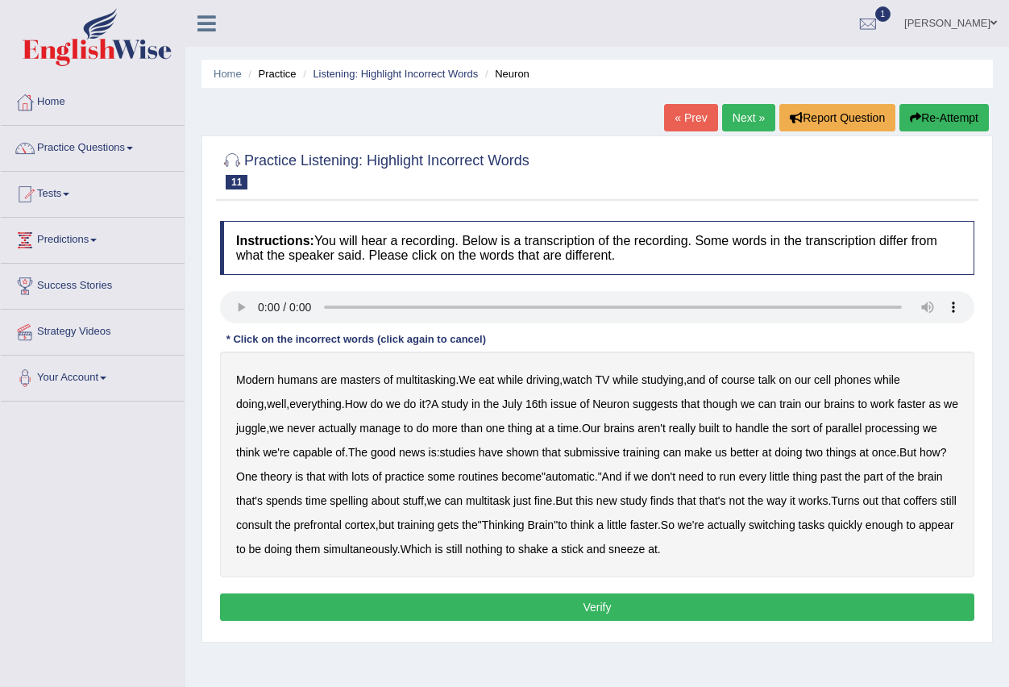
click at [752, 126] on link "Next »" at bounding box center [748, 117] width 53 height 27
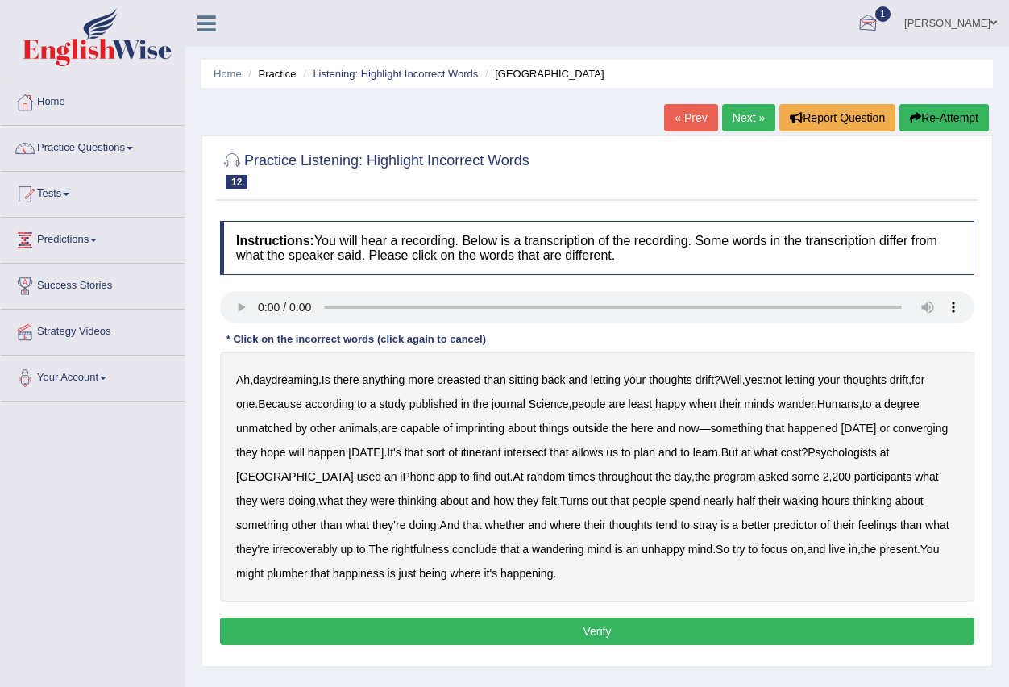
click at [880, 19] on div at bounding box center [868, 24] width 24 height 24
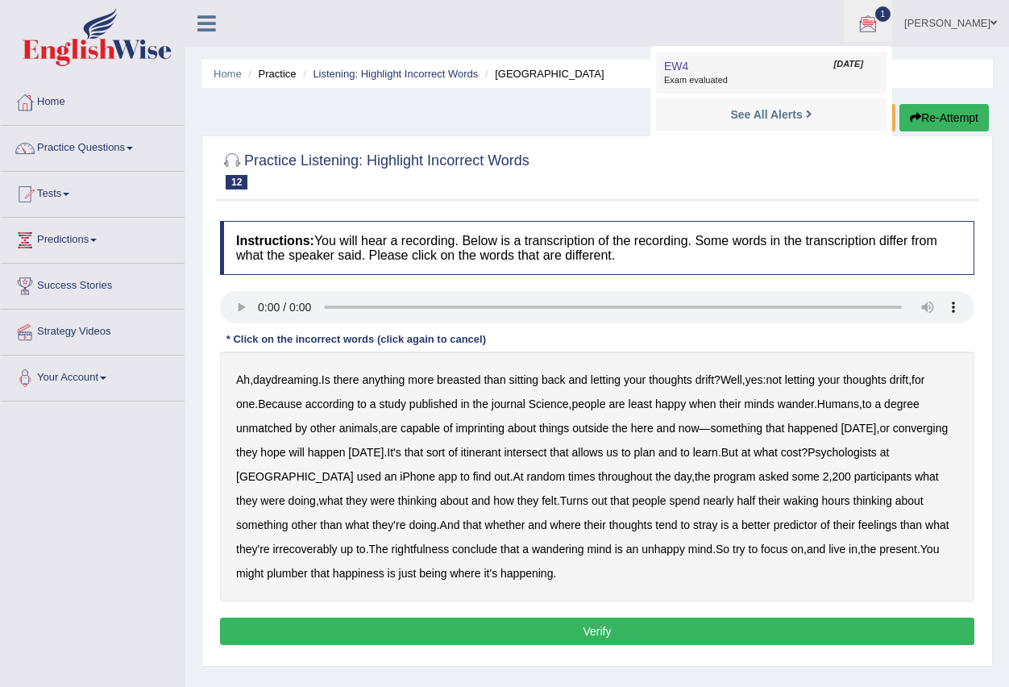
click at [811, 77] on span "Exam evaluated" at bounding box center [771, 80] width 214 height 13
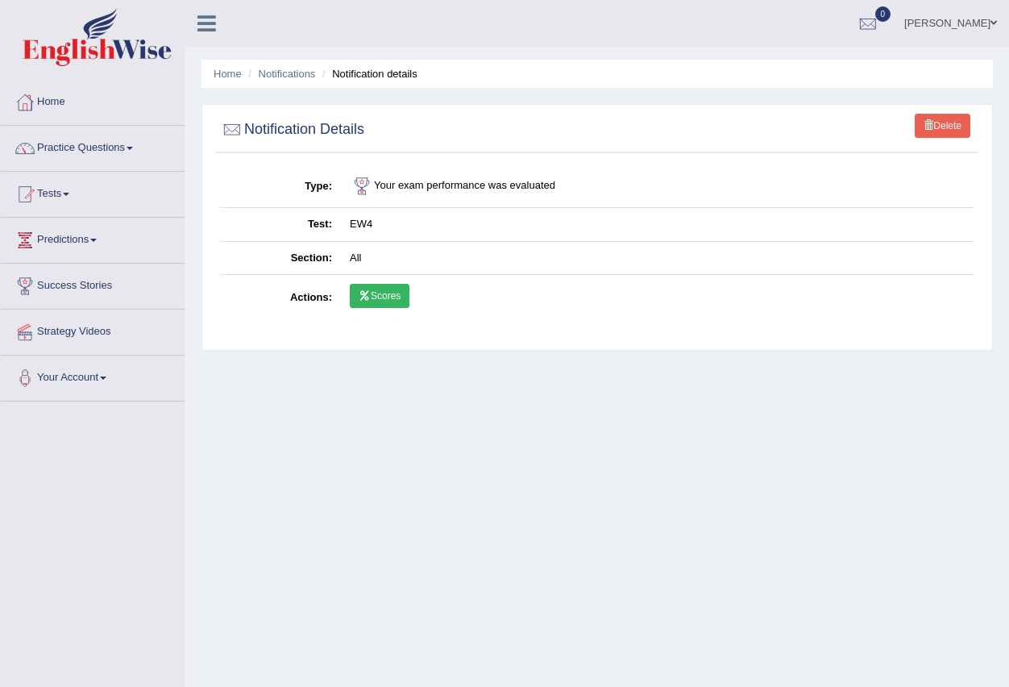
drag, startPoint x: 275, startPoint y: 410, endPoint x: 264, endPoint y: 421, distance: 15.4
click at [272, 416] on div "Home Notifications Notification details Delete Notification Details Type Your e…" at bounding box center [597, 403] width 824 height 806
click at [376, 22] on div "Antonio Marku Toggle navigation Username: Antonio2024 Access Type: Online Subsc…" at bounding box center [597, 23] width 824 height 47
click at [137, 151] on link "Practice Questions" at bounding box center [93, 146] width 184 height 40
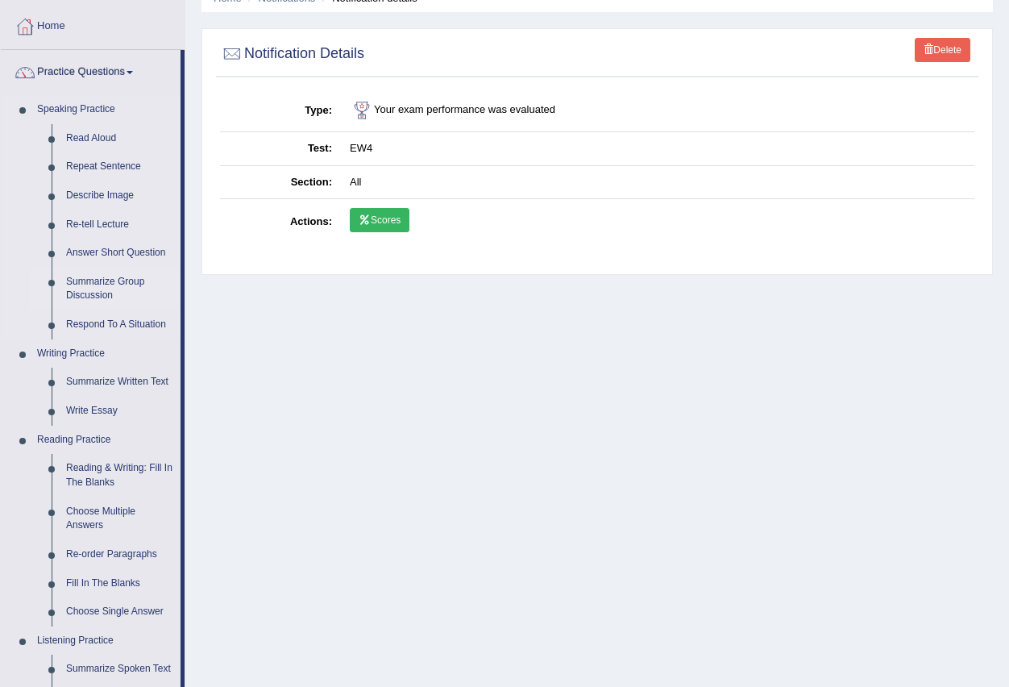
scroll to position [81, 0]
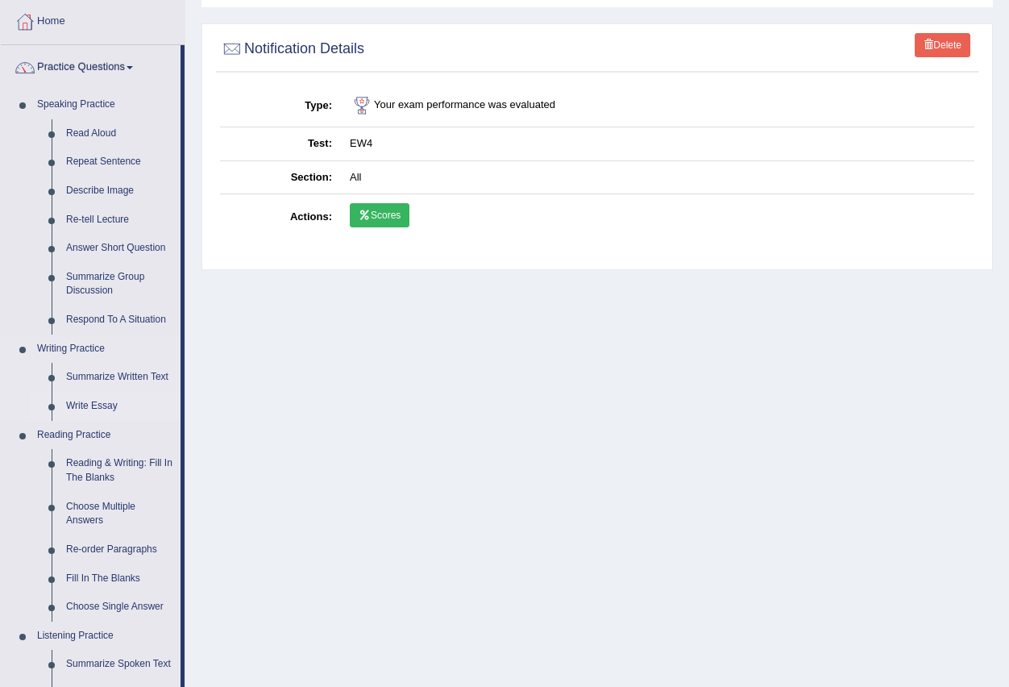
click at [101, 405] on link "Write Essay" at bounding box center [120, 406] width 122 height 29
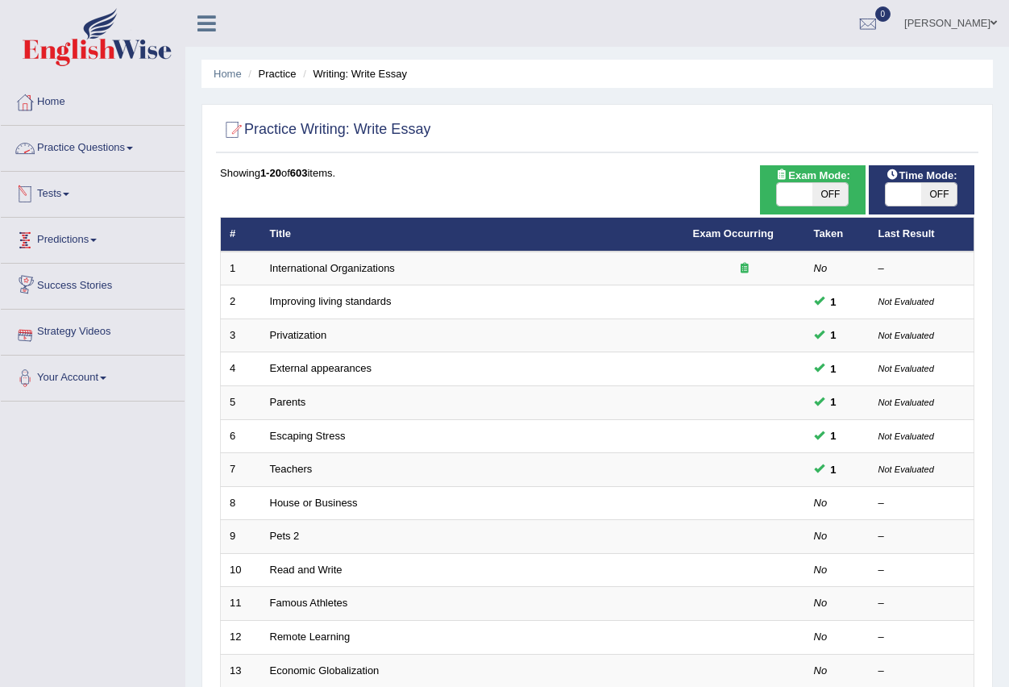
click at [122, 146] on link "Practice Questions" at bounding box center [93, 146] width 184 height 40
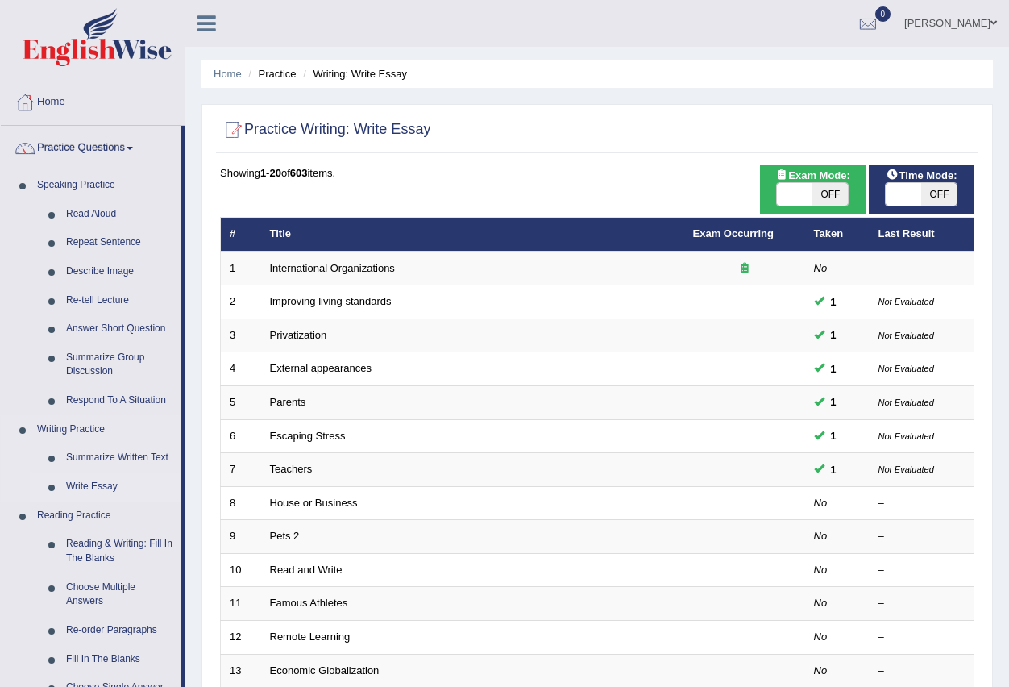
click at [112, 481] on link "Write Essay" at bounding box center [120, 486] width 122 height 29
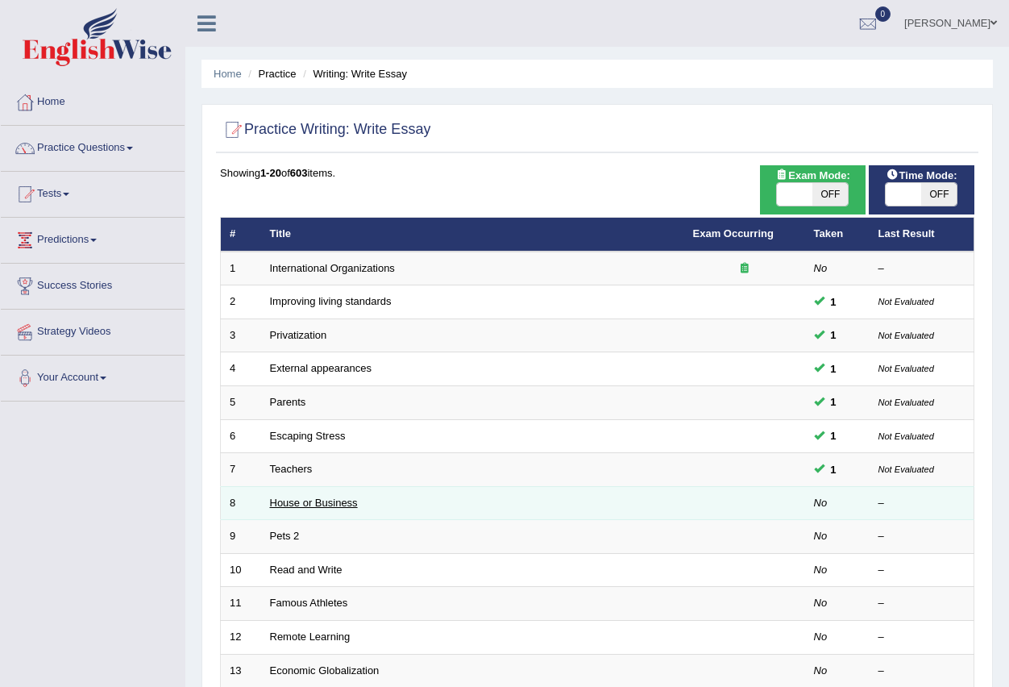
click at [284, 498] on link "House or Business" at bounding box center [314, 502] width 88 height 12
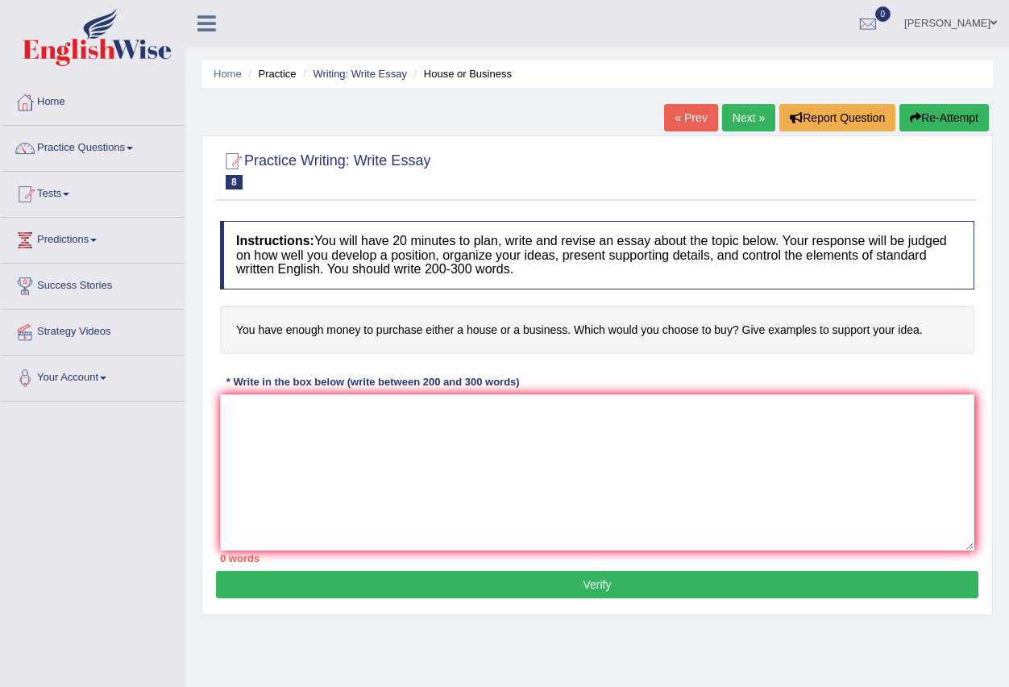
click at [588, 583] on button "Verify" at bounding box center [597, 584] width 762 height 27
click at [727, 120] on link "Next »" at bounding box center [748, 117] width 53 height 27
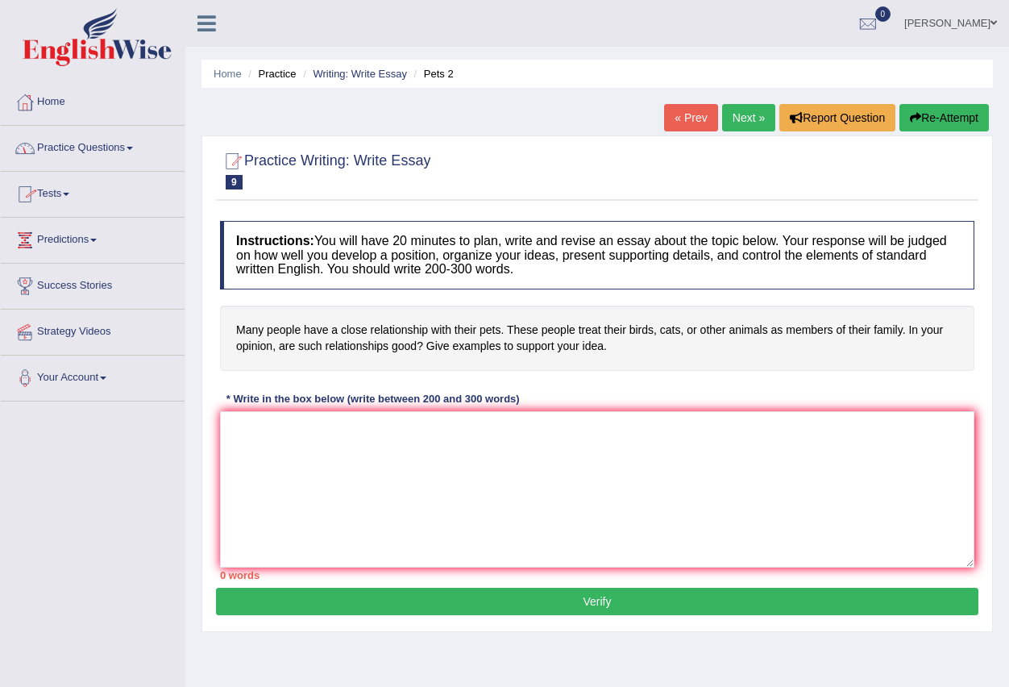
click at [137, 151] on link "Practice Questions" at bounding box center [93, 146] width 184 height 40
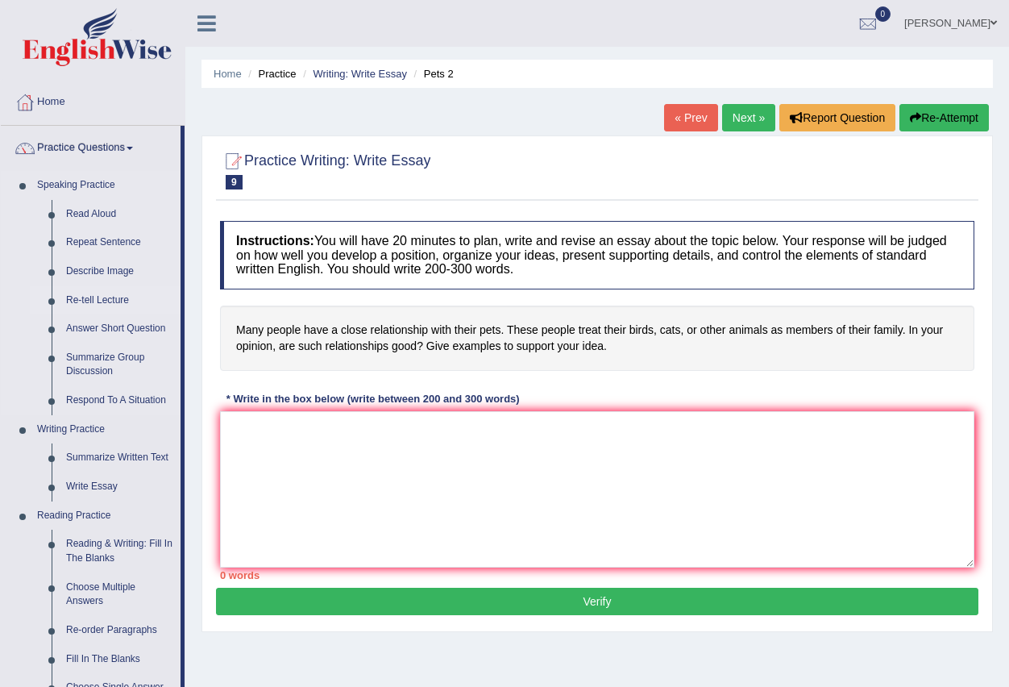
click at [114, 301] on link "Re-tell Lecture" at bounding box center [120, 300] width 122 height 29
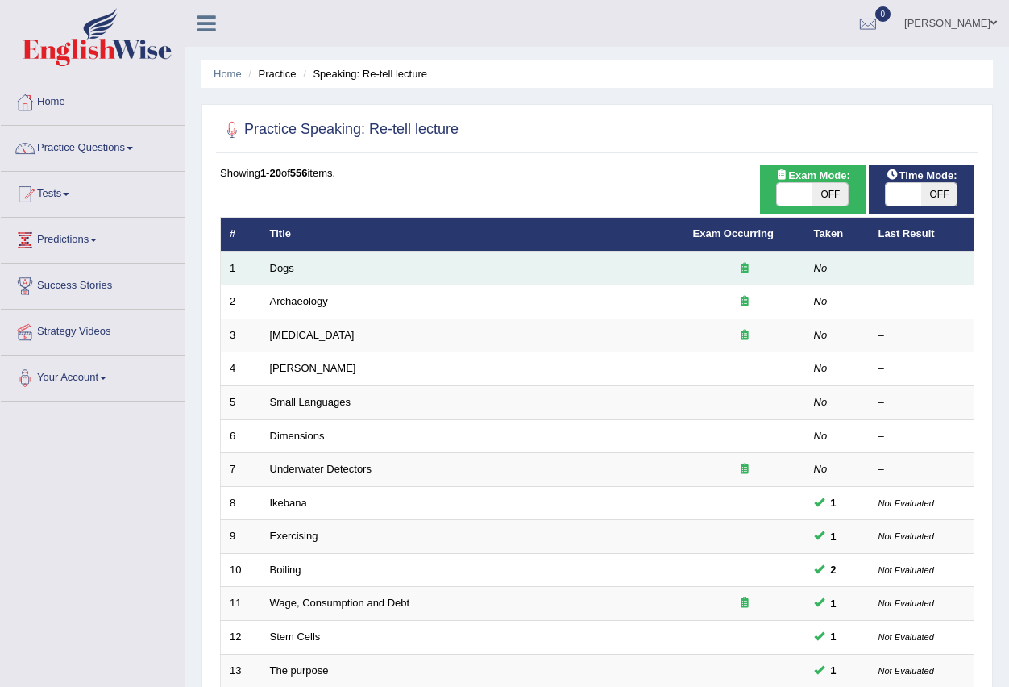
click at [287, 269] on link "Dogs" at bounding box center [282, 268] width 24 height 12
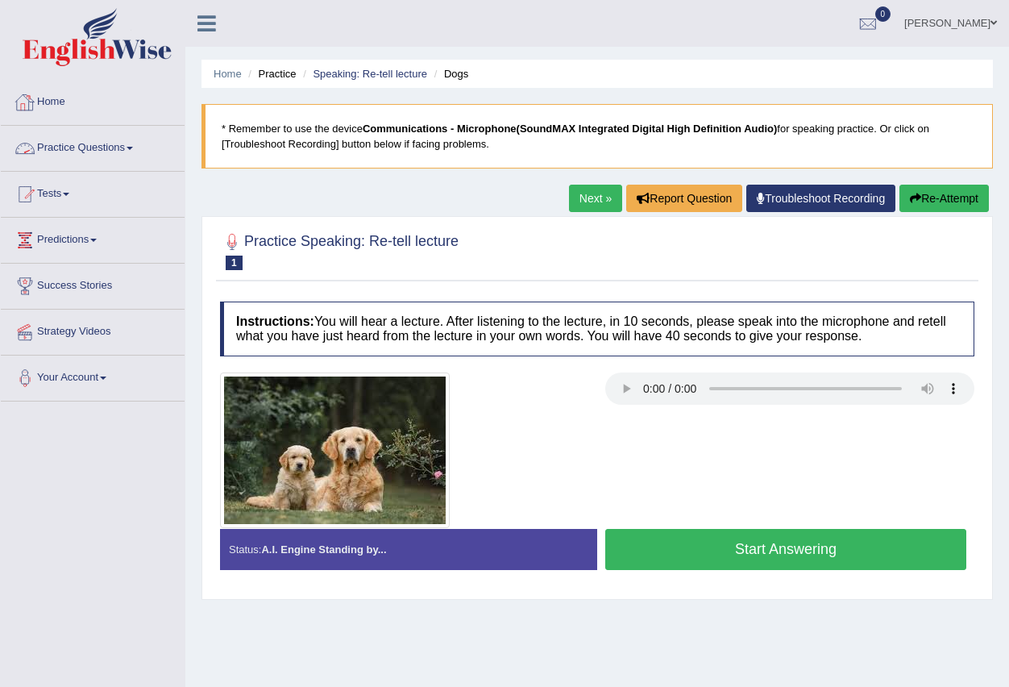
click at [133, 149] on span at bounding box center [130, 148] width 6 height 3
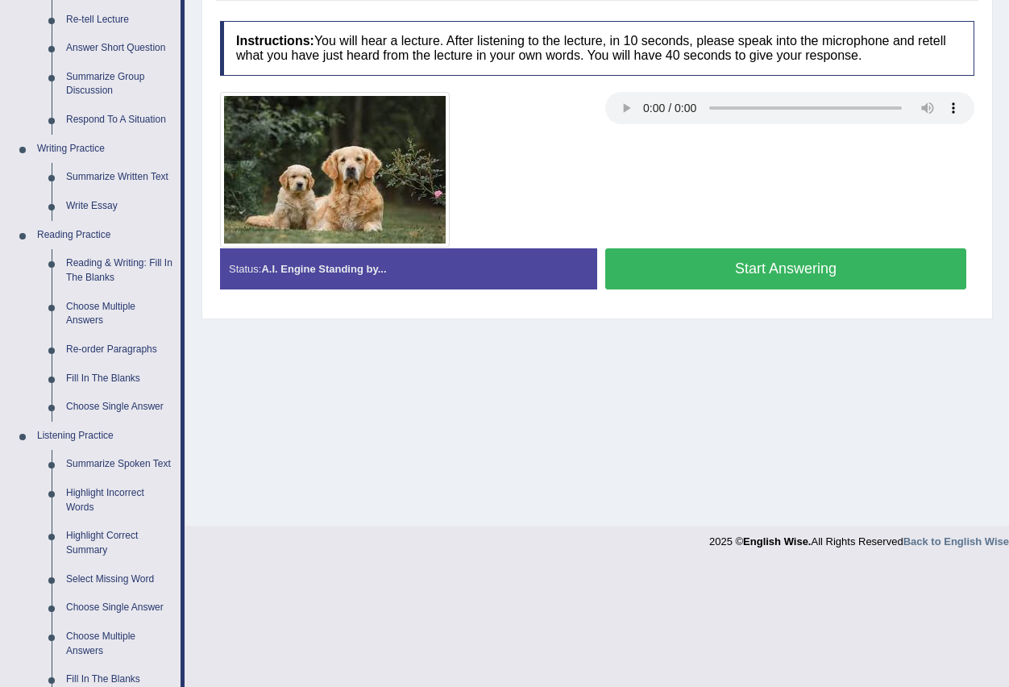
scroll to position [322, 0]
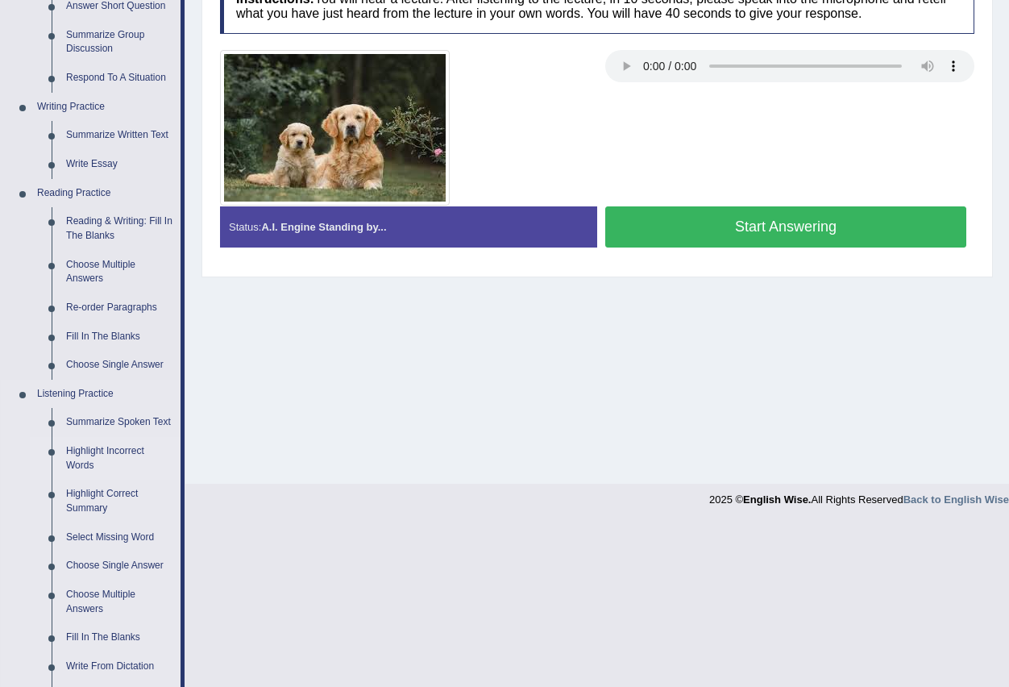
click at [112, 453] on link "Highlight Incorrect Words" at bounding box center [120, 458] width 122 height 43
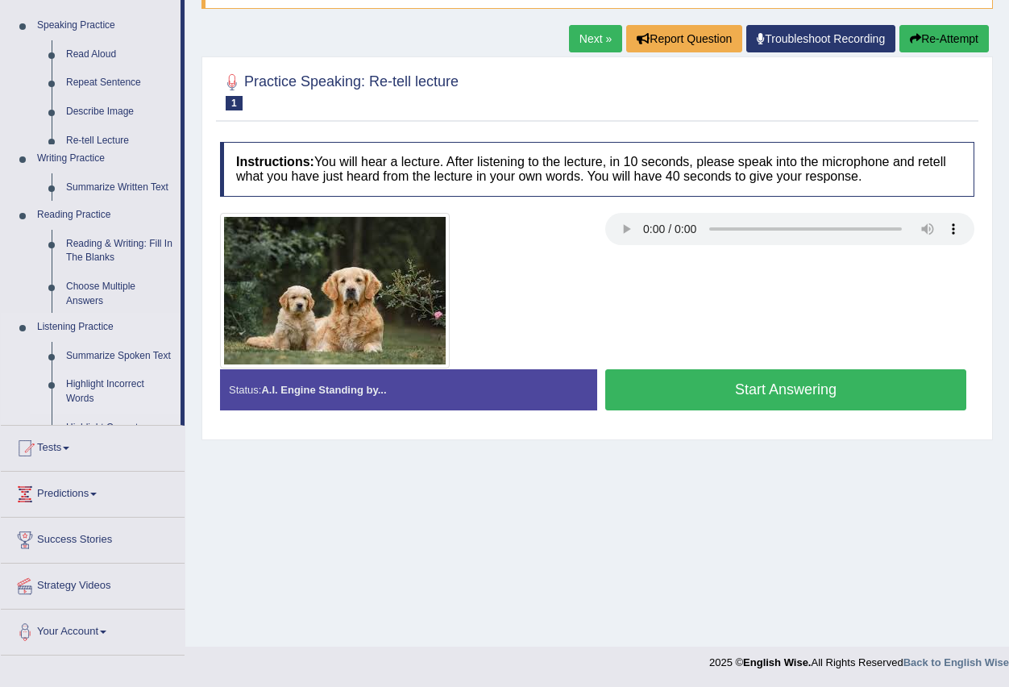
scroll to position [160, 0]
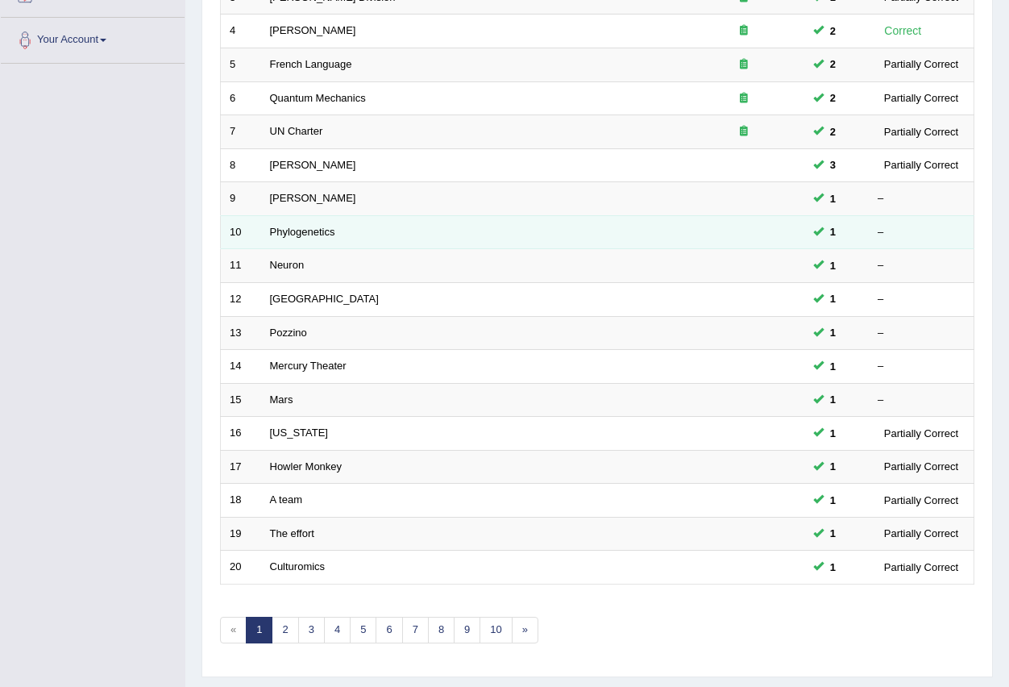
scroll to position [380, 0]
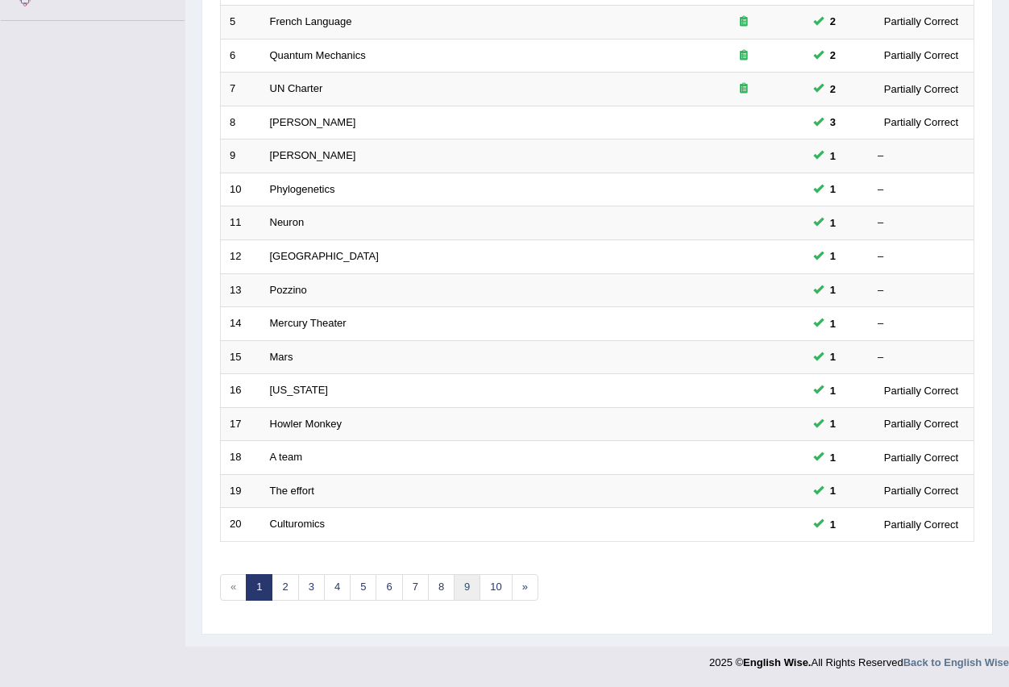
click at [470, 586] on link "9" at bounding box center [467, 587] width 27 height 27
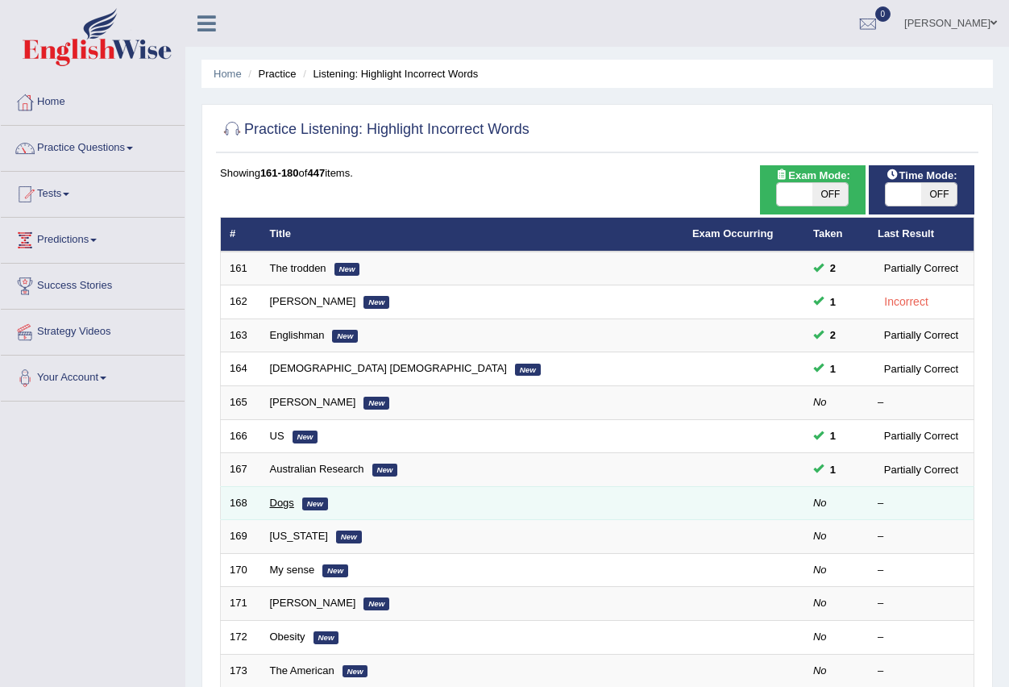
click at [275, 499] on link "Dogs" at bounding box center [282, 502] width 24 height 12
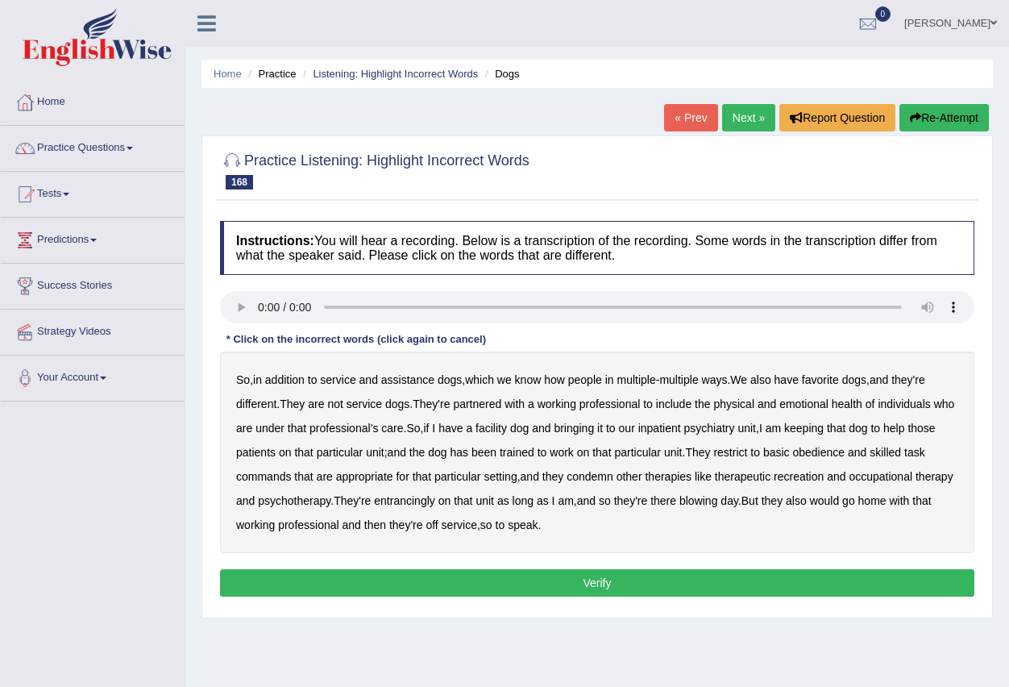
click at [825, 380] on b "favorite" at bounding box center [820, 379] width 37 height 13
click at [744, 400] on b "physical" at bounding box center [733, 403] width 41 height 13
click at [594, 430] on b "bringing" at bounding box center [574, 427] width 40 height 13
click at [747, 454] on b "restrict" at bounding box center [730, 452] width 34 height 13
click at [435, 498] on b "entrancingly" at bounding box center [404, 500] width 61 height 13
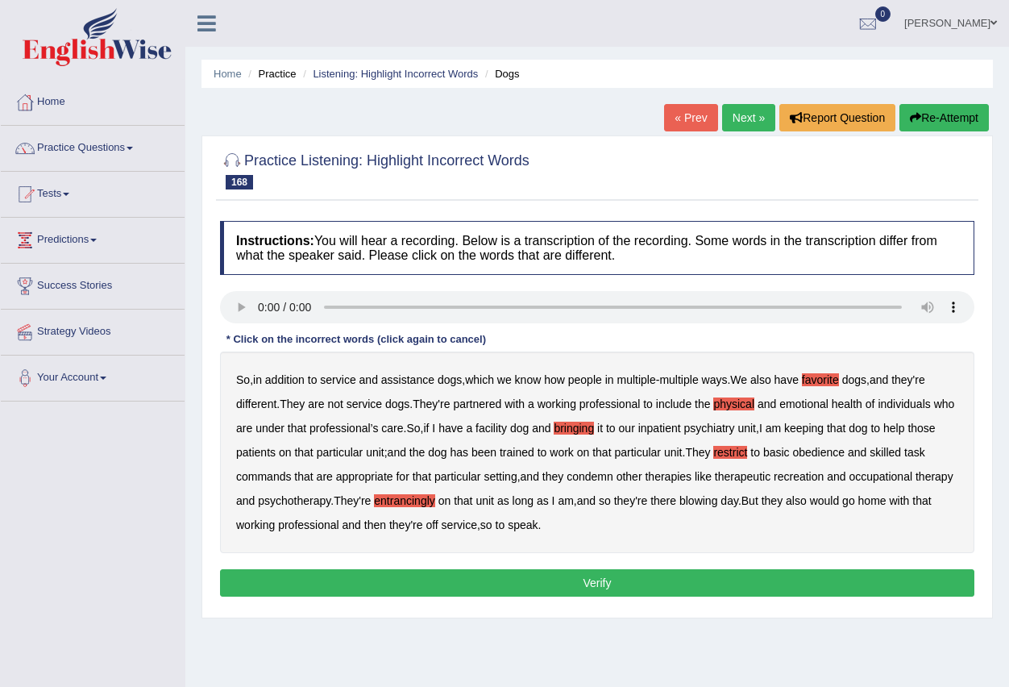
click at [596, 588] on button "Verify" at bounding box center [597, 582] width 754 height 27
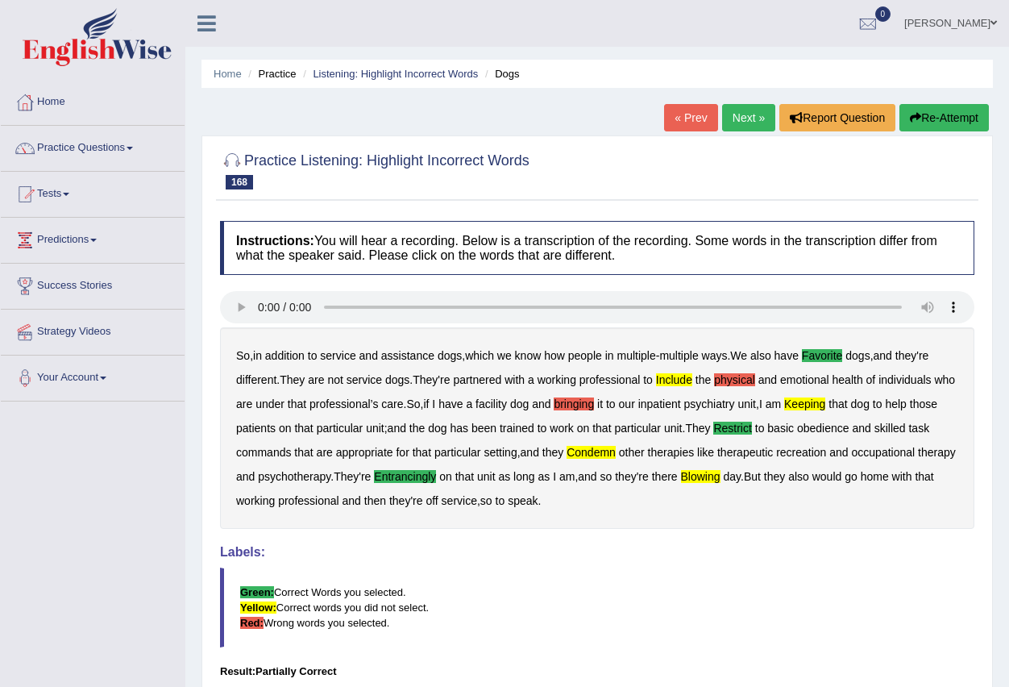
click at [740, 118] on link "Next »" at bounding box center [748, 117] width 53 height 27
